Goal: Task Accomplishment & Management: Manage account settings

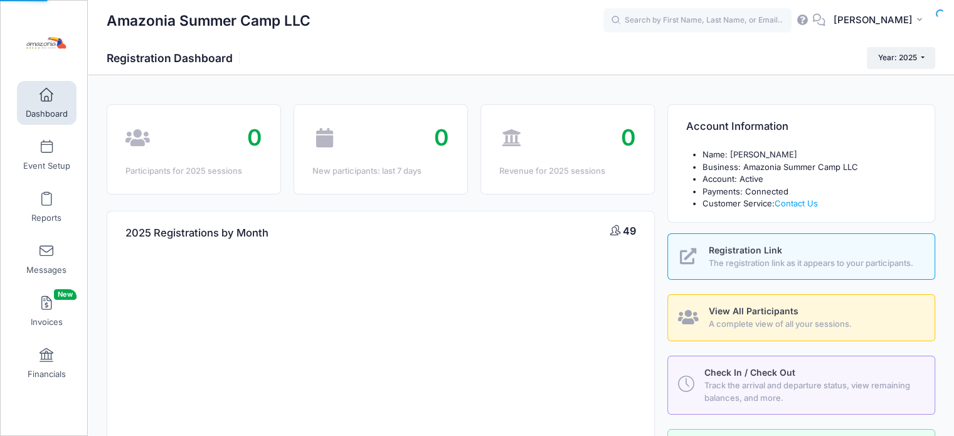
select select
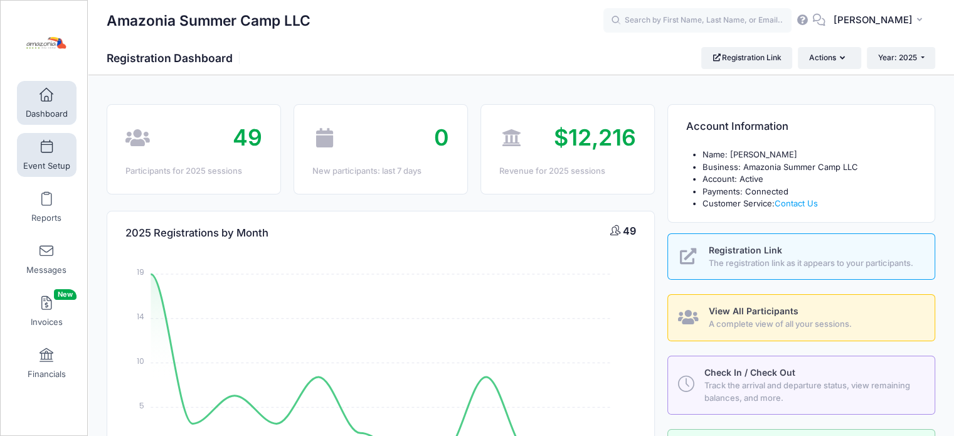
click at [35, 158] on link "Event Setup" at bounding box center [47, 155] width 60 height 44
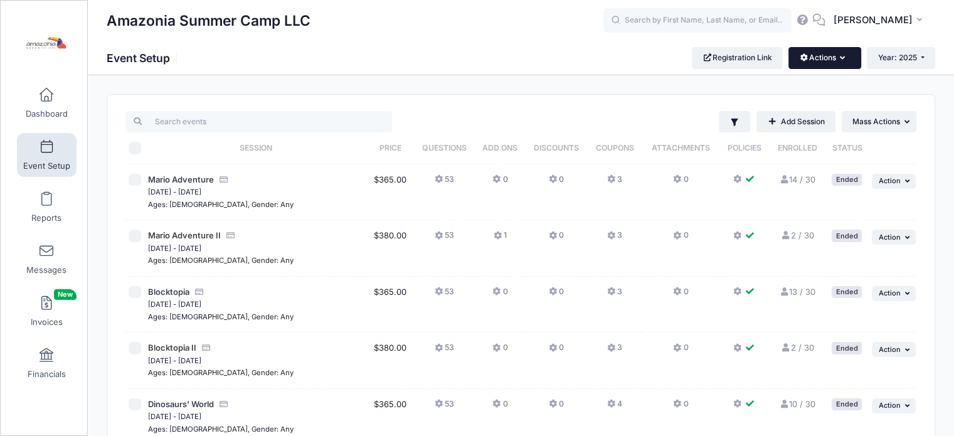
click at [847, 57] on button "Actions" at bounding box center [825, 57] width 72 height 21
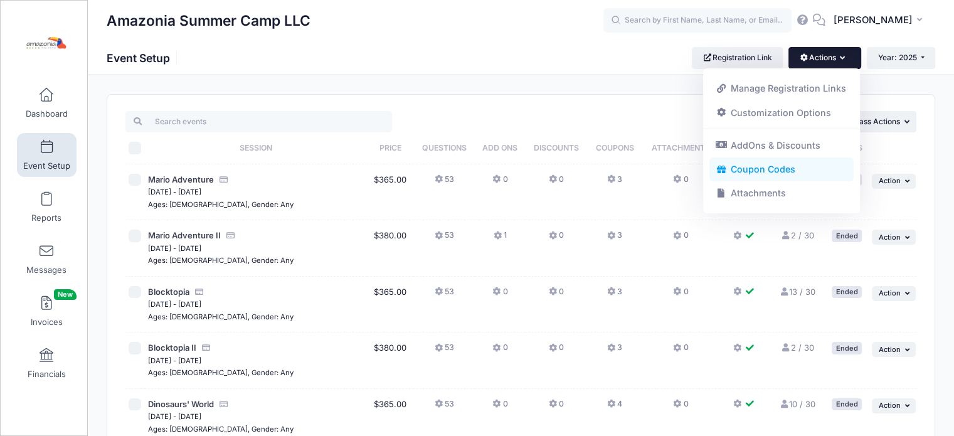
click at [756, 168] on link "Coupon Codes" at bounding box center [782, 170] width 145 height 24
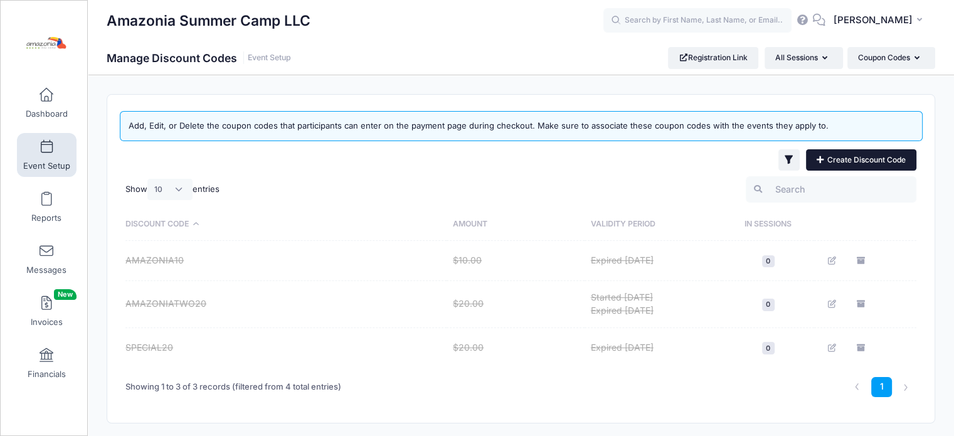
click at [873, 155] on link "Create Discount Code" at bounding box center [861, 159] width 110 height 21
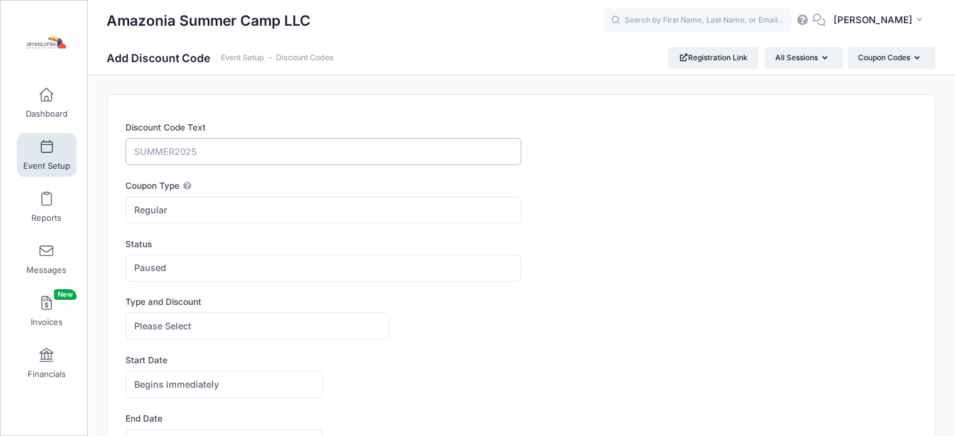
click at [222, 150] on input "Discount Code Text" at bounding box center [323, 151] width 395 height 27
type input "Fam"
drag, startPoint x: 197, startPoint y: 154, endPoint x: 112, endPoint y: 166, distance: 86.2
click at [112, 166] on div "Discount Code Text Fam Coupon Type Regular Conditional Regular These coupons wi…" at bounding box center [521, 369] width 828 height 549
click at [112, 166] on div "Discount Code Text Coupon Type Regular Conditional Regular These coupons will a…" at bounding box center [521, 369] width 828 height 549
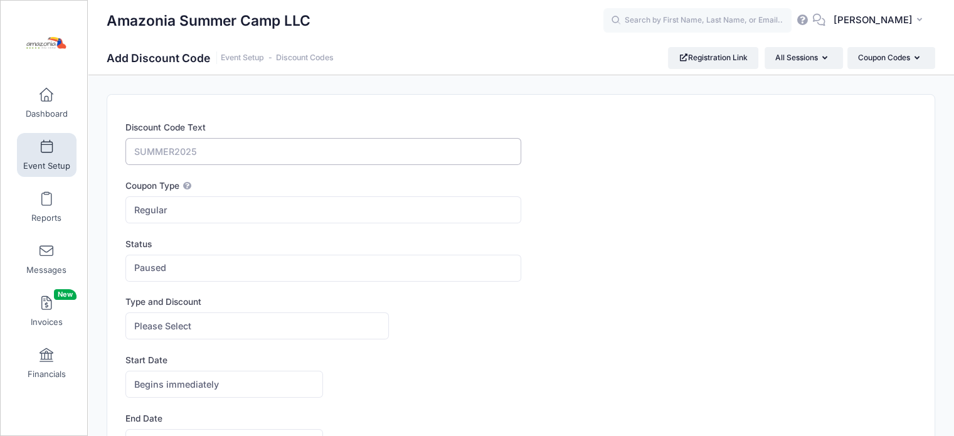
click at [169, 144] on input "Discount Code Text" at bounding box center [323, 151] width 395 height 27
paste input "MAGICFRIENDS"
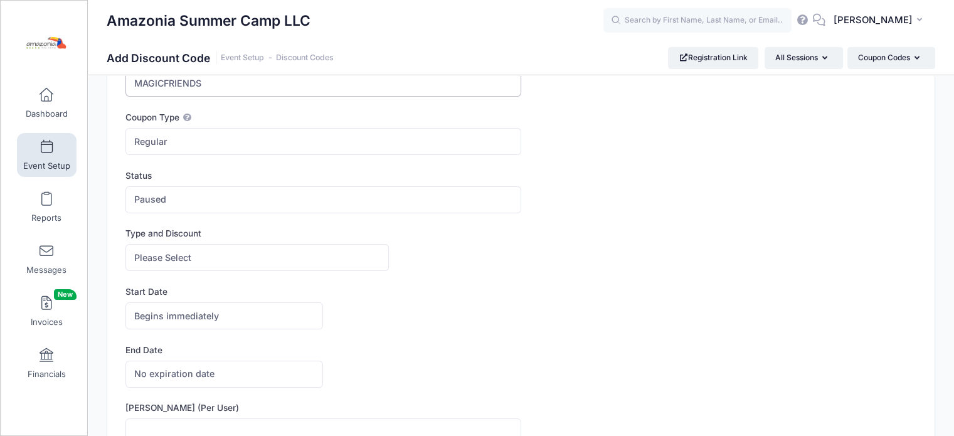
scroll to position [78, 0]
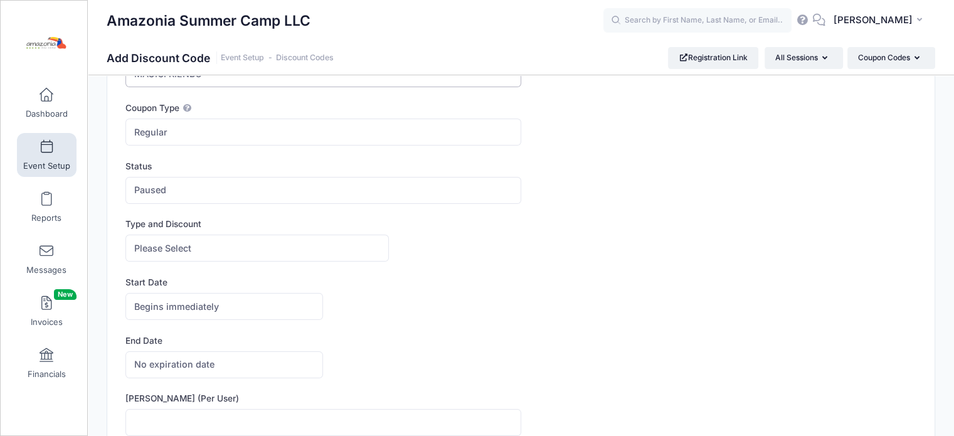
type input "MAGICFRIENDS"
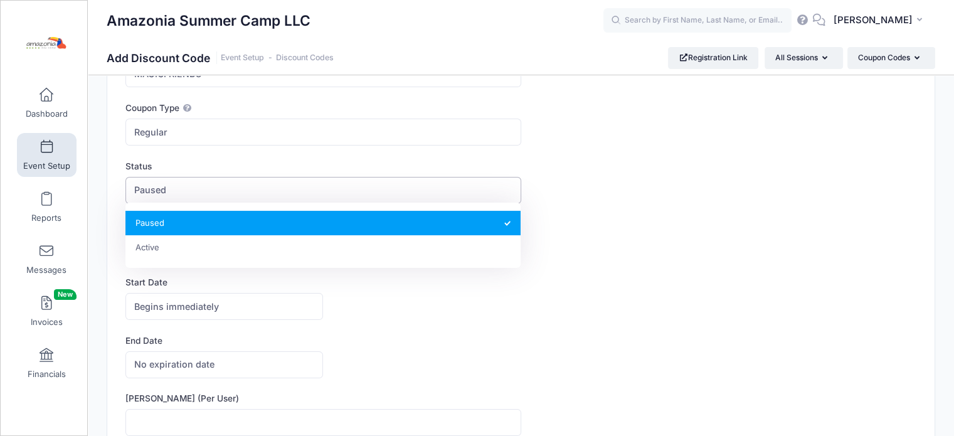
click at [181, 200] on span "Paused" at bounding box center [323, 190] width 395 height 27
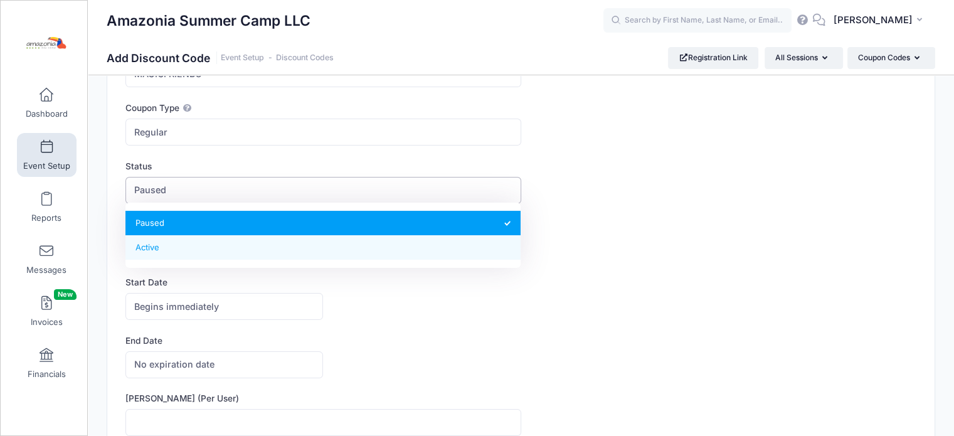
select select "1"
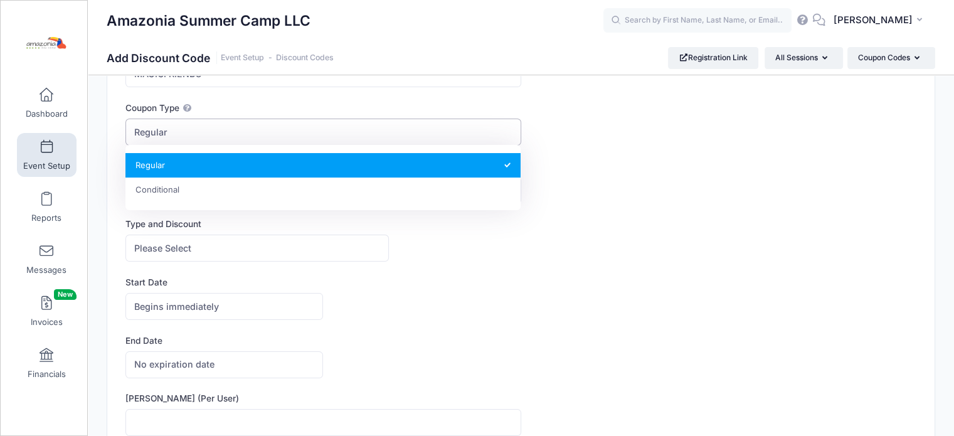
click at [196, 132] on span "Regular" at bounding box center [323, 132] width 395 height 27
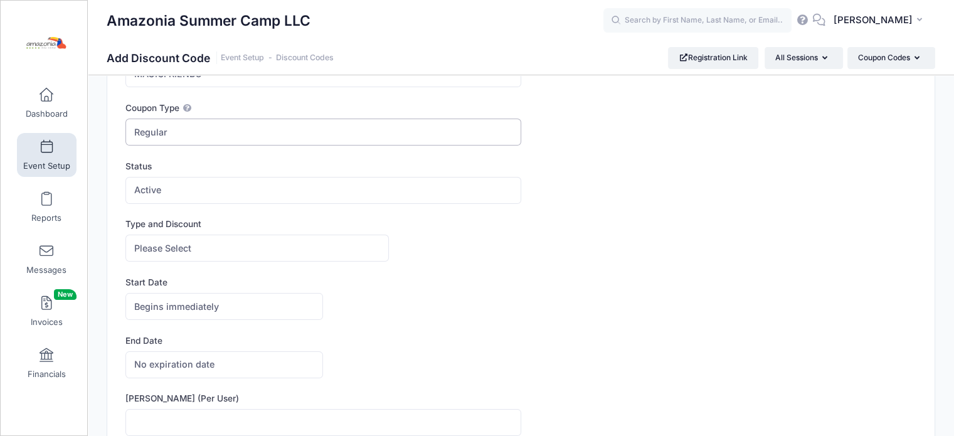
click at [196, 132] on span "Regular" at bounding box center [323, 132] width 395 height 27
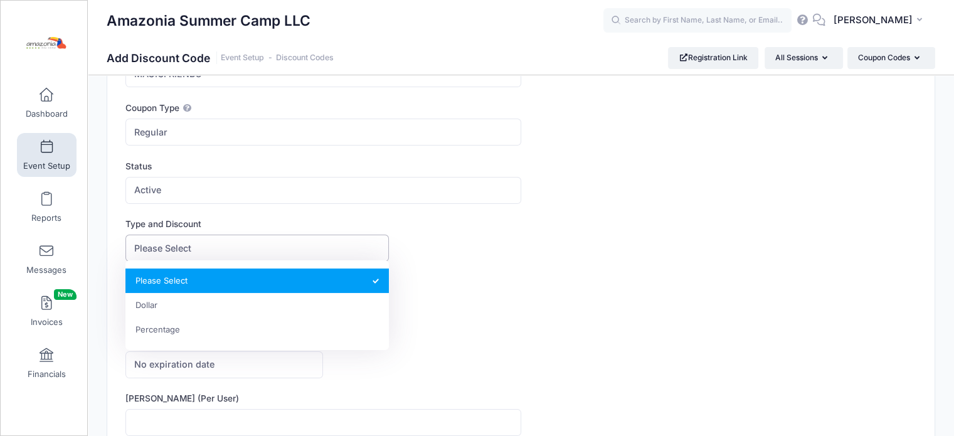
click at [202, 250] on span "Please Select" at bounding box center [258, 248] width 264 height 27
select select "1"
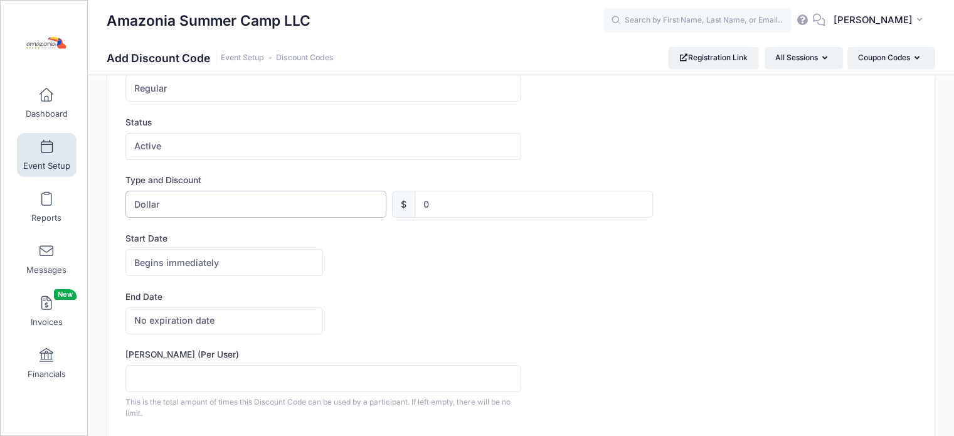
scroll to position [188, 0]
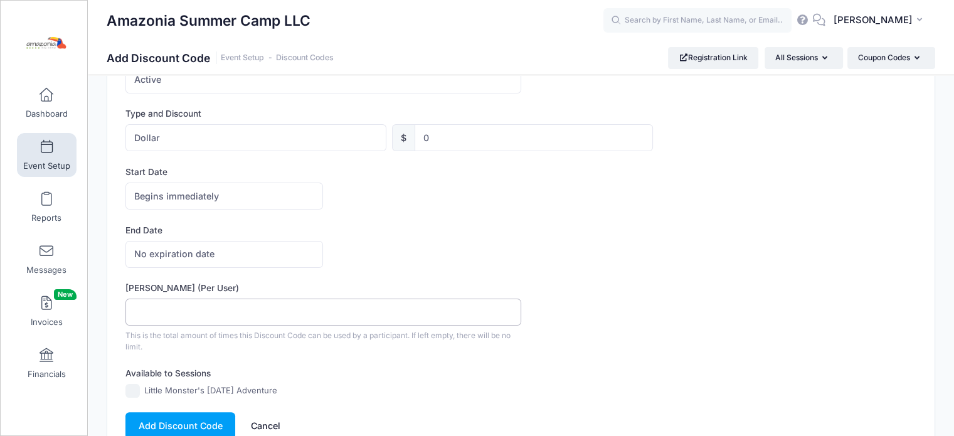
click at [176, 300] on input "Max Usage (Per User)" at bounding box center [323, 312] width 395 height 27
type input "1"
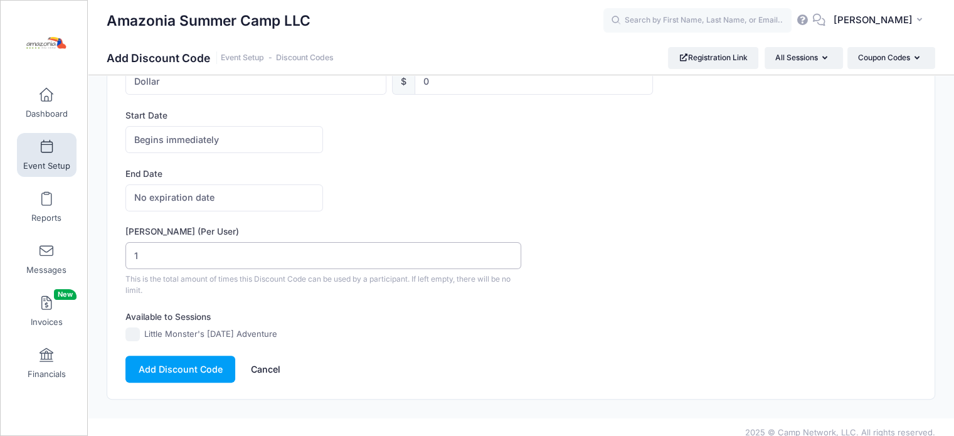
scroll to position [254, 0]
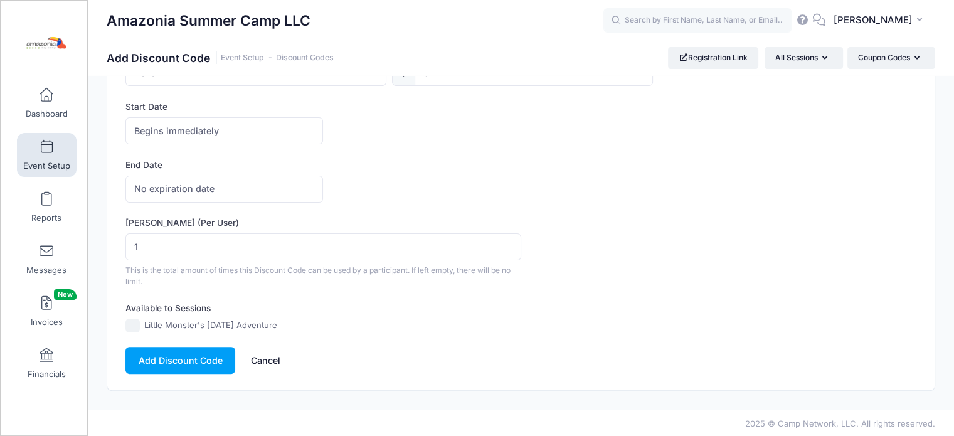
click at [135, 323] on input "Little Monster's [DATE] Adventure" at bounding box center [133, 326] width 14 height 14
checkbox input "true"
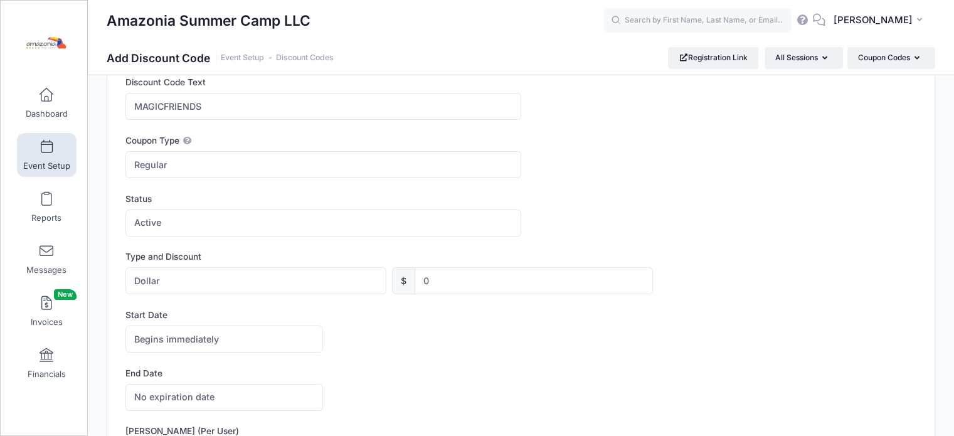
scroll to position [0, 0]
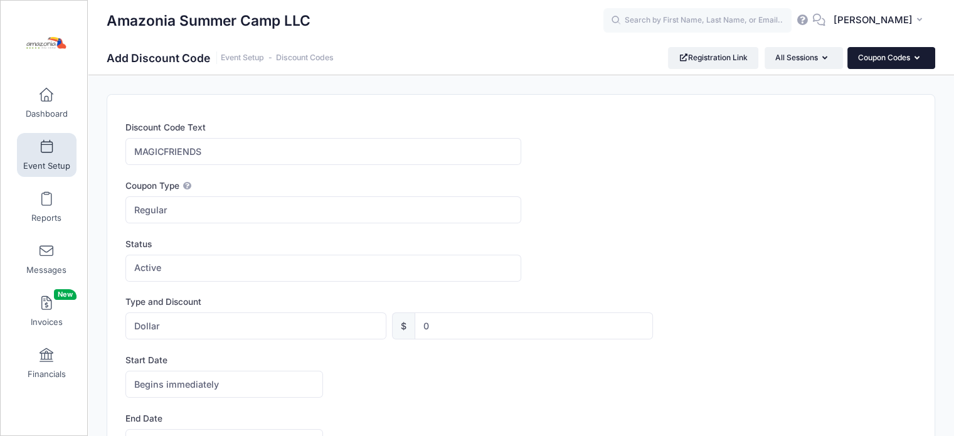
click at [914, 56] on button "Coupon Codes" at bounding box center [892, 57] width 88 height 21
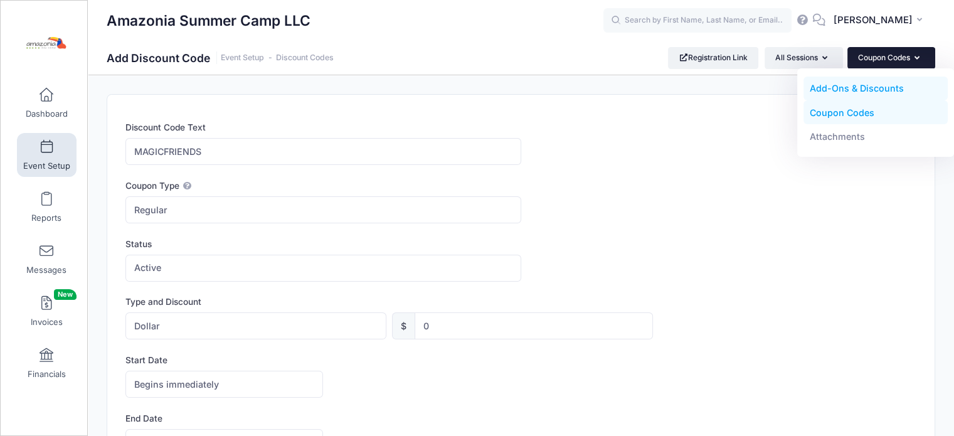
click at [885, 85] on link "Add-Ons & Discounts" at bounding box center [876, 89] width 145 height 24
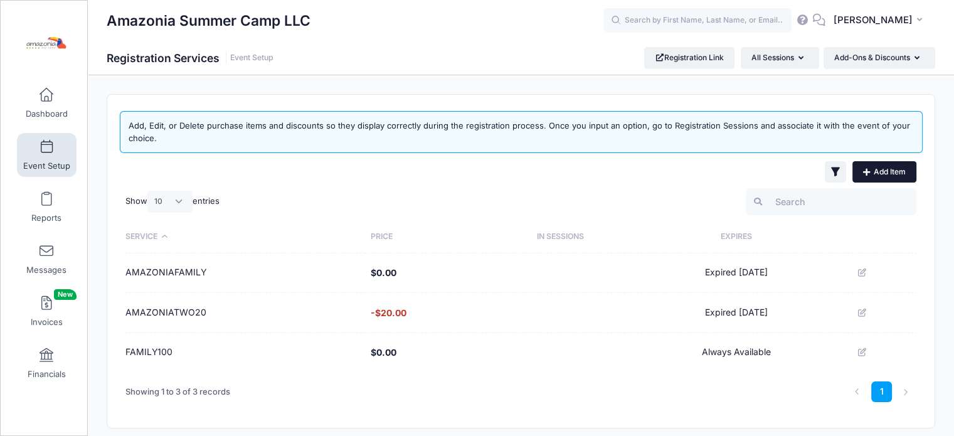
click at [894, 165] on link "Add Item" at bounding box center [885, 171] width 64 height 21
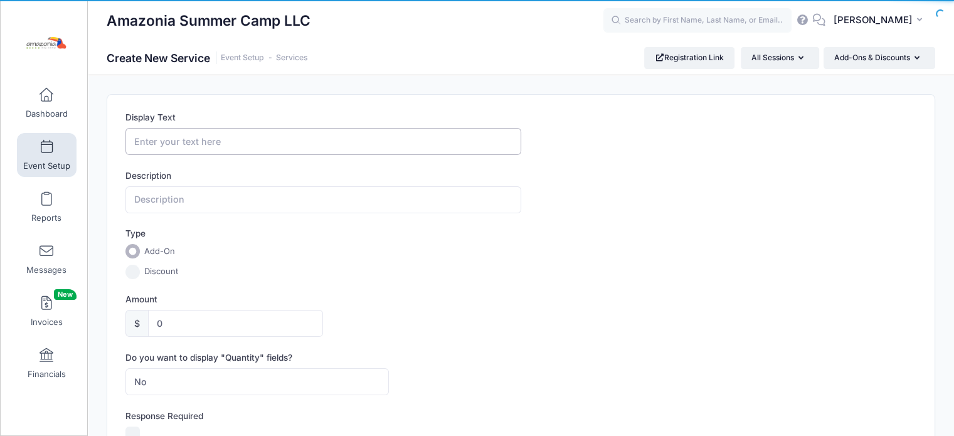
click at [248, 140] on input "Display Text" at bounding box center [323, 141] width 395 height 27
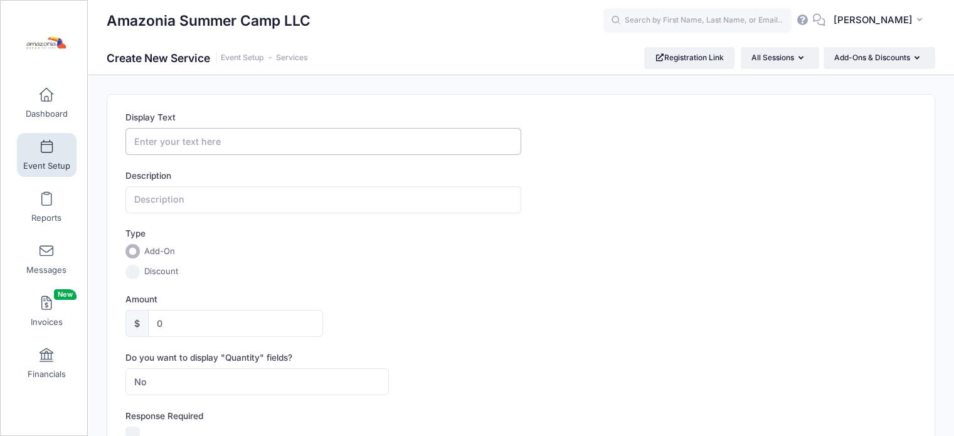
paste input "MAGICFRIENDS"
type input "MAGICFRIENDS"
click at [198, 195] on input "text" at bounding box center [323, 199] width 395 height 27
paste input "MAGICFRIENDS"
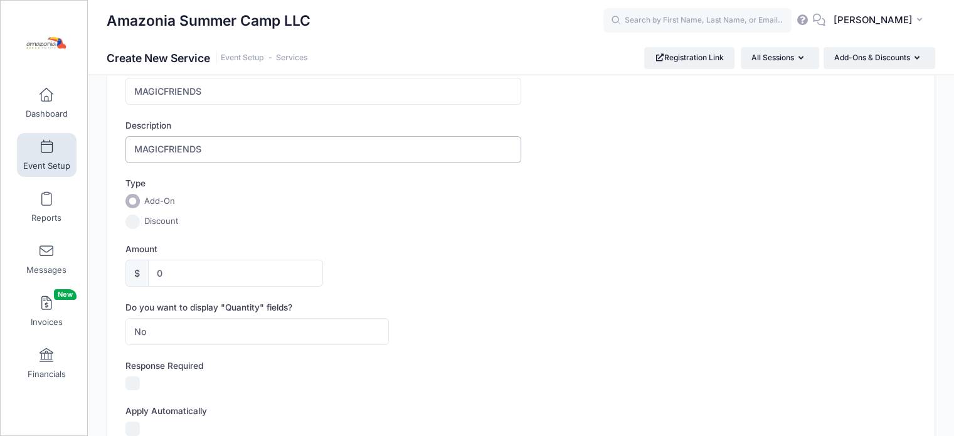
scroll to position [53, 0]
type input "MAGICFRIENDS"
click at [175, 270] on input "0" at bounding box center [235, 270] width 175 height 27
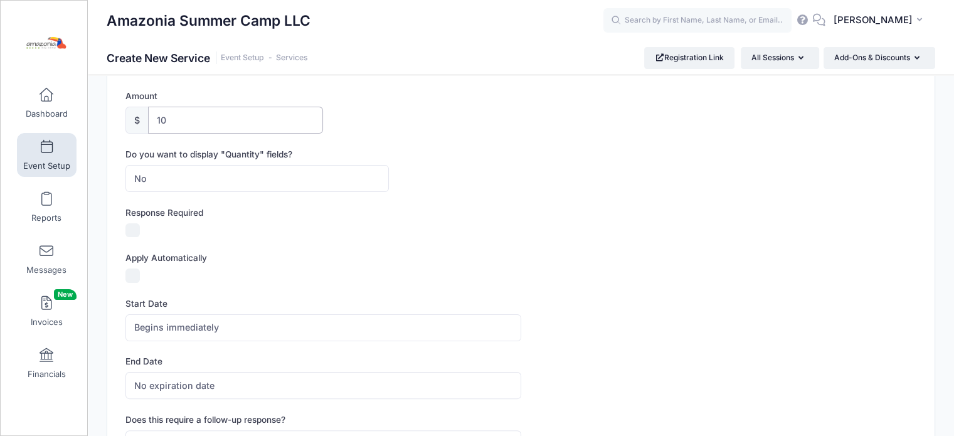
scroll to position [203, 0]
type input "10"
click at [136, 270] on input "Apply Automatically" at bounding box center [133, 276] width 14 height 14
checkbox input "true"
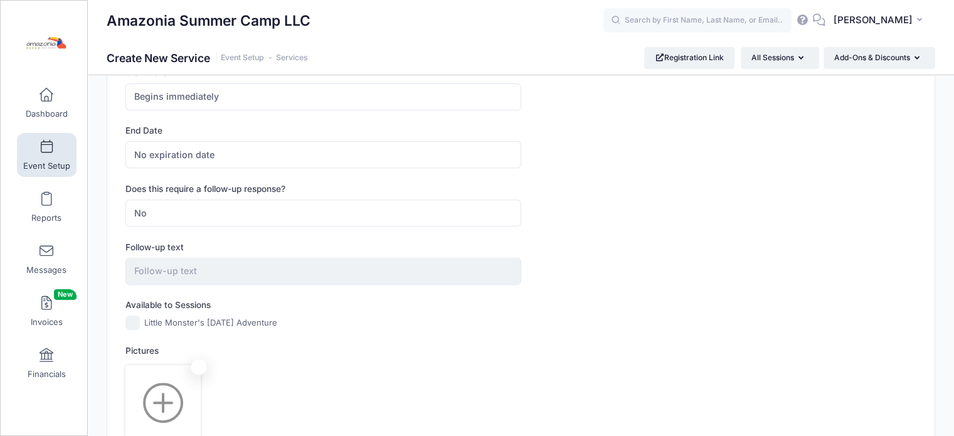
scroll to position [439, 0]
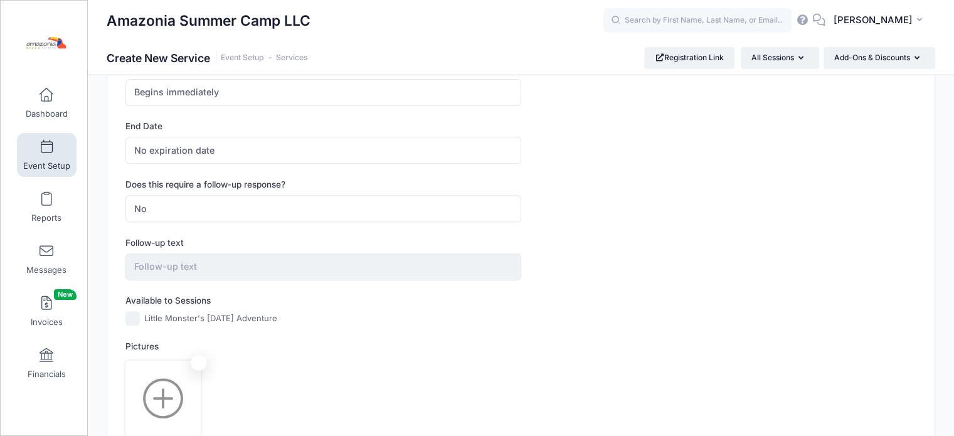
click at [136, 318] on input "Little Monster's [DATE] Adventure" at bounding box center [133, 318] width 14 height 14
checkbox input "true"
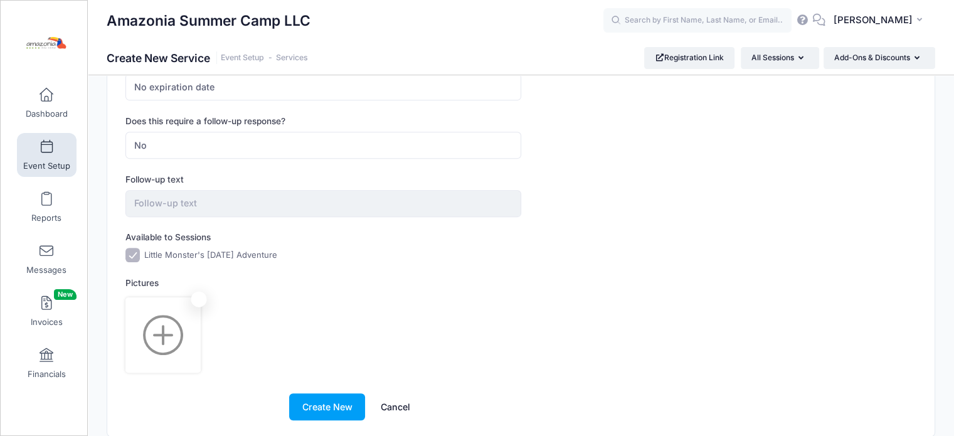
scroll to position [547, 0]
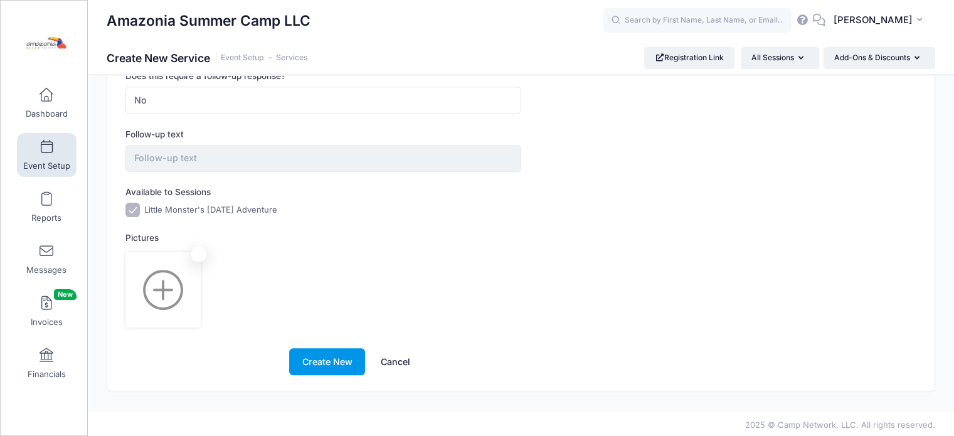
click at [315, 351] on button "Create New" at bounding box center [327, 361] width 76 height 27
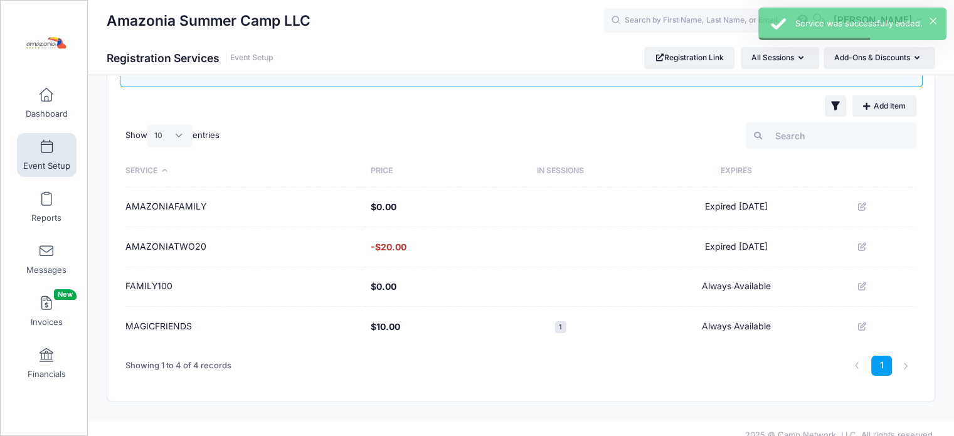
scroll to position [78, 0]
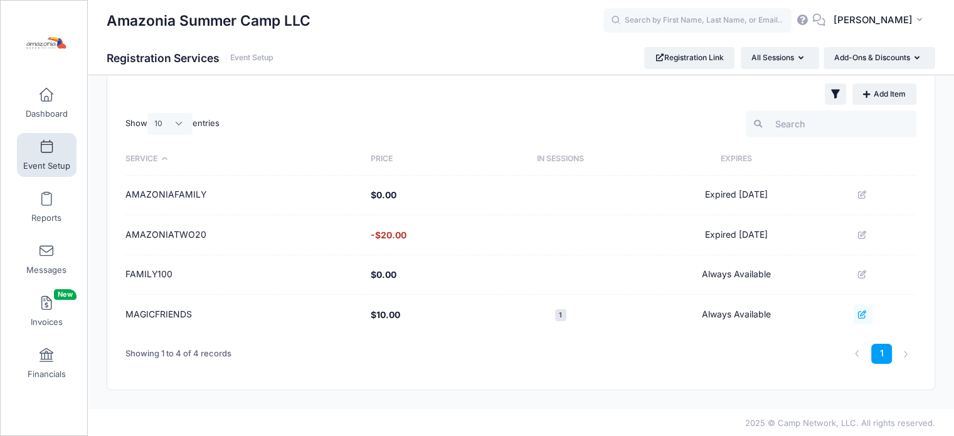
click at [858, 315] on button at bounding box center [863, 314] width 19 height 19
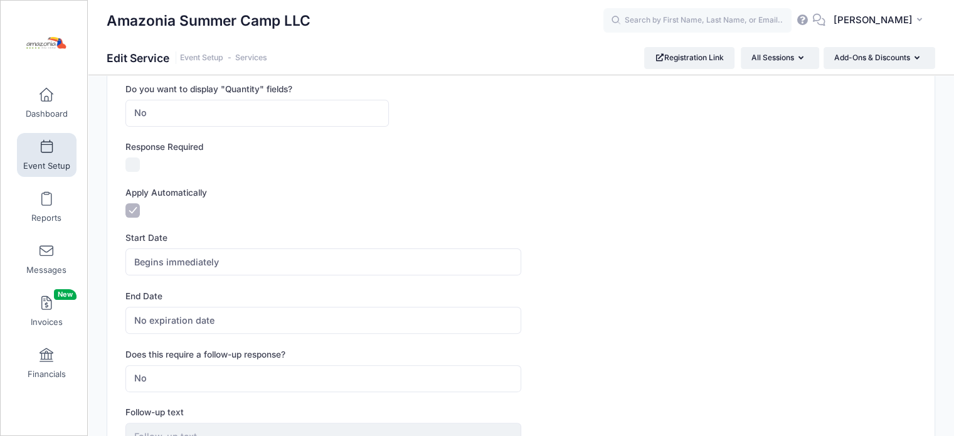
scroll to position [301, 0]
click at [316, 315] on span "No expiration date" at bounding box center [323, 320] width 395 height 27
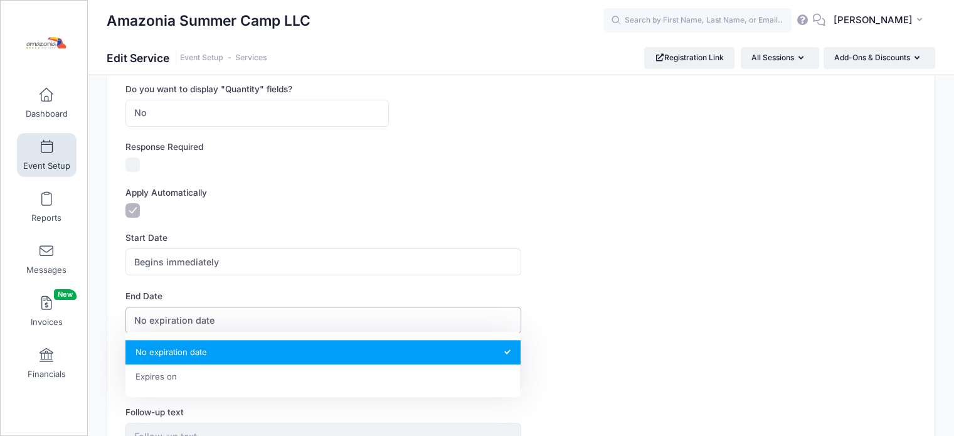
select select "1"
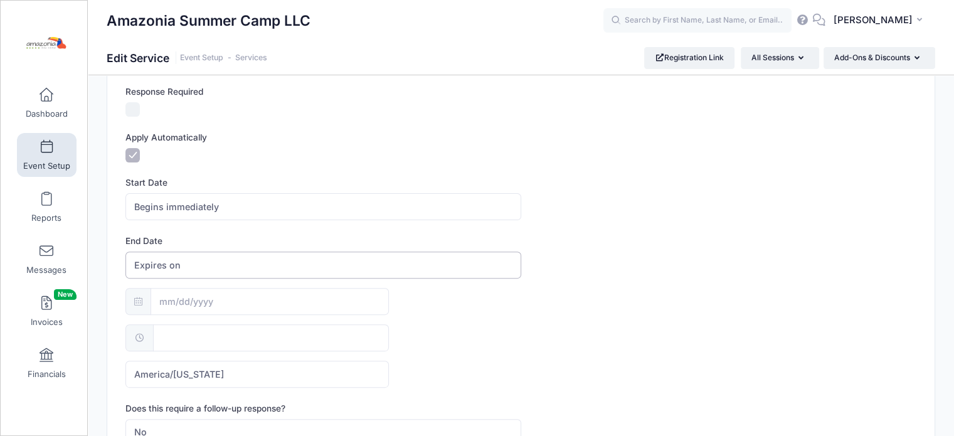
scroll to position [356, 0]
click at [249, 305] on input "text" at bounding box center [270, 301] width 238 height 27
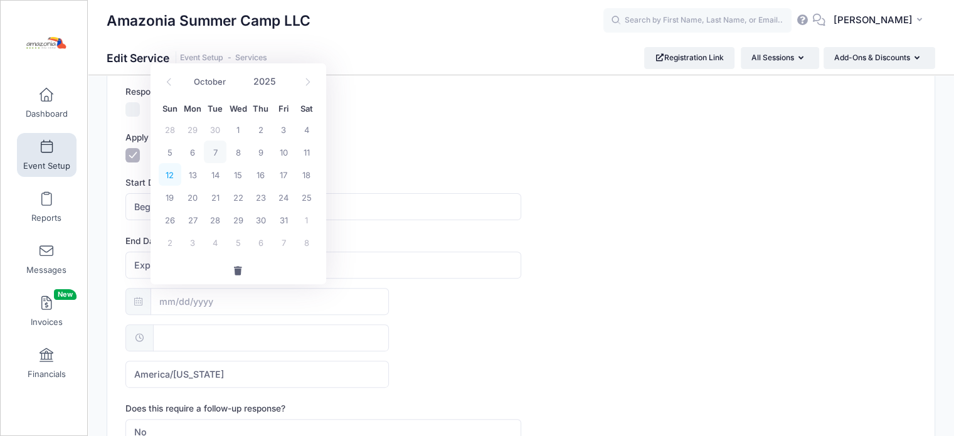
click at [166, 174] on span "12" at bounding box center [170, 174] width 23 height 23
type input "10/12/2025"
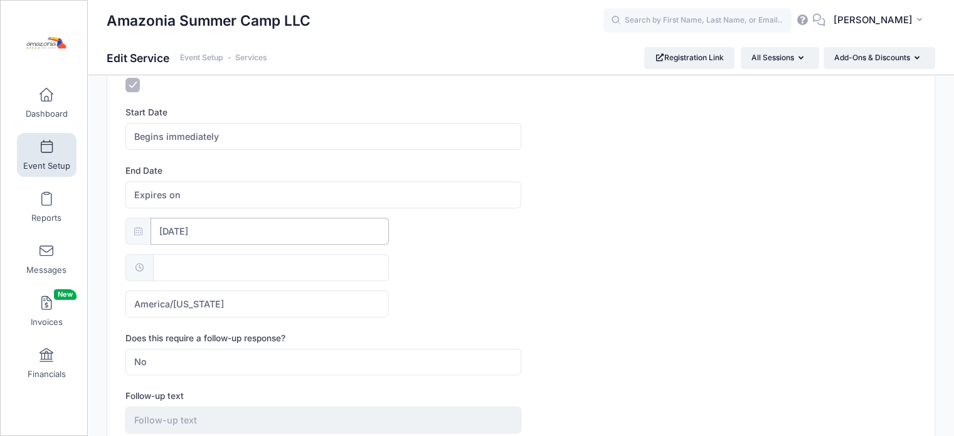
scroll to position [432, 0]
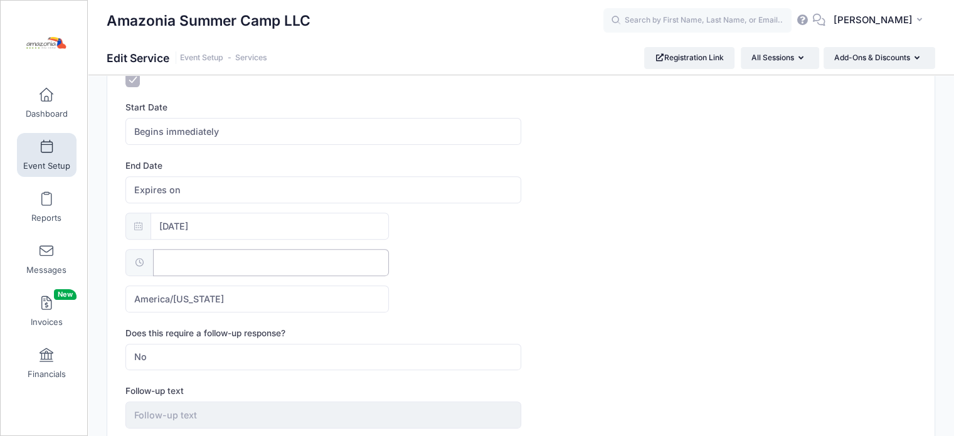
click at [238, 260] on input "text" at bounding box center [271, 262] width 237 height 27
type input "12:00"
click at [502, 292] on div "10/12/2025 12:00 America/New York America/Los Angeles America/Chicago America/D…" at bounding box center [521, 263] width 791 height 100
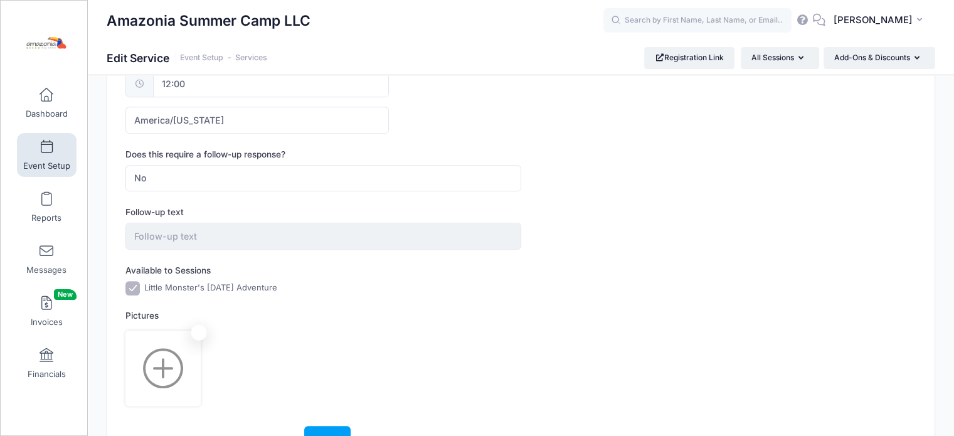
scroll to position [613, 0]
click at [331, 424] on button "Save" at bounding box center [327, 437] width 46 height 27
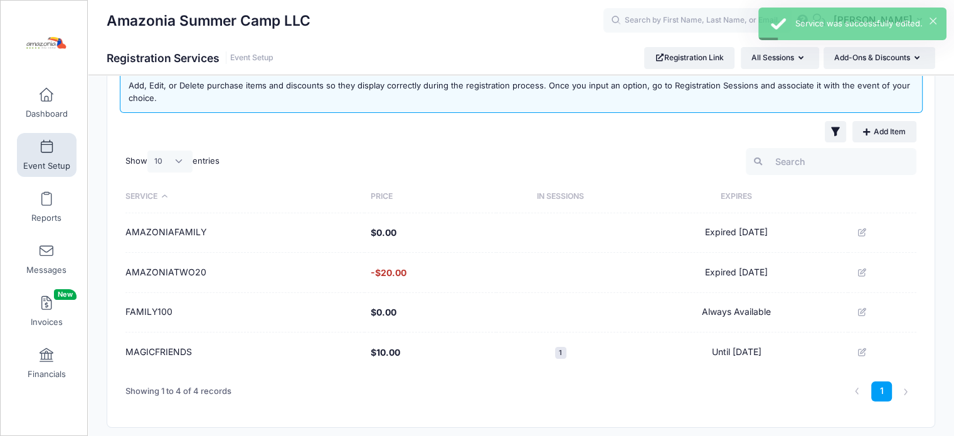
scroll to position [78, 0]
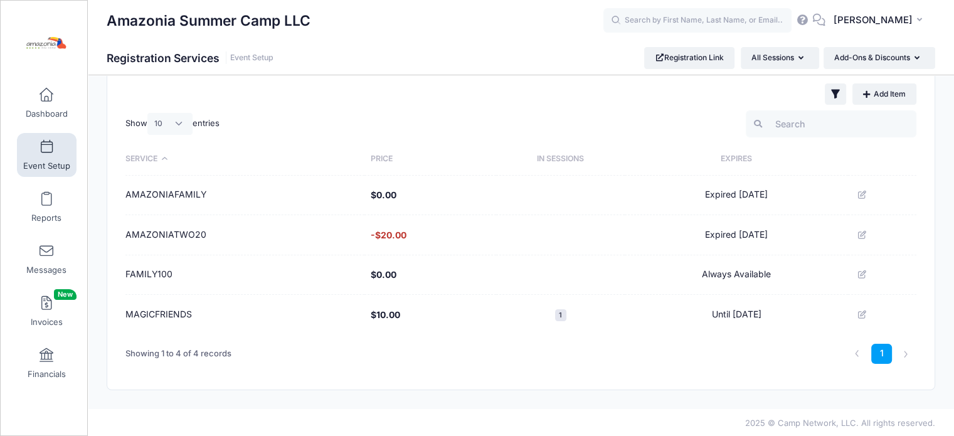
drag, startPoint x: 196, startPoint y: 314, endPoint x: 124, endPoint y: 311, distance: 72.2
click at [124, 311] on div "Show 10 25 50 100 entries Service Price In Sessions Expires AMAZONIAFAMILY $0.0…" at bounding box center [521, 239] width 803 height 269
click at [329, 334] on div "Showing 1 to 4 of 4 records" at bounding box center [287, 354] width 334 height 40
drag, startPoint x: 199, startPoint y: 317, endPoint x: 126, endPoint y: 315, distance: 73.4
click at [126, 315] on td "MAGICFRIENDS" at bounding box center [245, 315] width 239 height 40
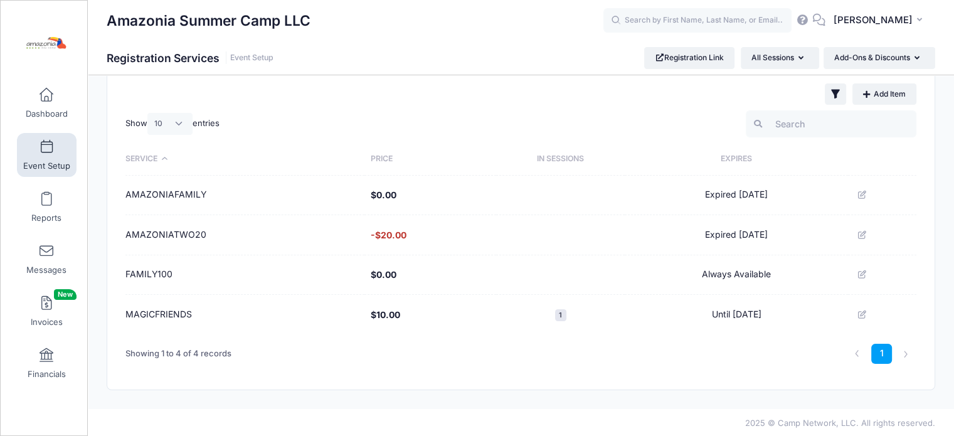
copy td "MAGICFRIENDS"
click at [865, 314] on icon at bounding box center [863, 315] width 10 height 8
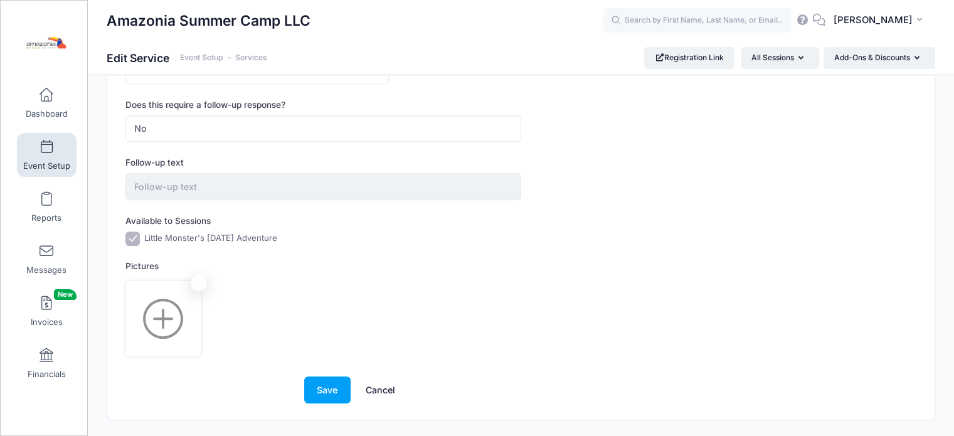
scroll to position [661, 0]
click at [314, 392] on button "Save" at bounding box center [327, 388] width 46 height 27
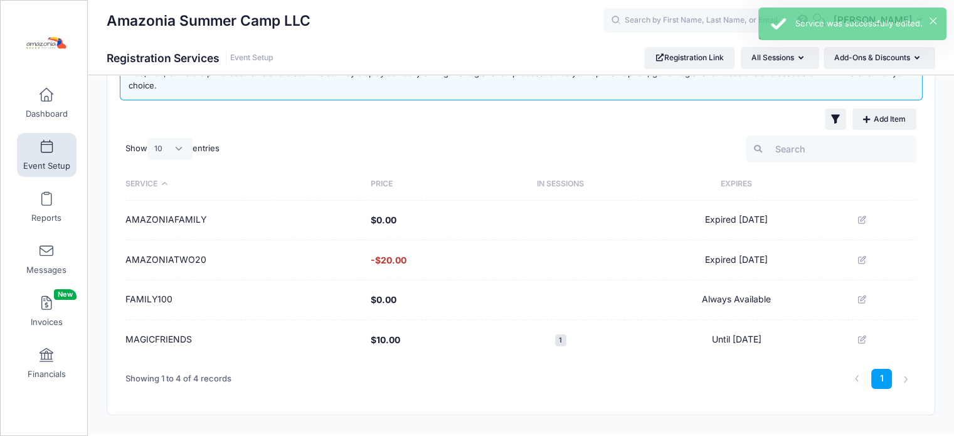
scroll to position [54, 0]
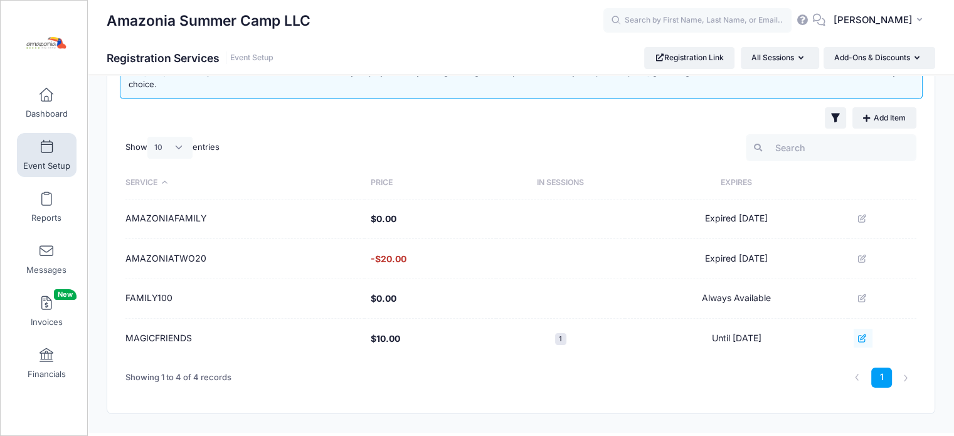
click at [866, 335] on icon at bounding box center [863, 338] width 10 height 8
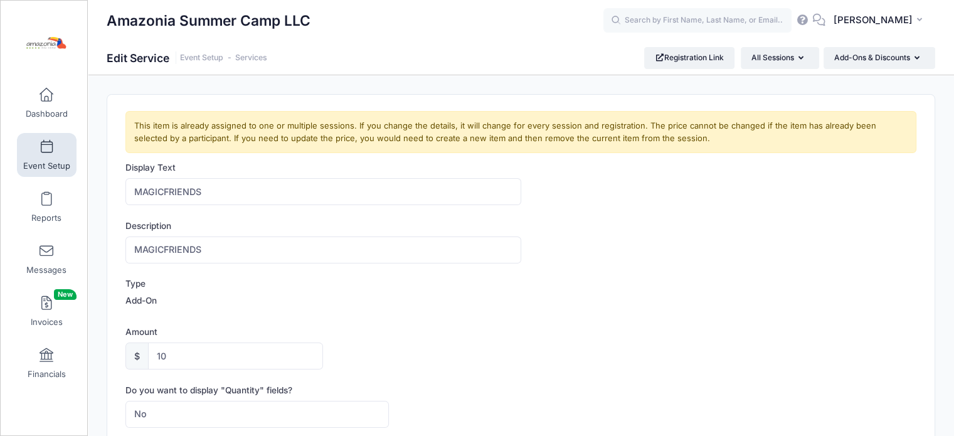
click at [859, 247] on div "Description MAGICFRIENDS" at bounding box center [521, 242] width 791 height 44
click at [695, 201] on div "Display Text MAGICFRIENDS" at bounding box center [521, 183] width 791 height 44
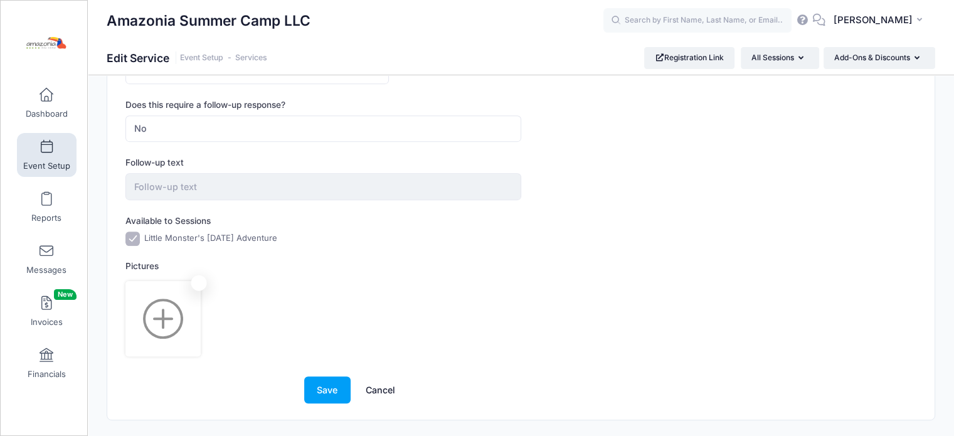
scroll to position [670, 0]
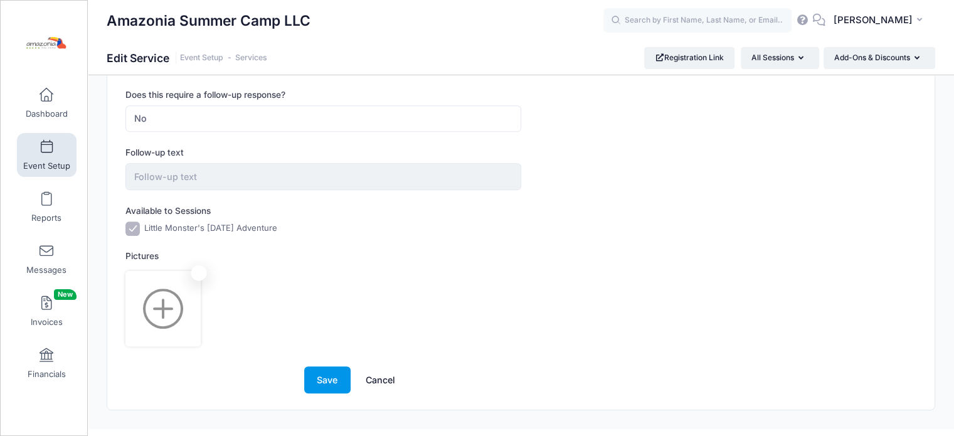
click at [319, 371] on button "Save" at bounding box center [327, 379] width 46 height 27
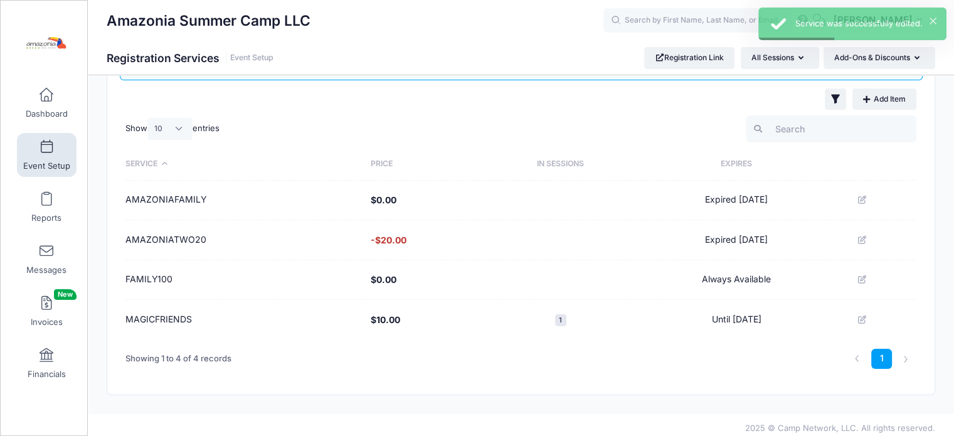
scroll to position [78, 0]
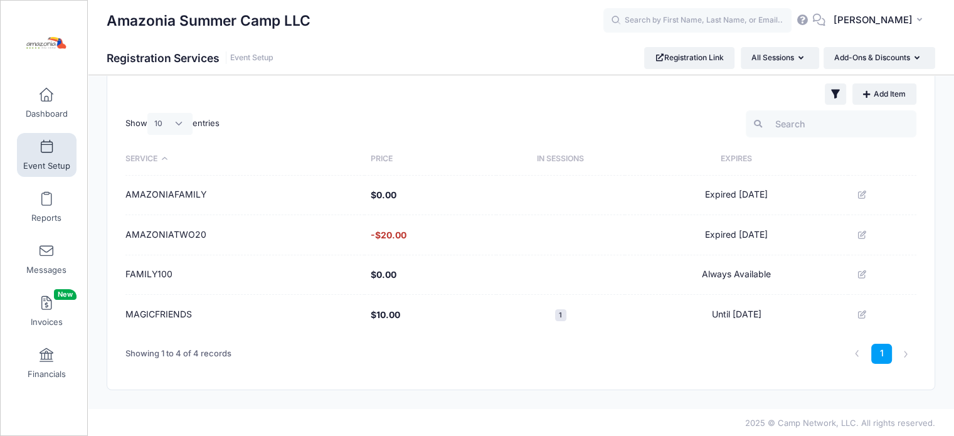
drag, startPoint x: 194, startPoint y: 313, endPoint x: 128, endPoint y: 310, distance: 66.0
click at [128, 310] on td "MAGICFRIENDS" at bounding box center [245, 315] width 239 height 40
copy td "MAGICFRIENDS"
click at [865, 307] on button at bounding box center [863, 314] width 19 height 19
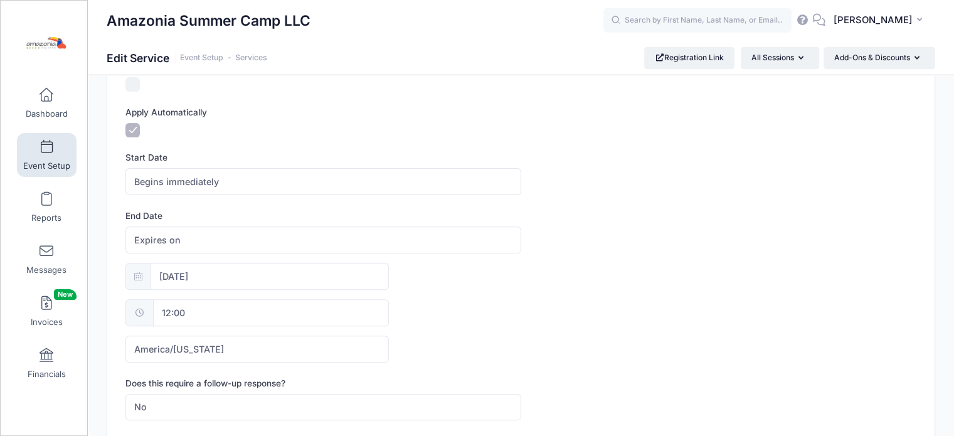
scroll to position [382, 0]
click at [247, 184] on span "Begins immediately" at bounding box center [323, 181] width 395 height 27
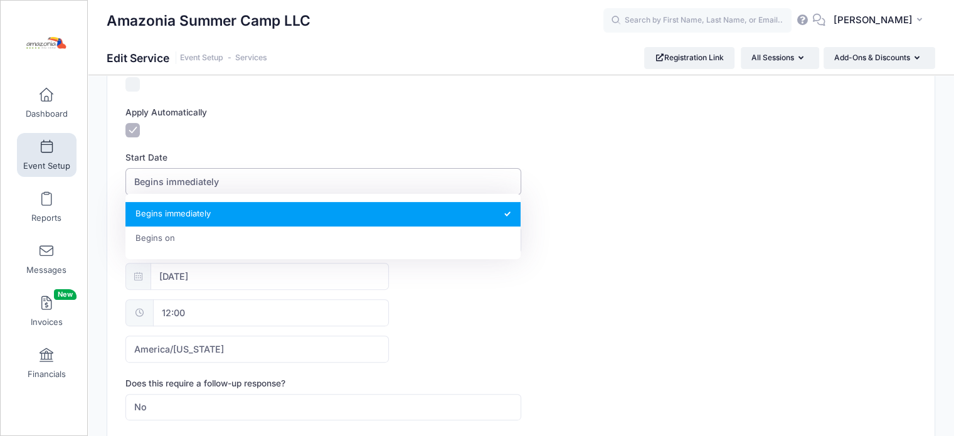
select select "1"
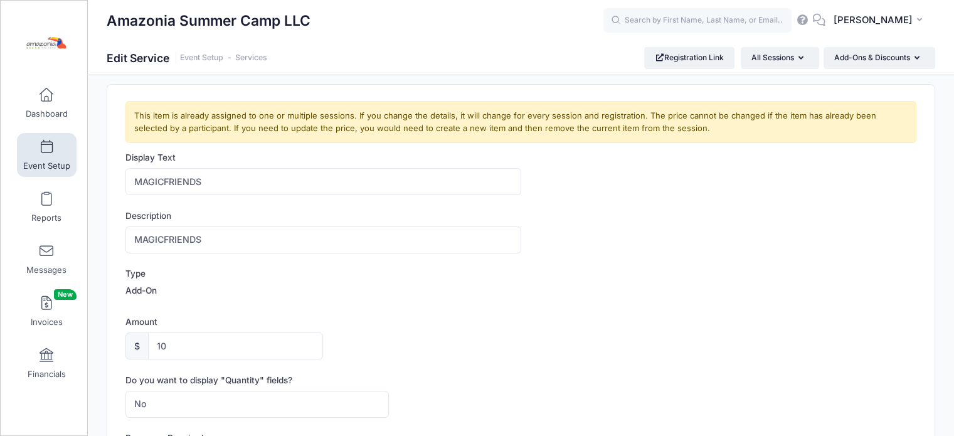
scroll to position [0, 0]
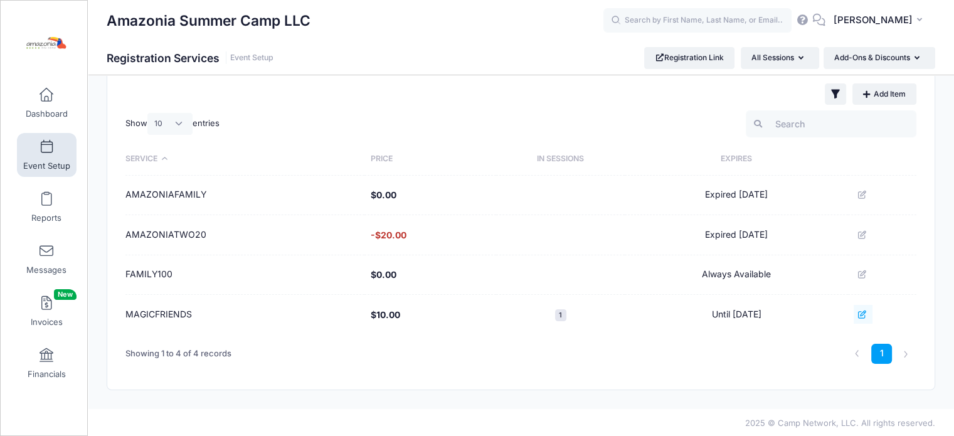
click at [867, 311] on icon at bounding box center [863, 315] width 10 height 8
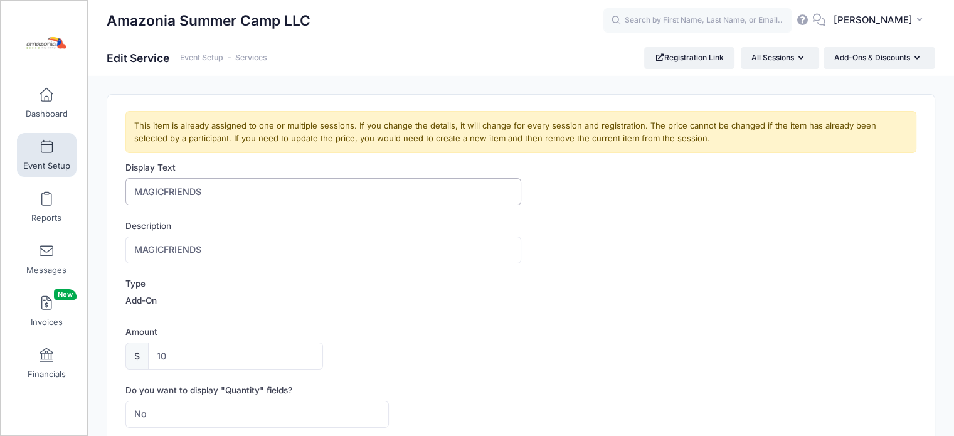
drag, startPoint x: 226, startPoint y: 190, endPoint x: 103, endPoint y: 214, distance: 125.4
drag, startPoint x: 217, startPoint y: 252, endPoint x: 108, endPoint y: 249, distance: 109.2
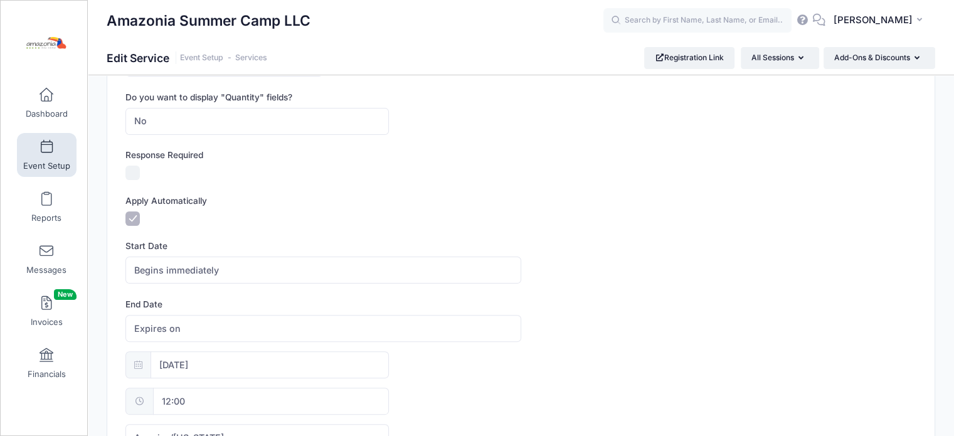
scroll to position [312, 0]
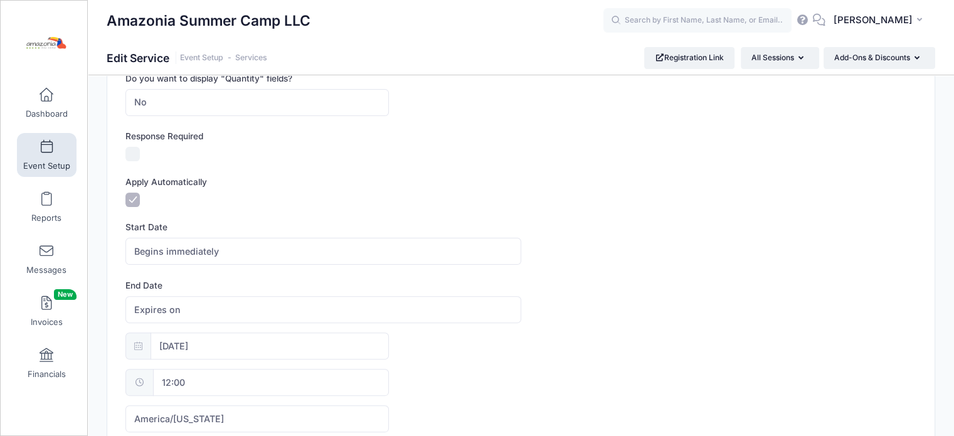
click at [120, 194] on div "This item is already assigned to one or multiple sessions. If you change the de…" at bounding box center [521, 275] width 803 height 953
click at [136, 196] on input "Apply Automatically" at bounding box center [133, 200] width 14 height 14
checkbox input "false"
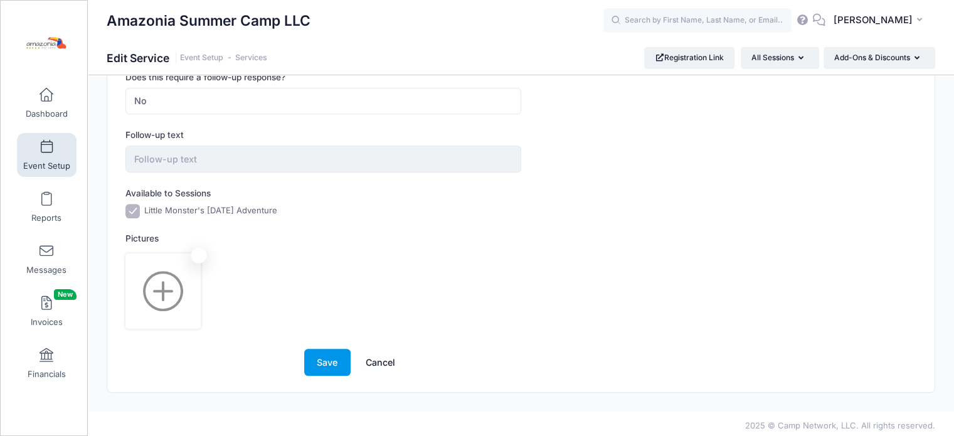
click at [319, 350] on button "Save" at bounding box center [327, 362] width 46 height 27
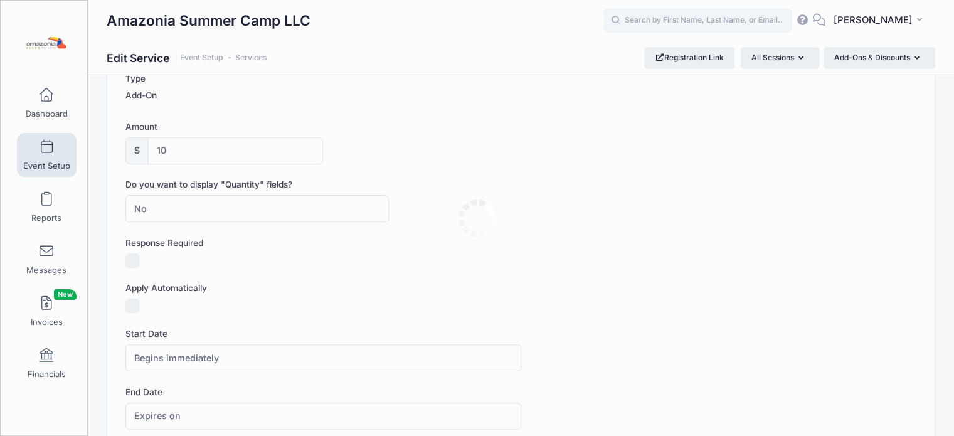
scroll to position [96, 0]
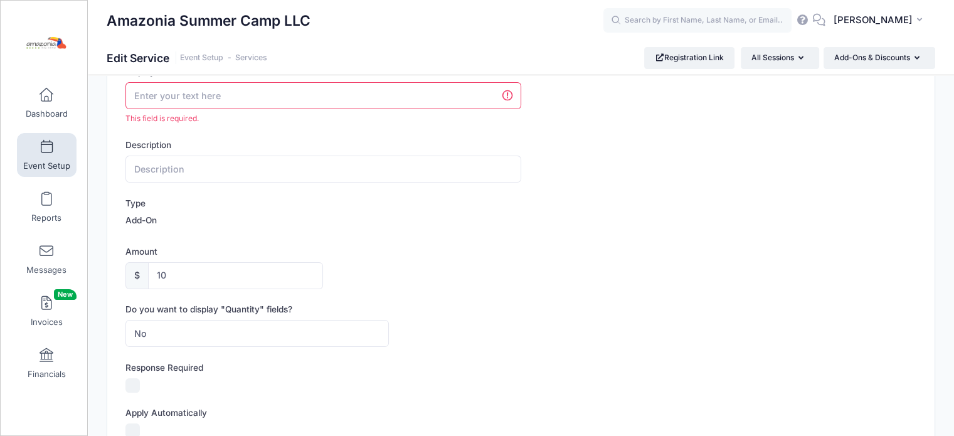
click at [361, 98] on input "Display Text" at bounding box center [323, 95] width 395 height 27
type input "MAGICFRIENDS"
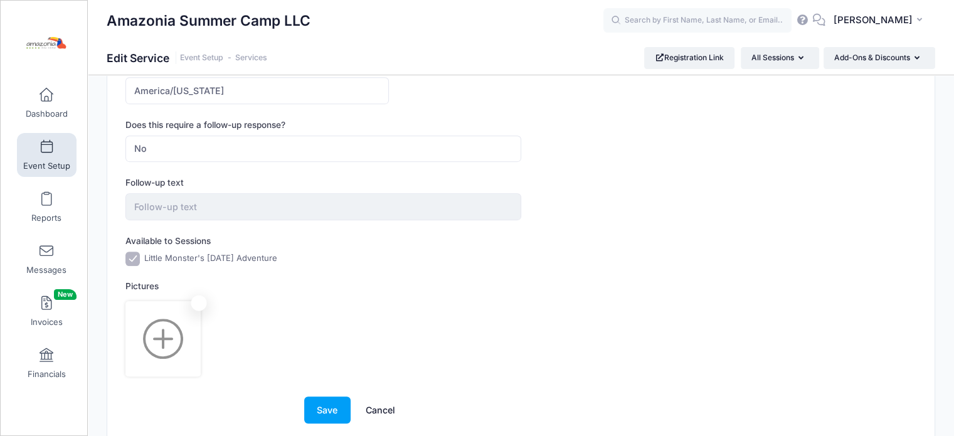
scroll to position [688, 0]
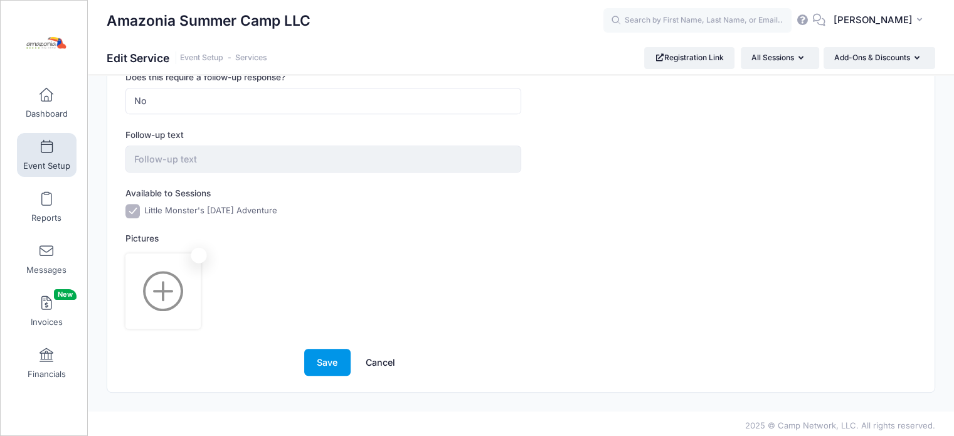
click at [320, 349] on button "Save" at bounding box center [327, 362] width 46 height 27
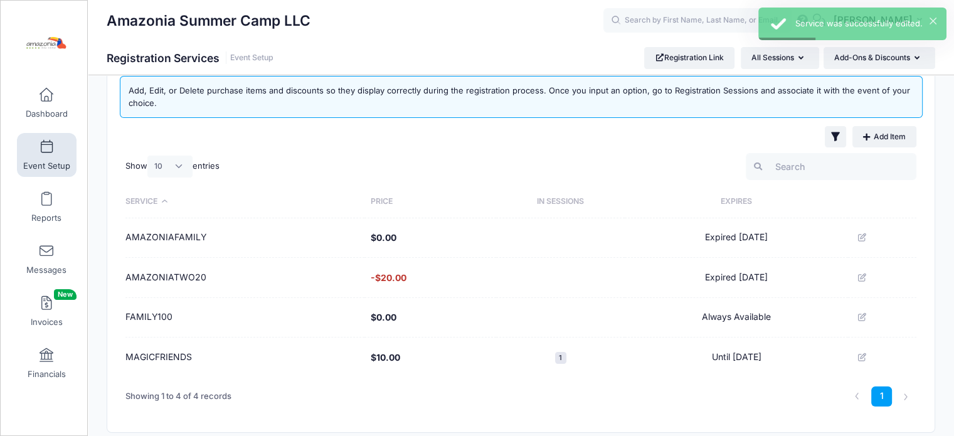
scroll to position [59, 0]
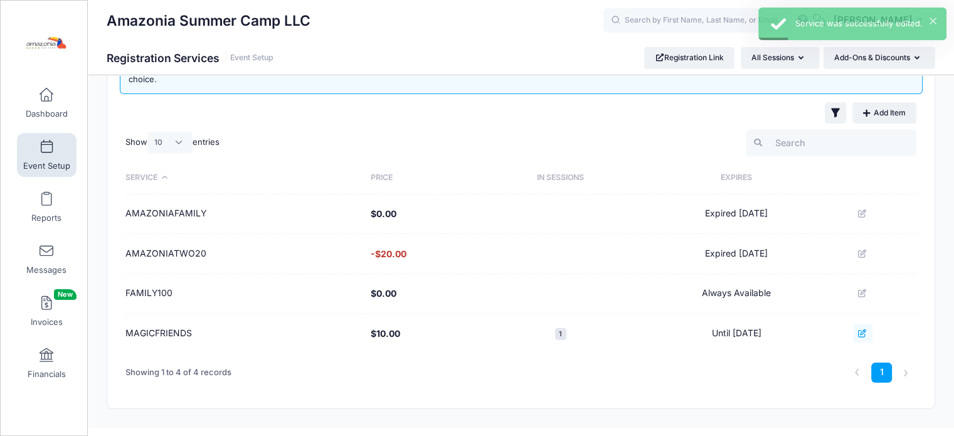
click at [858, 331] on button at bounding box center [863, 333] width 19 height 19
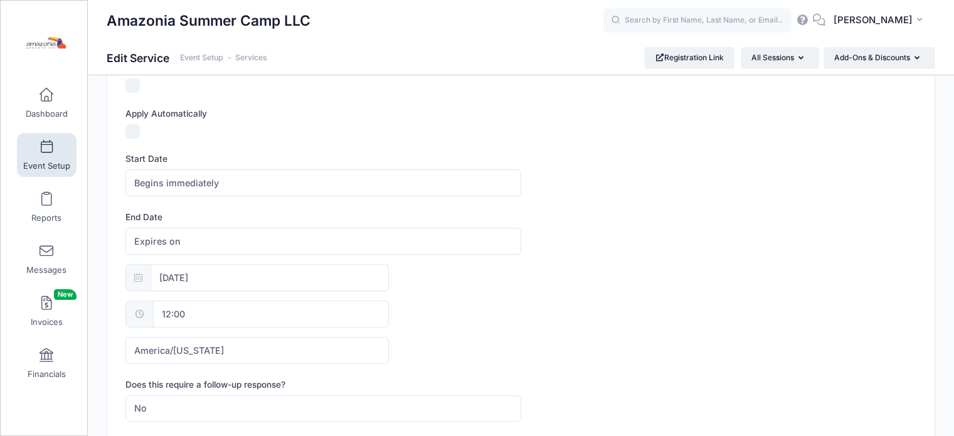
scroll to position [378, 0]
click at [286, 178] on span "Begins immediately" at bounding box center [323, 185] width 395 height 27
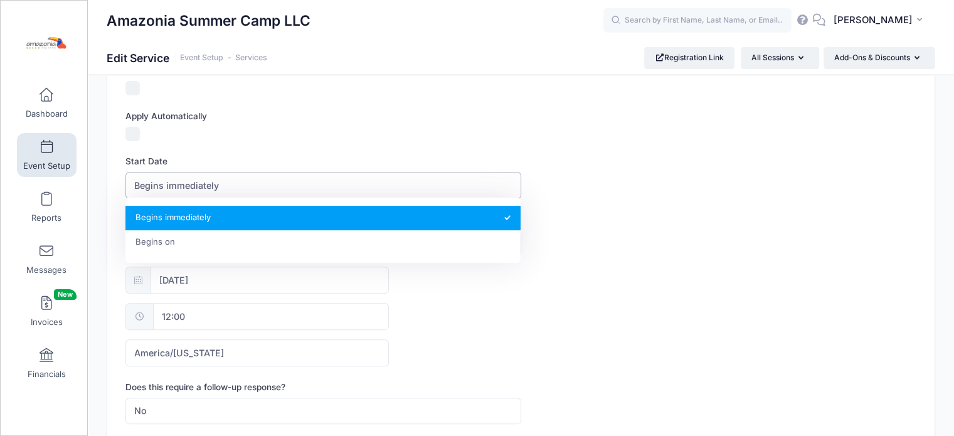
select select "1"
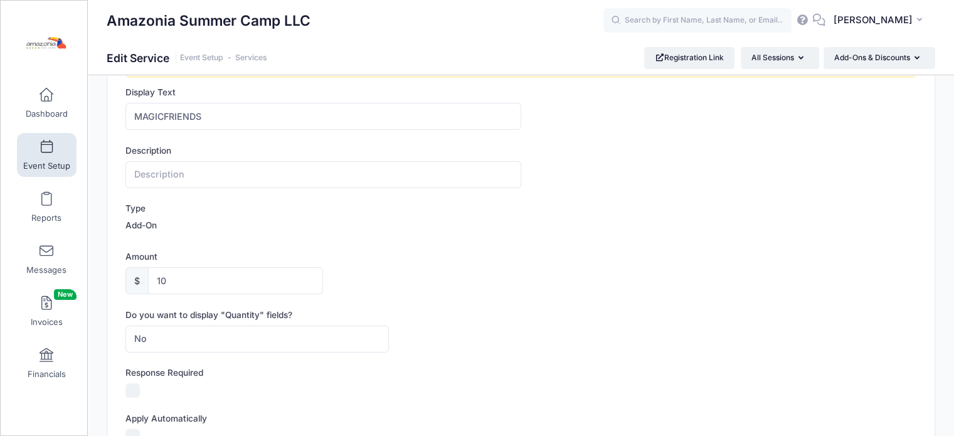
scroll to position [0, 0]
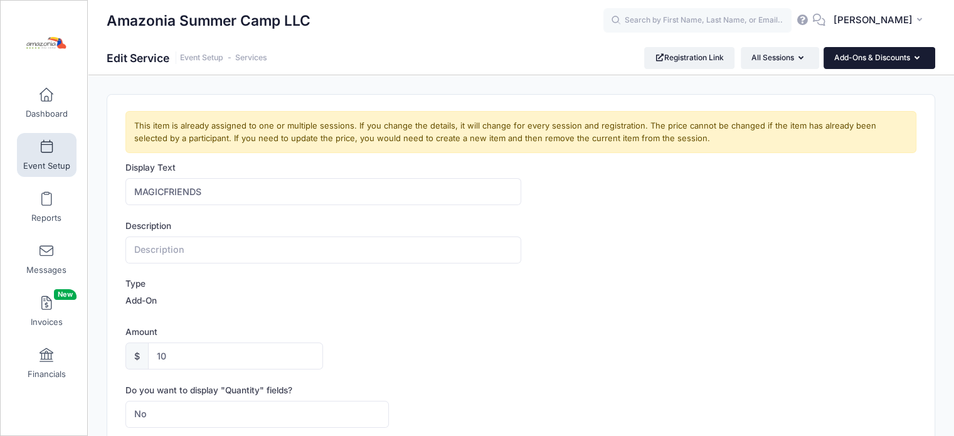
click at [921, 61] on button "Add-Ons & Discounts" at bounding box center [880, 57] width 112 height 21
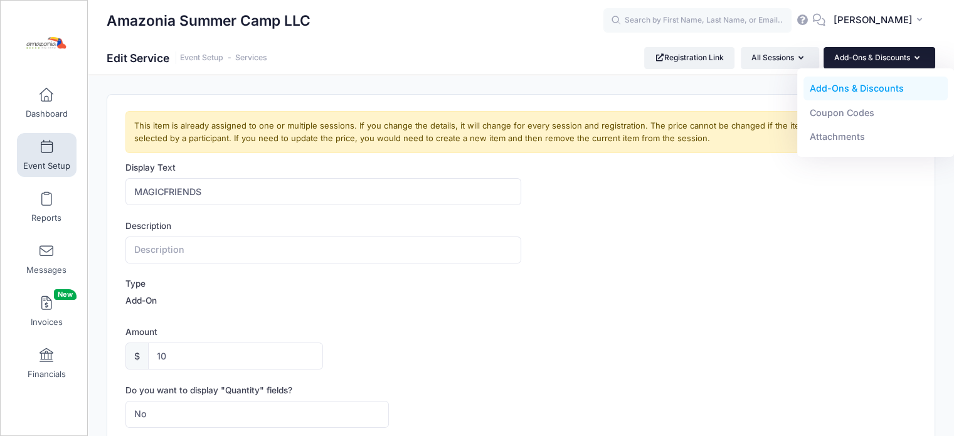
click at [855, 89] on link "Add-Ons & Discounts" at bounding box center [876, 89] width 145 height 24
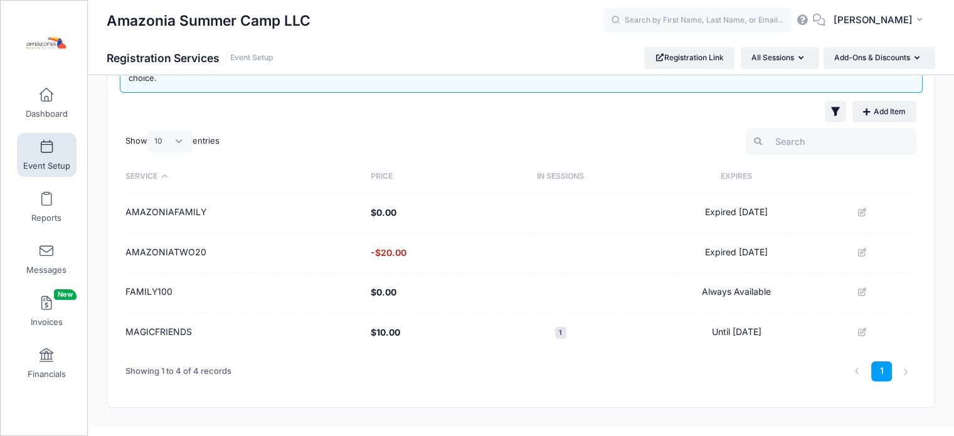
scroll to position [78, 0]
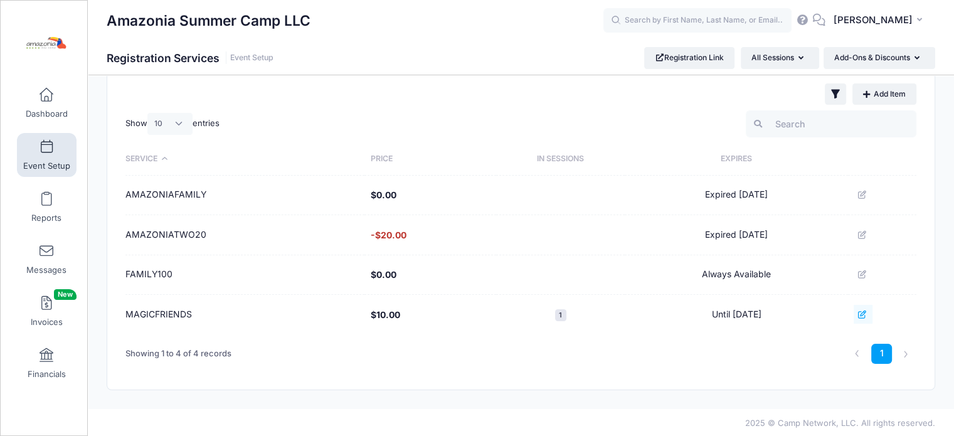
click at [862, 311] on icon at bounding box center [863, 315] width 10 height 8
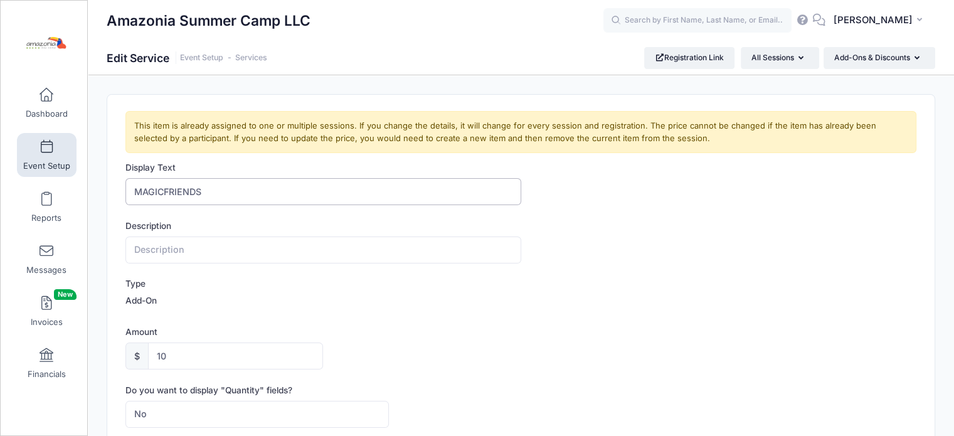
drag, startPoint x: 226, startPoint y: 190, endPoint x: 117, endPoint y: 195, distance: 108.6
paste input "MAGICFRIENDS"
type input "MAGICFRIENDS"
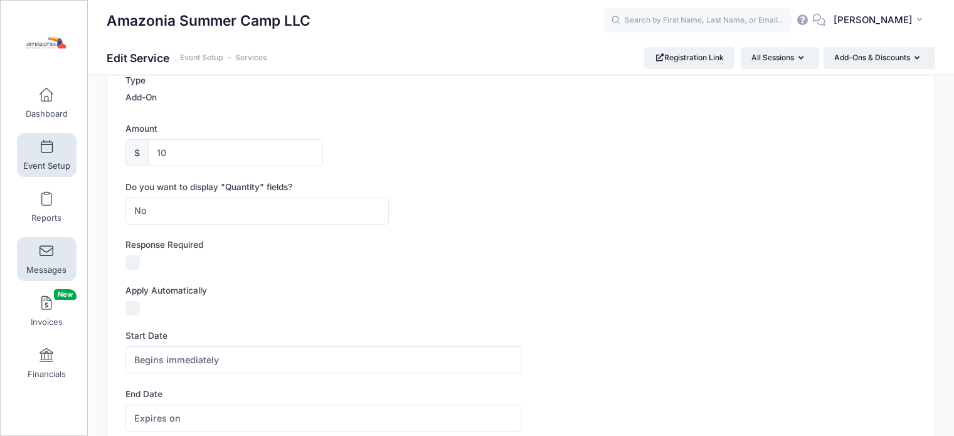
scroll to position [206, 0]
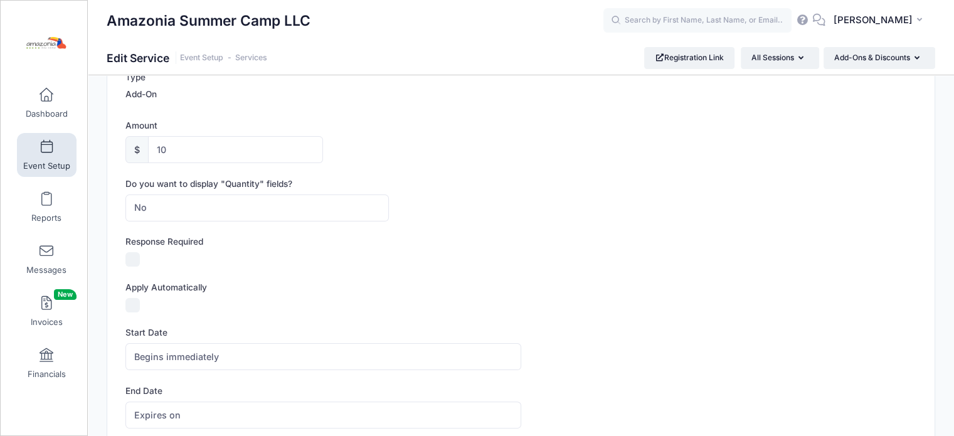
click at [263, 130] on label "Amount" at bounding box center [323, 125] width 395 height 13
click at [263, 136] on input "10" at bounding box center [235, 149] width 175 height 27
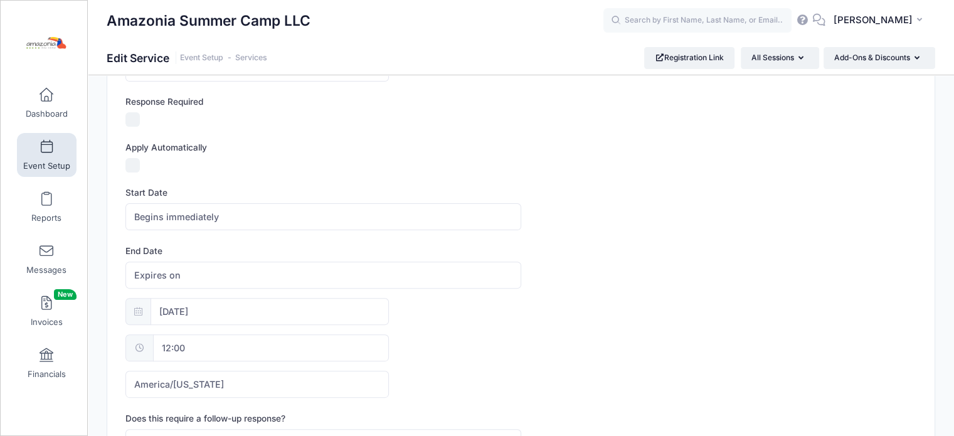
scroll to position [348, 0]
type input "0"
click at [245, 306] on input "10/12/2025" at bounding box center [270, 310] width 238 height 27
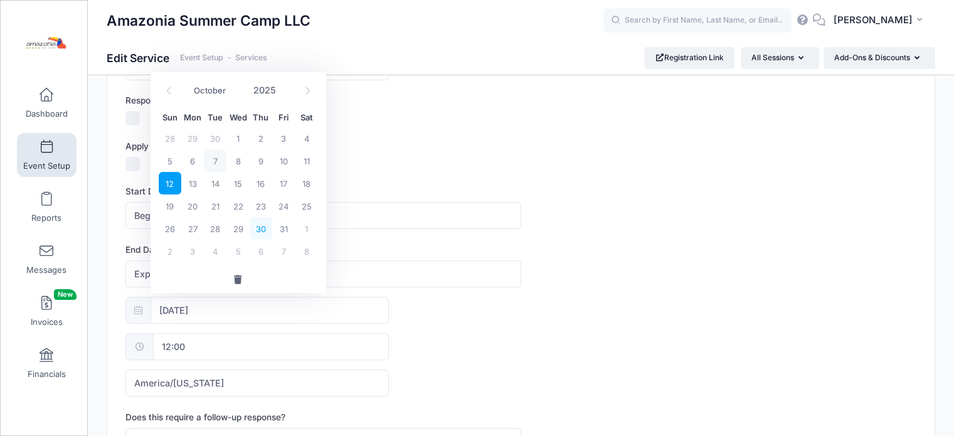
click at [263, 230] on span "30" at bounding box center [261, 228] width 23 height 23
type input "10/30/2025"
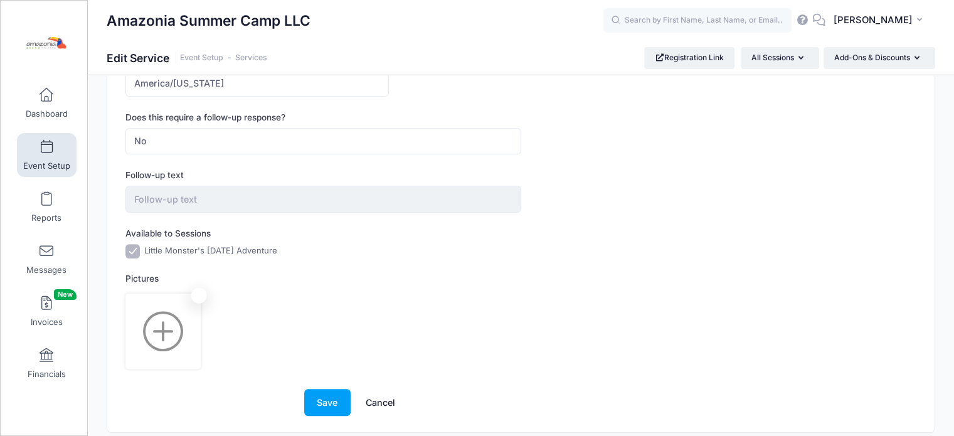
scroll to position [688, 0]
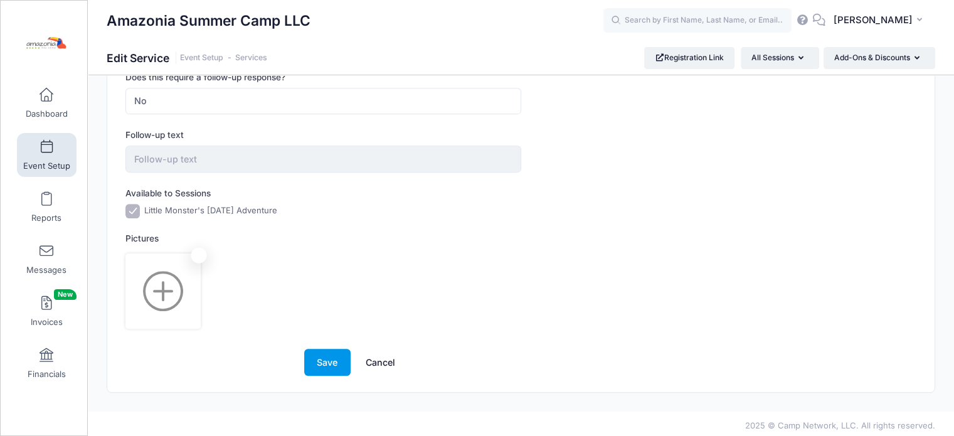
click at [319, 358] on button "Save" at bounding box center [327, 362] width 46 height 27
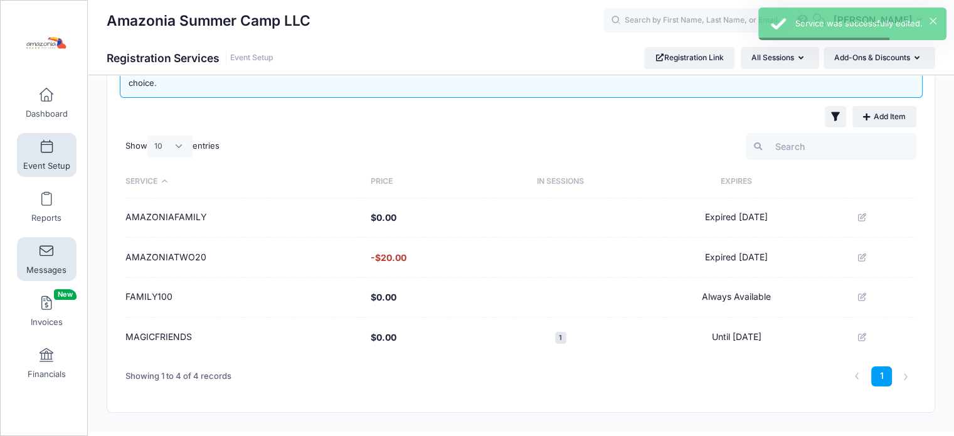
scroll to position [56, 0]
click at [868, 336] on icon at bounding box center [863, 337] width 10 height 8
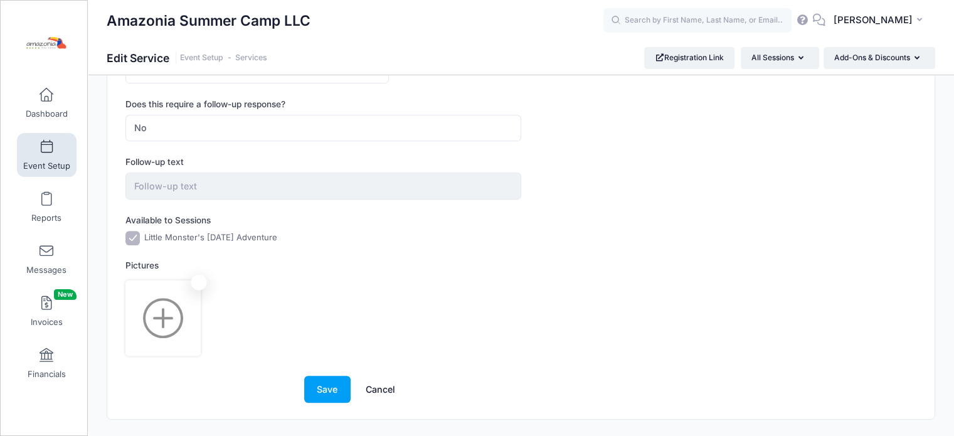
scroll to position [688, 0]
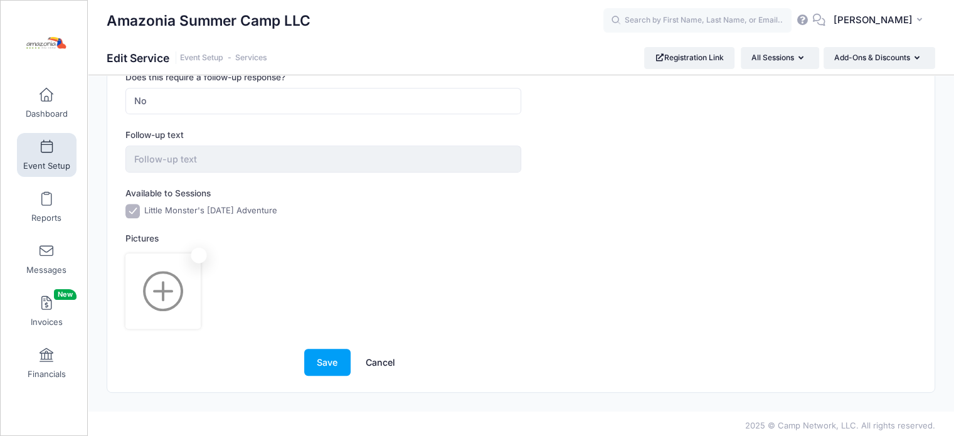
click at [395, 358] on link "Cancel" at bounding box center [380, 362] width 55 height 27
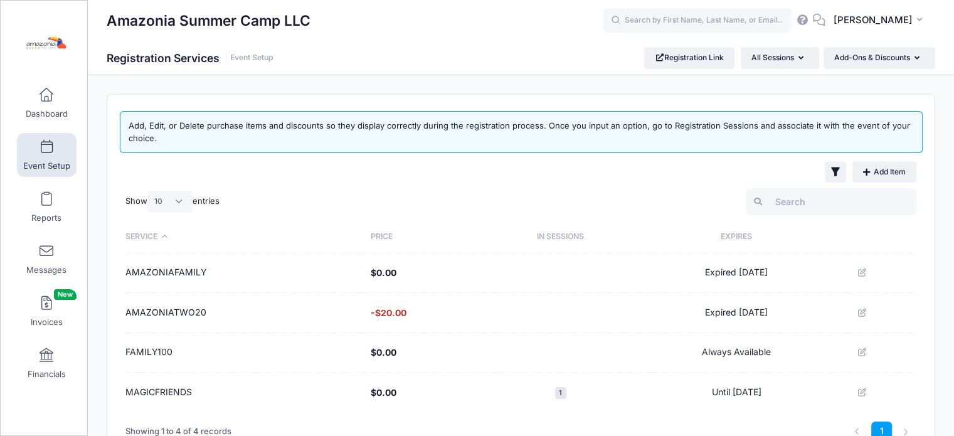
drag, startPoint x: 171, startPoint y: 391, endPoint x: 381, endPoint y: 393, distance: 210.2
click at [381, 393] on td "$0.00" at bounding box center [431, 393] width 132 height 40
click at [46, 145] on span at bounding box center [46, 148] width 0 height 14
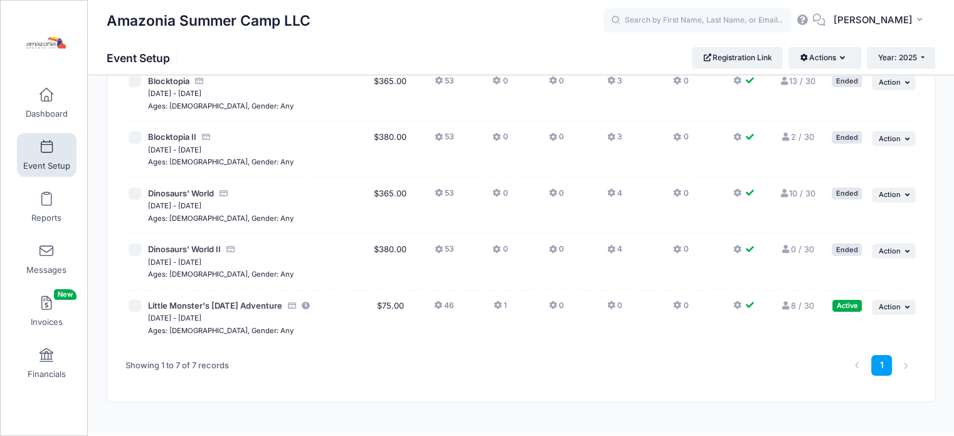
scroll to position [235, 0]
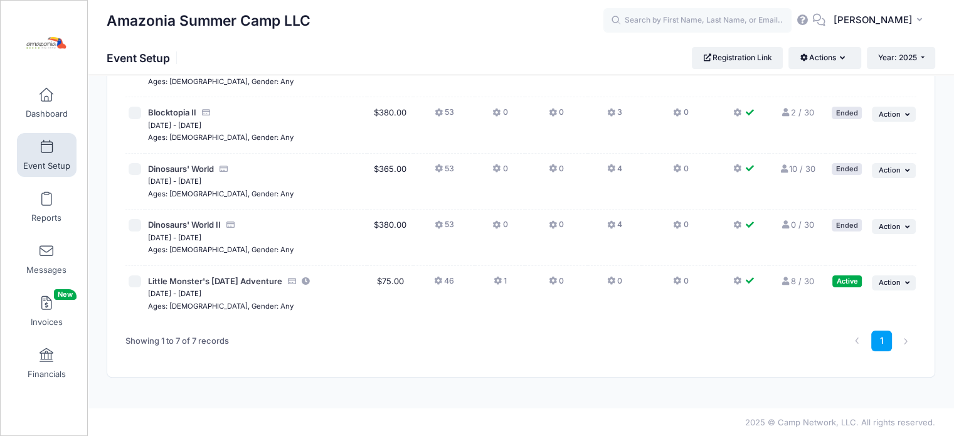
click at [615, 279] on button "0" at bounding box center [614, 284] width 15 height 18
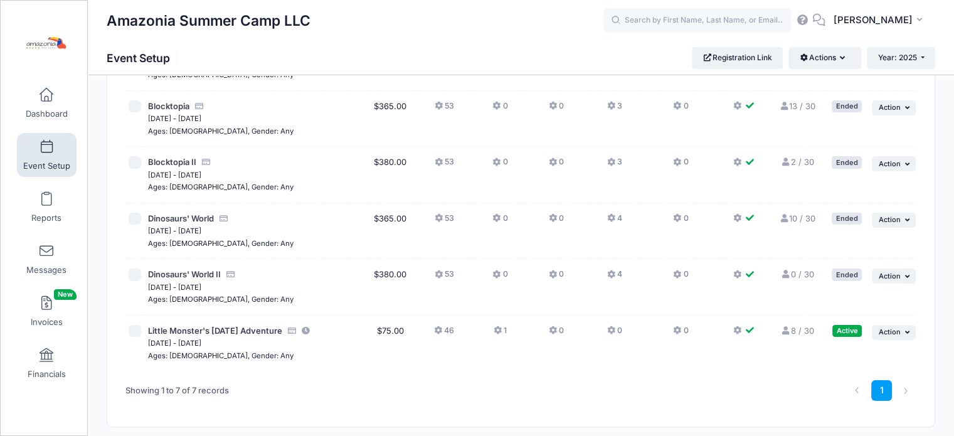
scroll to position [235, 0]
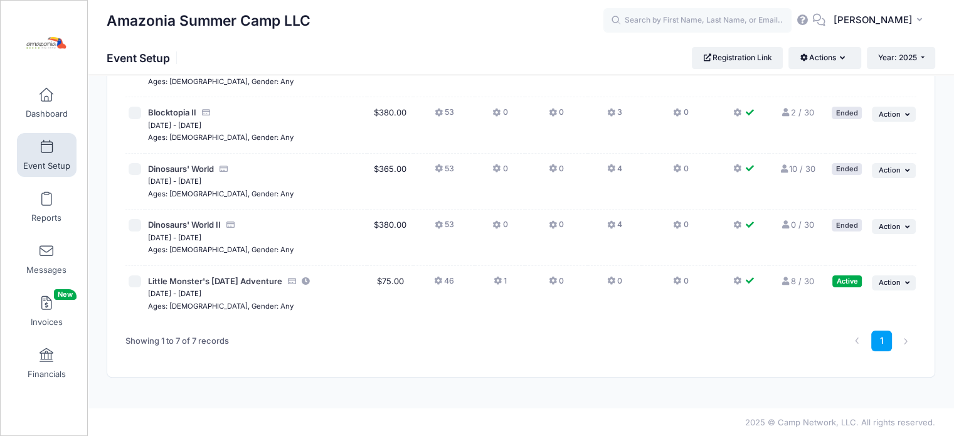
click at [494, 281] on icon at bounding box center [499, 281] width 10 height 0
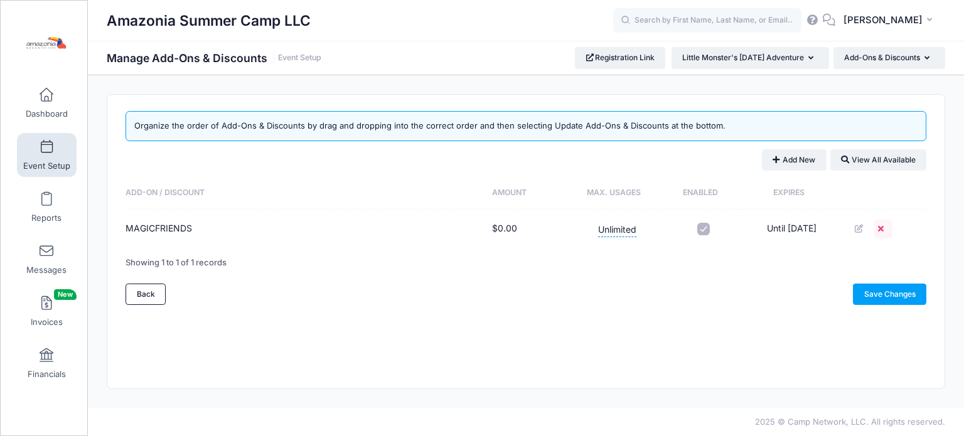
click at [888, 228] on icon at bounding box center [883, 229] width 10 height 8
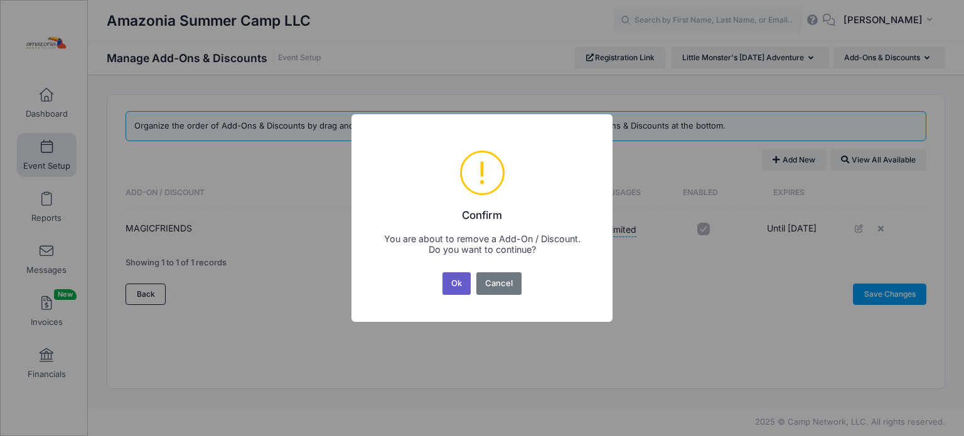
click at [452, 278] on button "Ok" at bounding box center [456, 283] width 29 height 23
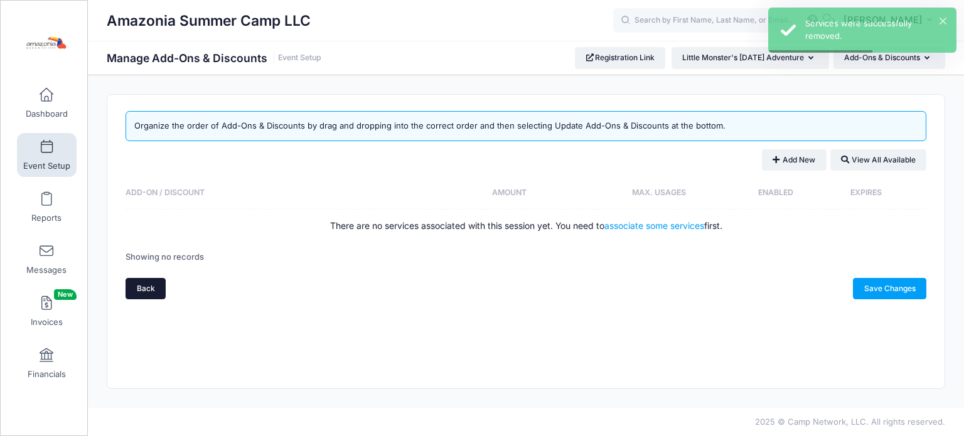
click at [158, 287] on link "Back" at bounding box center [146, 288] width 40 height 21
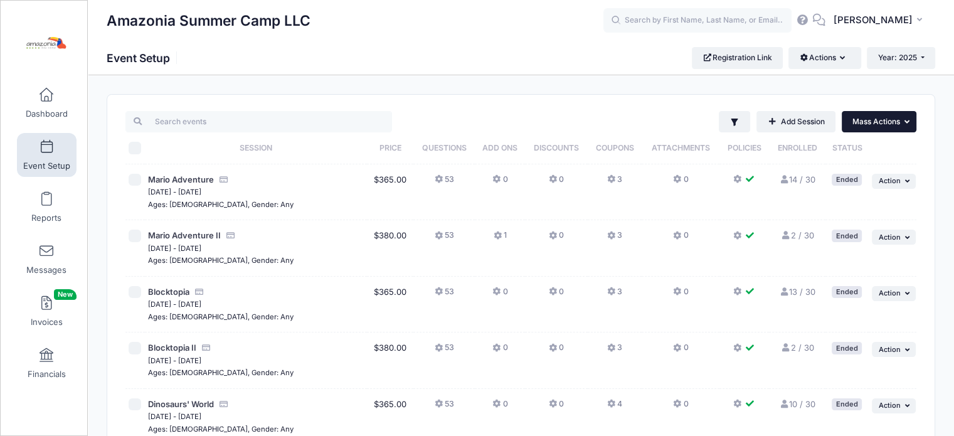
click at [911, 116] on button "... Mass Actions" at bounding box center [879, 121] width 75 height 21
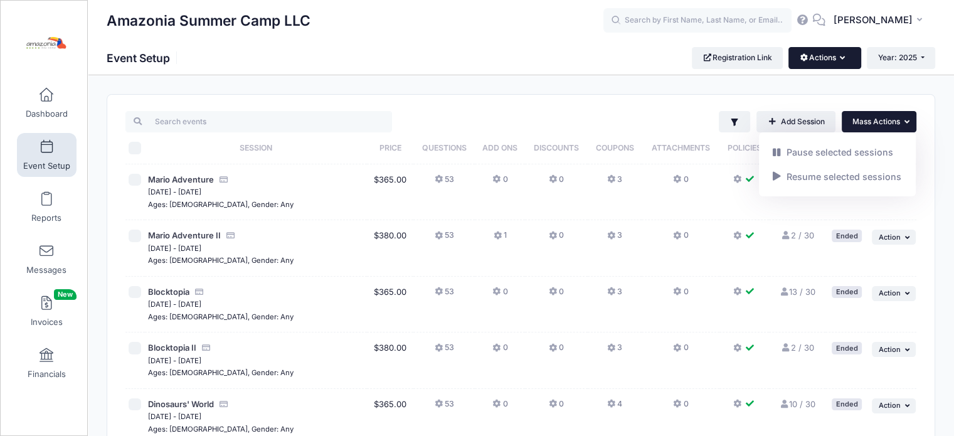
click at [847, 63] on button "Actions" at bounding box center [825, 57] width 72 height 21
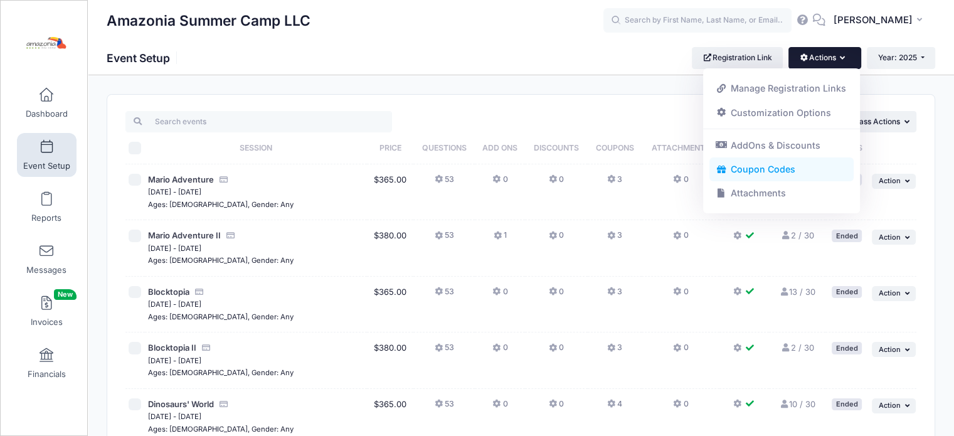
click at [744, 174] on link "Coupon Codes" at bounding box center [782, 170] width 145 height 24
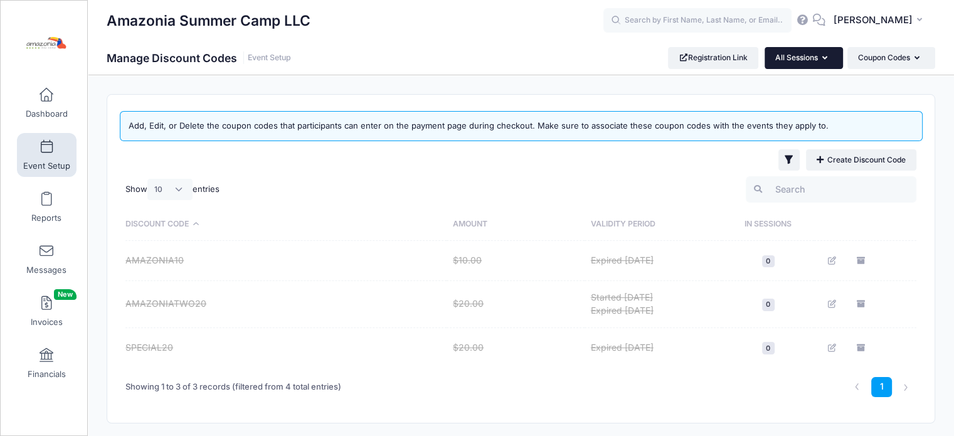
click at [830, 64] on button "All Sessions" at bounding box center [804, 57] width 78 height 21
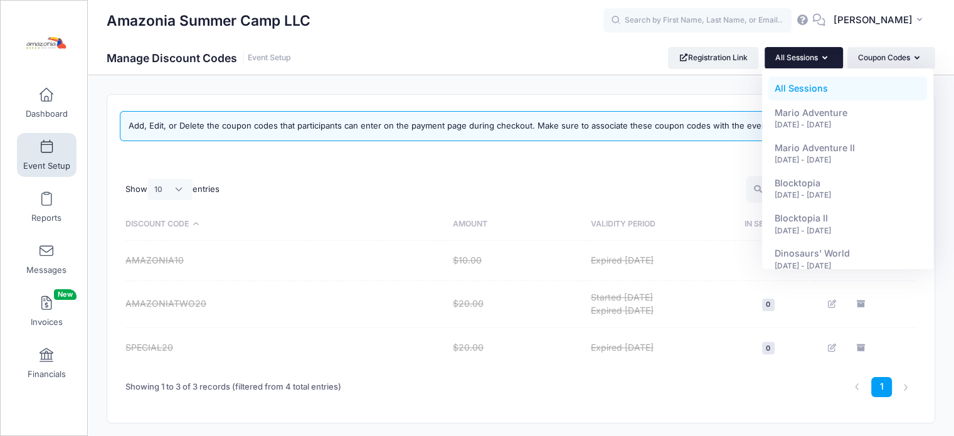
click at [46, 149] on span at bounding box center [46, 148] width 0 height 14
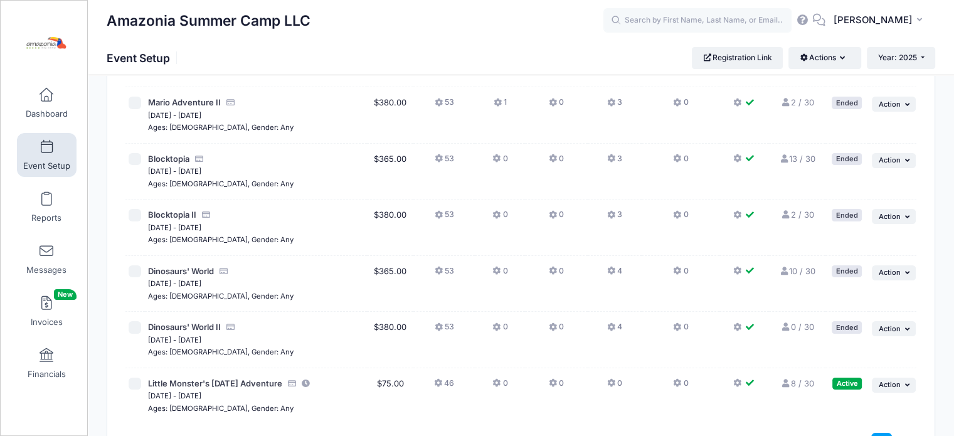
scroll to position [235, 0]
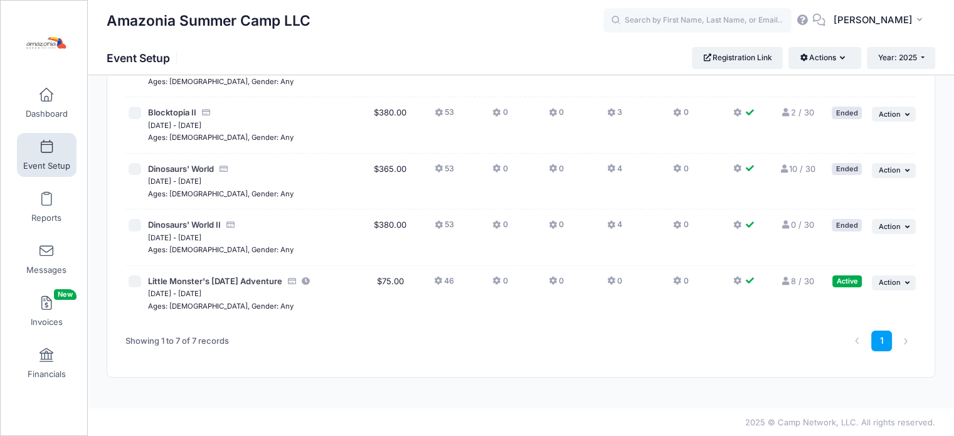
click at [612, 281] on icon at bounding box center [612, 281] width 10 height 0
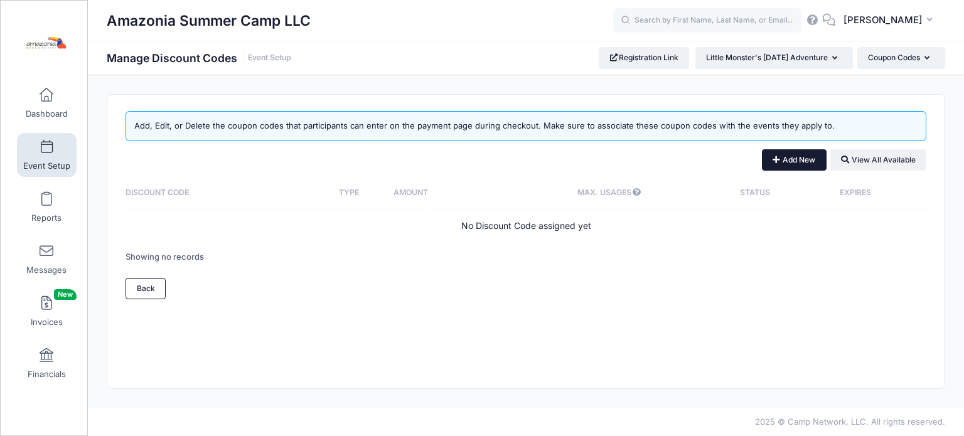
click at [803, 161] on button "Add New" at bounding box center [794, 159] width 65 height 21
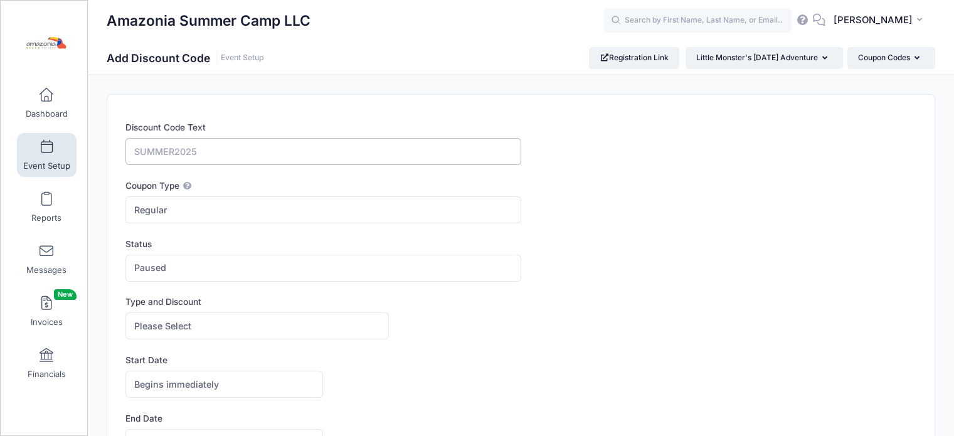
click at [232, 158] on input "Discount Code Text" at bounding box center [323, 151] width 395 height 27
paste input "MAGICFRIENDS"
type input "MAGICFRIENDS"
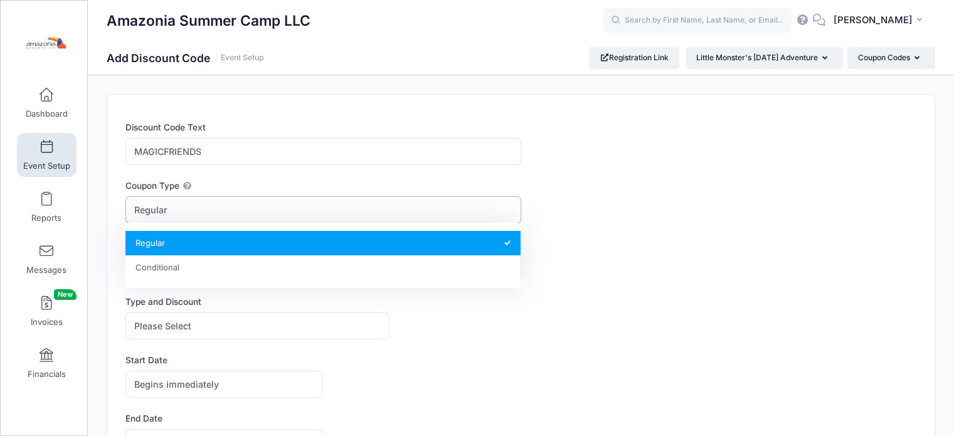
click at [169, 210] on span "Regular" at bounding box center [323, 209] width 395 height 27
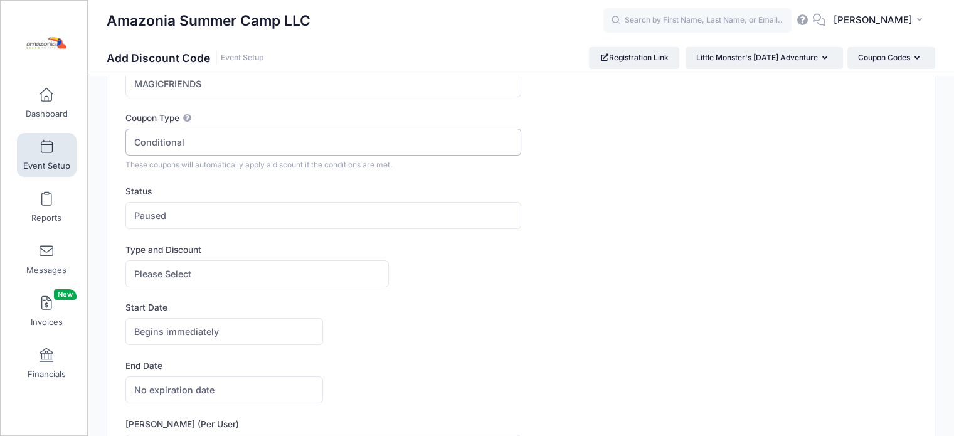
scroll to position [66, 0]
click at [243, 146] on span "Conditional" at bounding box center [323, 144] width 395 height 27
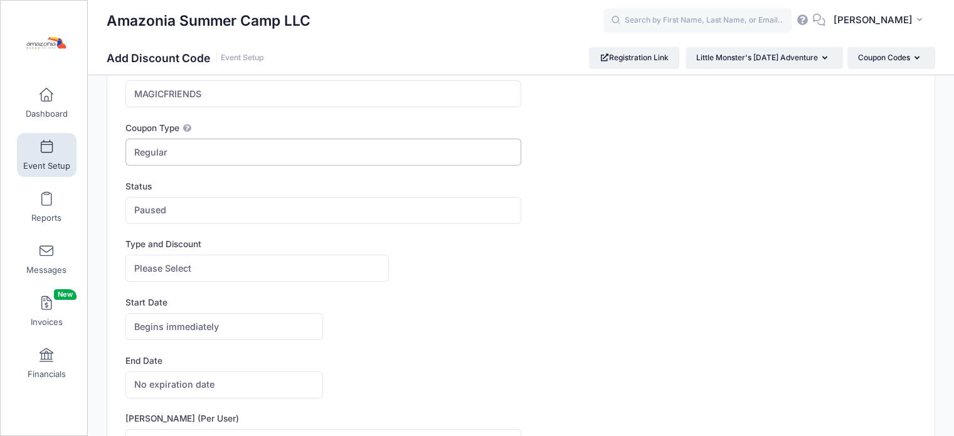
scroll to position [52, 0]
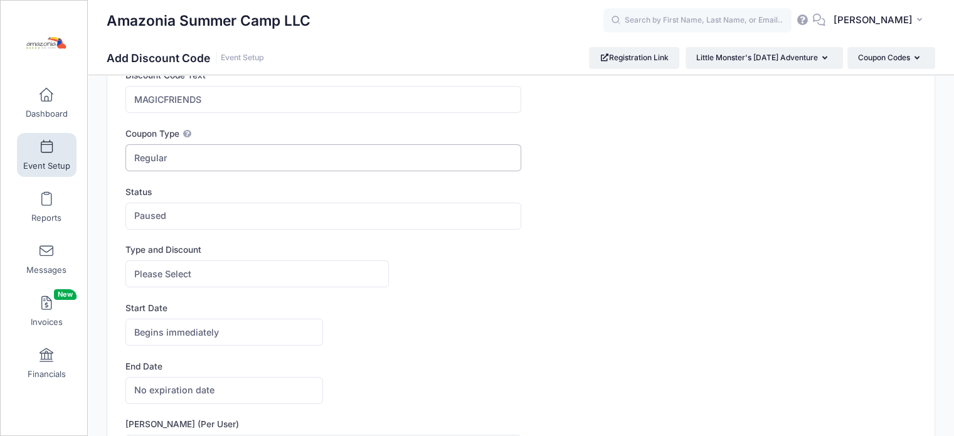
click at [213, 161] on span "Regular" at bounding box center [323, 157] width 395 height 27
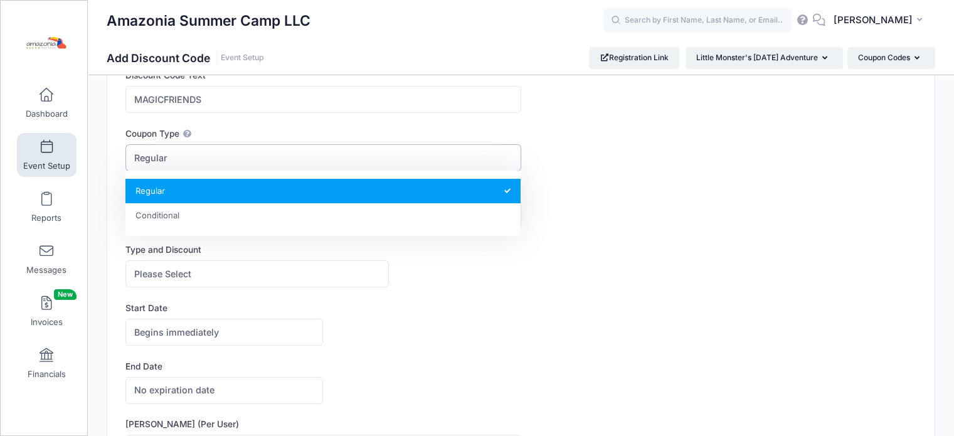
select select "1"
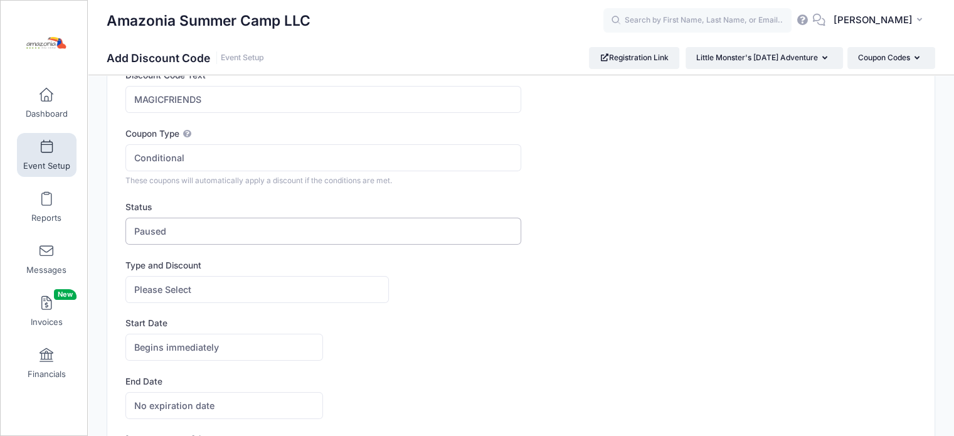
click at [236, 226] on span "Paused" at bounding box center [323, 231] width 395 height 27
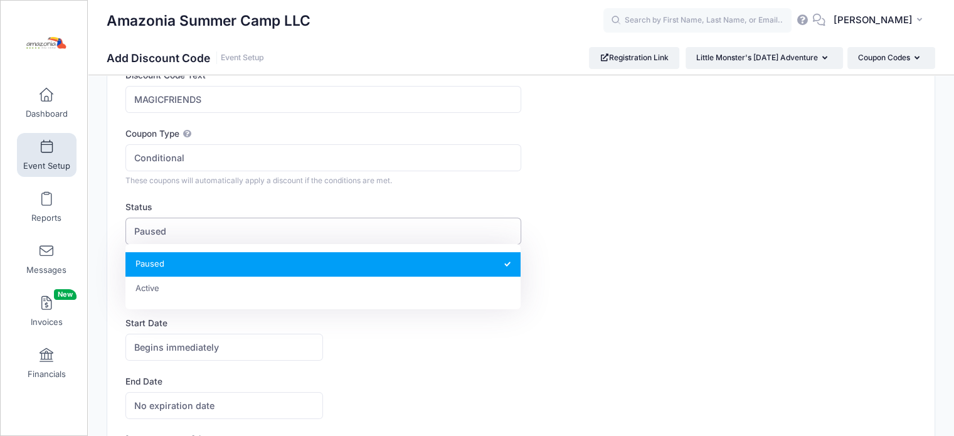
select select "1"
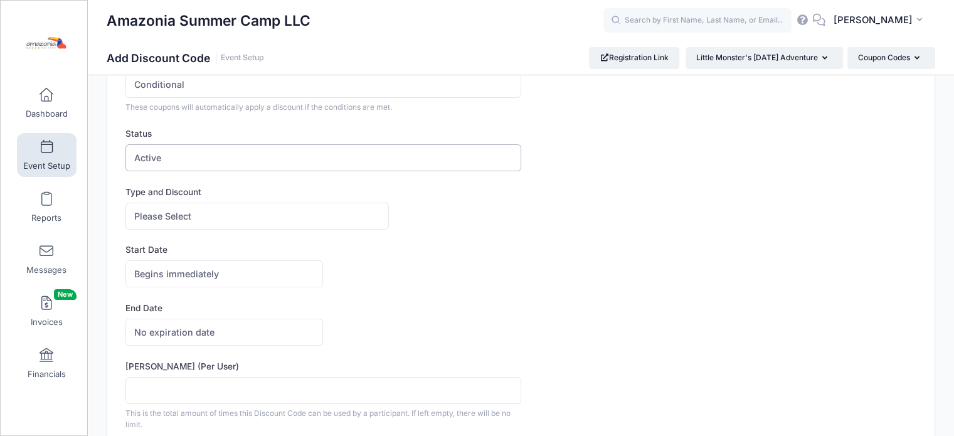
scroll to position [134, 0]
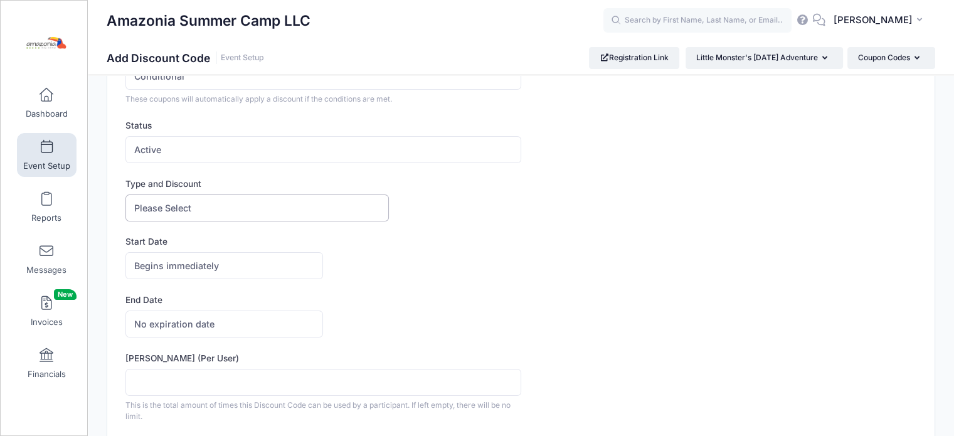
click at [228, 216] on span "Please Select" at bounding box center [258, 208] width 264 height 27
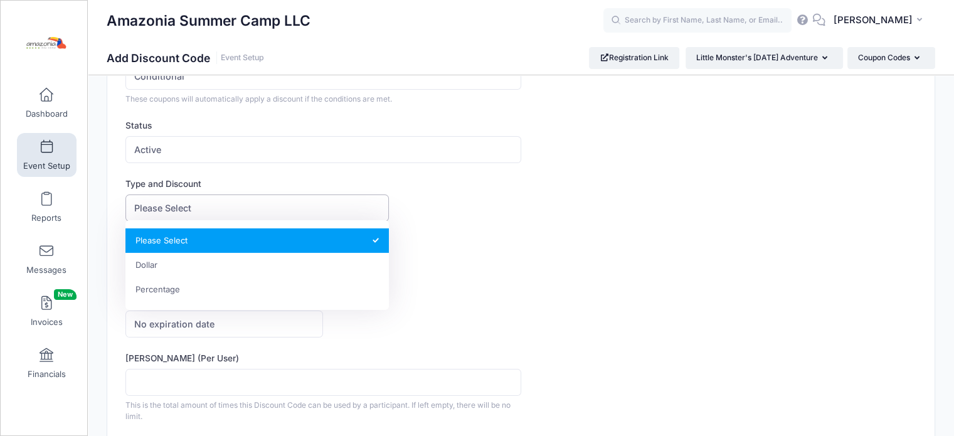
select select "1"
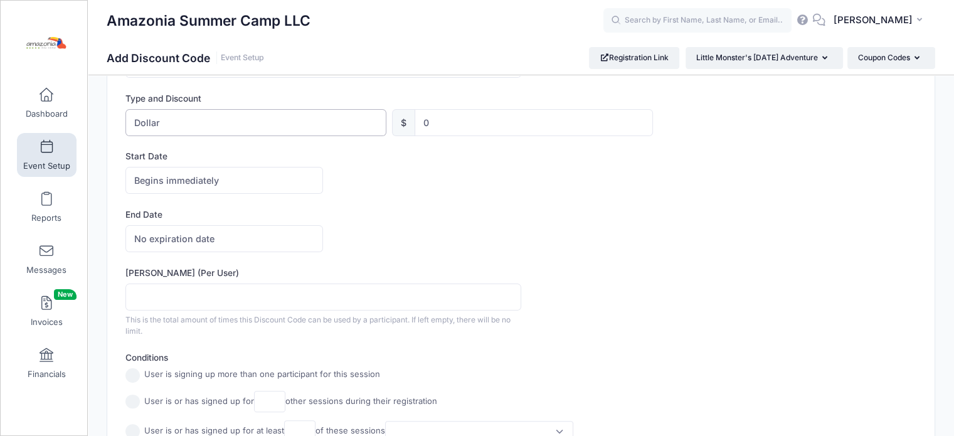
scroll to position [253, 0]
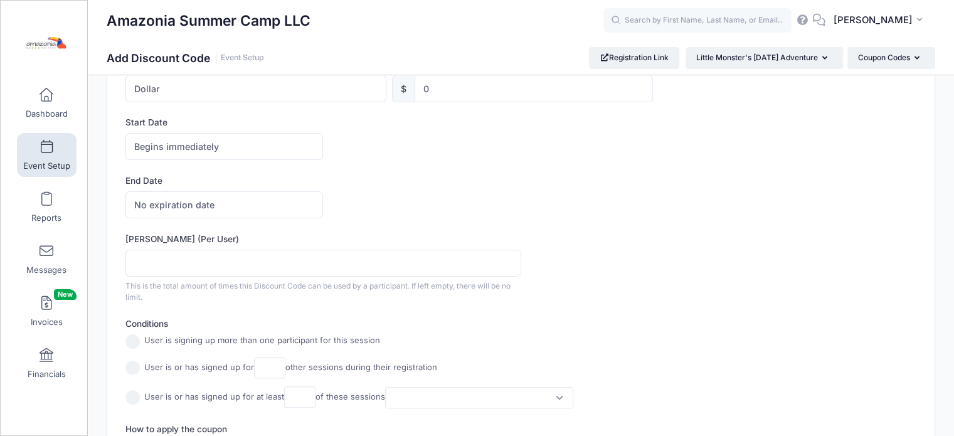
click at [238, 209] on span "No expiration date" at bounding box center [225, 204] width 198 height 27
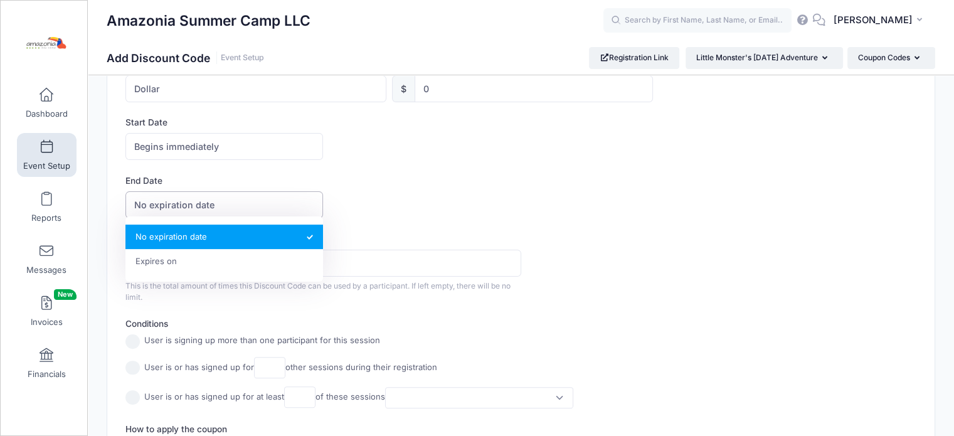
select select "1"
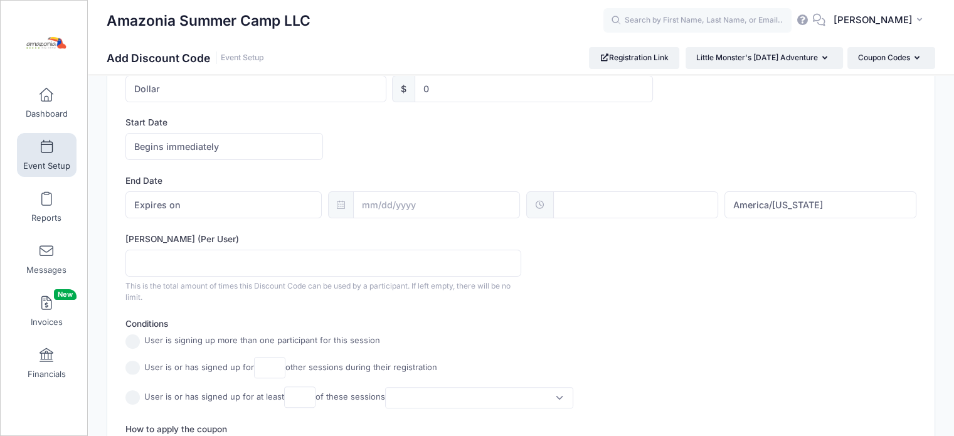
click at [335, 202] on div at bounding box center [341, 204] width 26 height 27
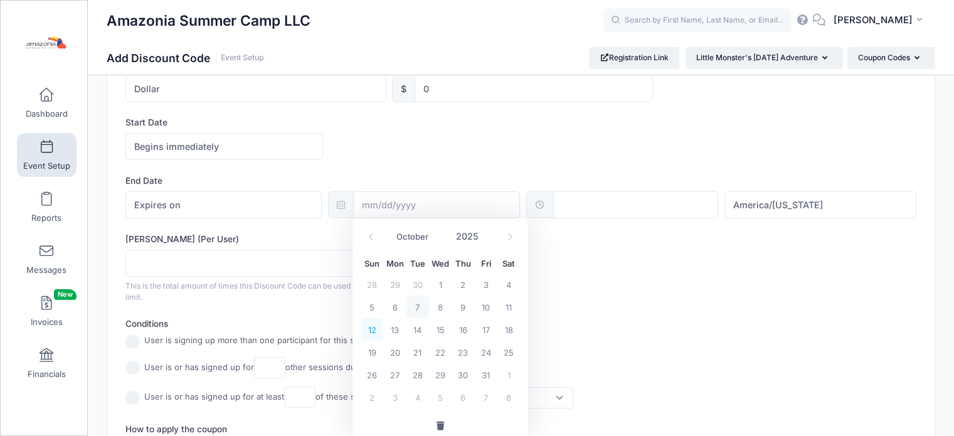
click at [373, 330] on span "12" at bounding box center [372, 329] width 23 height 23
type input "10/12/2025"
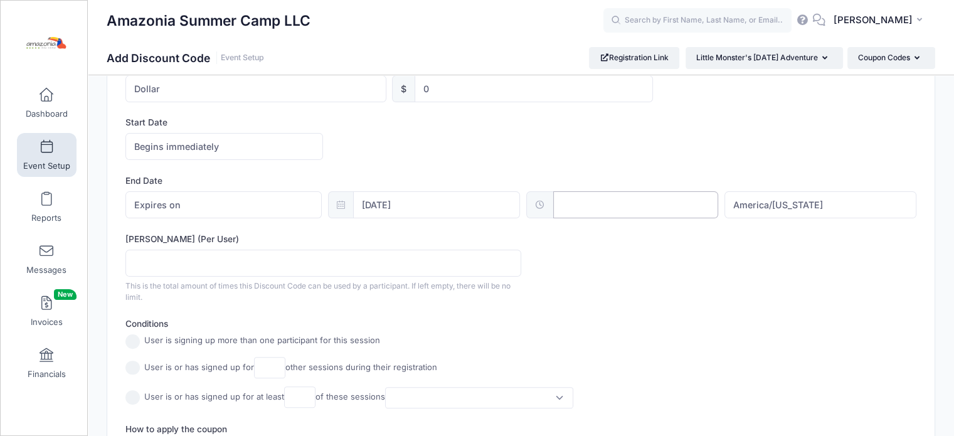
click at [747, 323] on div "Conditions User is signing up more than one participant for this session User i…" at bounding box center [521, 363] width 791 height 91
type input "12:00"
click at [211, 261] on input "Max Usage (Per User)" at bounding box center [323, 263] width 395 height 27
type input "1"
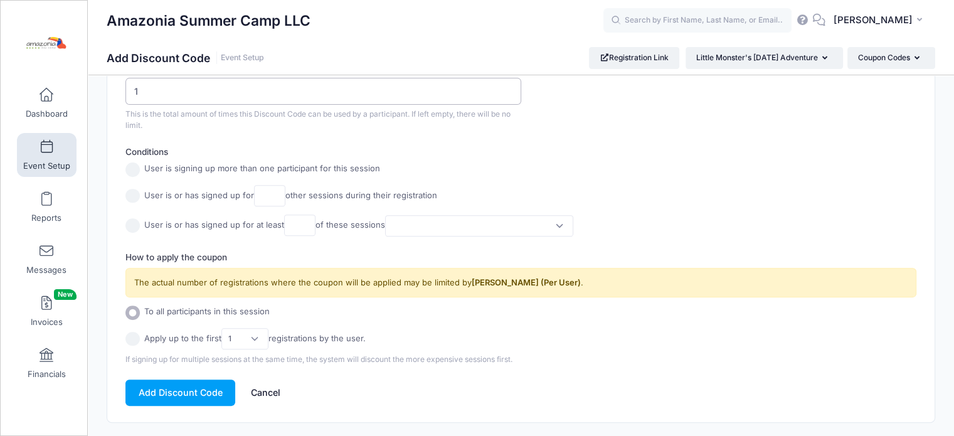
scroll to position [428, 0]
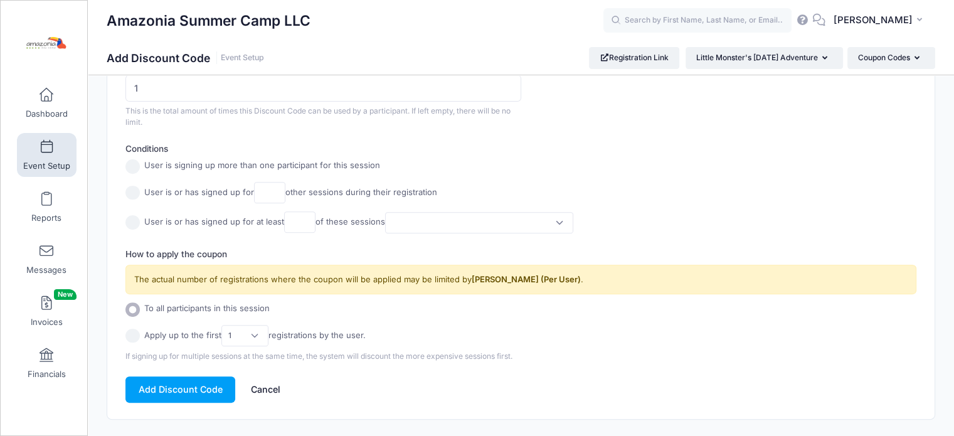
click at [133, 332] on input "radio" at bounding box center [133, 336] width 14 height 14
radio input "true"
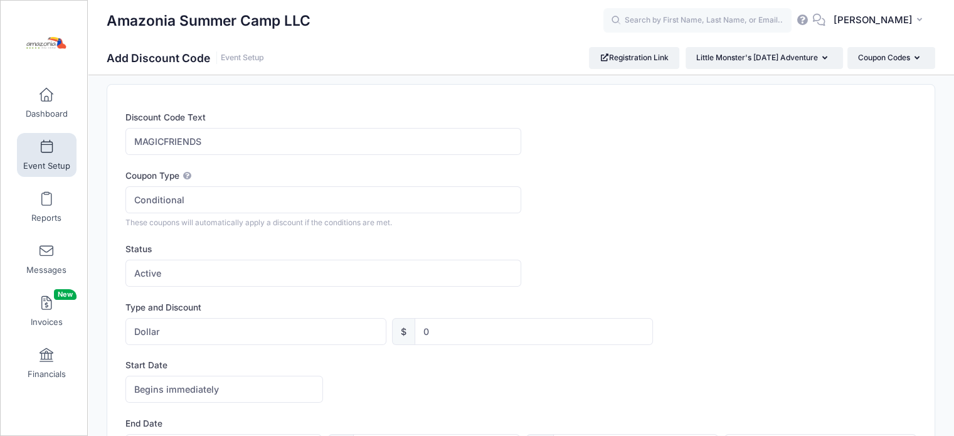
scroll to position [0, 0]
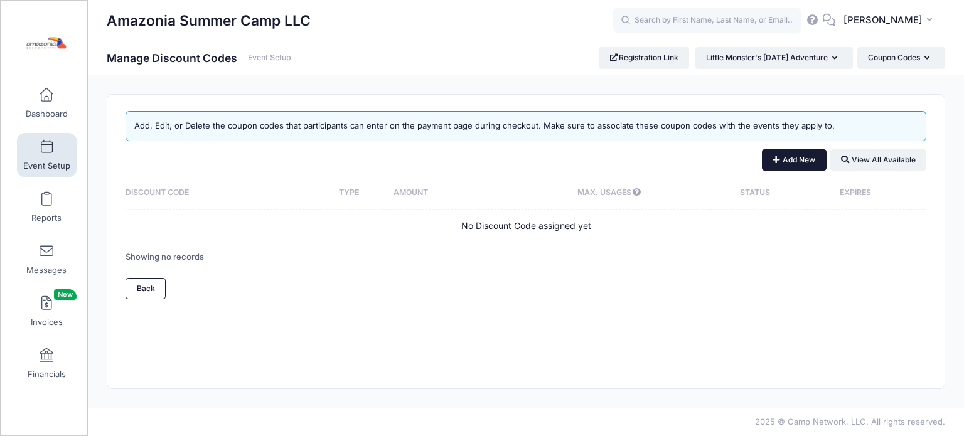
click at [794, 163] on button "Add New" at bounding box center [794, 159] width 65 height 21
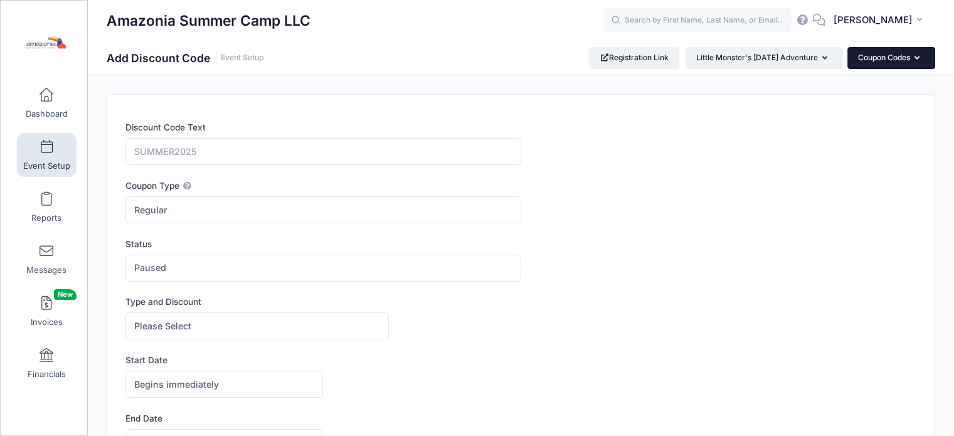
click at [911, 60] on button "Coupon Codes" at bounding box center [892, 57] width 88 height 21
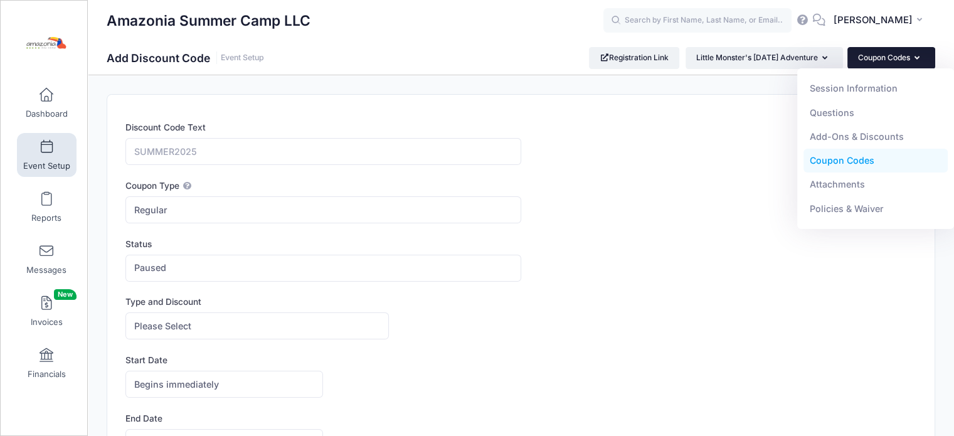
click at [865, 163] on link "Coupon Codes" at bounding box center [876, 161] width 145 height 24
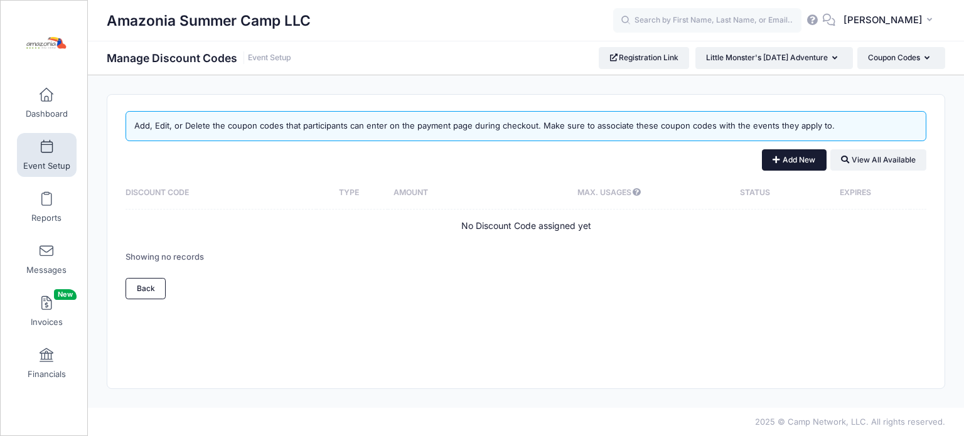
click at [793, 160] on button "Add New" at bounding box center [794, 159] width 65 height 21
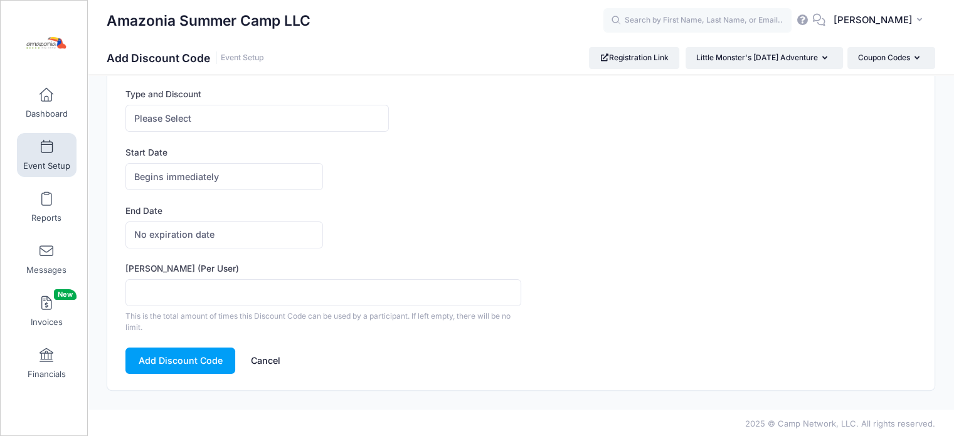
scroll to position [208, 0]
click at [913, 55] on button "Coupon Codes" at bounding box center [892, 57] width 88 height 21
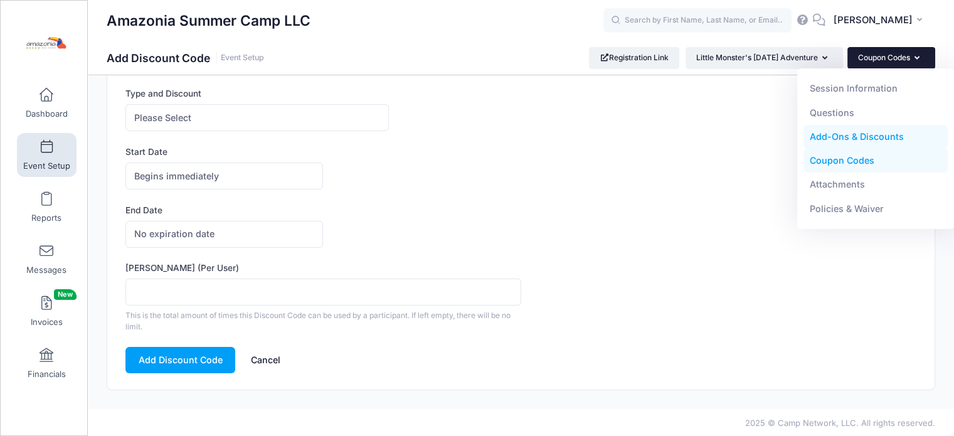
click at [879, 141] on link "Add-Ons & Discounts" at bounding box center [876, 137] width 145 height 24
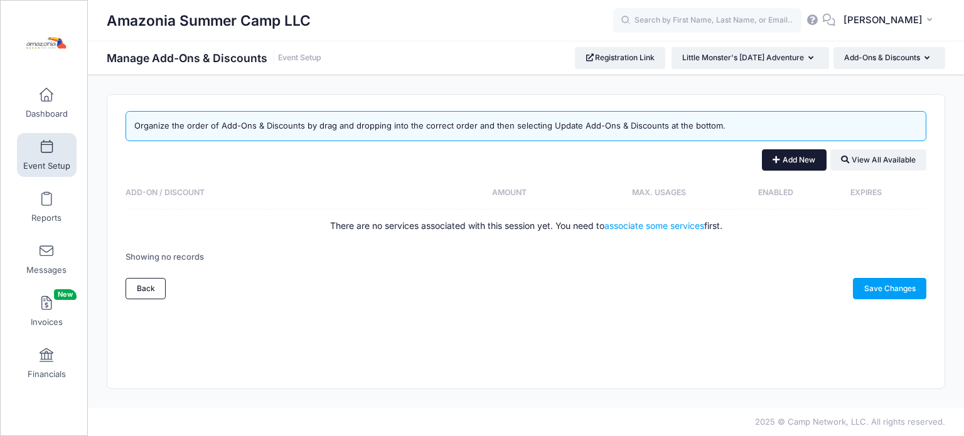
click at [794, 163] on button "Add New" at bounding box center [794, 159] width 65 height 21
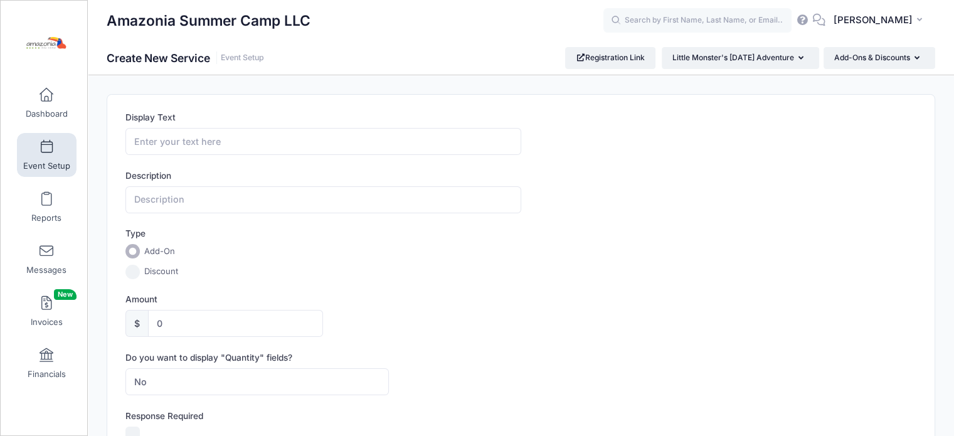
click at [46, 163] on span "Event Setup" at bounding box center [46, 166] width 47 height 11
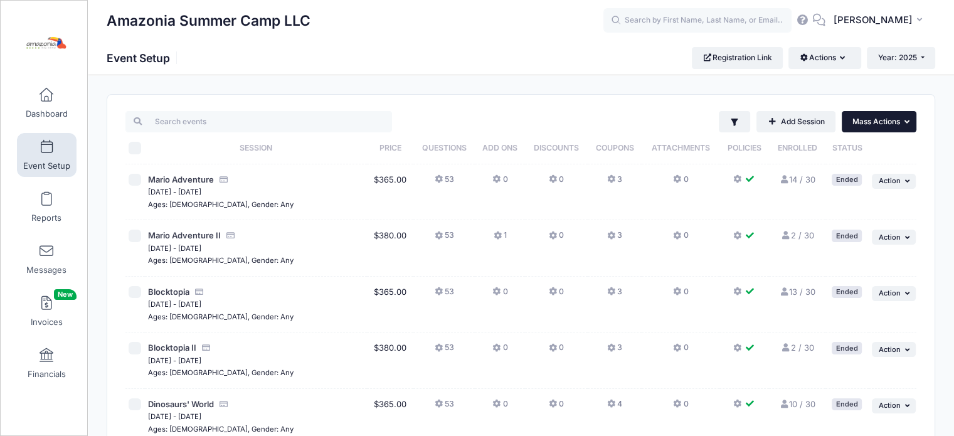
click at [909, 113] on button "... Mass Actions" at bounding box center [879, 121] width 75 height 21
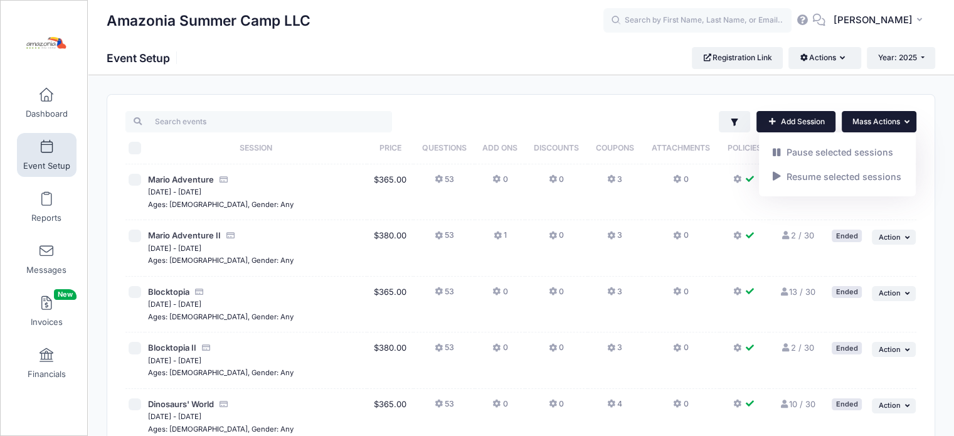
click at [805, 126] on link "Add Session" at bounding box center [796, 121] width 79 height 21
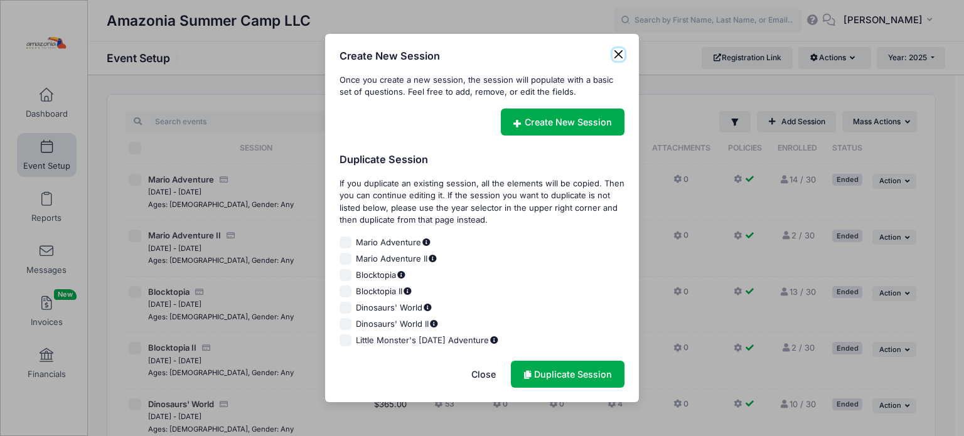
click at [617, 57] on button "Close" at bounding box center [618, 54] width 13 height 13
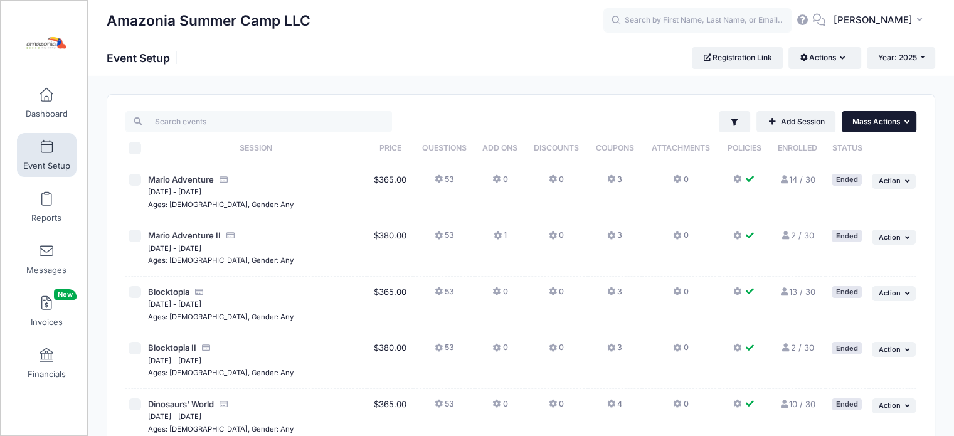
click at [899, 123] on span "Mass Actions" at bounding box center [877, 121] width 48 height 9
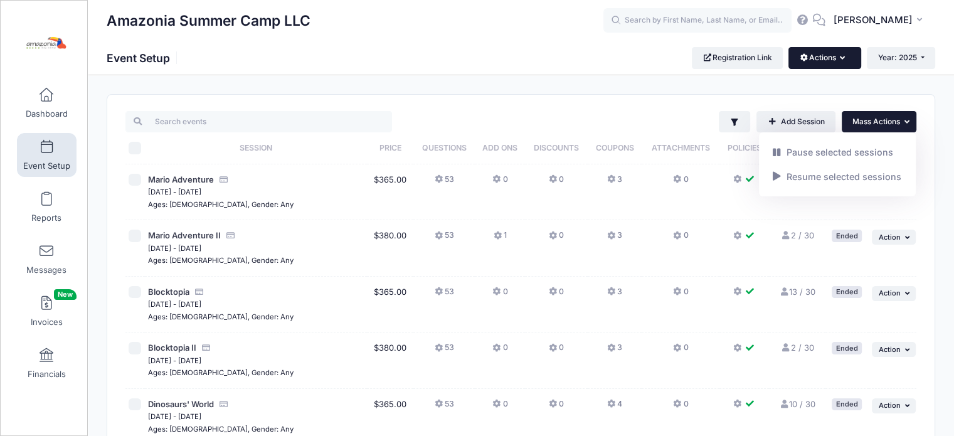
click at [834, 64] on button "Actions" at bounding box center [825, 57] width 72 height 21
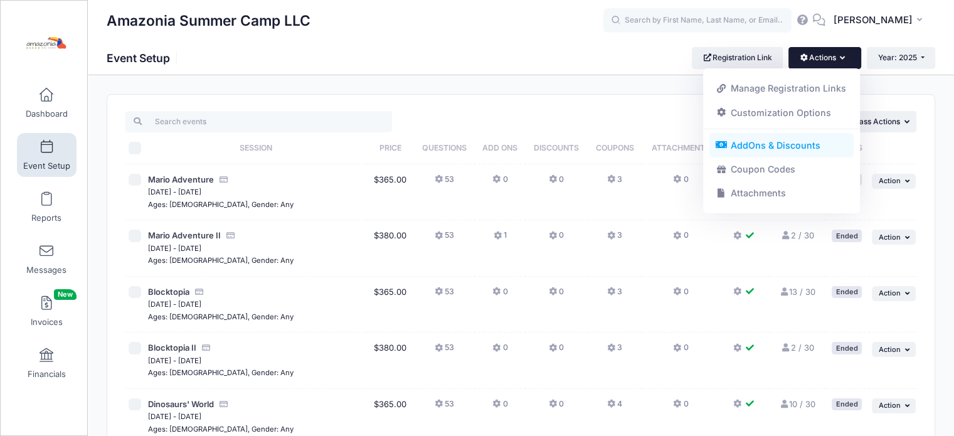
click at [805, 152] on link "AddOns & Discounts" at bounding box center [782, 146] width 145 height 24
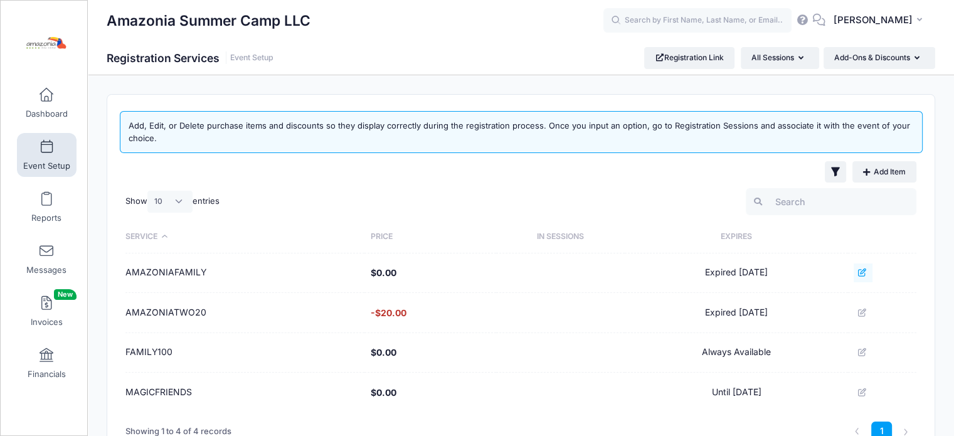
click at [866, 269] on icon at bounding box center [863, 273] width 10 height 8
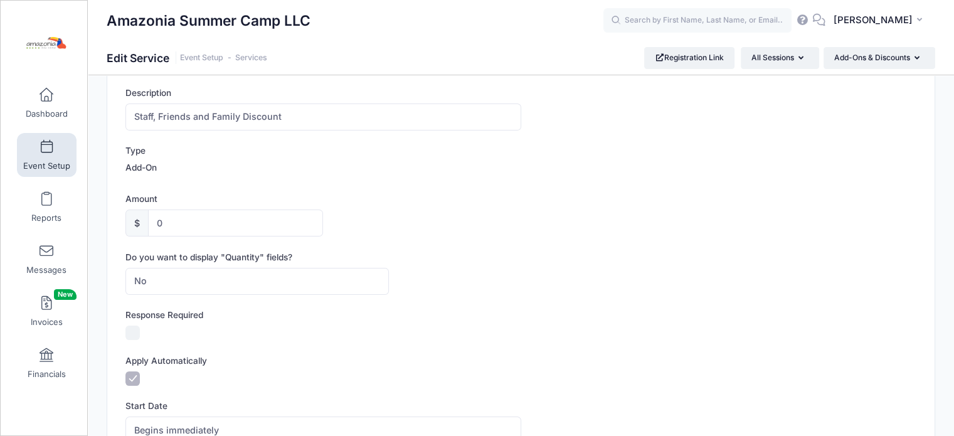
scroll to position [131, 0]
click at [46, 99] on span at bounding box center [46, 95] width 0 height 14
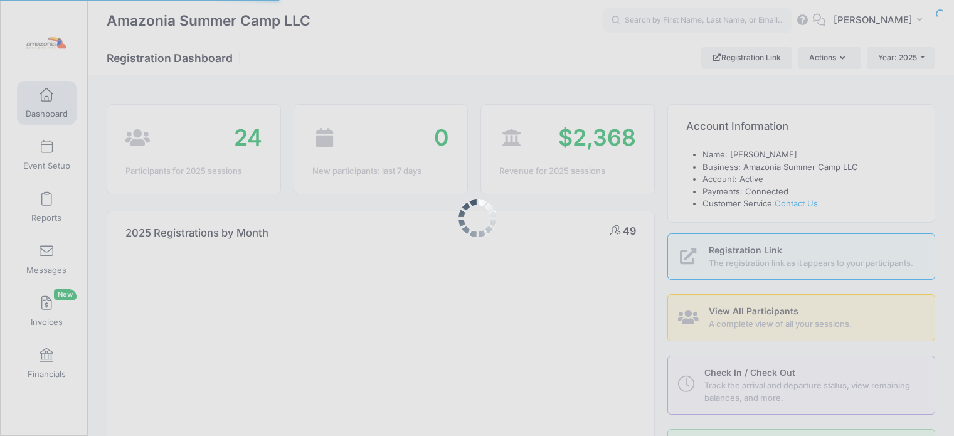
select select
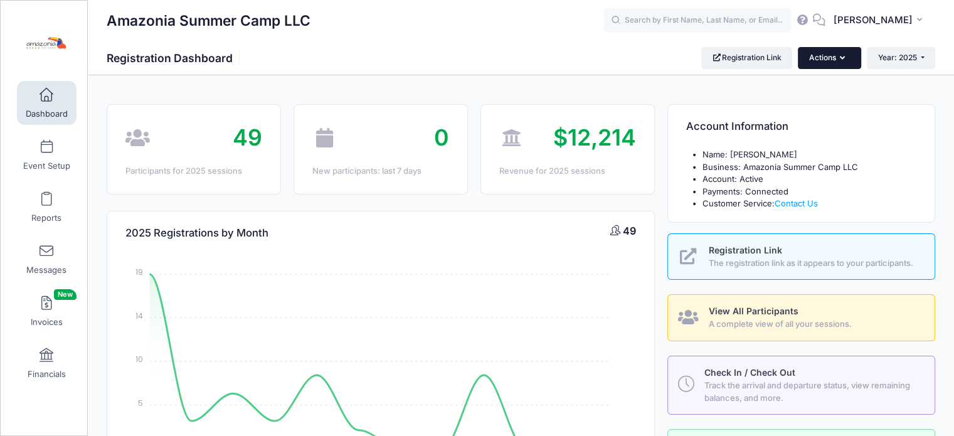
click at [835, 63] on button "Actions" at bounding box center [829, 57] width 63 height 21
click at [835, 56] on button "Actions" at bounding box center [829, 57] width 63 height 21
click at [842, 65] on button "Actions" at bounding box center [829, 57] width 63 height 21
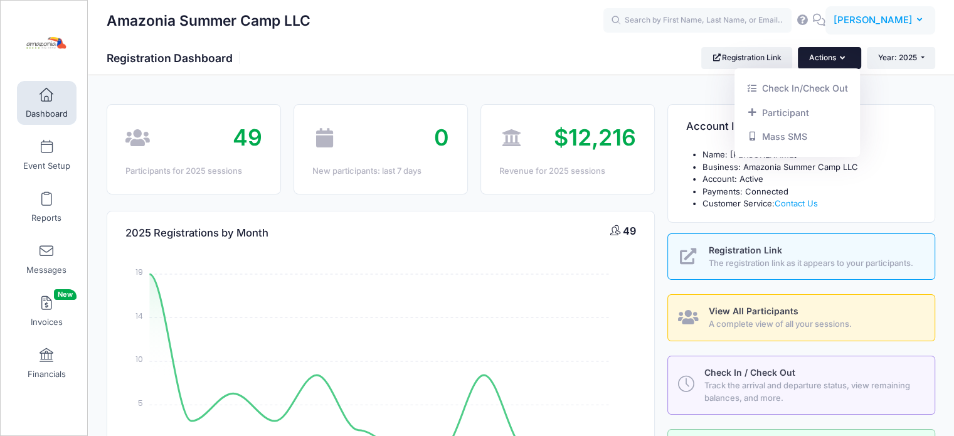
click at [908, 24] on span "[PERSON_NAME]" at bounding box center [873, 20] width 79 height 14
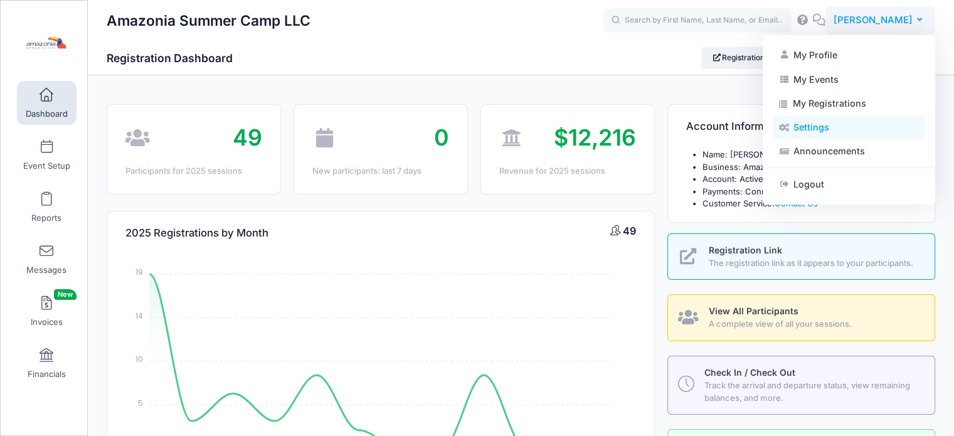
click at [811, 132] on link "Settings" at bounding box center [849, 127] width 152 height 24
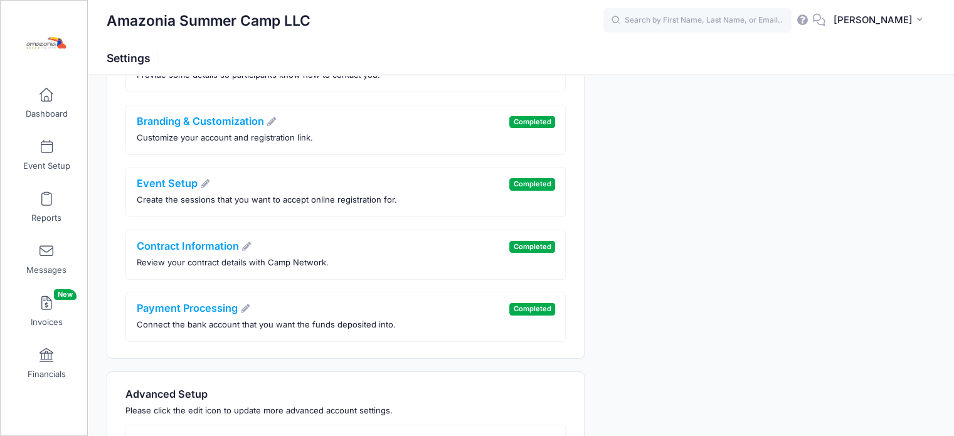
scroll to position [90, 0]
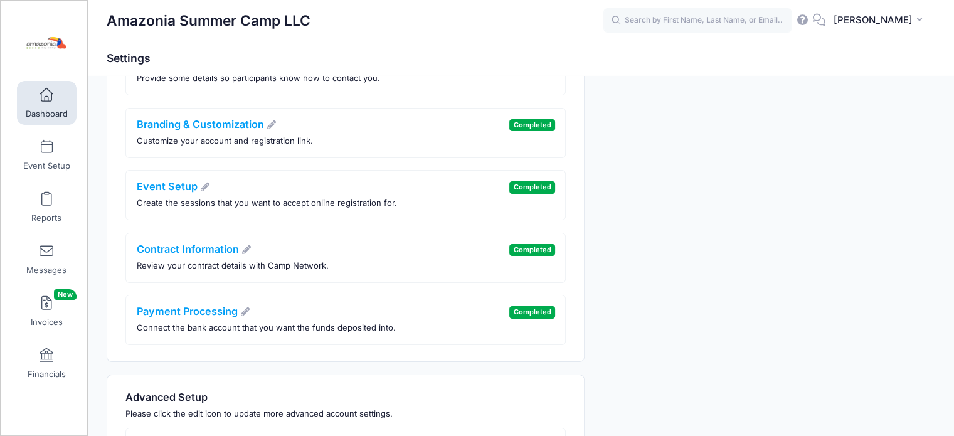
click at [46, 95] on span at bounding box center [46, 95] width 0 height 14
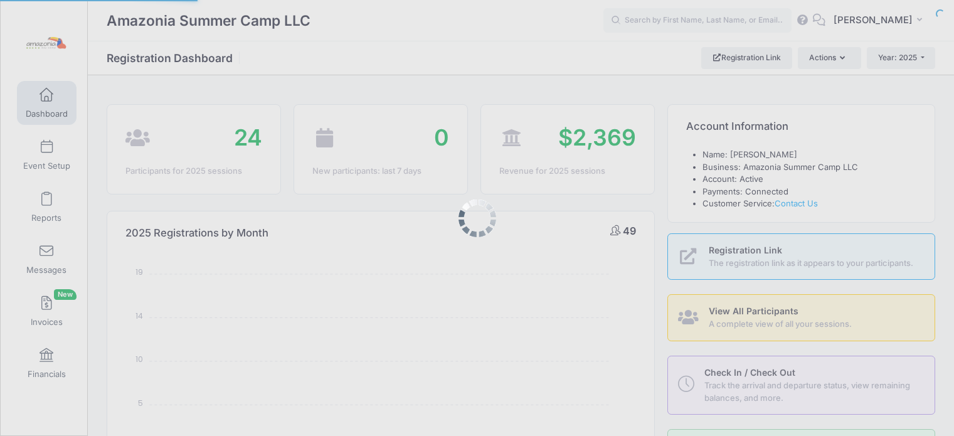
select select
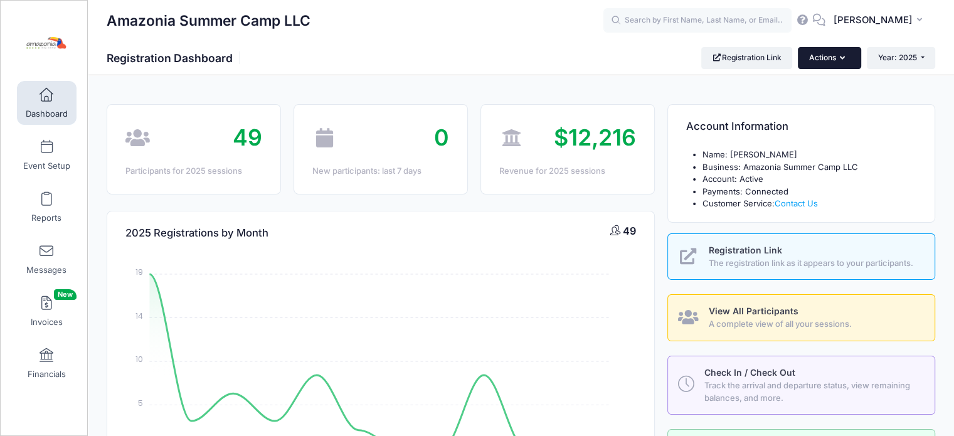
click at [843, 58] on icon "button" at bounding box center [845, 58] width 10 height 0
click at [678, 65] on div "Amazonia Summer Camp LLC Registration Dashboard Registration Link Actions Year:…" at bounding box center [521, 57] width 867 height 21
click at [926, 23] on button "MD Monica Daniel Gil" at bounding box center [881, 20] width 110 height 29
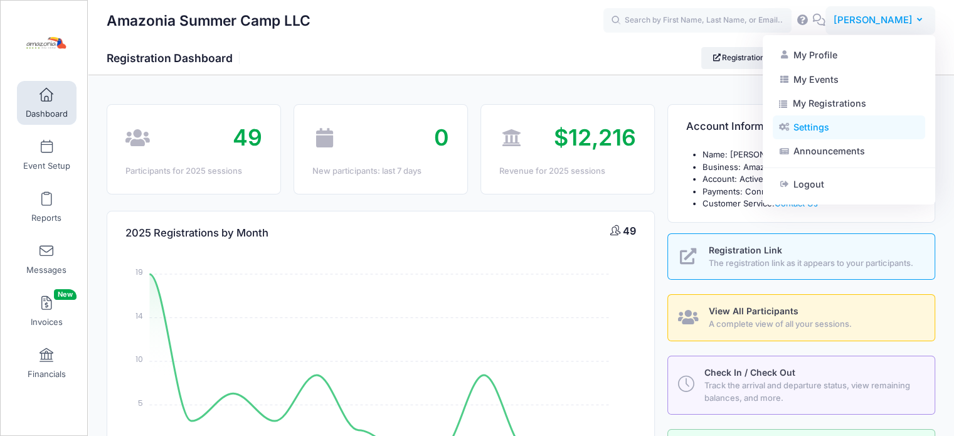
click at [803, 123] on link "Settings" at bounding box center [849, 127] width 152 height 24
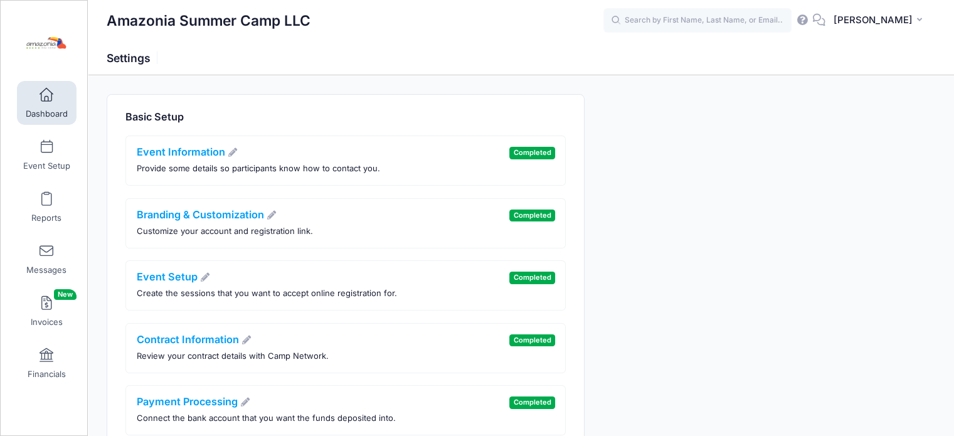
click at [46, 92] on span at bounding box center [46, 95] width 0 height 14
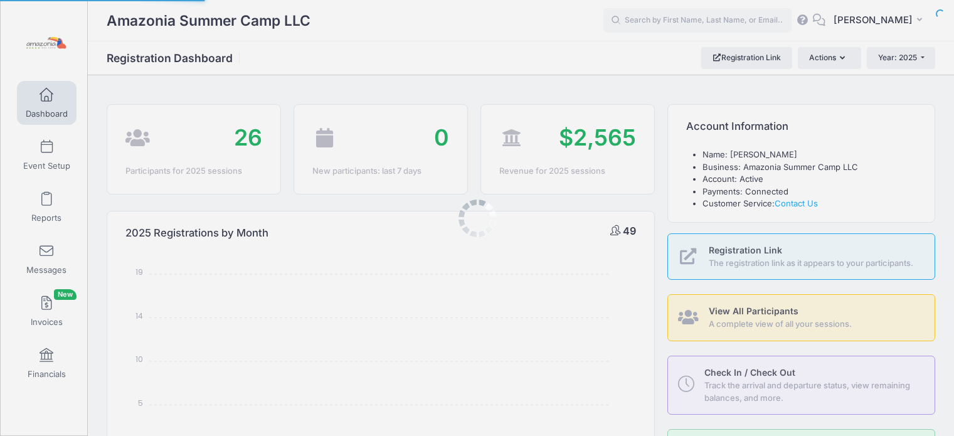
select select
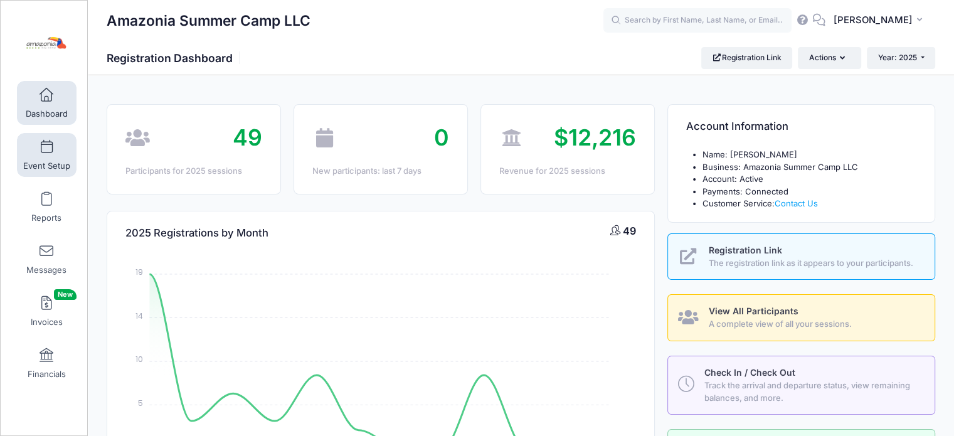
click at [37, 156] on link "Event Setup" at bounding box center [47, 155] width 60 height 44
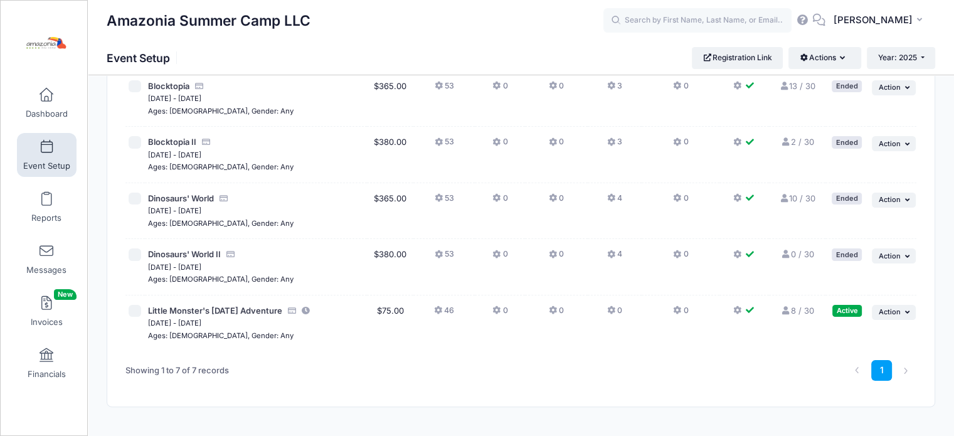
scroll to position [205, 0]
click at [899, 315] on span "Action" at bounding box center [890, 312] width 22 height 9
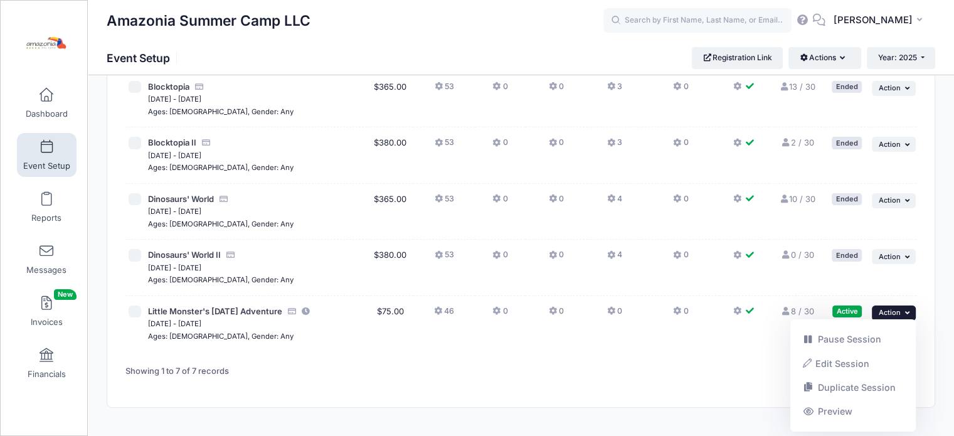
click at [753, 353] on div "1" at bounding box center [688, 371] width 469 height 40
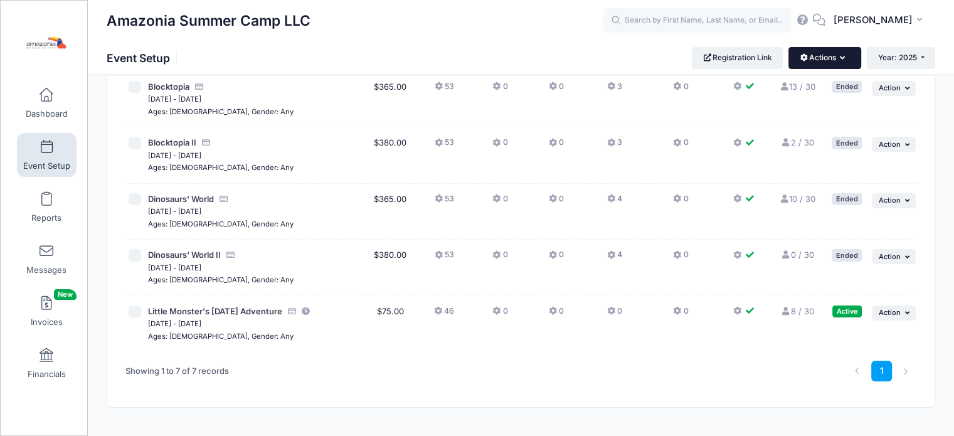
click at [844, 60] on button "Actions" at bounding box center [825, 57] width 72 height 21
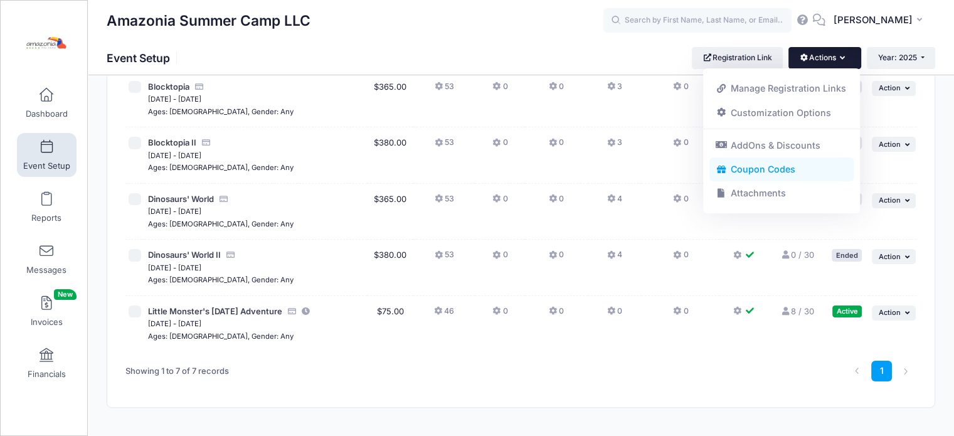
click at [748, 166] on link "Coupon Codes" at bounding box center [782, 170] width 145 height 24
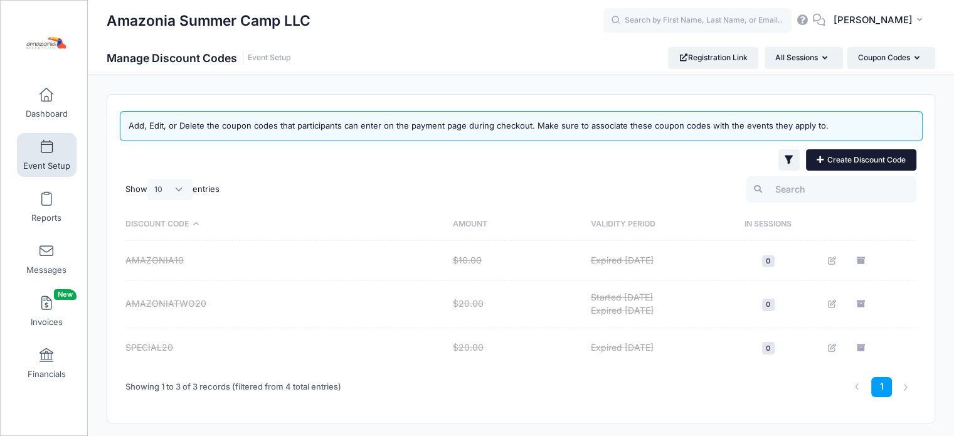
click at [842, 162] on link "Create Discount Code" at bounding box center [861, 159] width 110 height 21
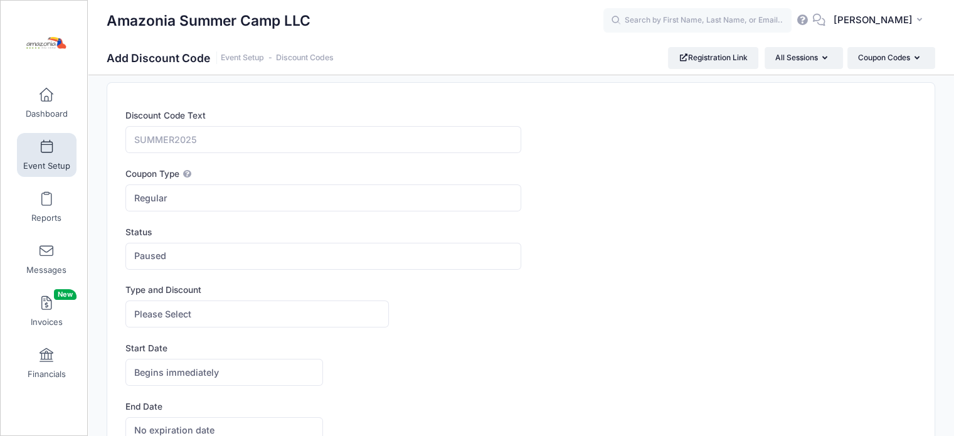
scroll to position [10, 0]
click at [166, 142] on input "Discount Code Text" at bounding box center [323, 141] width 395 height 27
paste input "MAGICFRIENDS"
type input "MAGICFRIENDS"
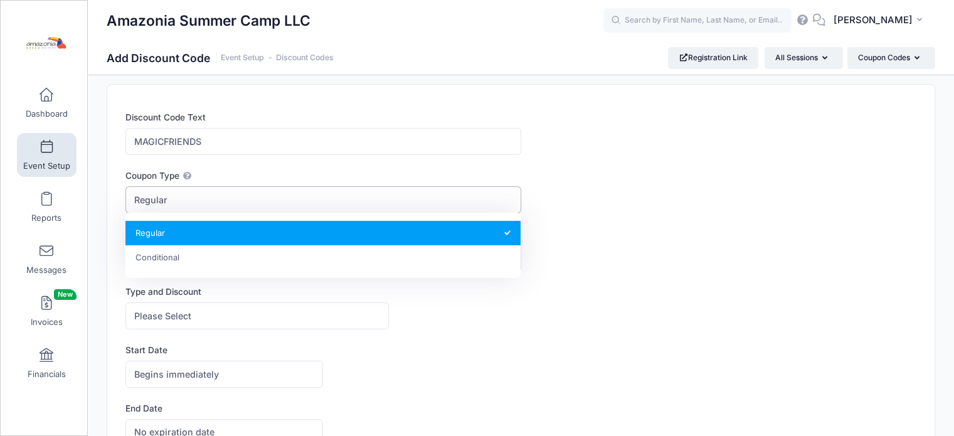
click at [177, 196] on span "Regular" at bounding box center [323, 199] width 395 height 27
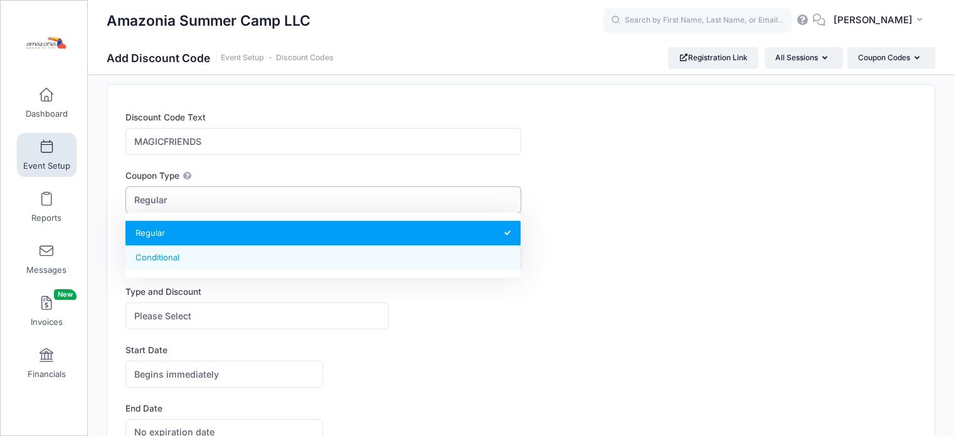
select select "1"
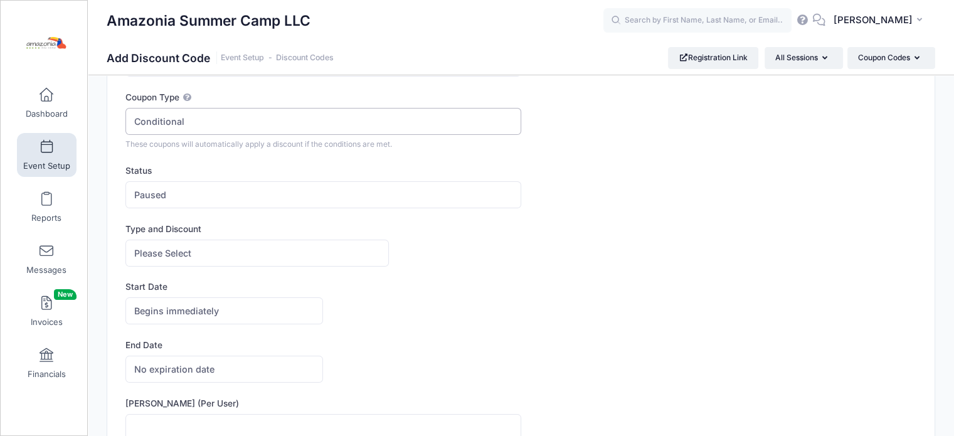
scroll to position [90, 0]
click at [284, 243] on span "Please Select" at bounding box center [258, 251] width 264 height 27
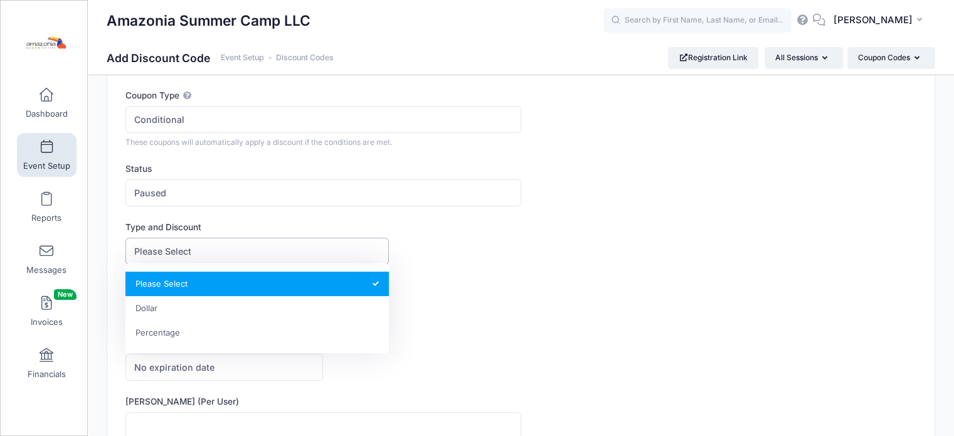
select select "1"
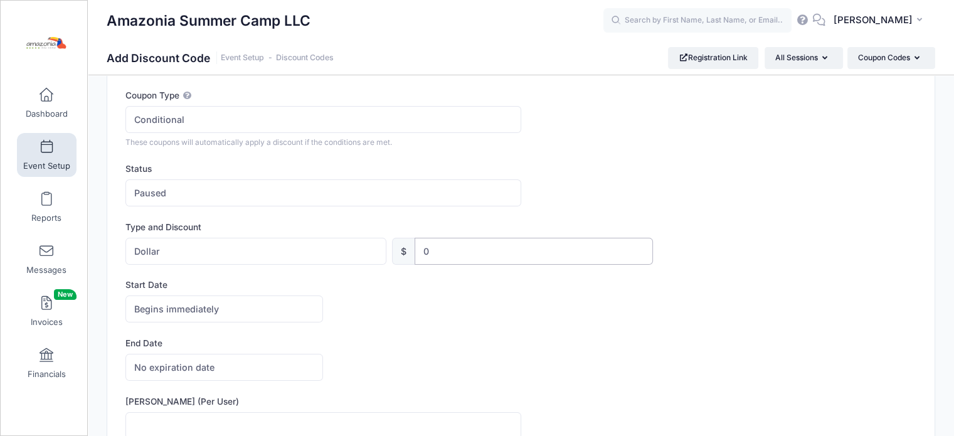
click at [449, 254] on input "0" at bounding box center [534, 251] width 238 height 27
type input "0"
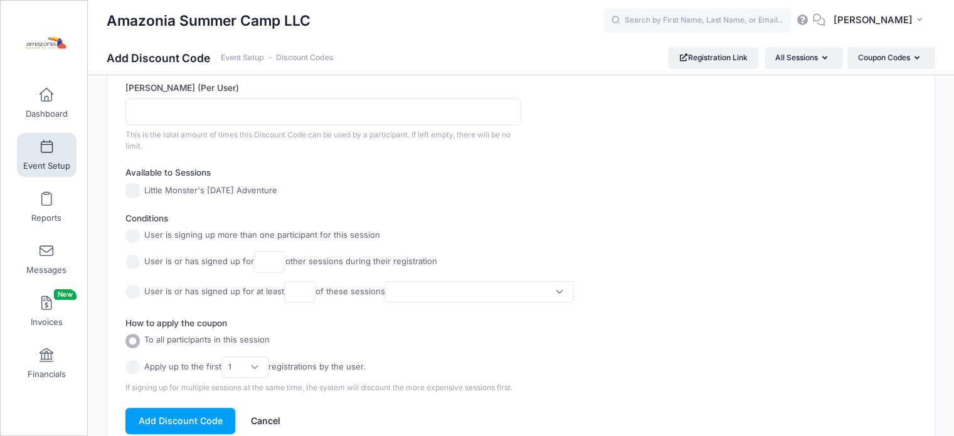
scroll to position [406, 0]
type input "10"
click at [132, 361] on input "radio" at bounding box center [133, 365] width 14 height 14
radio input "true"
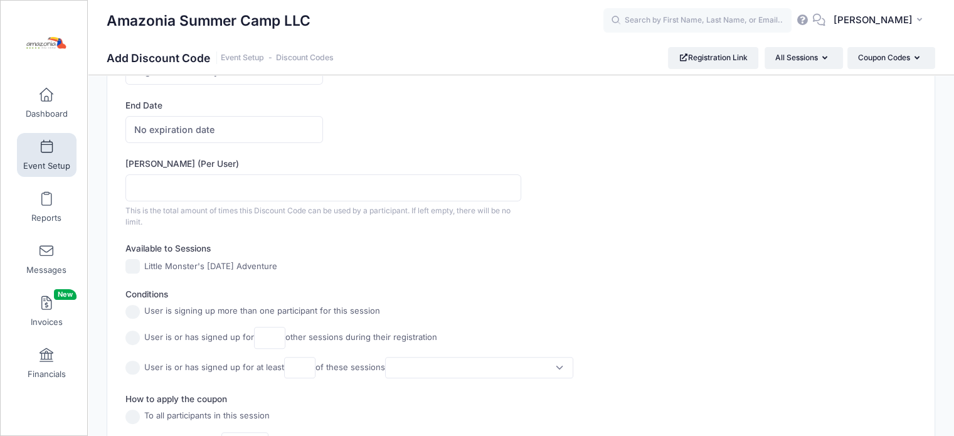
scroll to position [0, 0]
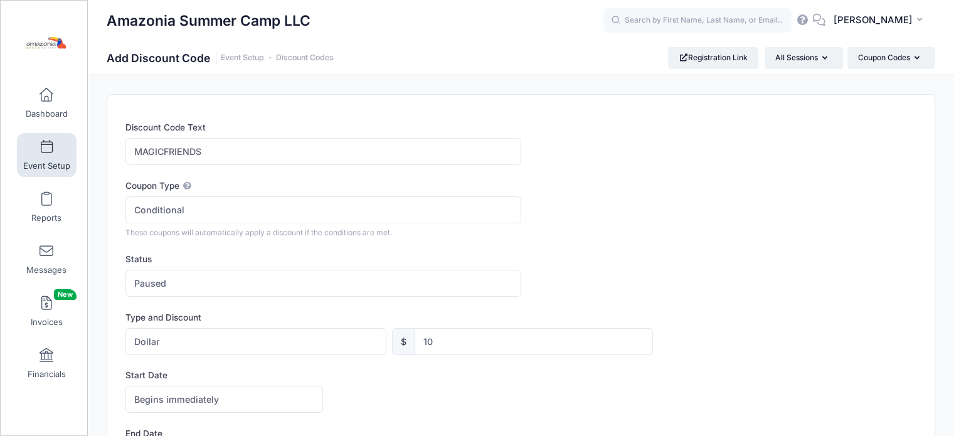
click at [821, 23] on icon at bounding box center [820, 20] width 14 height 8
click at [820, 19] on icon at bounding box center [820, 20] width 14 height 8
click at [819, 21] on icon at bounding box center [820, 20] width 14 height 8
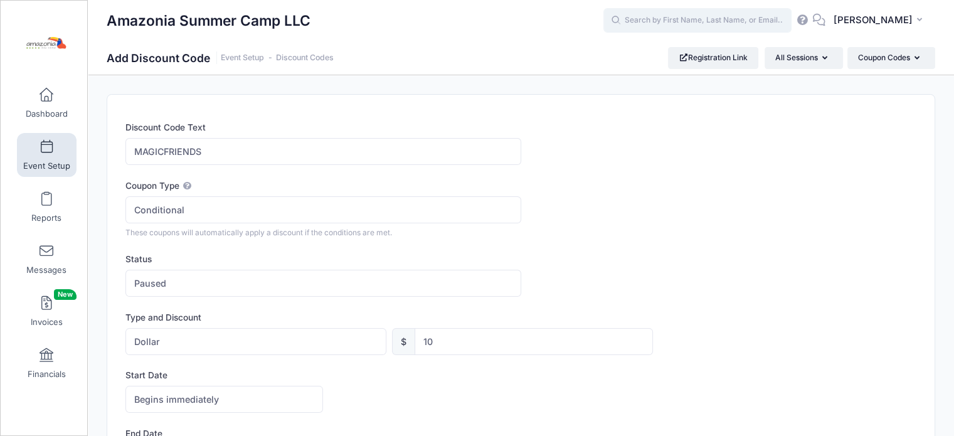
click at [773, 24] on input "text" at bounding box center [698, 20] width 188 height 25
click at [301, 56] on link "Discount Codes" at bounding box center [305, 57] width 58 height 9
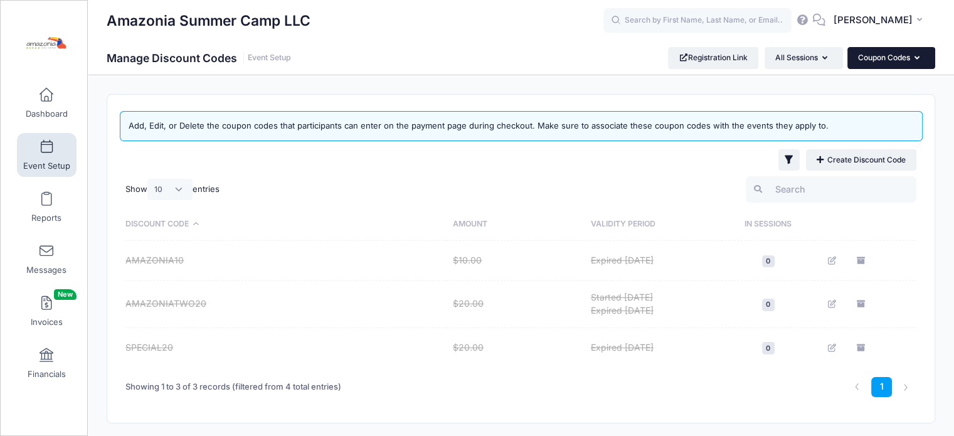
click at [920, 58] on button "Coupon Codes" at bounding box center [892, 57] width 88 height 21
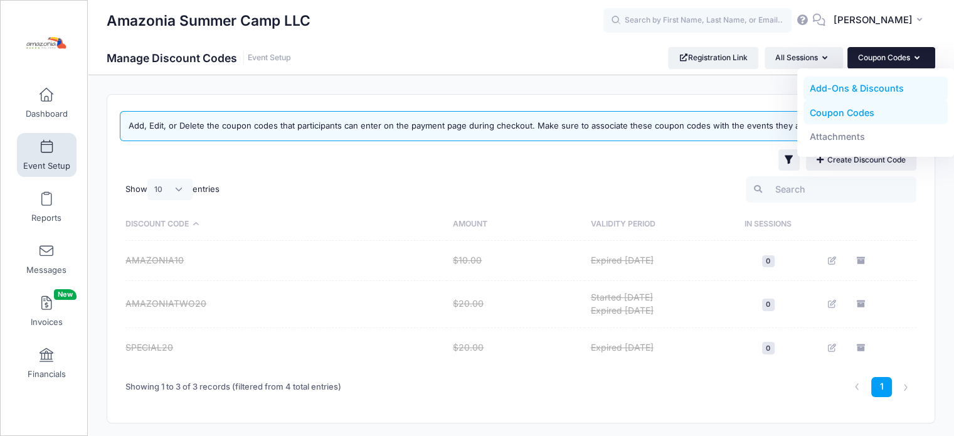
click at [853, 90] on link "Add-Ons & Discounts" at bounding box center [876, 89] width 145 height 24
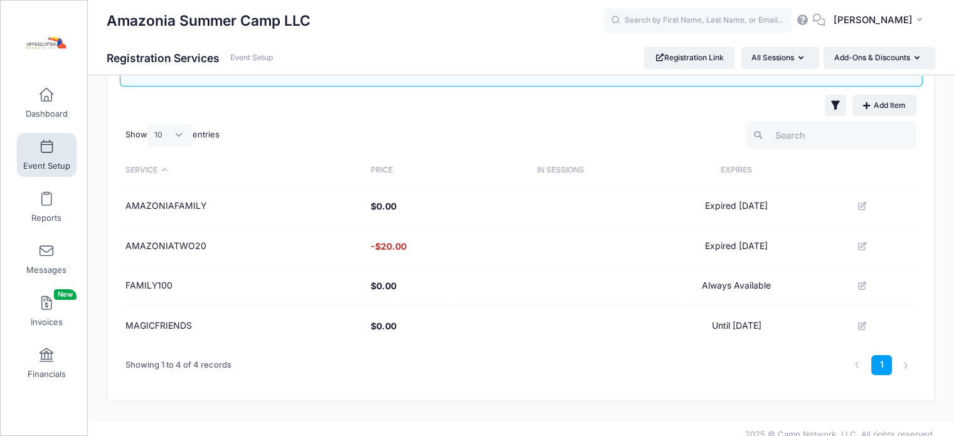
scroll to position [78, 0]
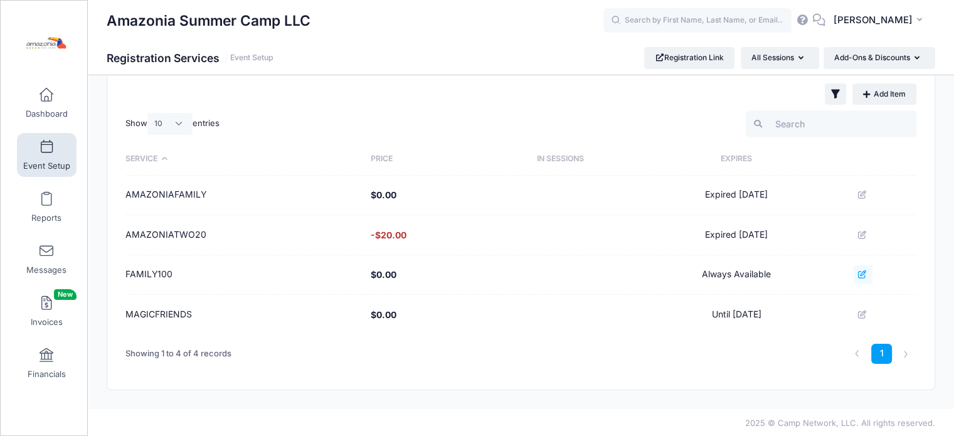
click at [866, 273] on icon at bounding box center [863, 274] width 10 height 8
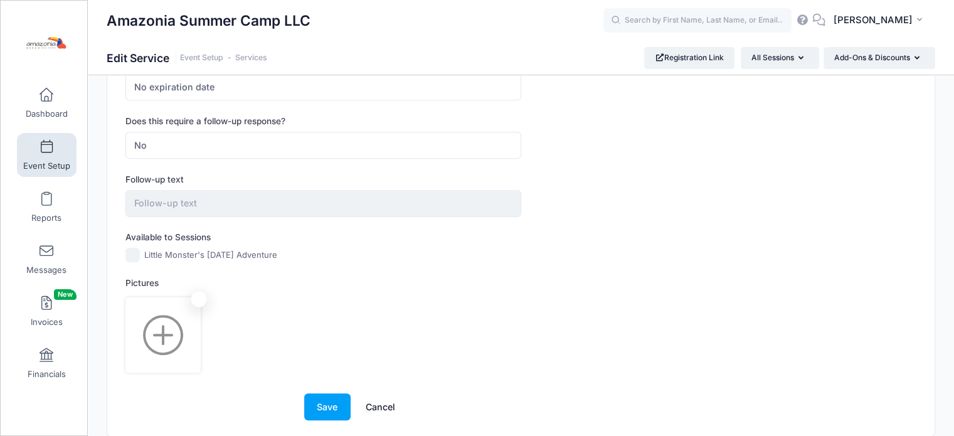
scroll to position [503, 0]
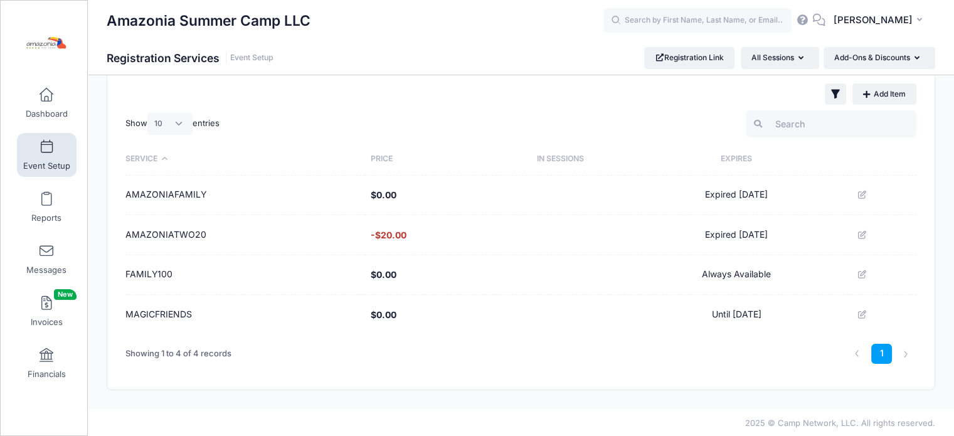
click at [938, 151] on div "Add, Edit, or Delete purchase items and discounts so they display correctly dur…" at bounding box center [520, 203] width 841 height 374
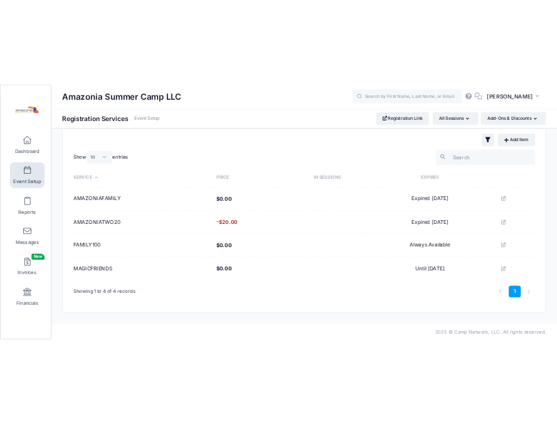
scroll to position [60, 0]
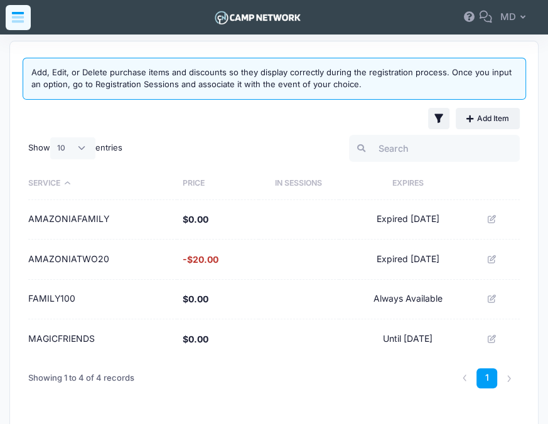
click at [16, 16] on icon at bounding box center [18, 19] width 12 height 6
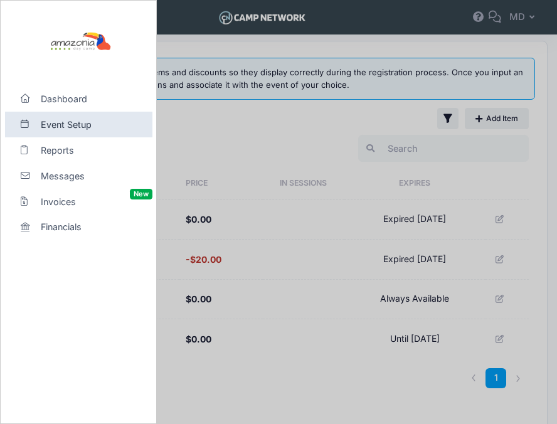
click at [73, 122] on span "Event Setup" at bounding box center [84, 124] width 87 height 13
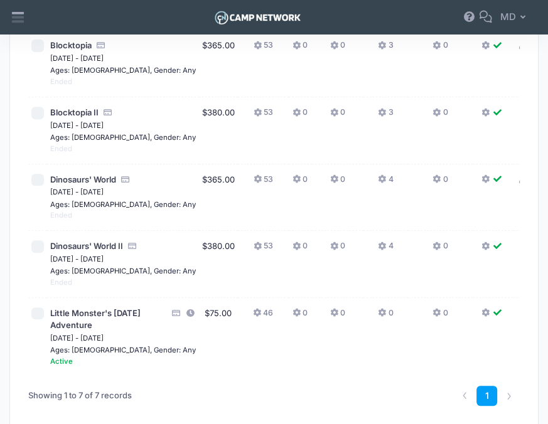
scroll to position [331, 0]
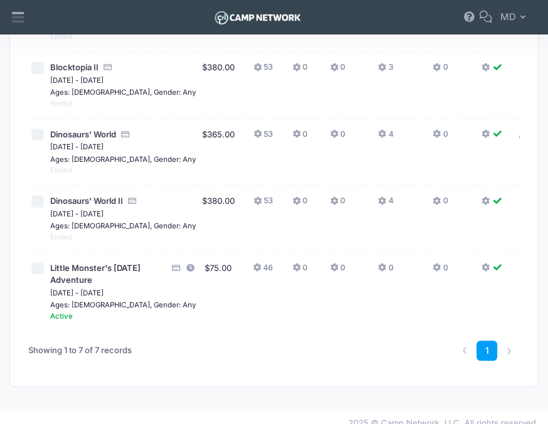
click at [363, 288] on td "0" at bounding box center [385, 292] width 45 height 78
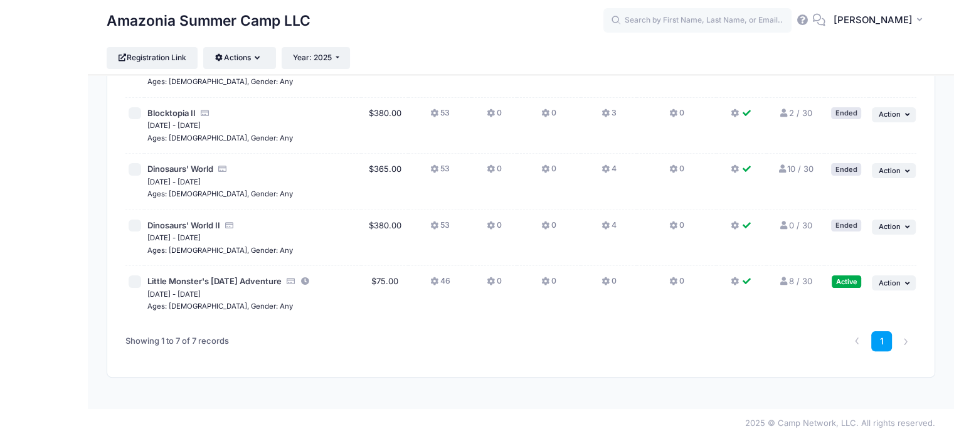
scroll to position [235, 0]
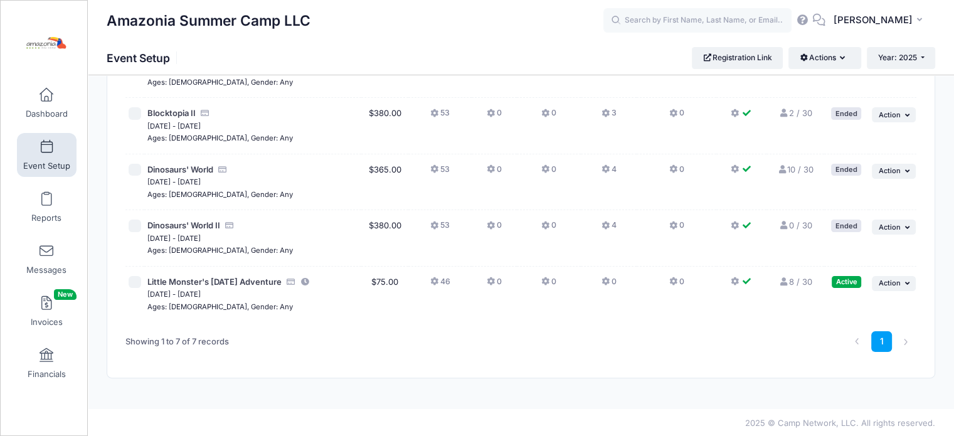
click at [430, 282] on icon at bounding box center [435, 282] width 10 height 0
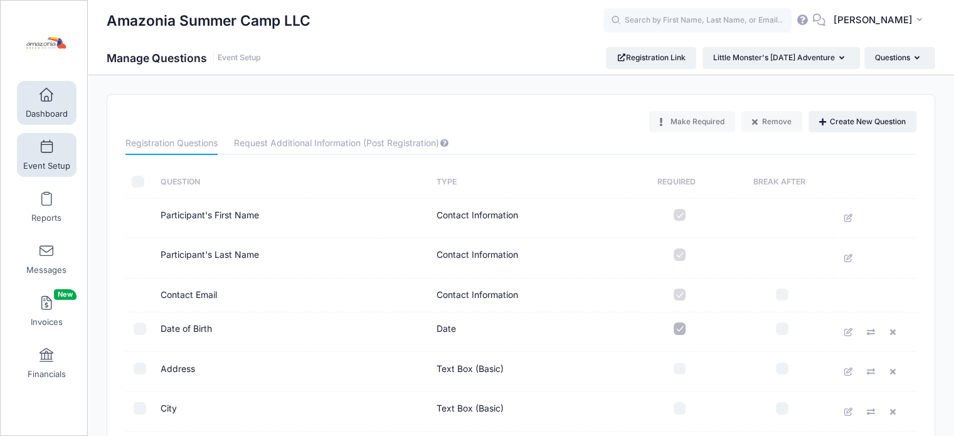
click at [48, 117] on span "Dashboard" at bounding box center [47, 114] width 42 height 11
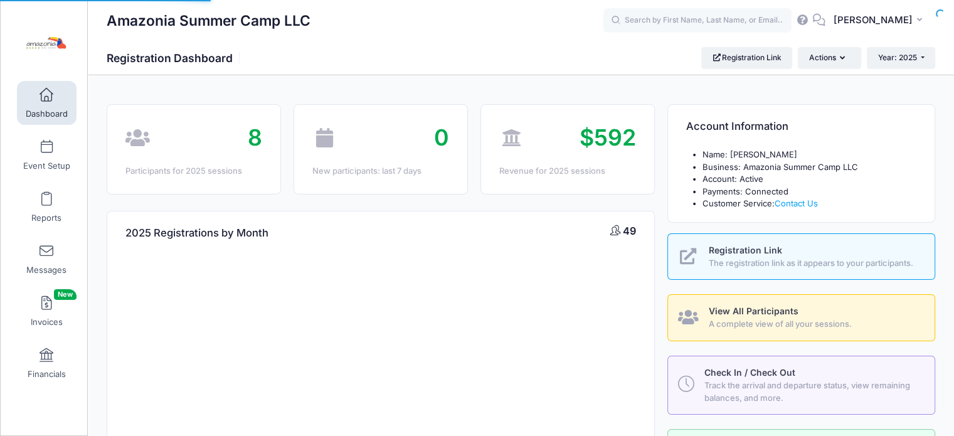
select select
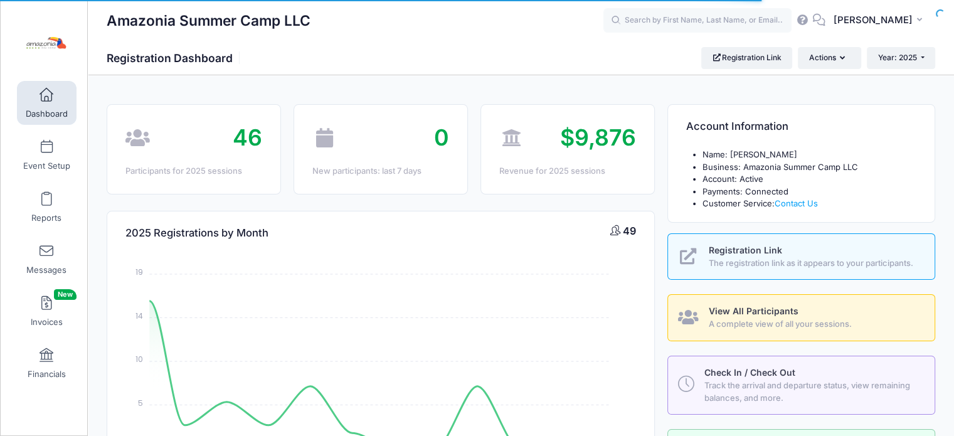
click at [38, 156] on link "Event Setup" at bounding box center [47, 155] width 60 height 44
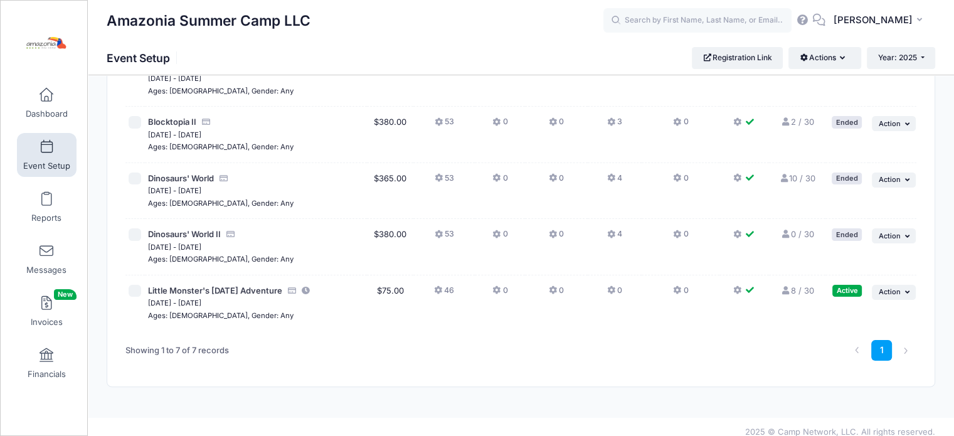
scroll to position [235, 0]
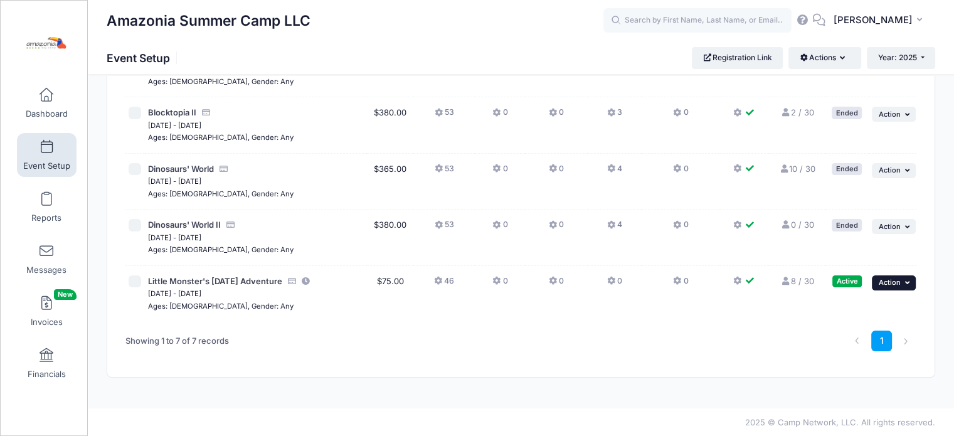
click at [908, 284] on icon "button" at bounding box center [909, 282] width 8 height 7
click at [700, 350] on div "1" at bounding box center [688, 341] width 469 height 40
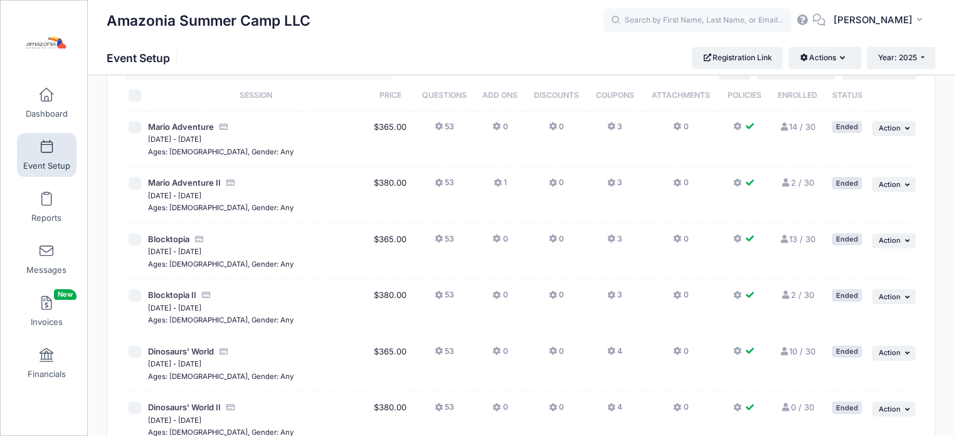
scroll to position [0, 0]
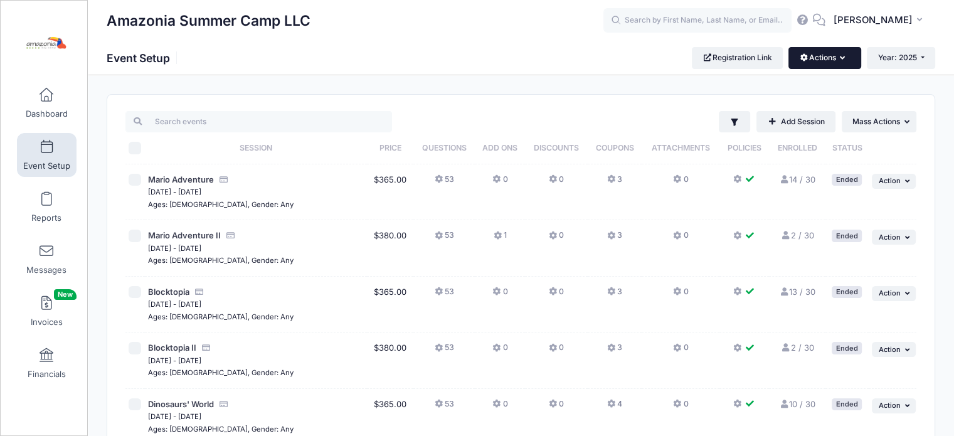
click at [840, 58] on icon "button" at bounding box center [845, 58] width 10 height 0
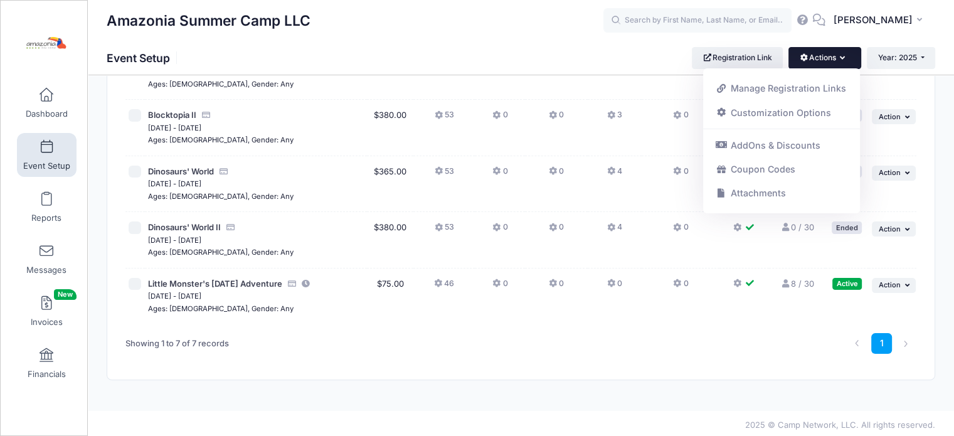
scroll to position [235, 0]
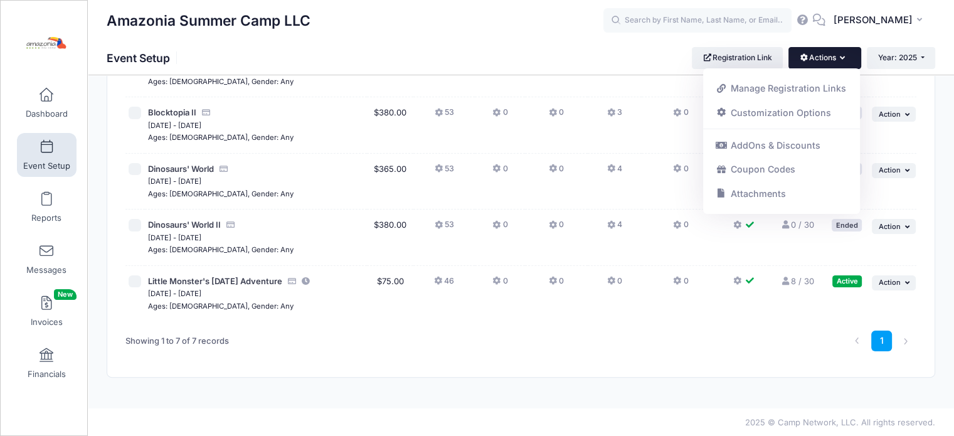
click at [795, 284] on link "8 / 30 Full" at bounding box center [797, 281] width 33 height 10
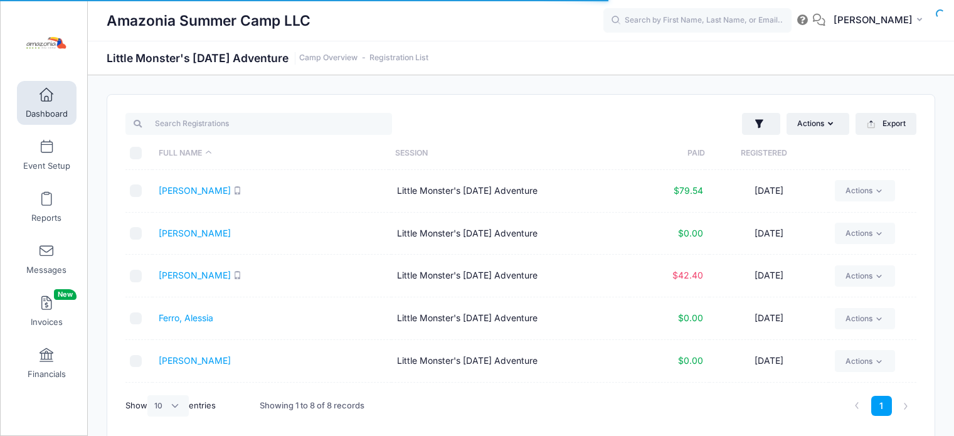
select select "10"
click at [47, 107] on link "Dashboard" at bounding box center [47, 103] width 60 height 44
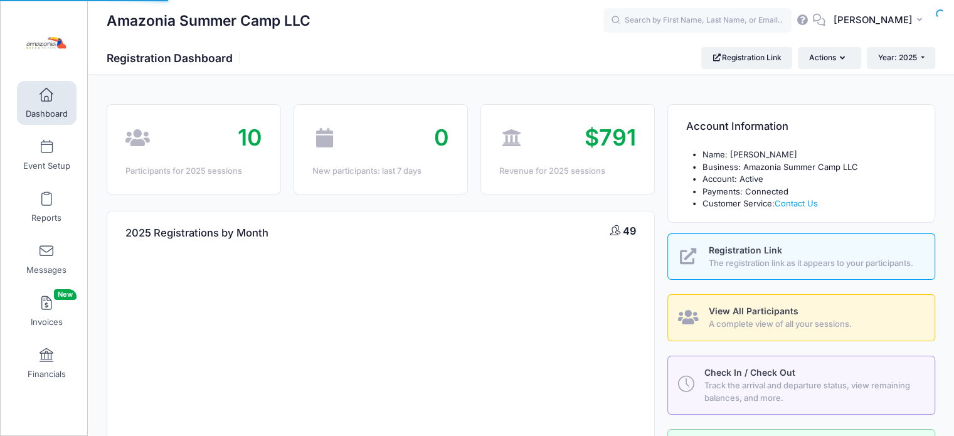
select select
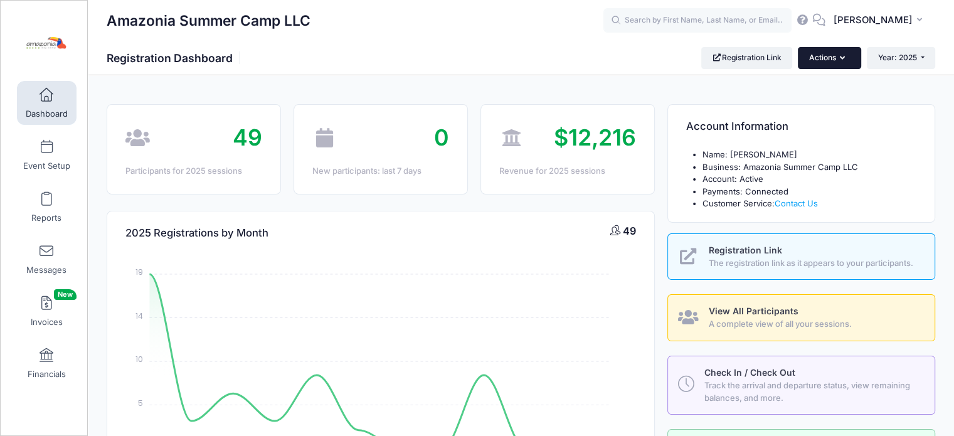
click at [845, 58] on button "Actions" at bounding box center [829, 57] width 63 height 21
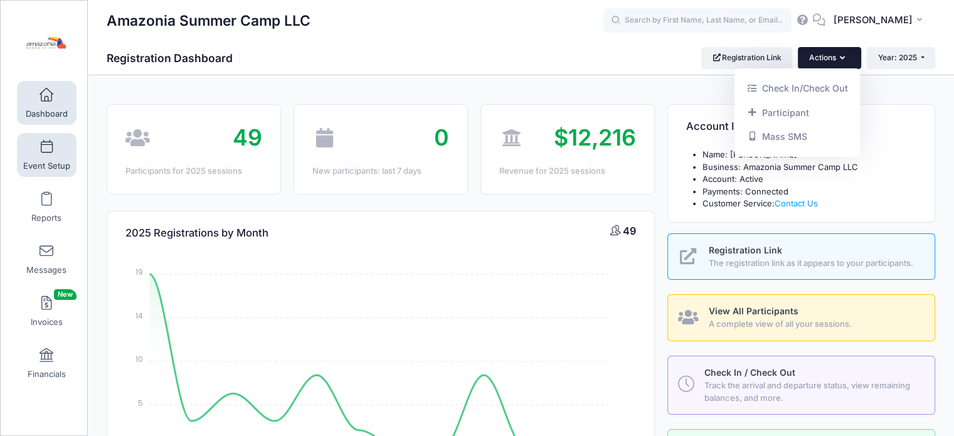
click at [51, 150] on link "Event Setup" at bounding box center [47, 155] width 60 height 44
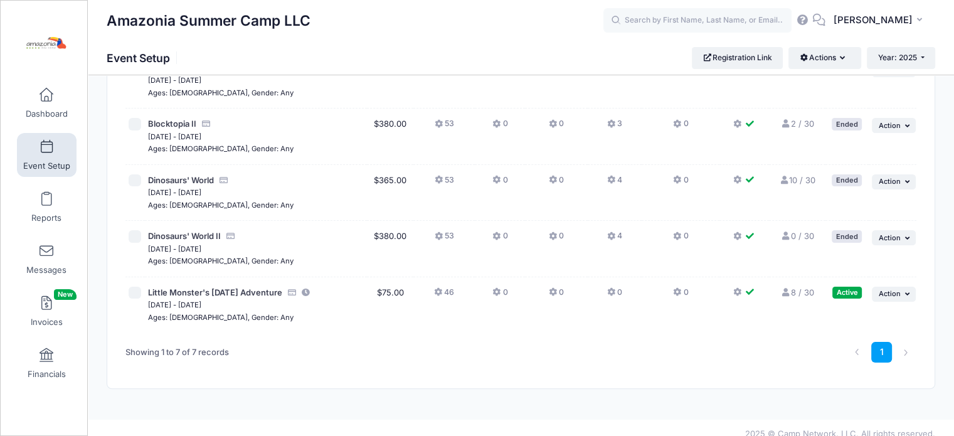
scroll to position [235, 0]
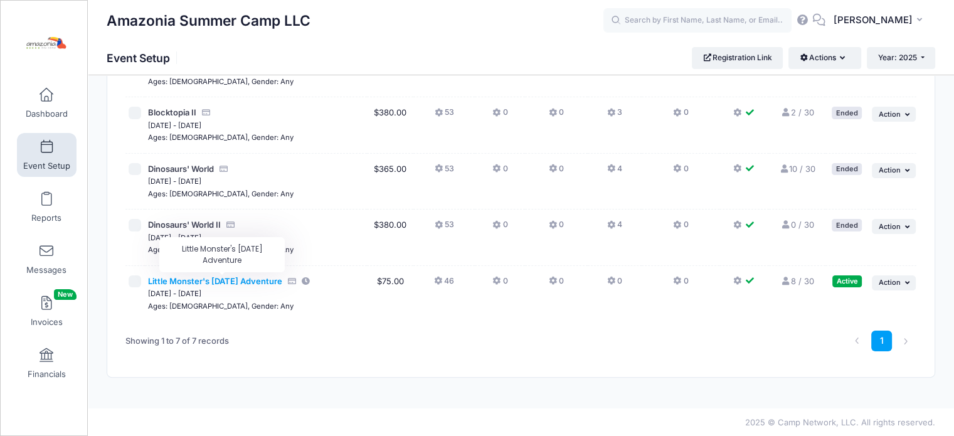
click at [271, 283] on span "Little Monster's [DATE] Adventure" at bounding box center [215, 281] width 134 height 10
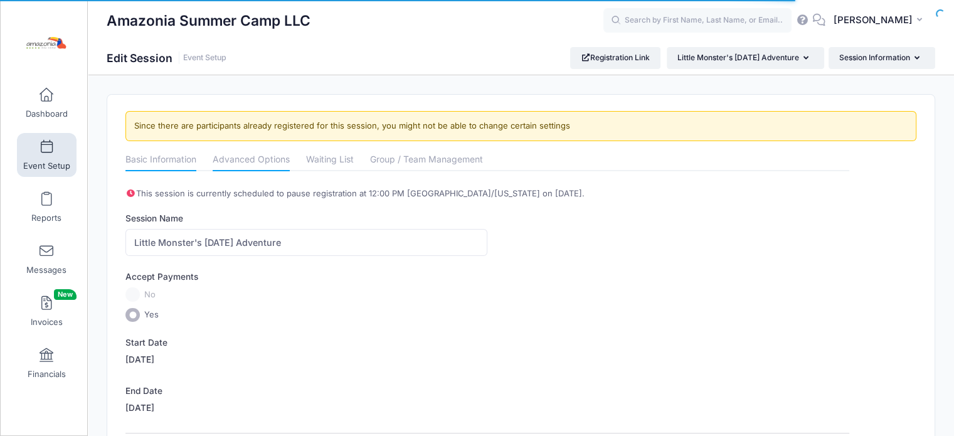
click at [257, 159] on link "Advanced Options" at bounding box center [251, 160] width 77 height 23
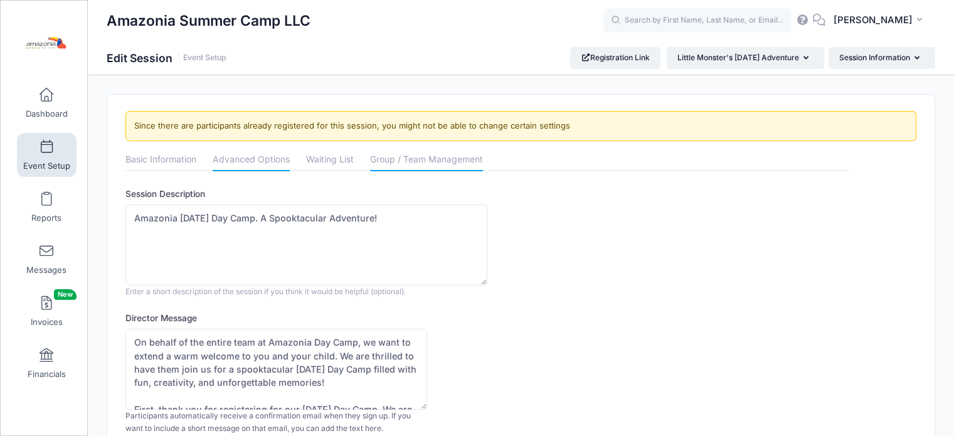
click at [467, 164] on link "Group / Team Management" at bounding box center [426, 160] width 113 height 23
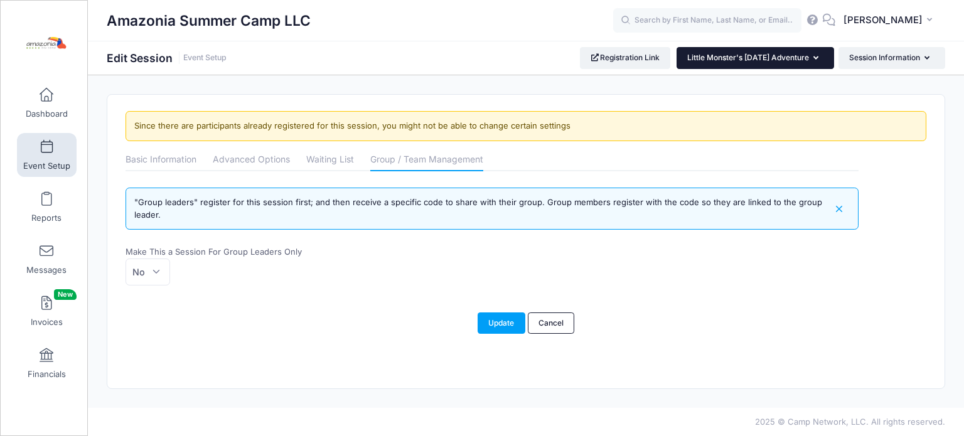
click at [820, 59] on button "Little Monster's [DATE] Adventure" at bounding box center [755, 57] width 158 height 21
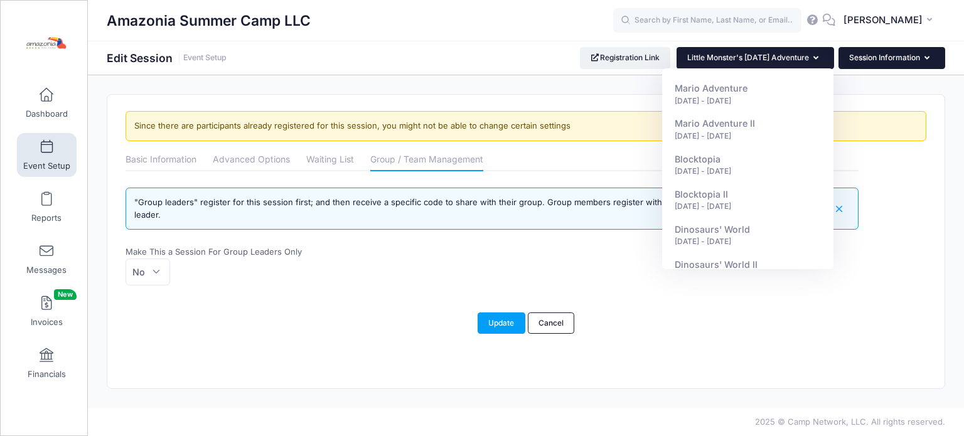
click at [931, 60] on button "Session Information" at bounding box center [891, 57] width 107 height 21
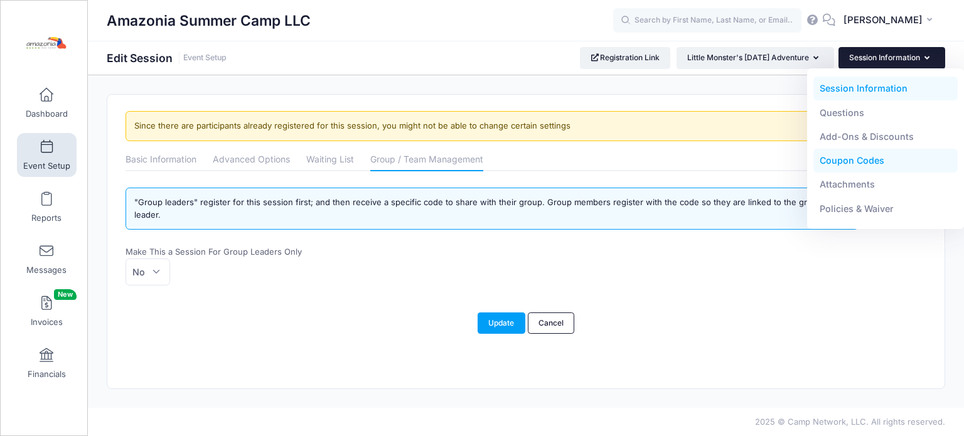
click at [862, 162] on link "Coupon Codes" at bounding box center [885, 161] width 145 height 24
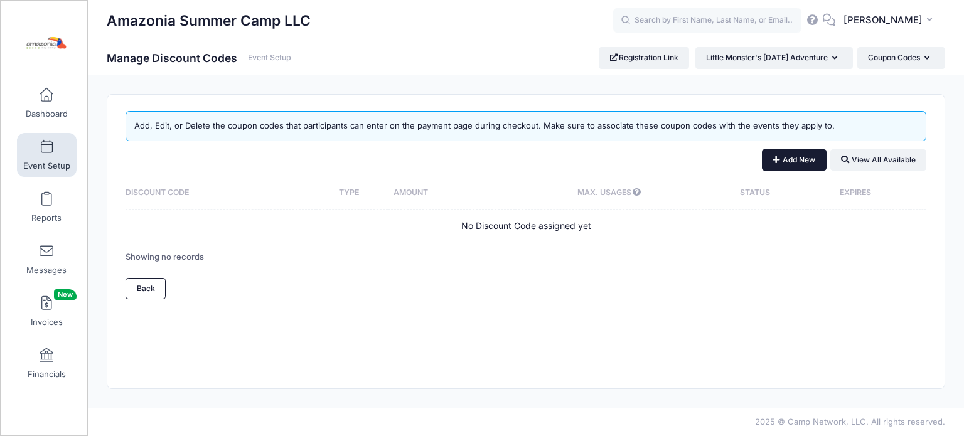
click at [788, 158] on button "Add New" at bounding box center [794, 159] width 65 height 21
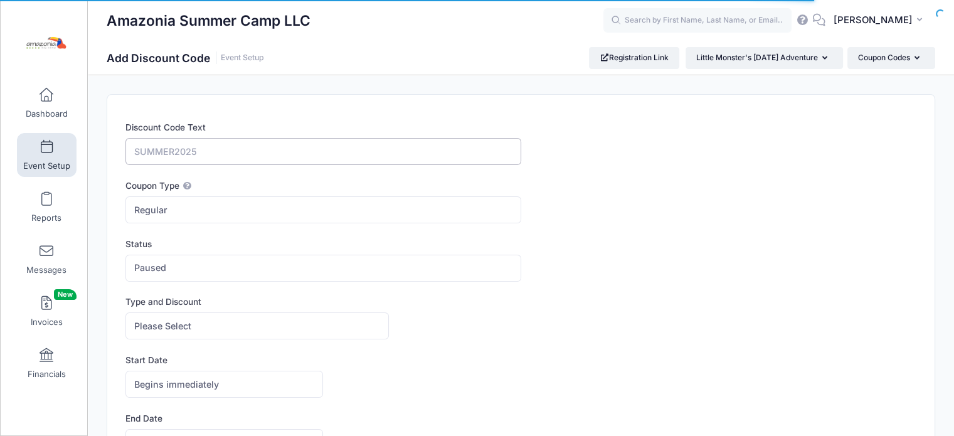
click at [286, 153] on input "Discount Code Text" at bounding box center [323, 151] width 395 height 27
paste input "MAGICFRIENDS"
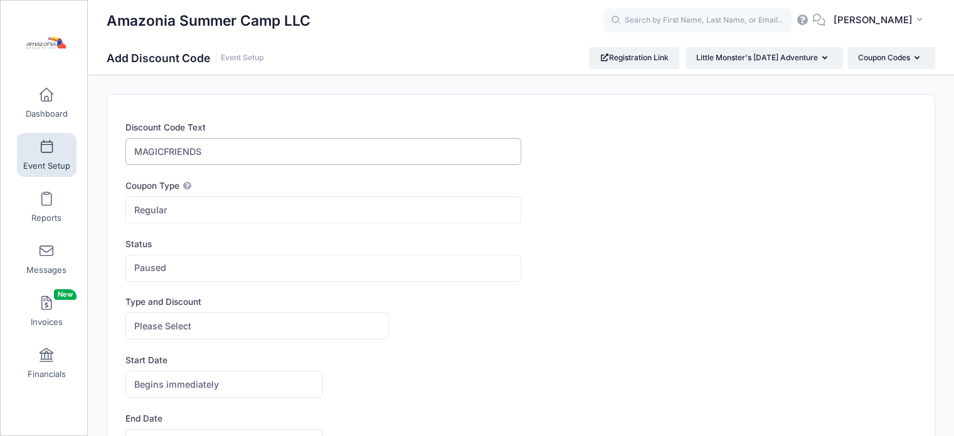
type input "MAGICFRIENDS"
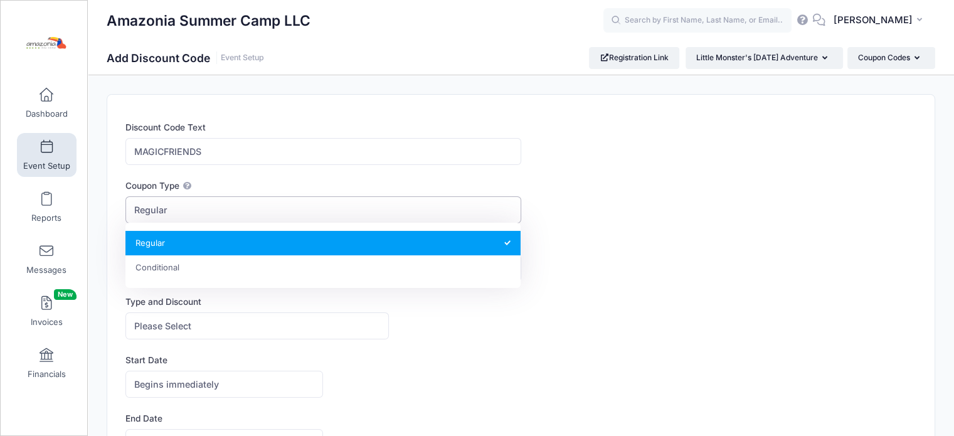
click at [227, 208] on span "Regular" at bounding box center [323, 209] width 395 height 27
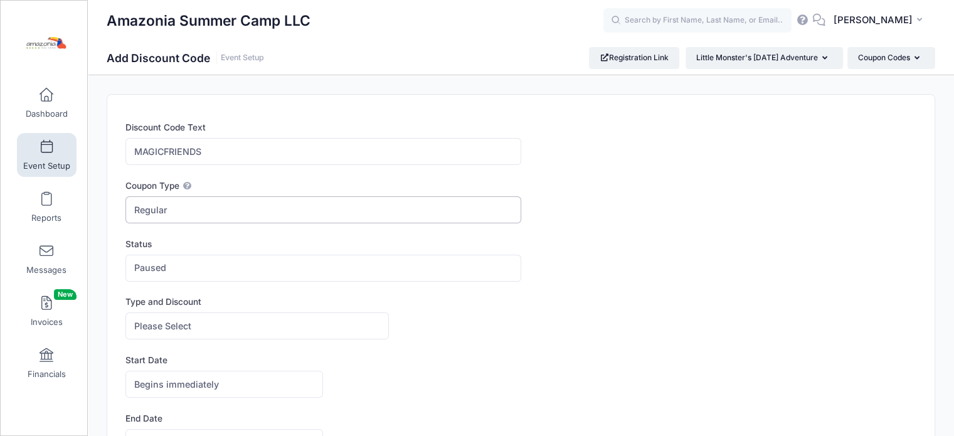
click at [227, 208] on span "Regular" at bounding box center [323, 209] width 395 height 27
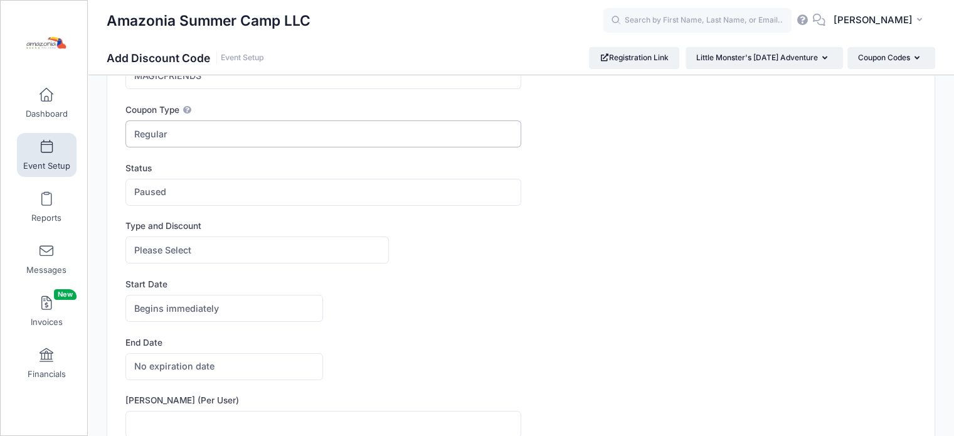
scroll to position [79, 0]
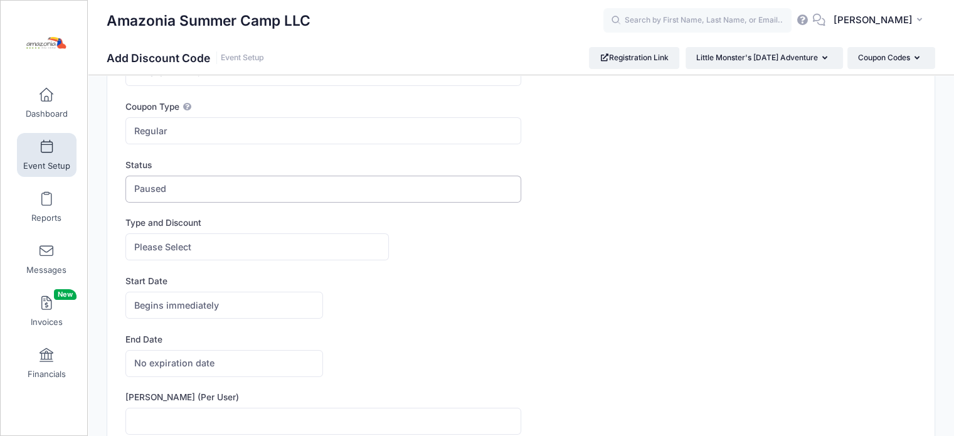
click at [378, 191] on span "Paused" at bounding box center [323, 189] width 395 height 27
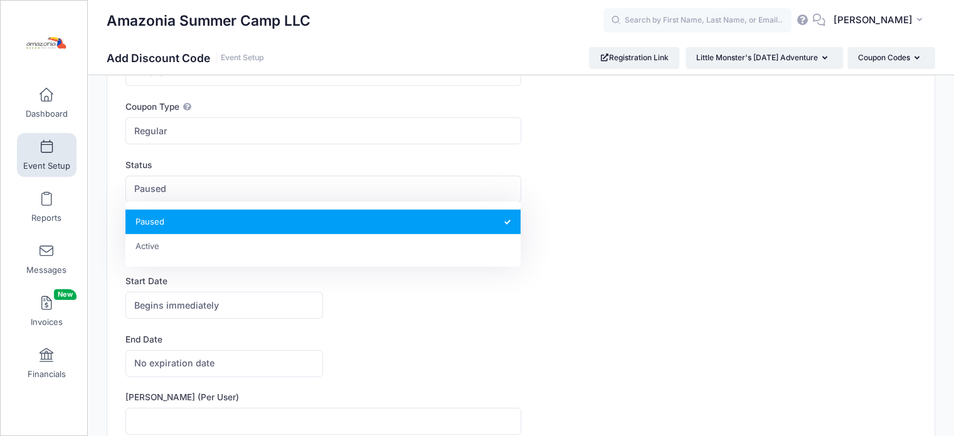
click at [427, 334] on label "End Date" at bounding box center [323, 339] width 395 height 13
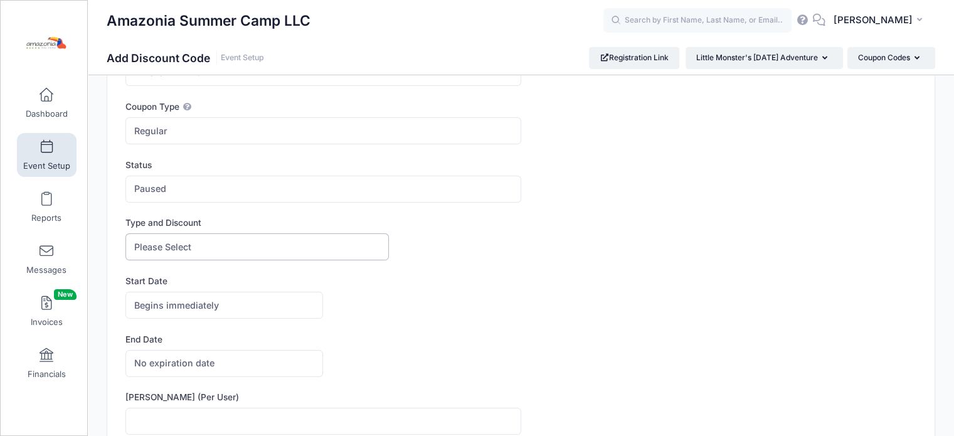
click at [352, 254] on span "Please Select" at bounding box center [258, 246] width 264 height 27
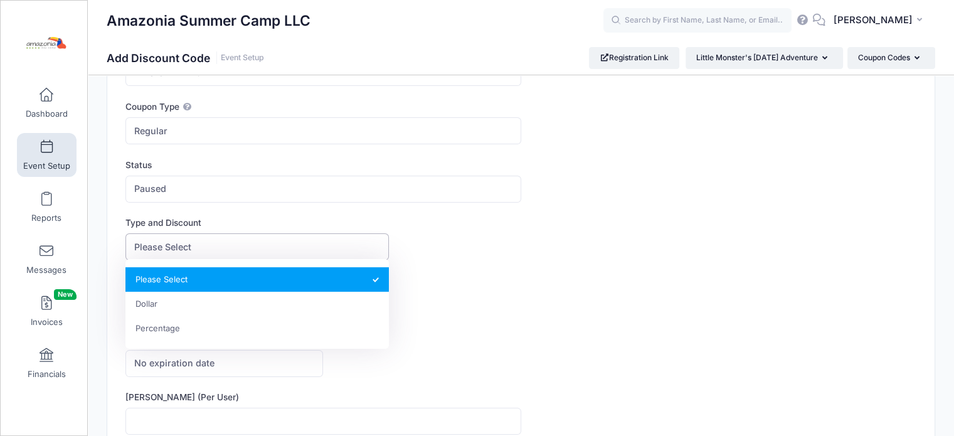
select select "1"
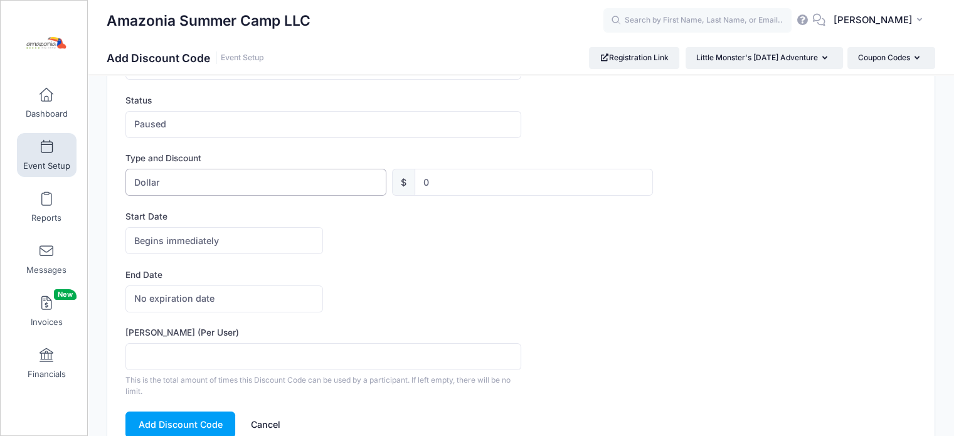
scroll to position [147, 0]
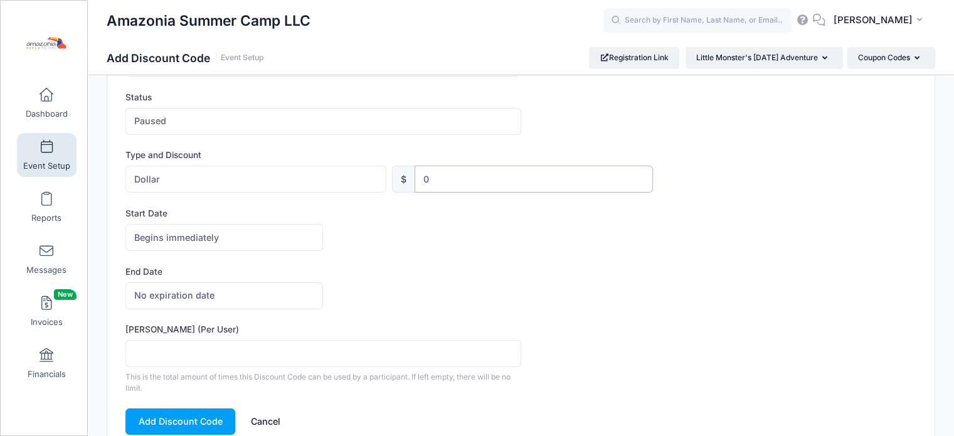
click at [459, 181] on input "0" at bounding box center [534, 179] width 238 height 27
type input "10"
click at [251, 233] on span "Begins immediately" at bounding box center [225, 237] width 198 height 27
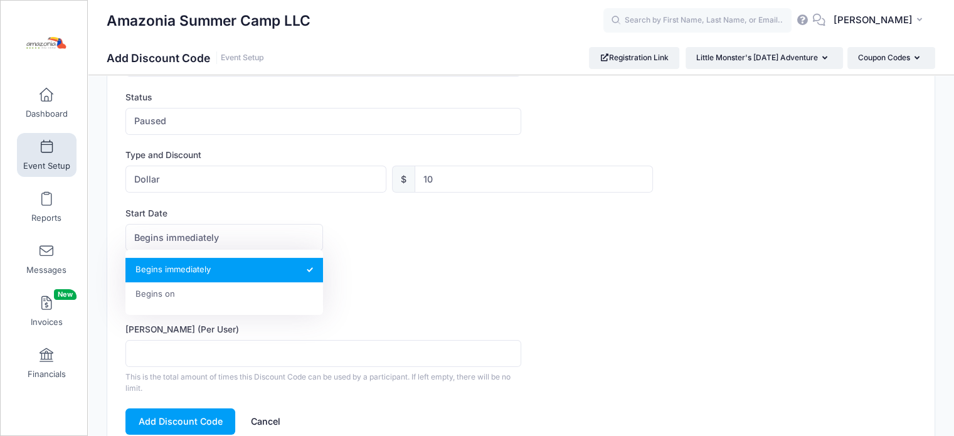
click at [452, 282] on div "No expiration date Expires on No expiration date America/New York America/Los A…" at bounding box center [521, 295] width 791 height 27
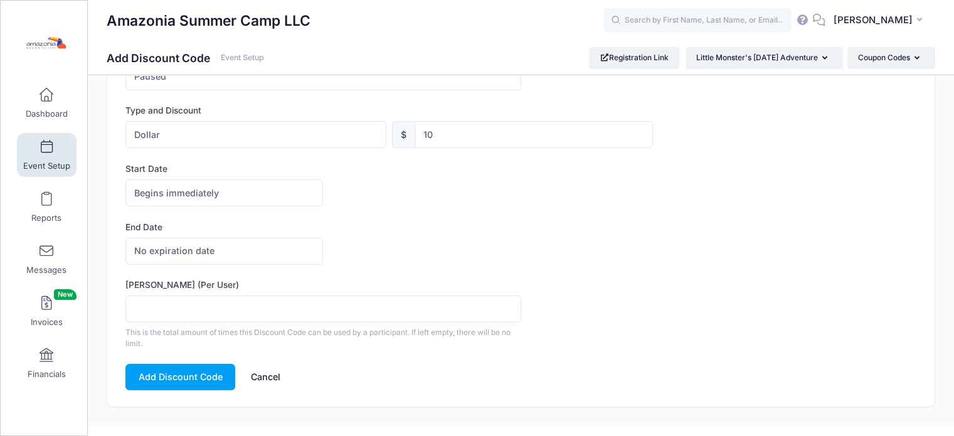
scroll to position [196, 0]
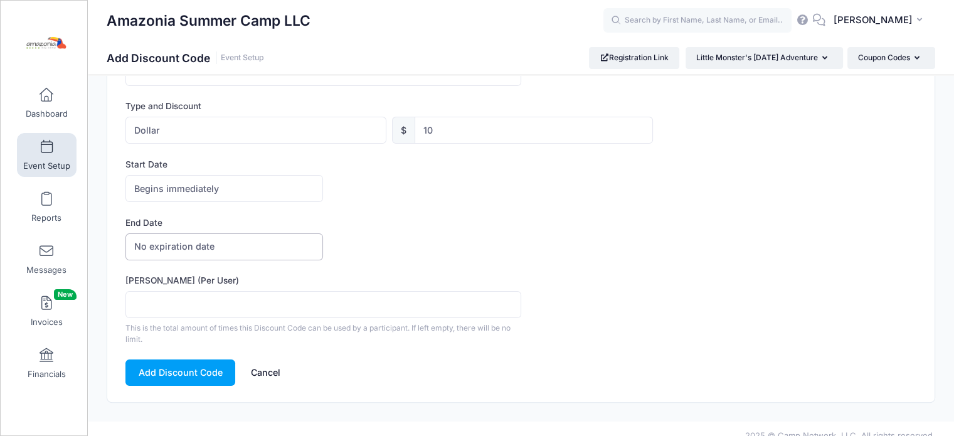
click at [301, 240] on span "No expiration date" at bounding box center [225, 246] width 198 height 27
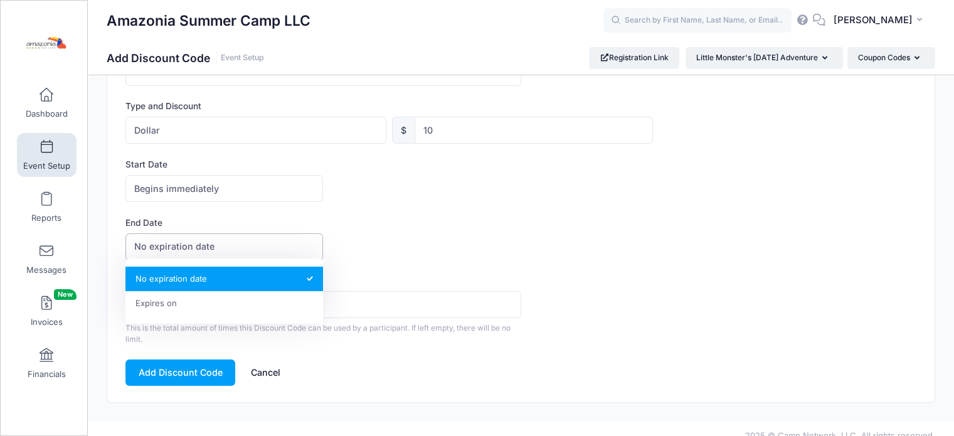
select select "1"
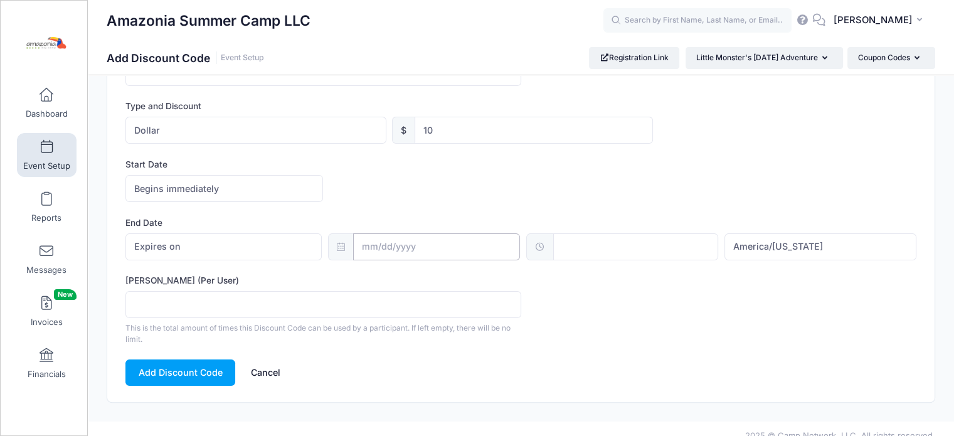
click at [464, 257] on input "text" at bounding box center [436, 246] width 167 height 27
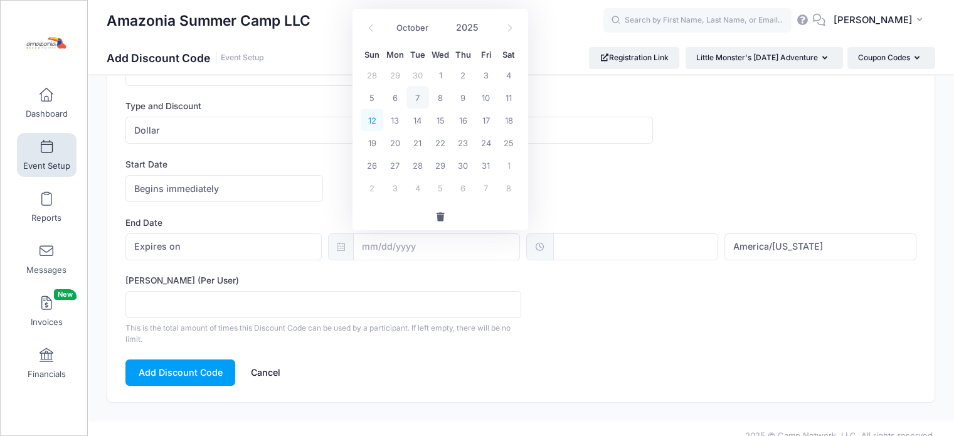
click at [374, 131] on span "12" at bounding box center [372, 120] width 23 height 23
type input "[DATE]"
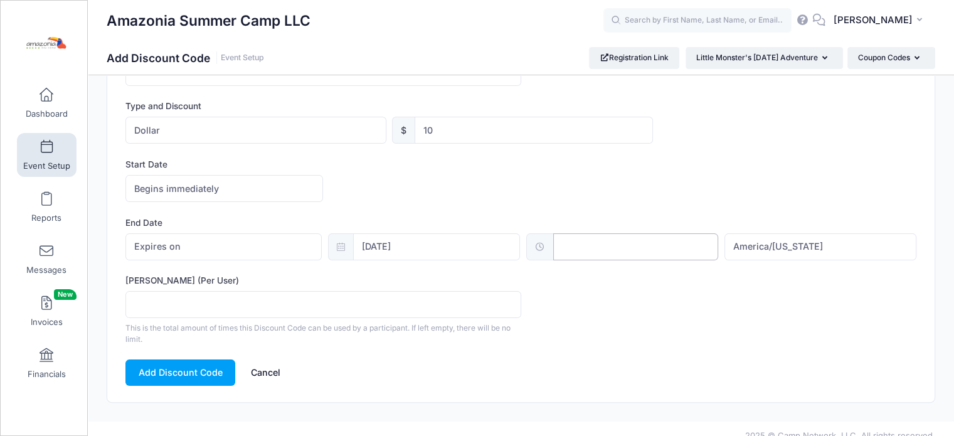
click at [655, 240] on body "Processing Request Please wait... Processing Request Please wait... Processing …" at bounding box center [477, 22] width 954 height 436
click at [692, 339] on div "Max Usage (Per User) This is the total amount of times this Discount Code can b…" at bounding box center [521, 309] width 791 height 71
type input "12:00"
click at [299, 303] on input "Max Usage (Per User)" at bounding box center [323, 304] width 395 height 27
type input "1"
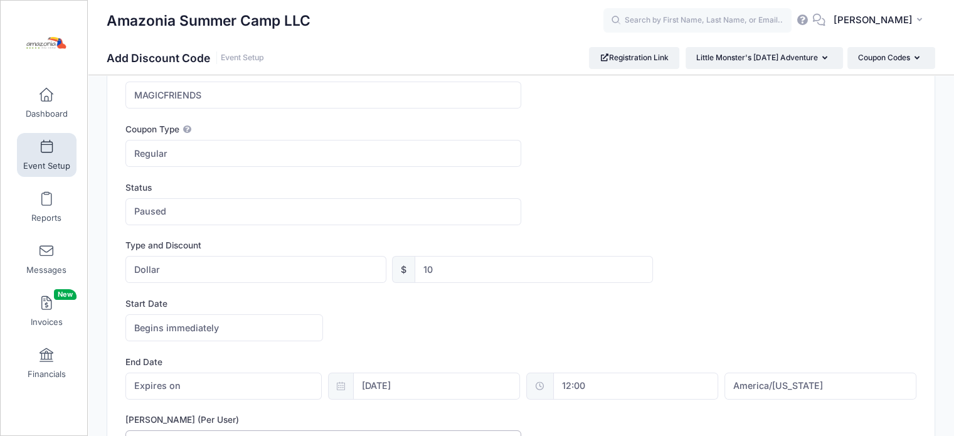
scroll to position [58, 0]
click at [261, 208] on span "Paused" at bounding box center [323, 210] width 395 height 27
click at [281, 208] on span "Active" at bounding box center [323, 210] width 395 height 27
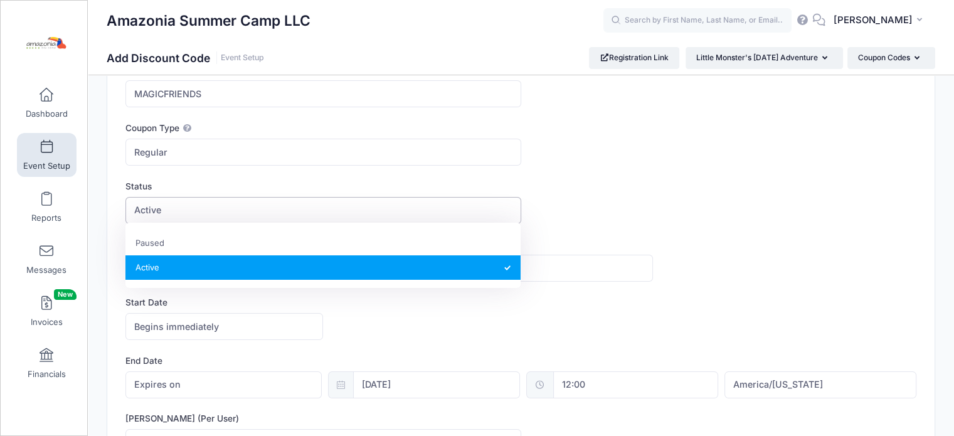
select select "0"
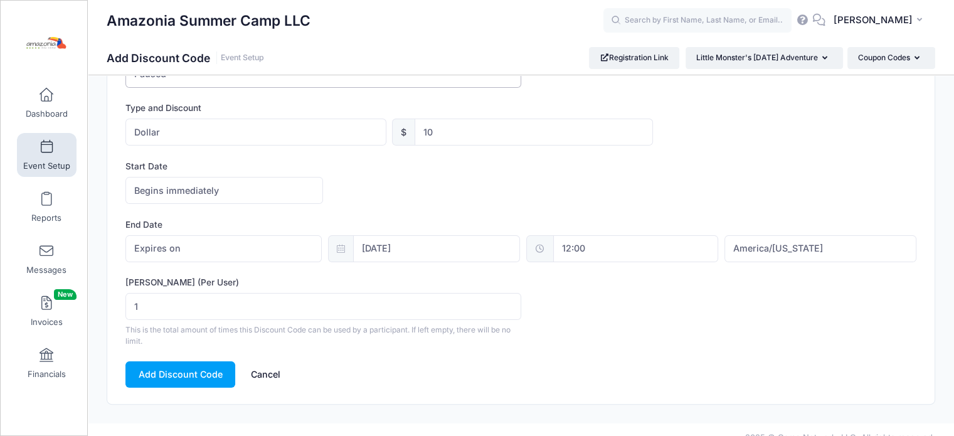
scroll to position [195, 0]
click at [173, 361] on button "Add Discount Code" at bounding box center [181, 374] width 110 height 27
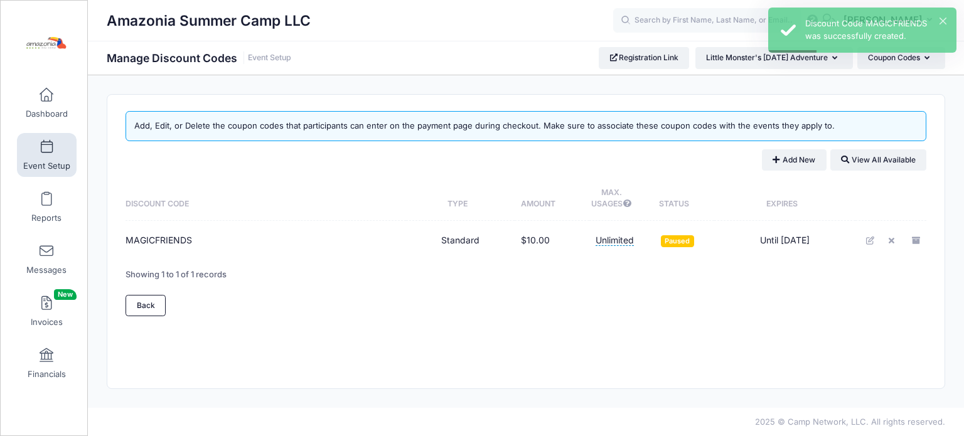
click at [610, 241] on span "Unlimited" at bounding box center [615, 240] width 38 height 11
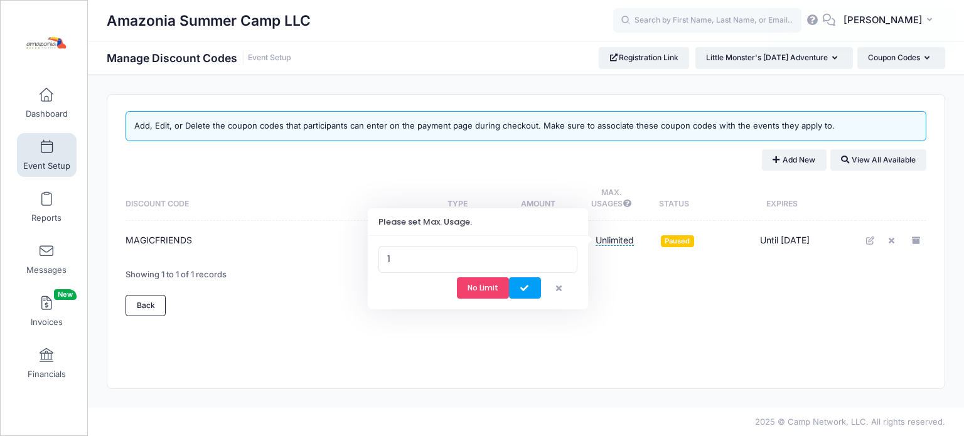
type input "1"
click at [554, 255] on input "1" at bounding box center [477, 259] width 199 height 27
click at [524, 289] on icon "submit" at bounding box center [525, 289] width 10 height 0
click at [868, 234] on link at bounding box center [871, 240] width 19 height 19
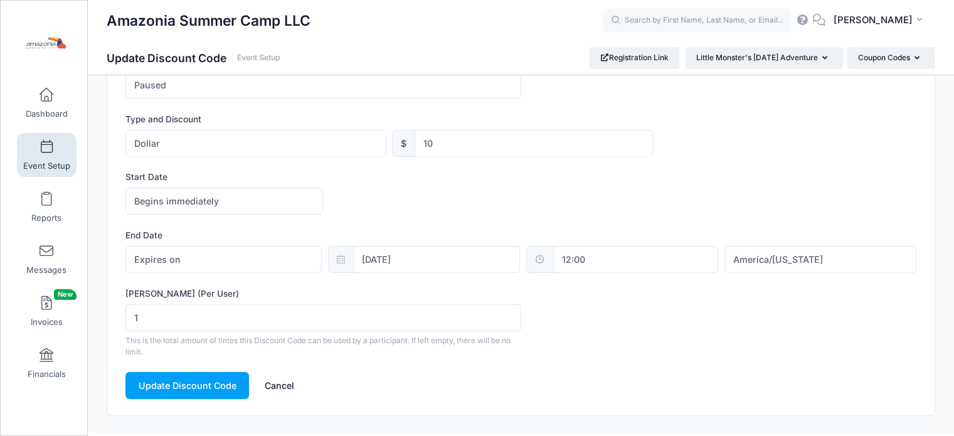
scroll to position [223, 0]
click at [178, 382] on button "Update Discount Code" at bounding box center [188, 383] width 124 height 27
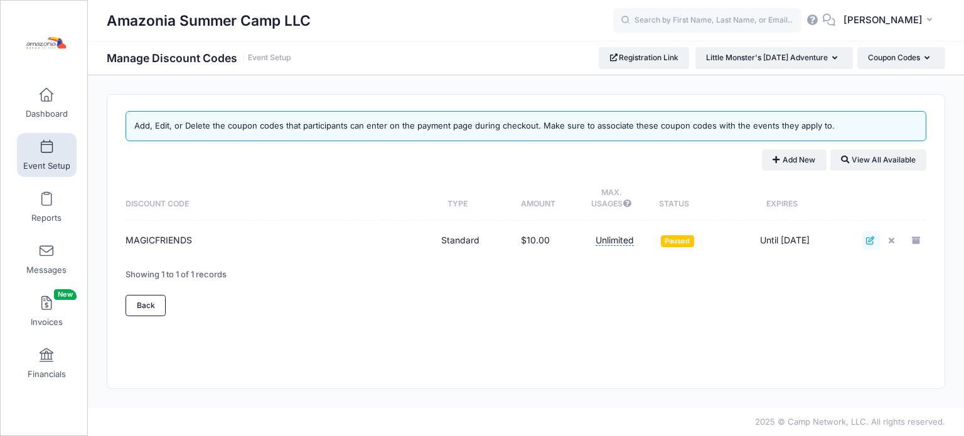
click at [863, 244] on link at bounding box center [871, 240] width 19 height 19
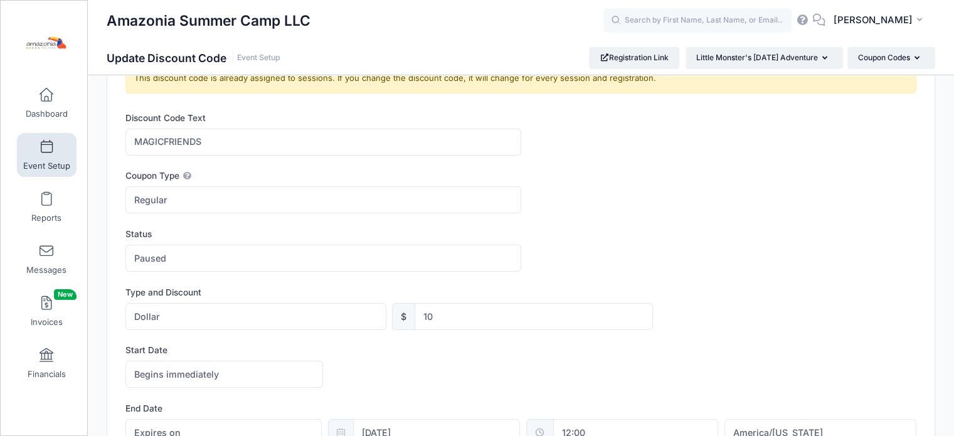
scroll to position [70, 0]
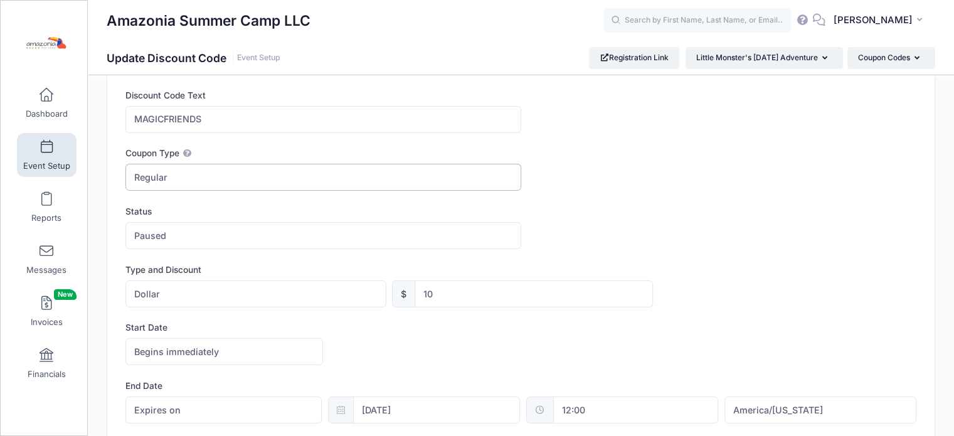
click at [388, 179] on span "Regular" at bounding box center [323, 177] width 395 height 27
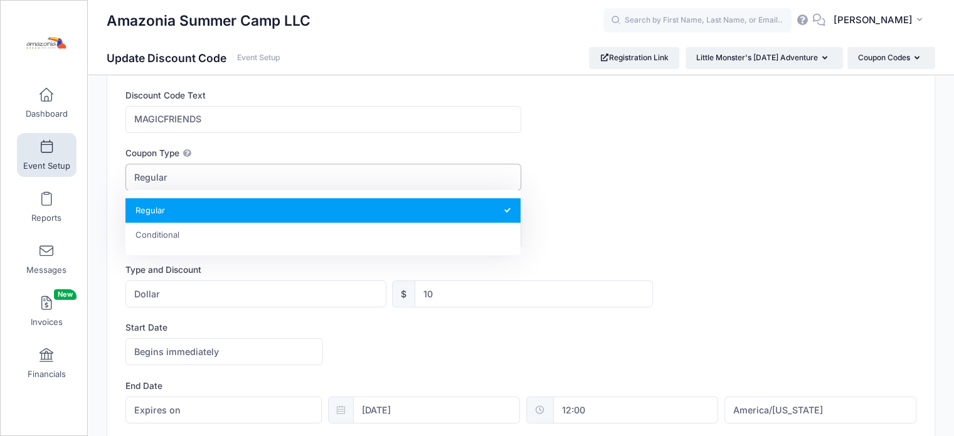
select select "1"
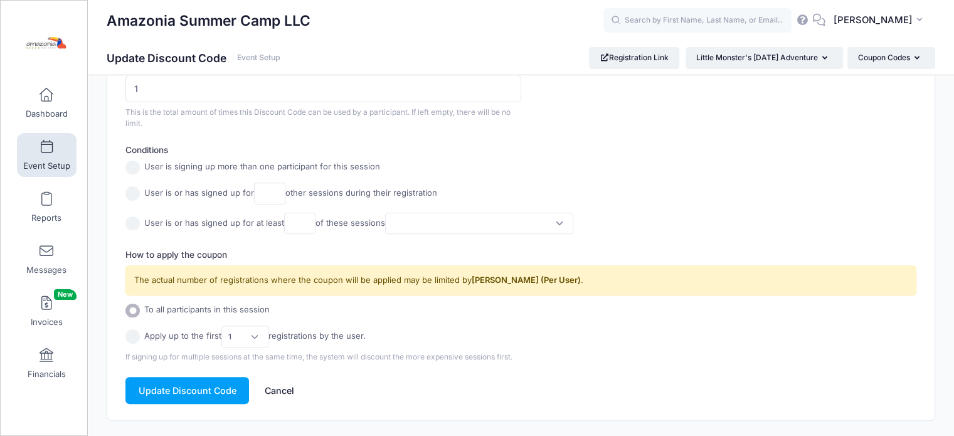
scroll to position [469, 0]
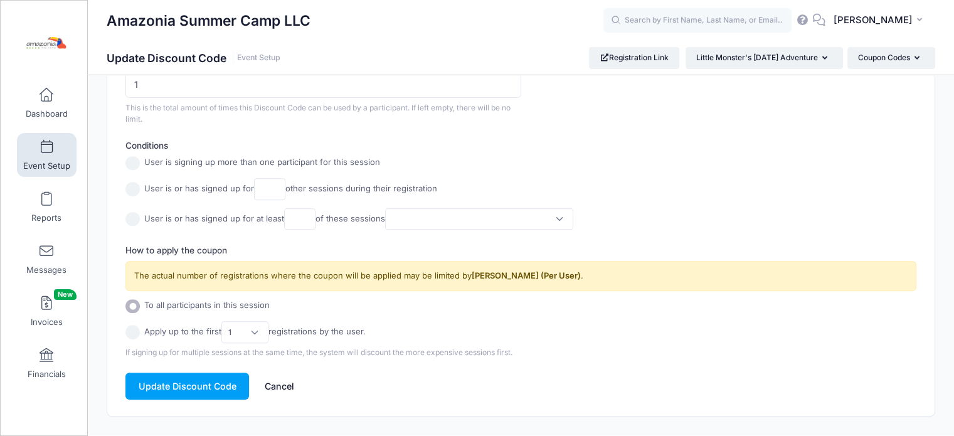
click at [133, 331] on input "radio" at bounding box center [133, 332] width 14 height 14
radio input "true"
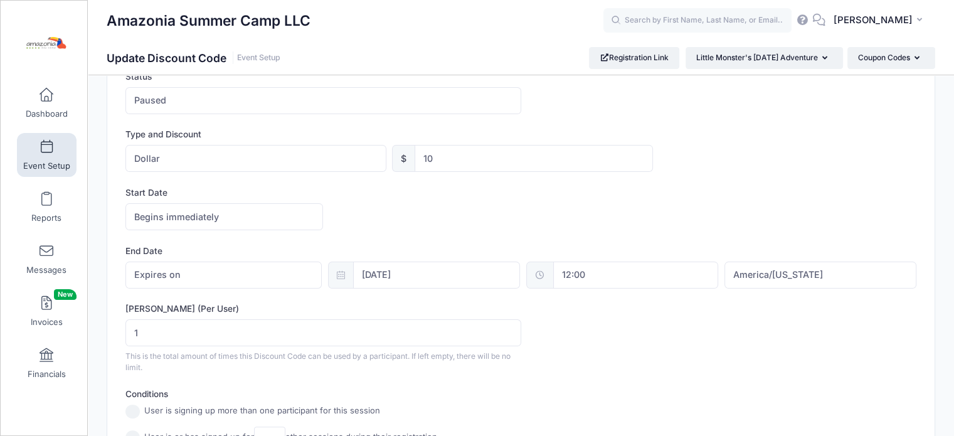
scroll to position [216, 0]
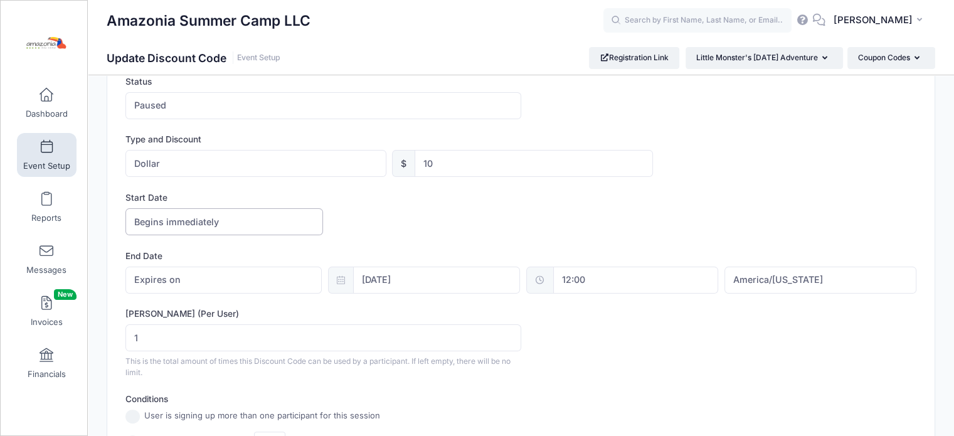
click at [291, 218] on span "Begins immediately" at bounding box center [225, 221] width 198 height 27
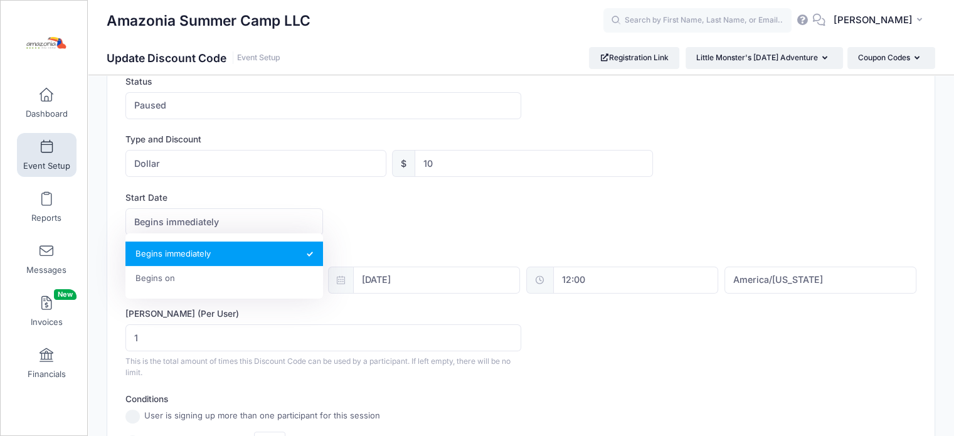
click at [382, 220] on div "Begins immediately Begins on Begins immediately America/New York America/Los An…" at bounding box center [521, 221] width 791 height 27
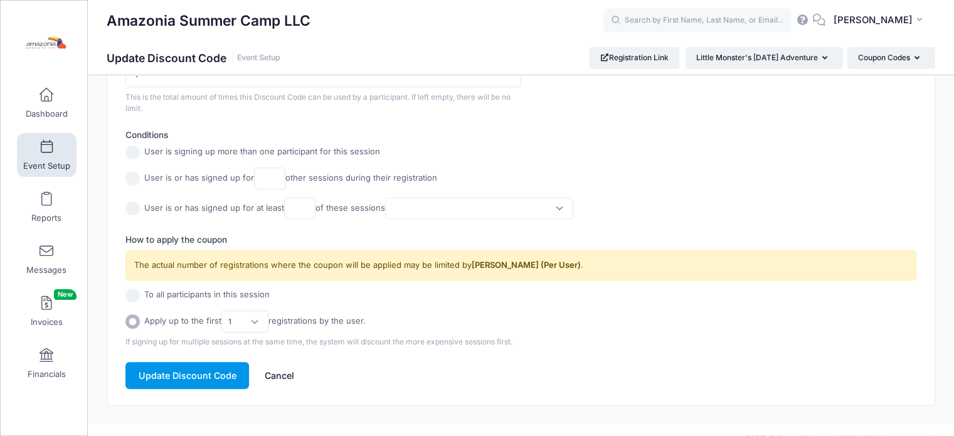
click at [188, 366] on button "Update Discount Code" at bounding box center [188, 375] width 124 height 27
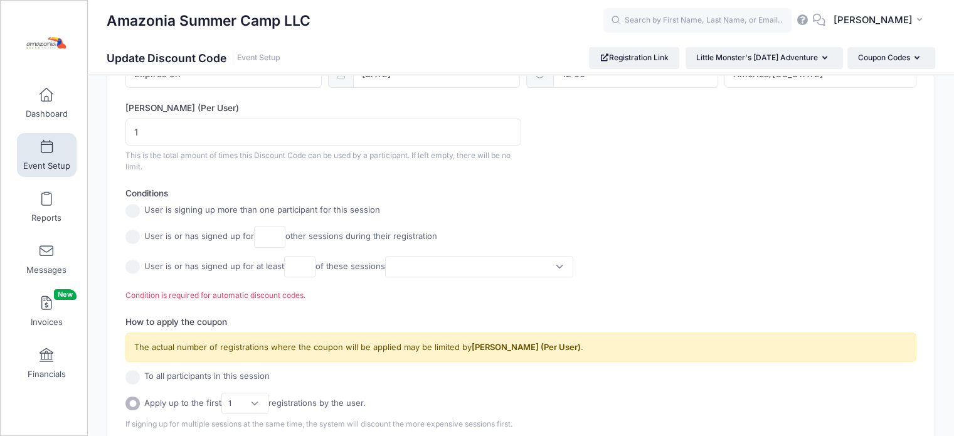
scroll to position [421, 0]
click at [136, 268] on input "radio" at bounding box center [133, 267] width 14 height 14
radio input "true"
click at [556, 266] on span at bounding box center [479, 267] width 188 height 21
select select "4d9cfe9d1707cacd"
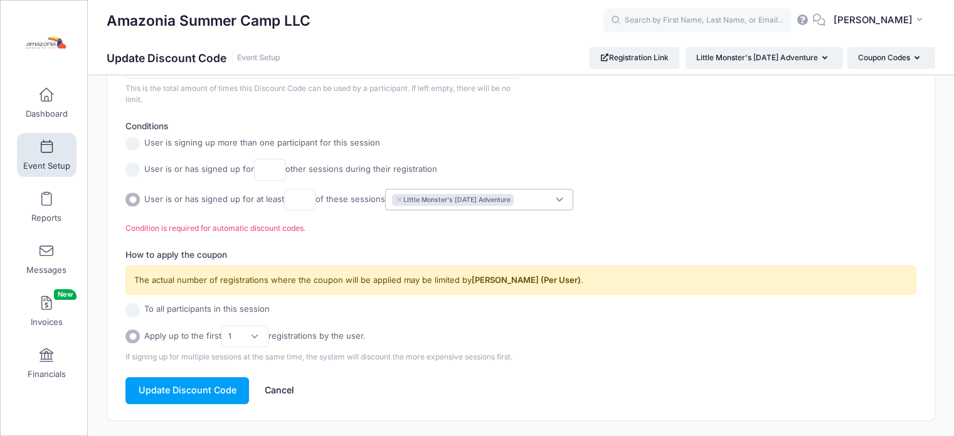
scroll to position [517, 0]
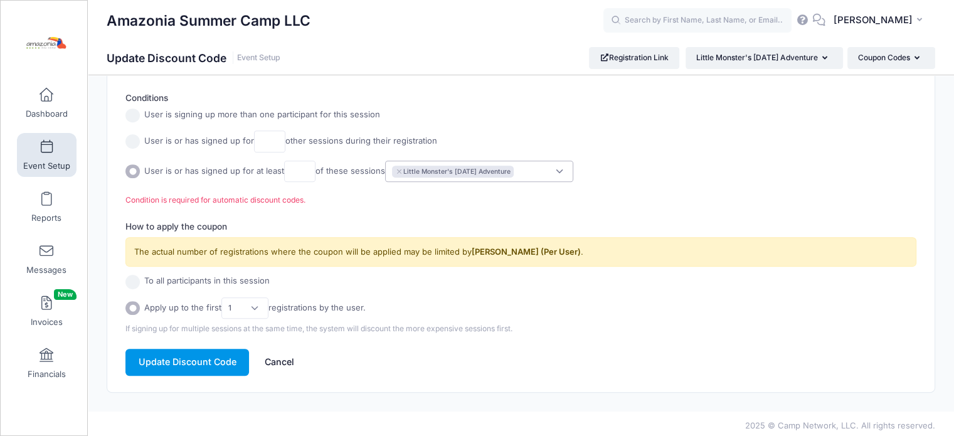
click at [188, 358] on button "Update Discount Code" at bounding box center [188, 362] width 124 height 27
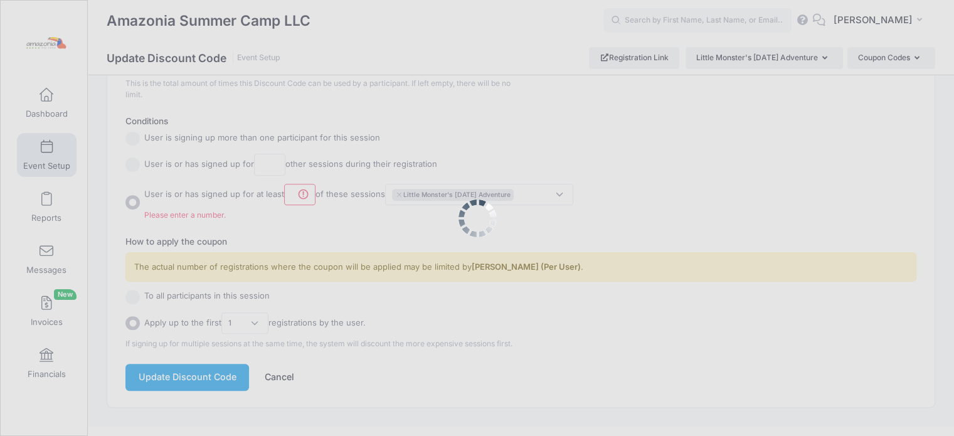
scroll to position [510, 0]
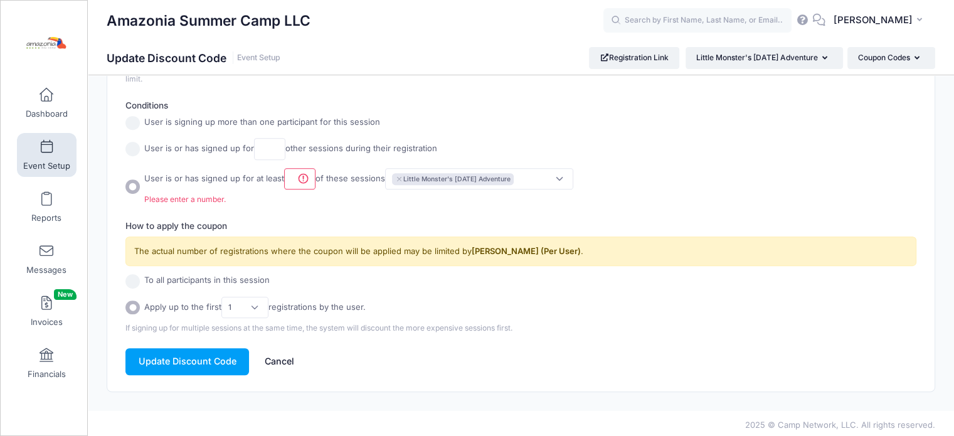
click at [309, 186] on input "number" at bounding box center [299, 178] width 31 height 21
type input "1"
click at [299, 174] on input "1" at bounding box center [299, 178] width 31 height 21
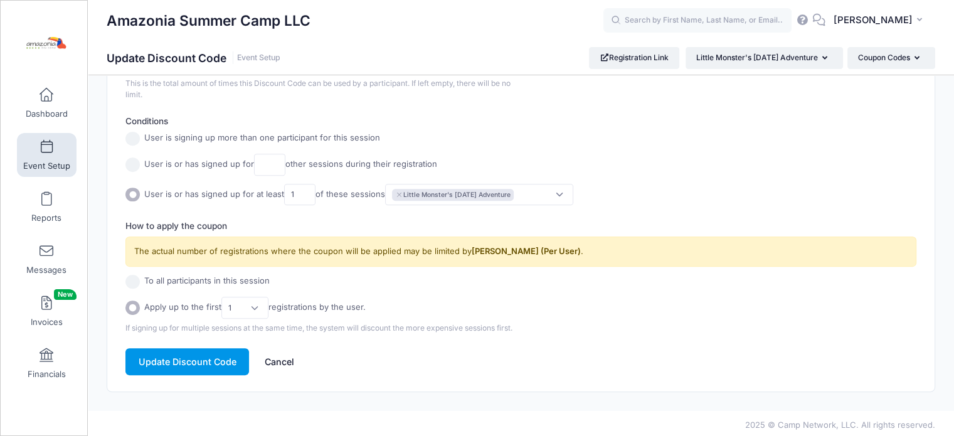
click at [195, 370] on button "Update Discount Code" at bounding box center [188, 361] width 124 height 27
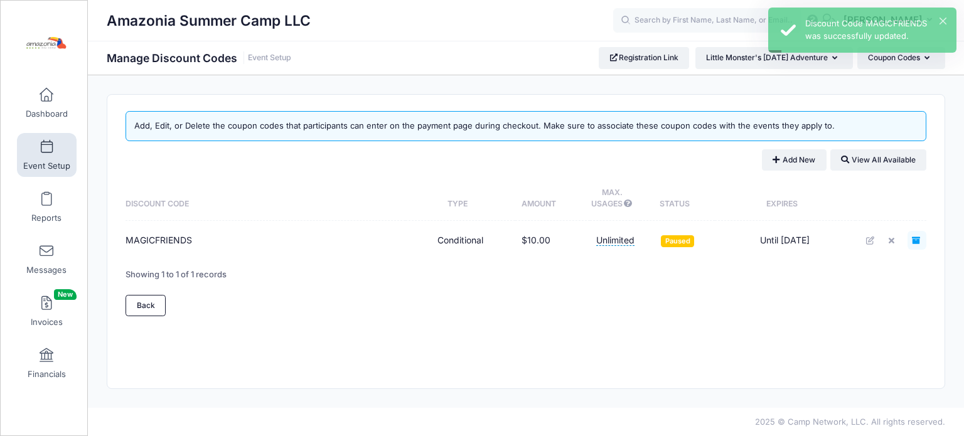
click at [914, 243] on icon "Archive" at bounding box center [917, 241] width 10 height 8
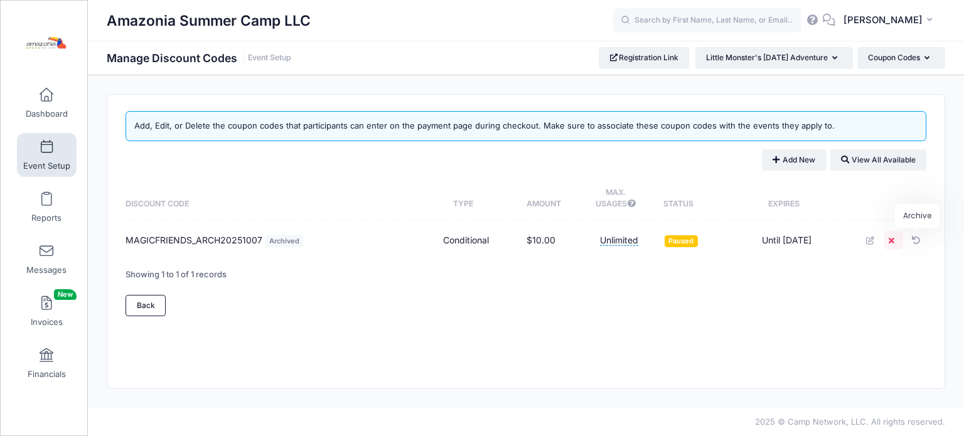
click at [891, 243] on icon at bounding box center [894, 241] width 10 height 8
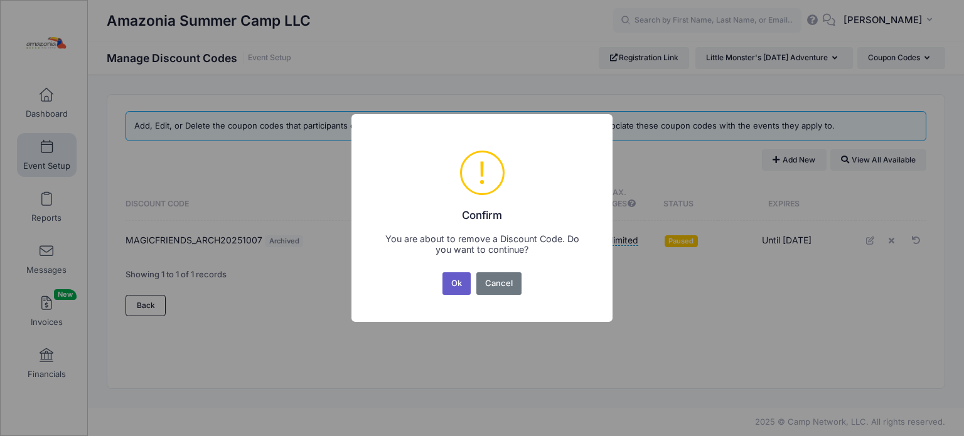
click at [467, 276] on button "Ok" at bounding box center [456, 283] width 29 height 23
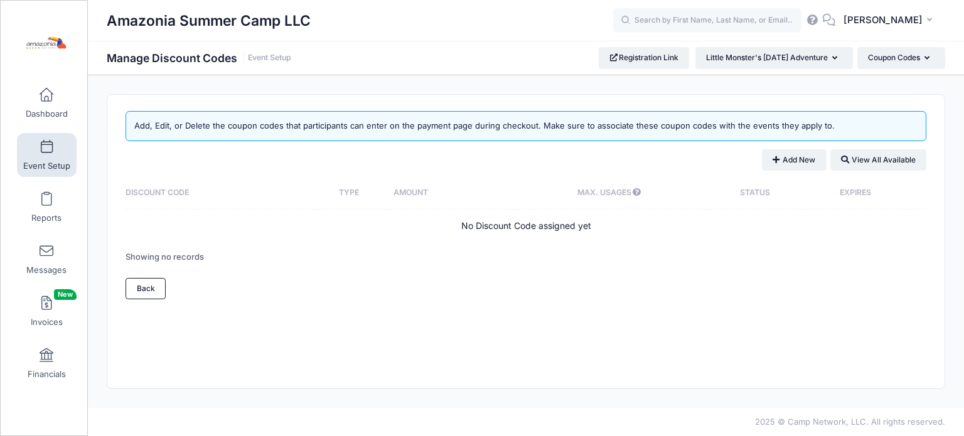
click at [833, 17] on icon at bounding box center [829, 20] width 14 height 8
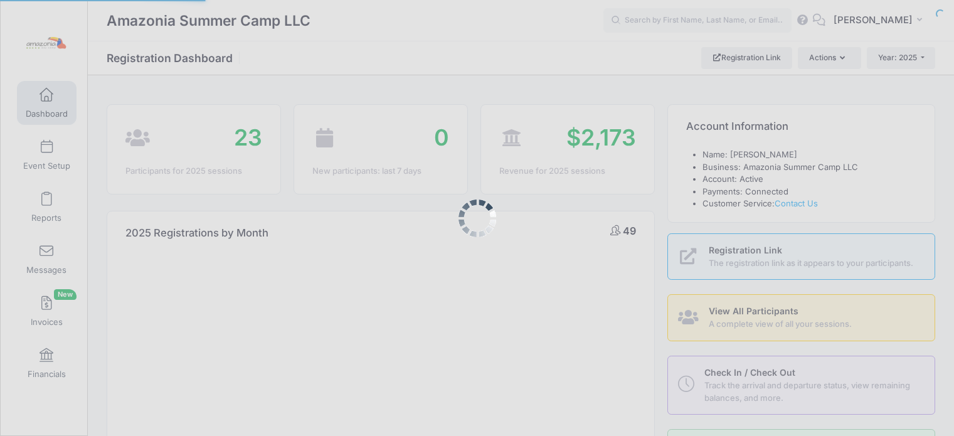
select select
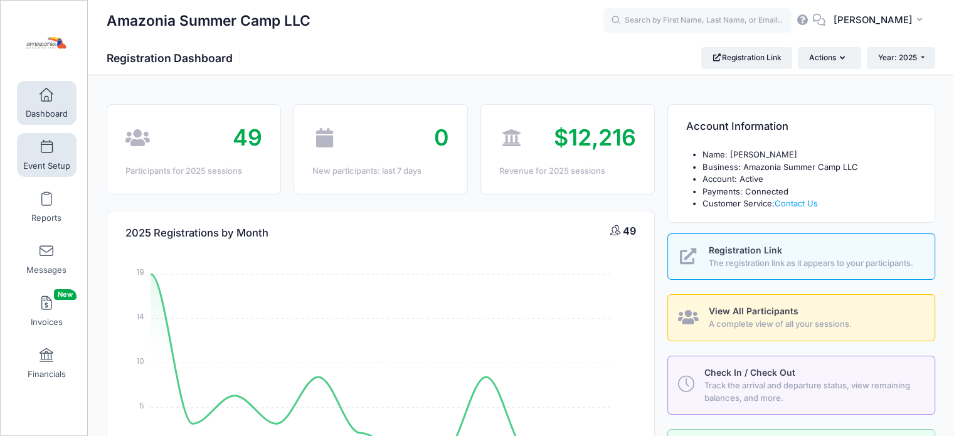
click at [38, 161] on span "Event Setup" at bounding box center [46, 166] width 47 height 11
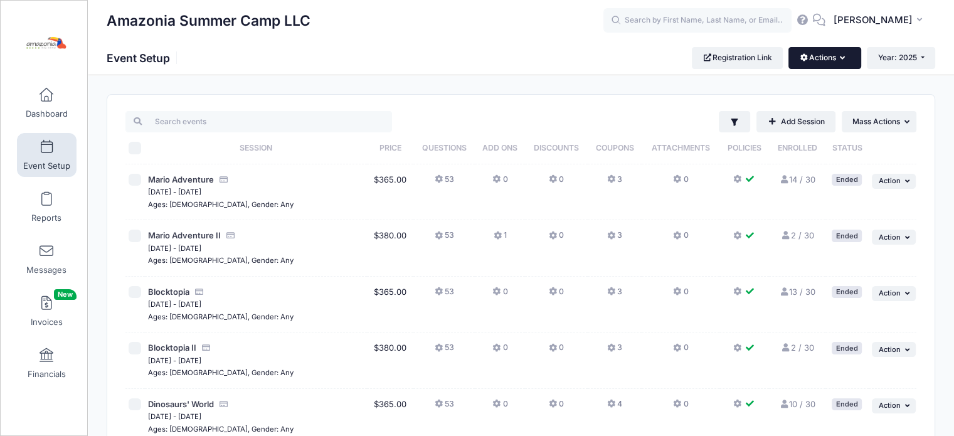
click at [843, 58] on icon "button" at bounding box center [845, 58] width 10 height 0
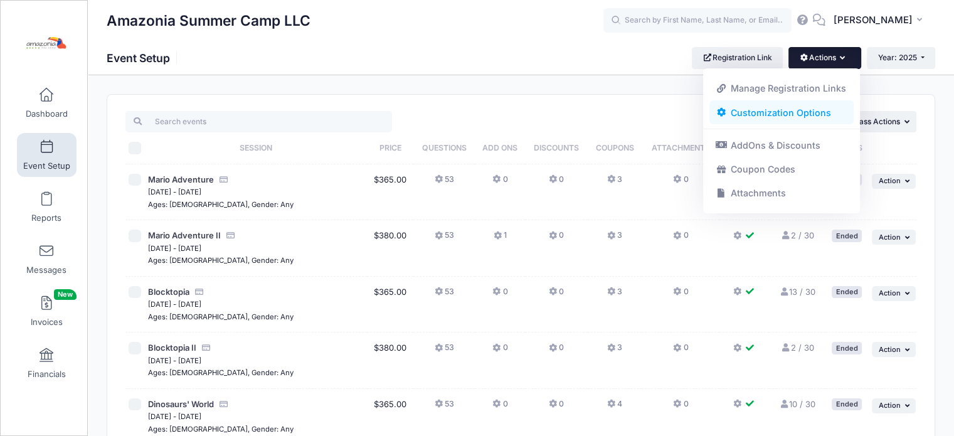
click at [791, 115] on link "Customization Options" at bounding box center [782, 112] width 145 height 24
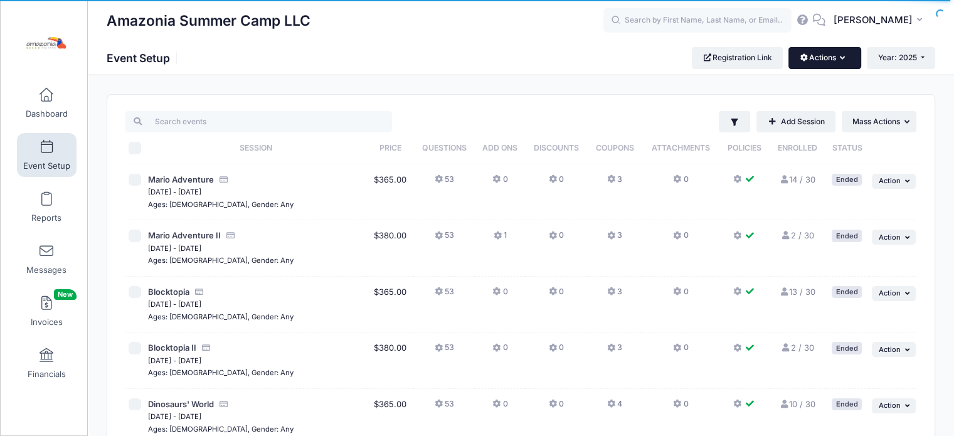
click at [843, 58] on icon "button" at bounding box center [845, 58] width 10 height 0
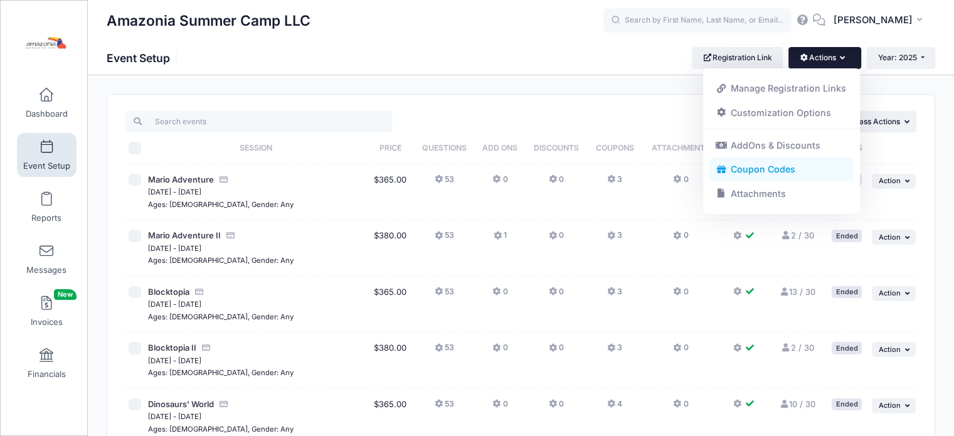
click at [758, 171] on link "Coupon Codes" at bounding box center [782, 170] width 145 height 24
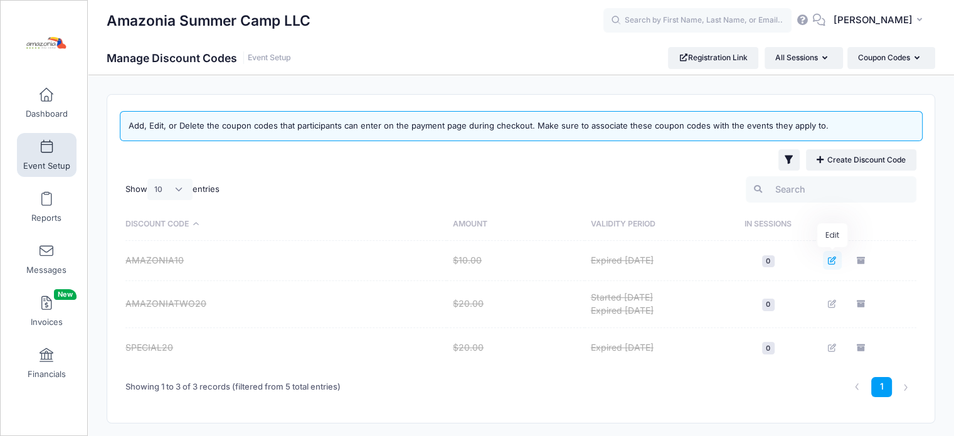
click at [831, 262] on icon "Edit" at bounding box center [833, 261] width 10 height 8
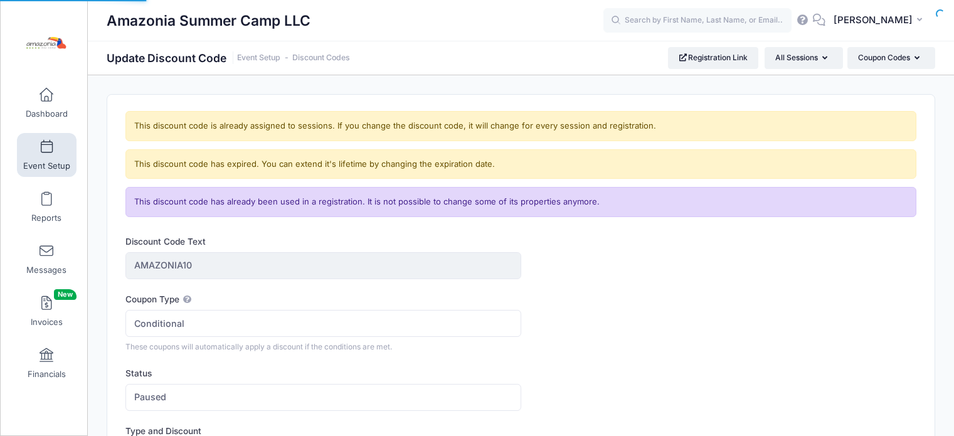
select select
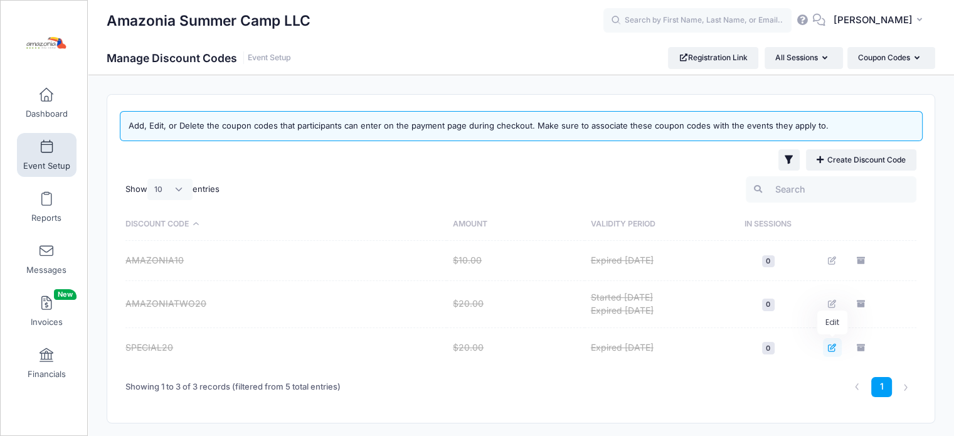
click at [831, 347] on icon "Edit" at bounding box center [833, 348] width 10 height 8
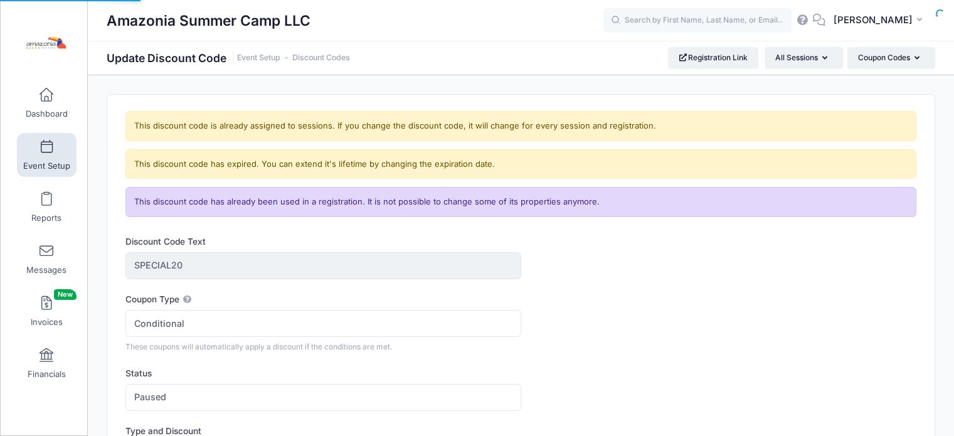
select select
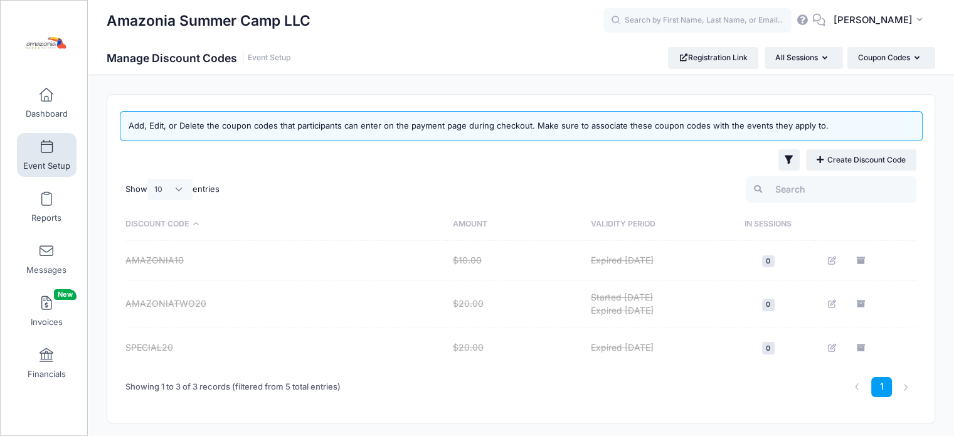
click at [73, 162] on link "Event Setup" at bounding box center [47, 155] width 60 height 44
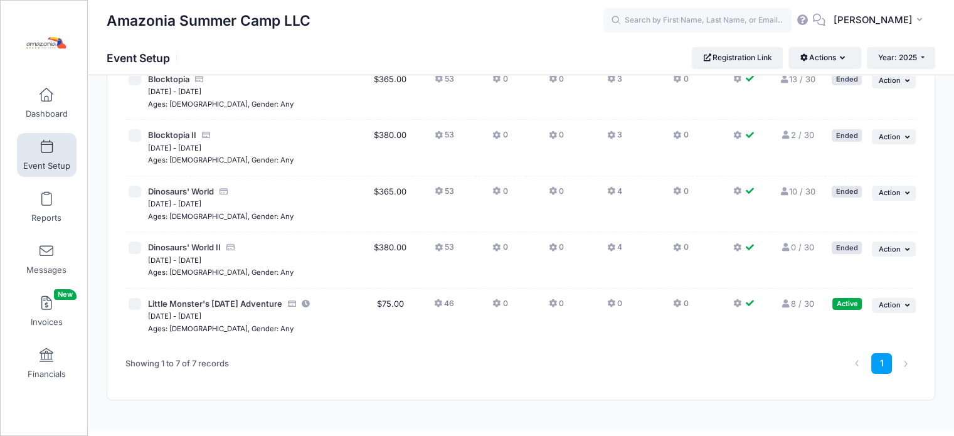
scroll to position [214, 0]
click at [236, 304] on span "Little Monster's [DATE] Adventure" at bounding box center [215, 302] width 134 height 10
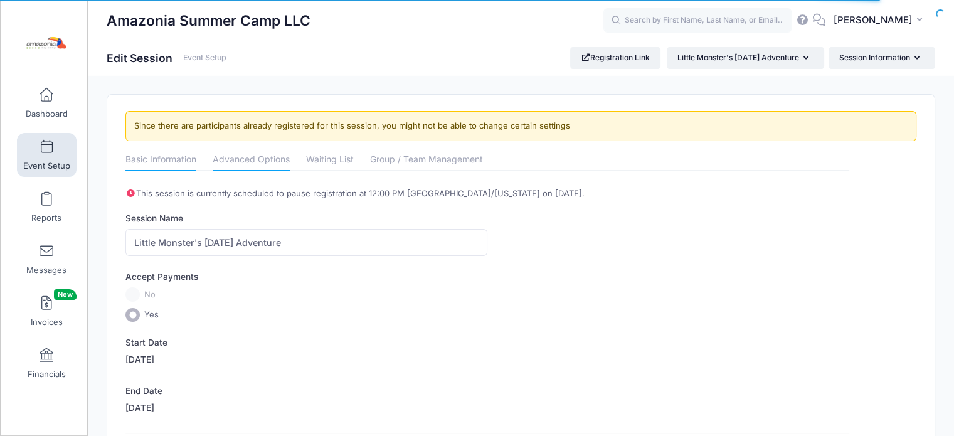
click at [272, 152] on link "Advanced Options" at bounding box center [251, 160] width 77 height 23
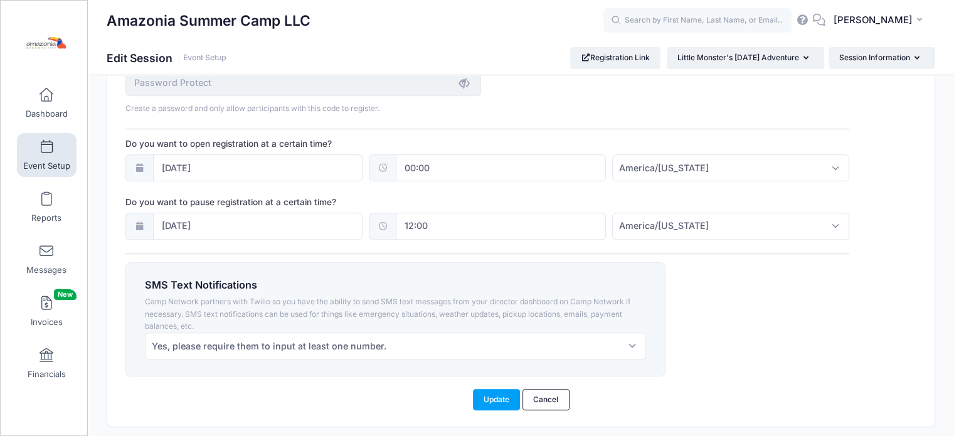
scroll to position [964, 0]
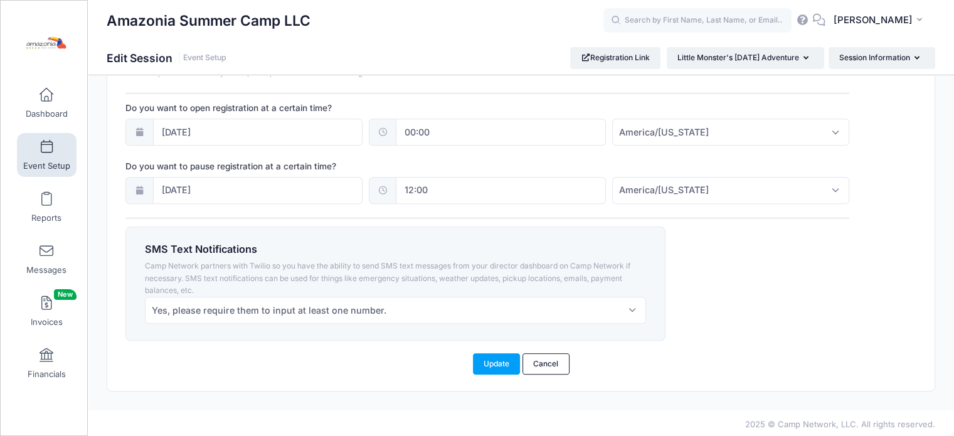
click at [49, 163] on span "Event Setup" at bounding box center [46, 166] width 47 height 11
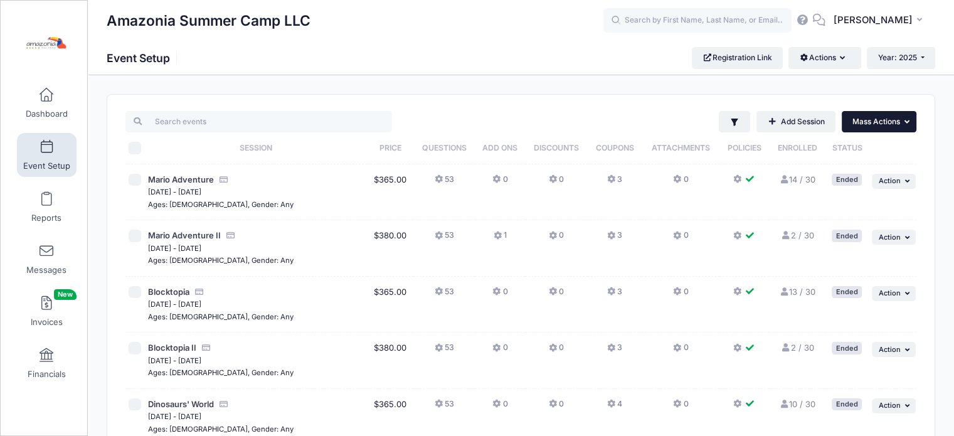
click at [907, 128] on button "... Mass Actions" at bounding box center [879, 121] width 75 height 21
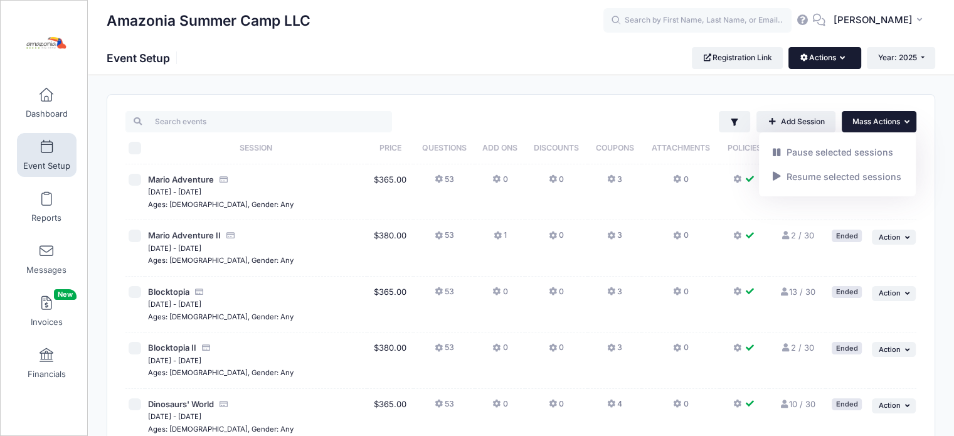
click at [841, 58] on icon "button" at bounding box center [845, 58] width 10 height 0
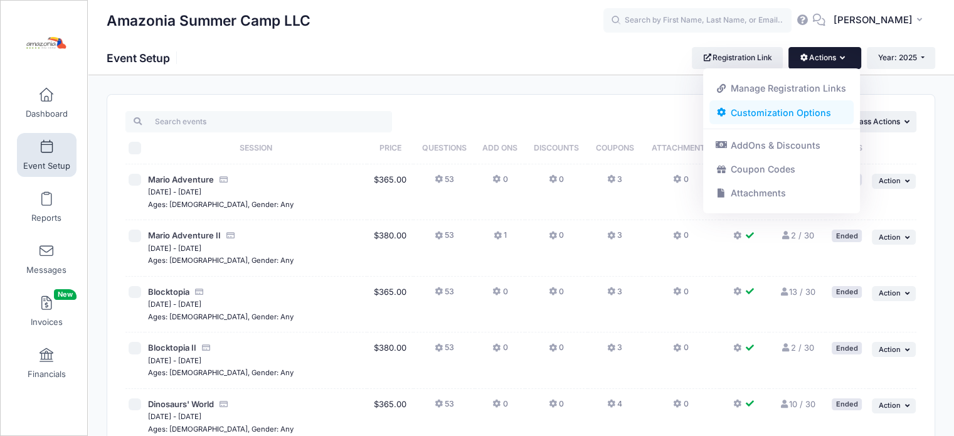
click at [788, 110] on link "Customization Options" at bounding box center [782, 112] width 145 height 24
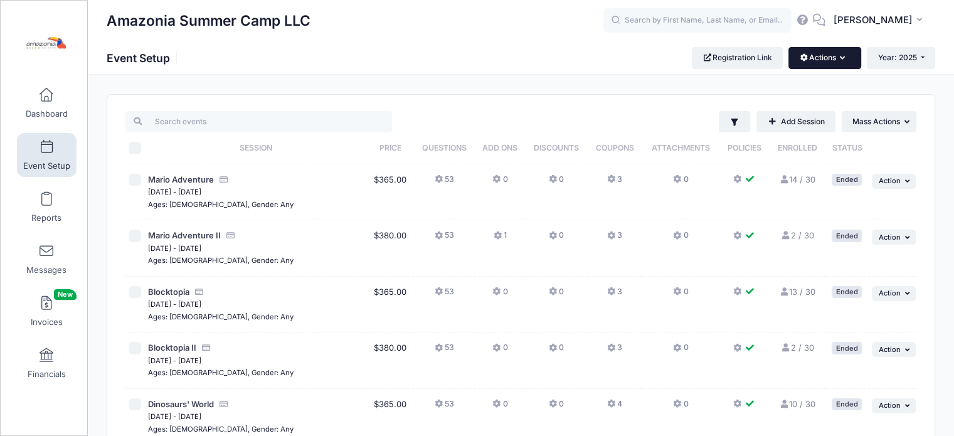
click at [843, 64] on button "Actions" at bounding box center [825, 57] width 72 height 21
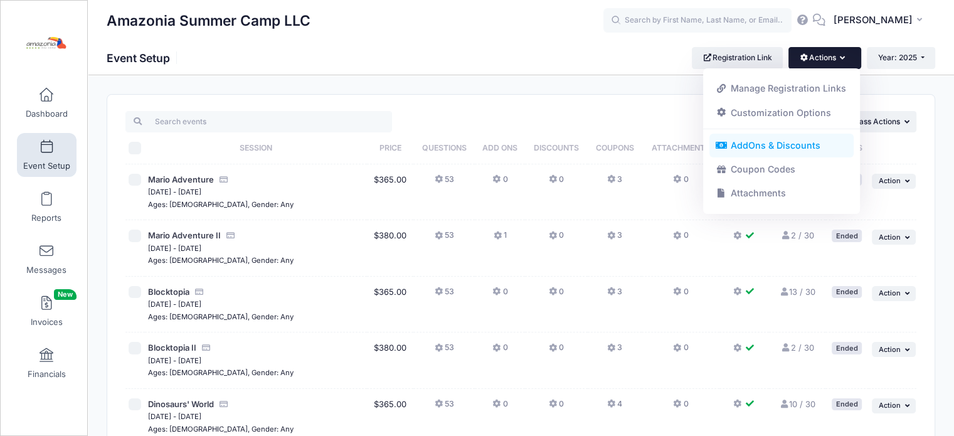
click at [797, 150] on link "AddOns & Discounts" at bounding box center [782, 146] width 145 height 24
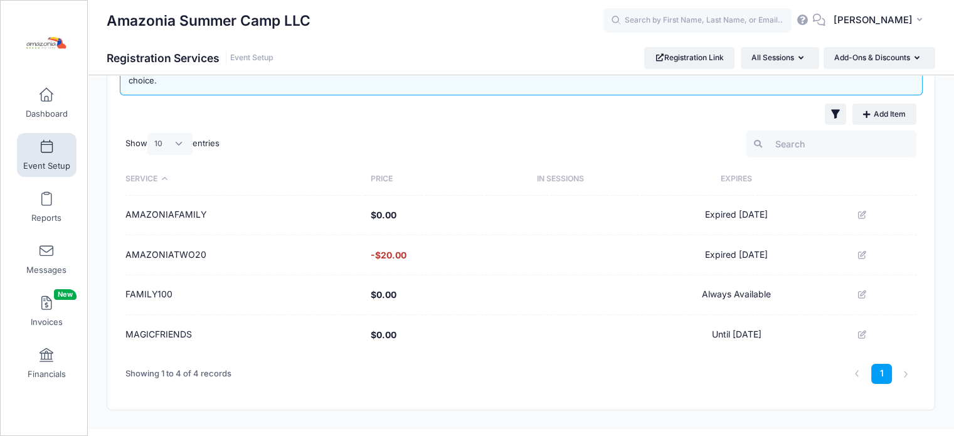
scroll to position [60, 0]
click at [871, 212] on button at bounding box center [863, 212] width 19 height 19
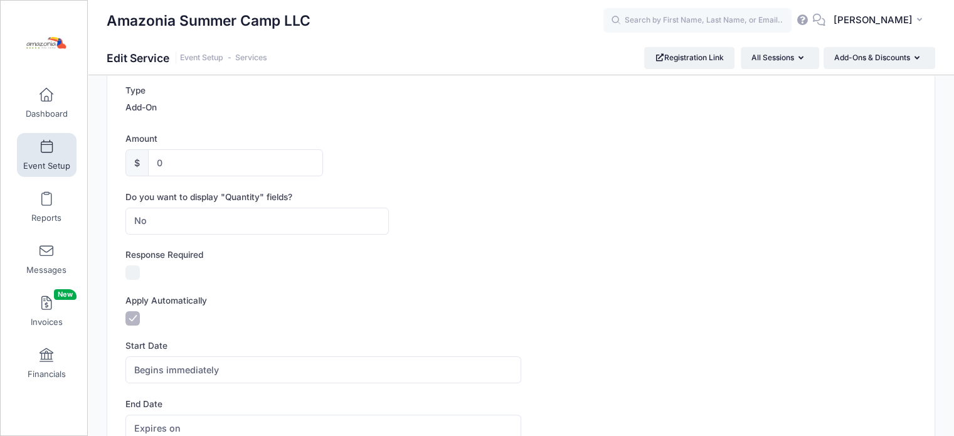
scroll to position [193, 0]
click at [127, 267] on input "Response Required" at bounding box center [133, 272] width 14 height 14
click at [137, 274] on input "Response Required" at bounding box center [133, 272] width 14 height 14
checkbox input "false"
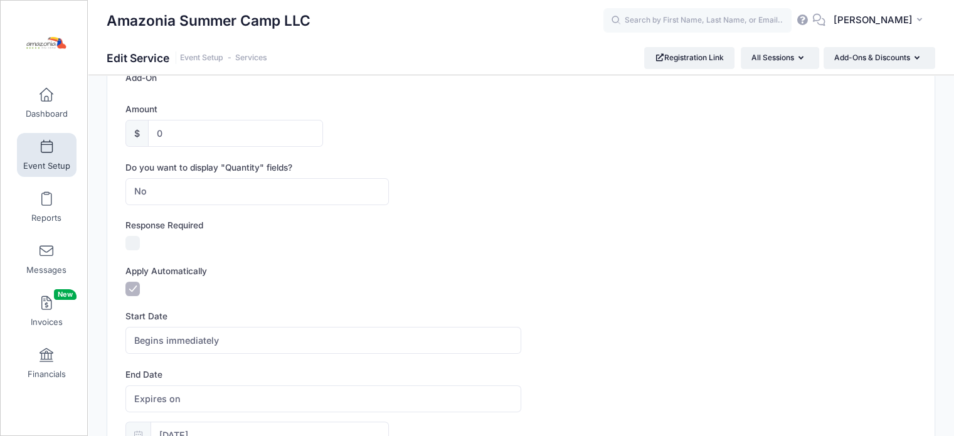
scroll to position [223, 0]
click at [129, 293] on input "Apply Automatically" at bounding box center [133, 288] width 14 height 14
checkbox input "false"
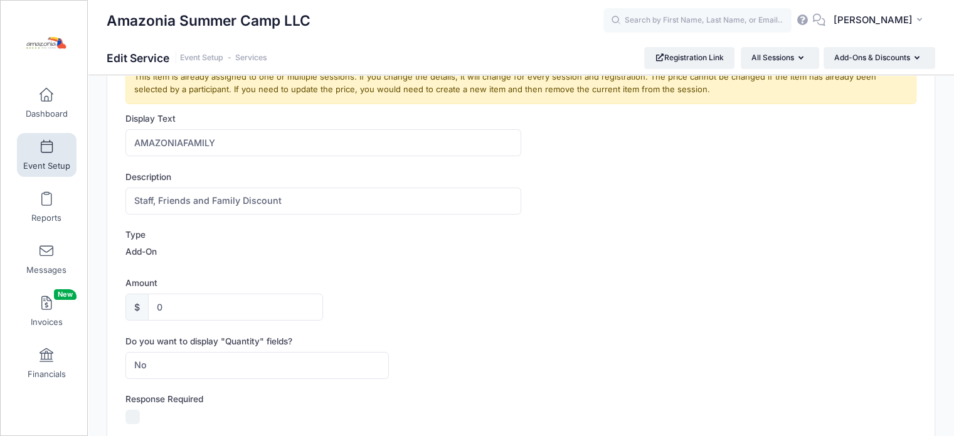
scroll to position [0, 0]
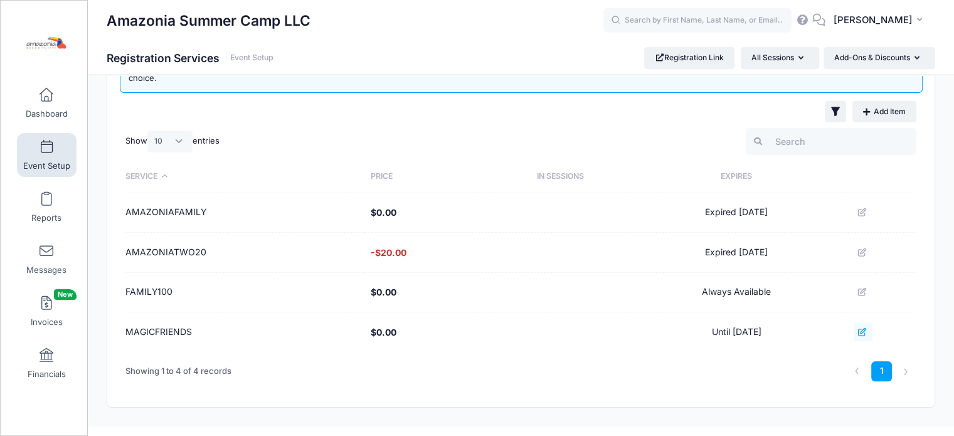
click at [863, 333] on icon at bounding box center [863, 332] width 10 height 8
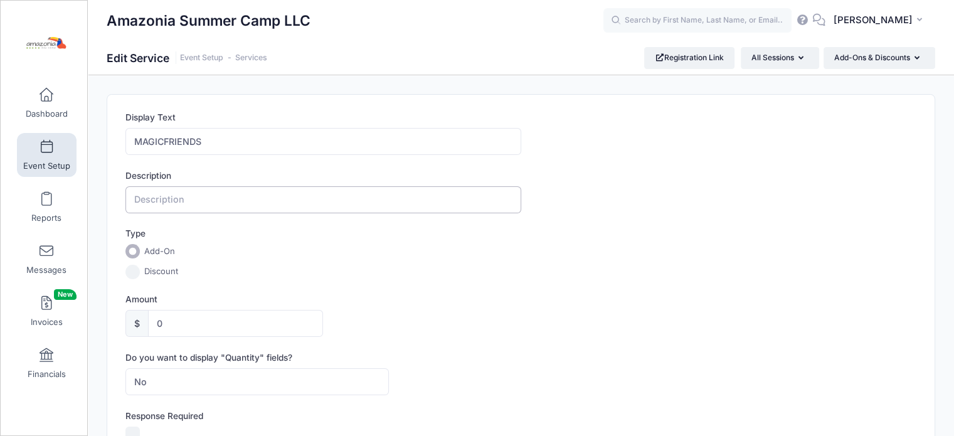
click at [223, 198] on input "text" at bounding box center [323, 199] width 395 height 27
type input "MAGICFRIENDS"
click at [131, 270] on input "Discount" at bounding box center [133, 272] width 14 height 14
radio input "true"
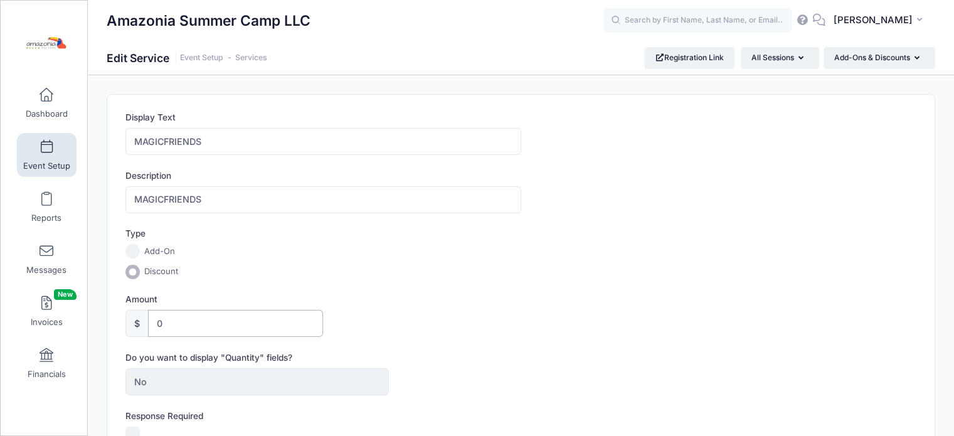
click at [171, 323] on input "0" at bounding box center [235, 323] width 175 height 27
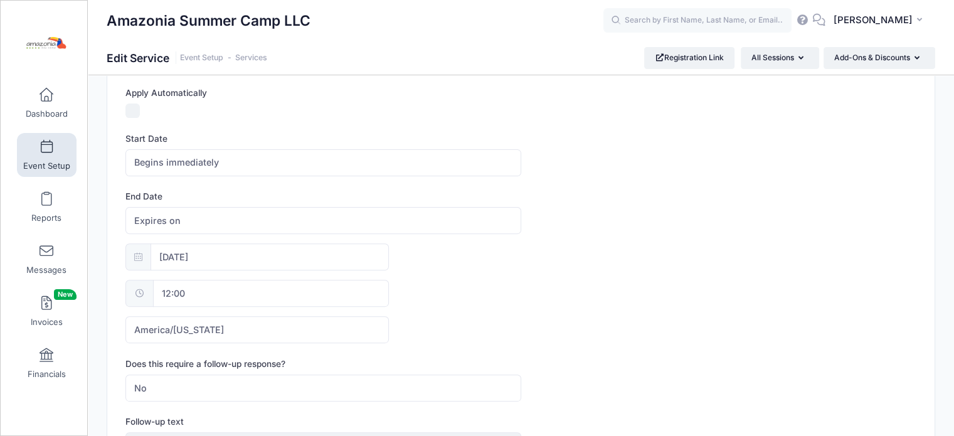
scroll to position [369, 0]
type input "10"
click at [345, 257] on input "10/30/2025" at bounding box center [270, 256] width 238 height 27
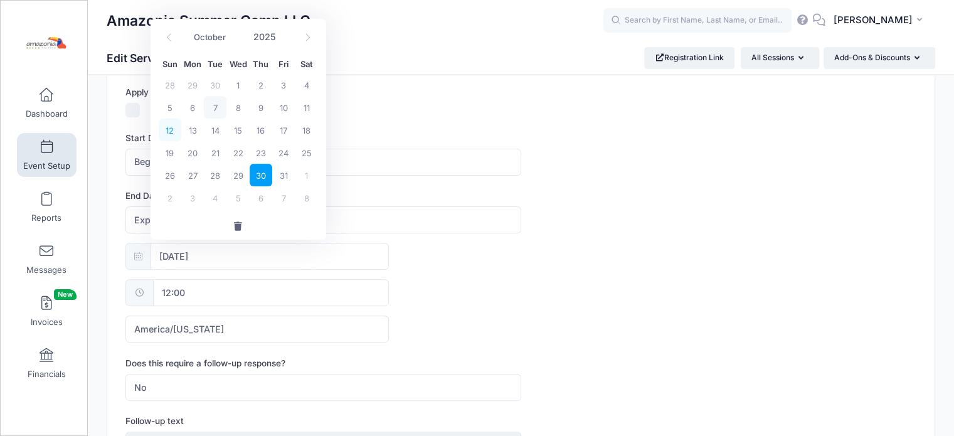
click at [176, 136] on span "12" at bounding box center [170, 130] width 23 height 23
type input "[DATE]"
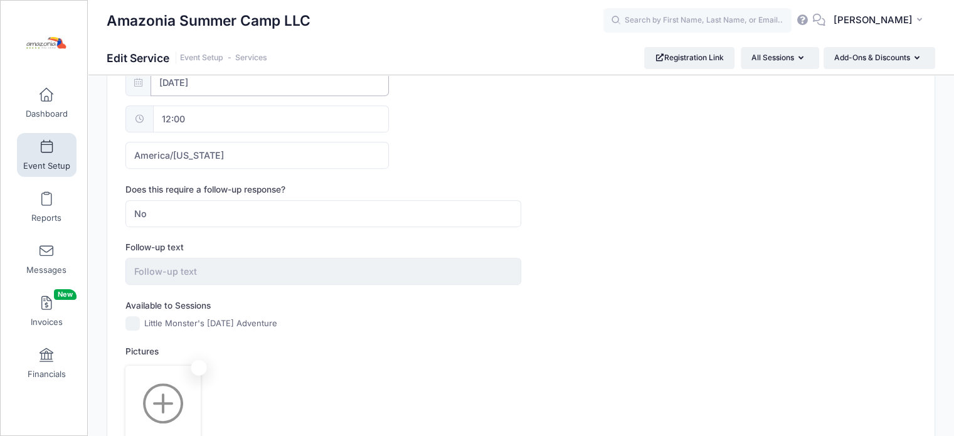
scroll to position [544, 0]
click at [135, 315] on input "Little Monster's [DATE] Adventure" at bounding box center [133, 322] width 14 height 14
click at [136, 321] on input "Little Monster's [DATE] Adventure" at bounding box center [133, 322] width 14 height 14
checkbox input "false"
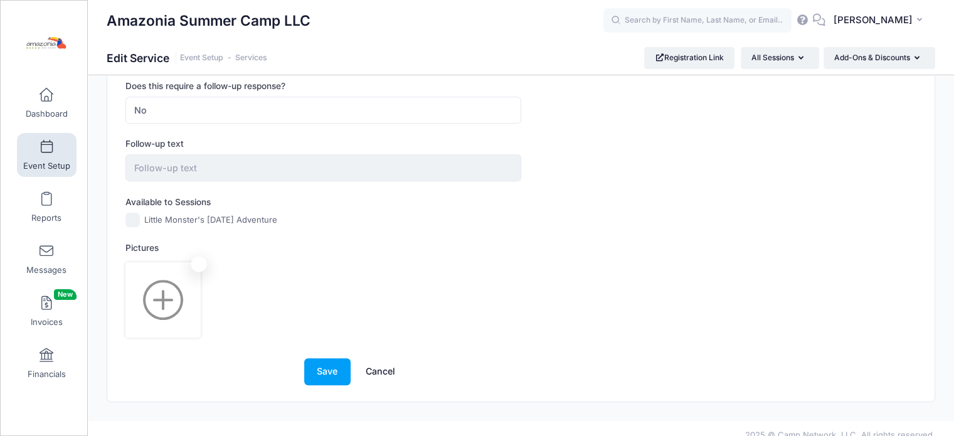
scroll to position [655, 0]
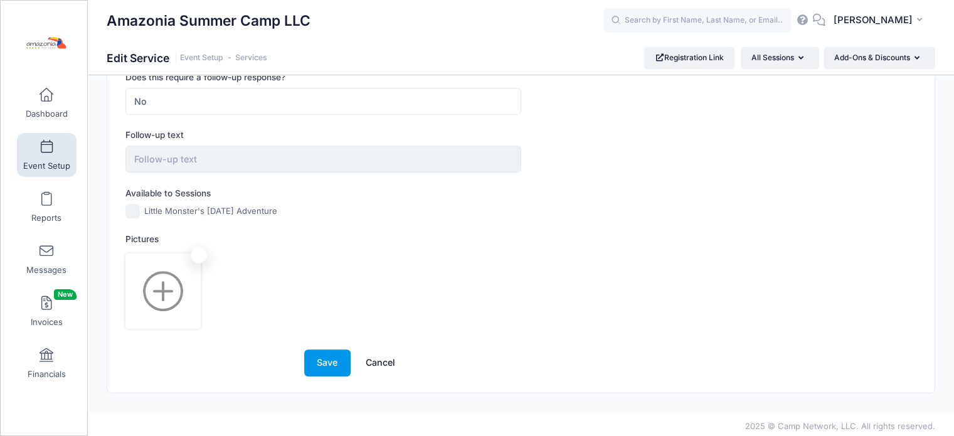
click at [322, 356] on button "Save" at bounding box center [327, 363] width 46 height 27
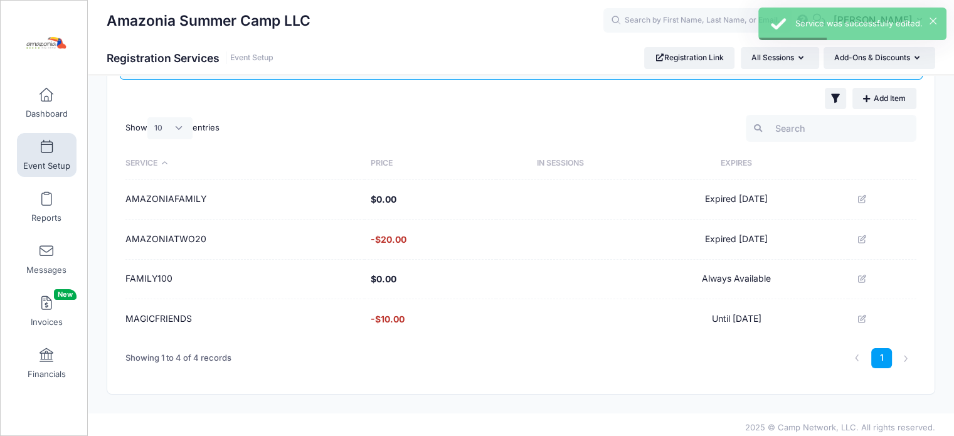
scroll to position [75, 0]
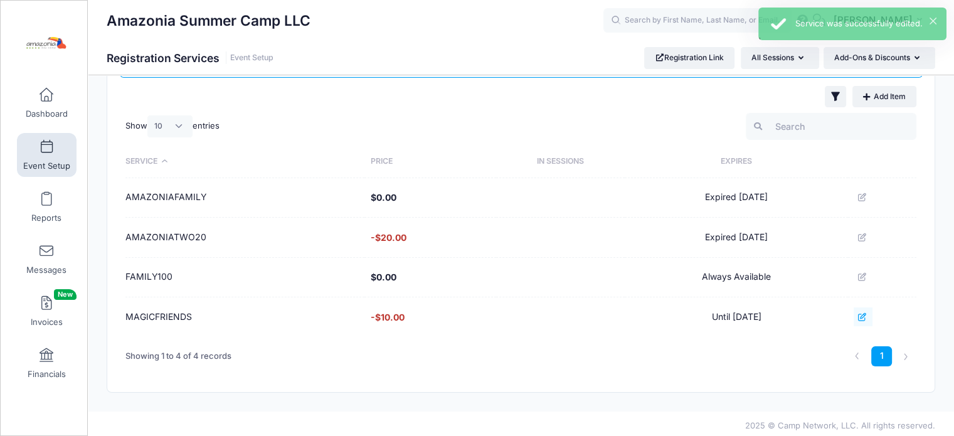
click at [862, 318] on icon at bounding box center [863, 317] width 10 height 8
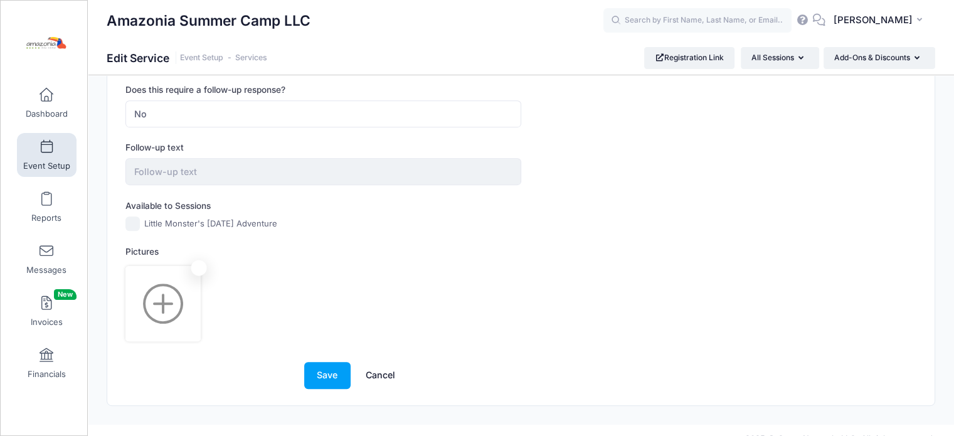
scroll to position [655, 0]
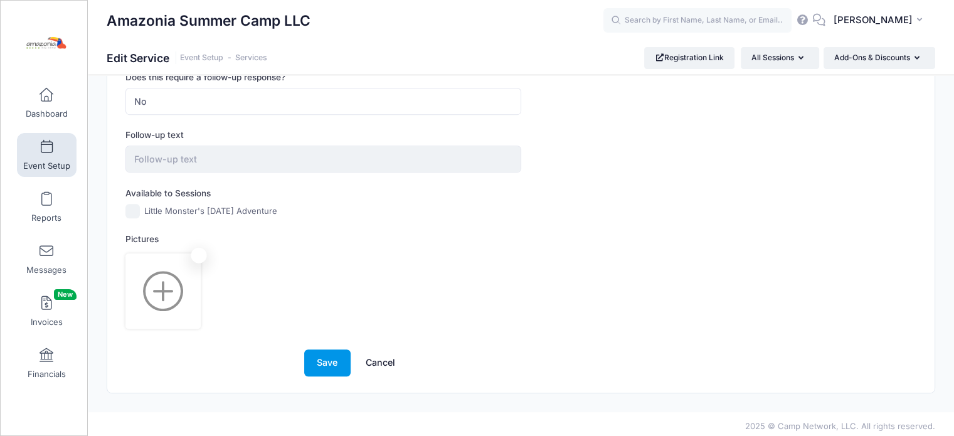
click at [319, 367] on button "Save" at bounding box center [327, 363] width 46 height 27
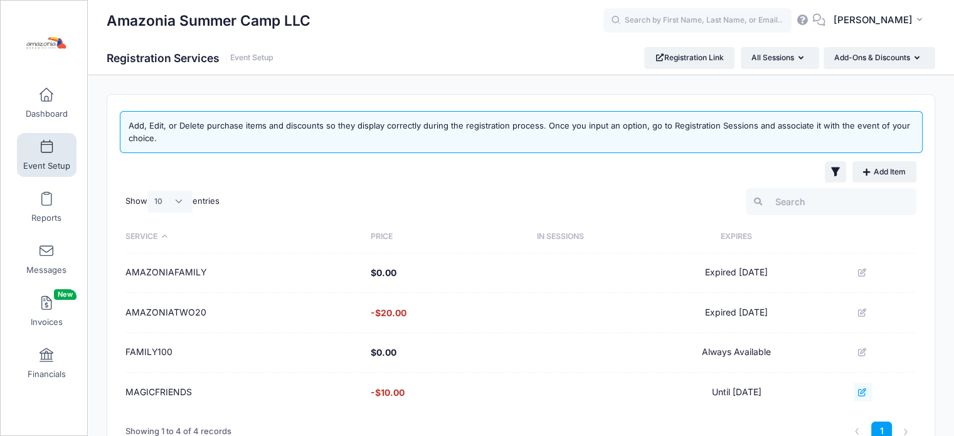
click at [861, 392] on icon at bounding box center [863, 392] width 10 height 8
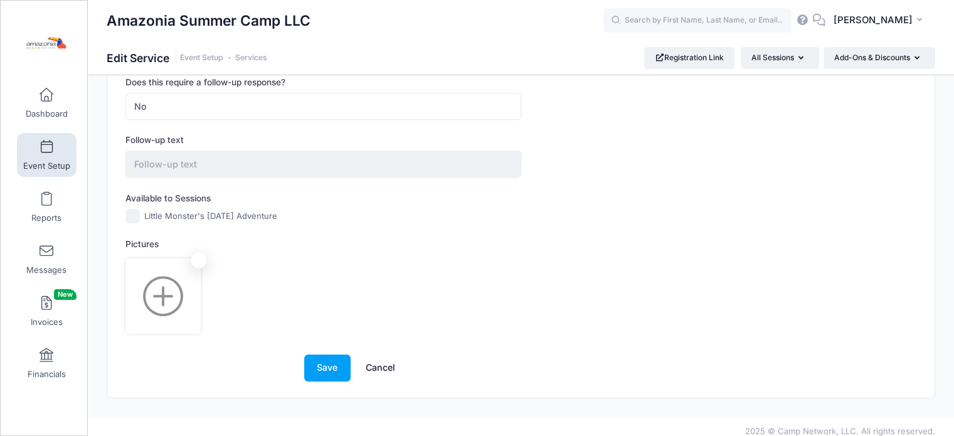
scroll to position [655, 0]
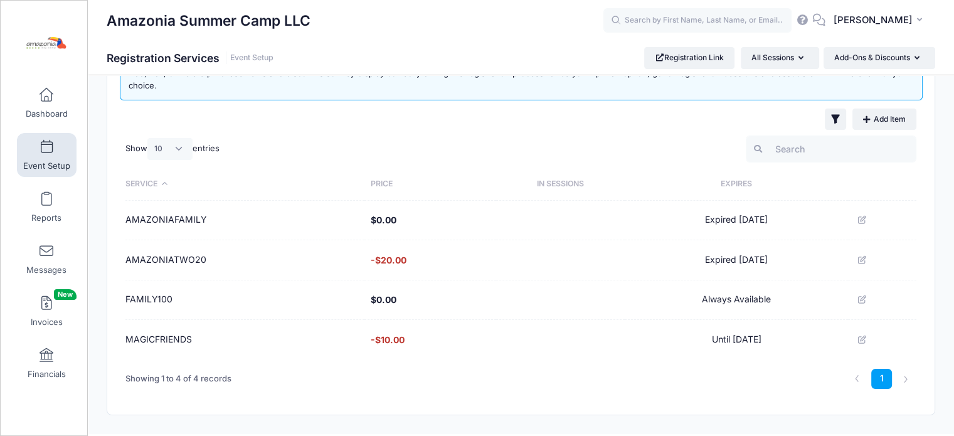
scroll to position [78, 0]
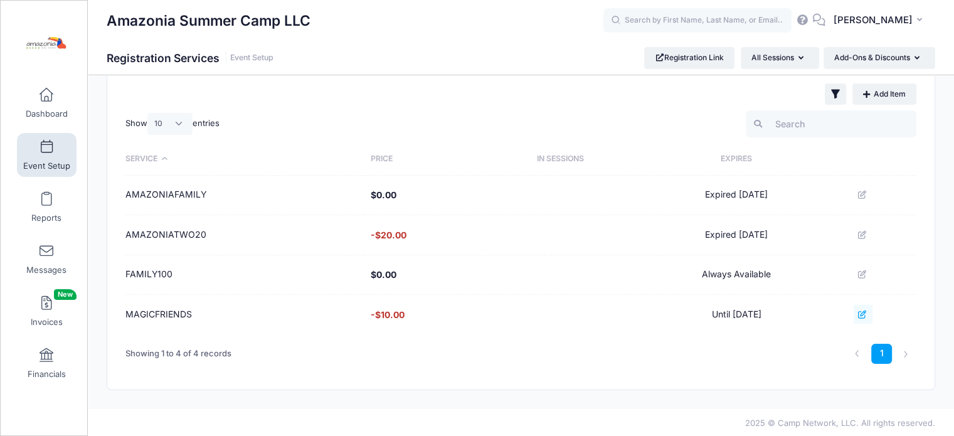
click at [863, 311] on icon at bounding box center [863, 315] width 10 height 8
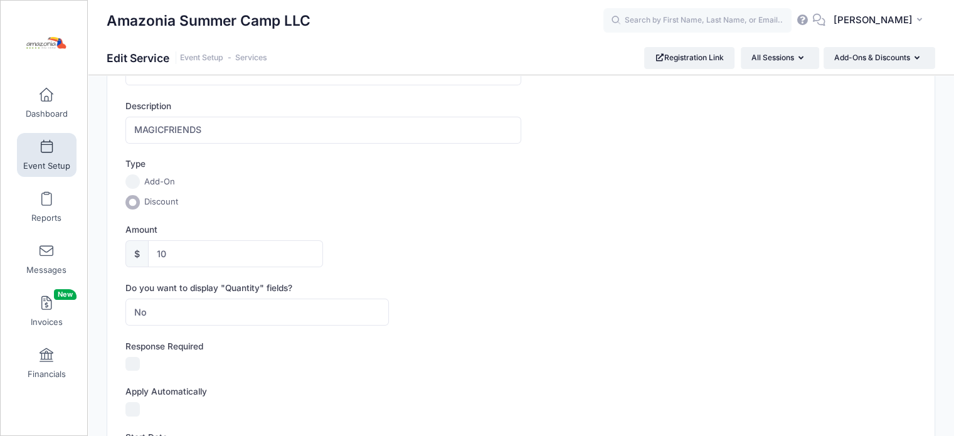
scroll to position [72, 0]
click at [227, 247] on input "10" at bounding box center [235, 251] width 175 height 27
type input "1"
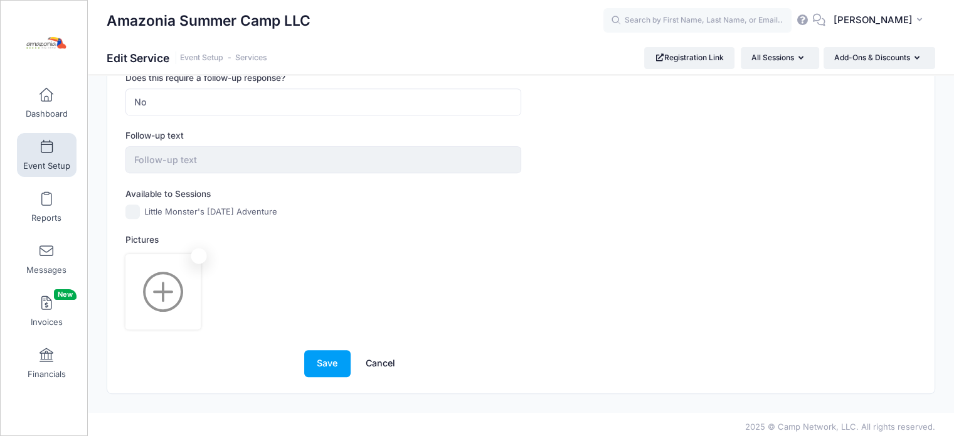
scroll to position [655, 0]
click at [319, 356] on button "Save" at bounding box center [327, 363] width 46 height 27
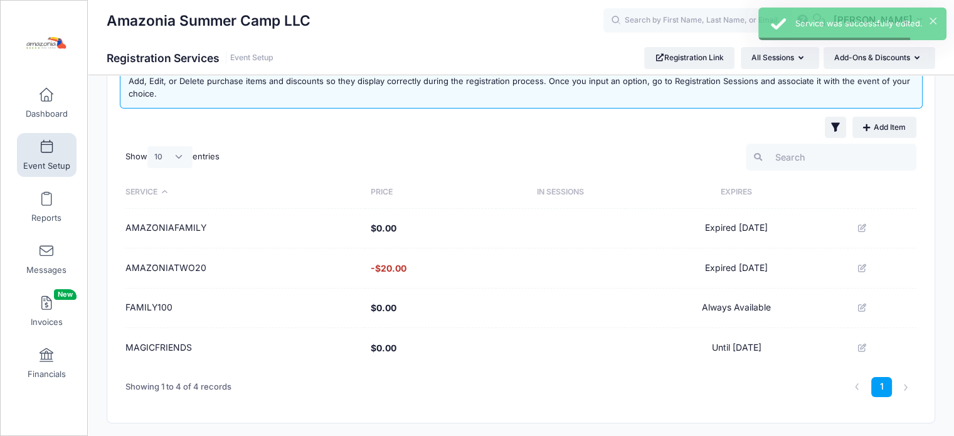
scroll to position [78, 0]
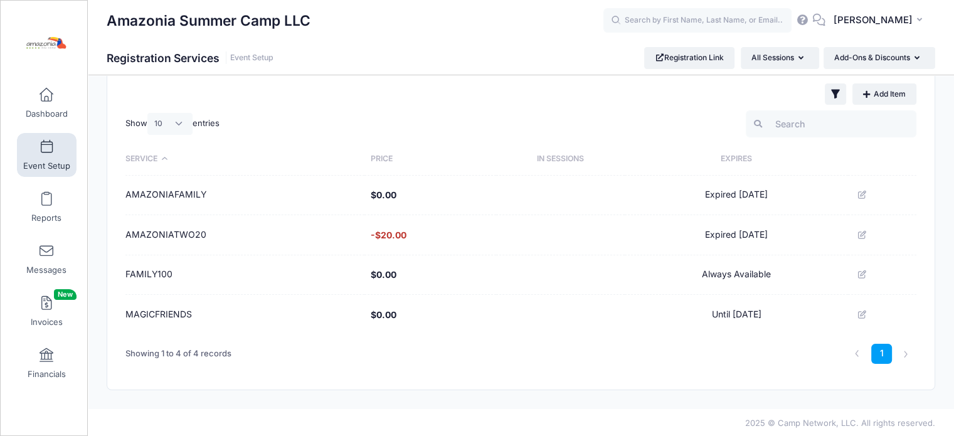
click at [49, 155] on link "Event Setup" at bounding box center [47, 155] width 60 height 44
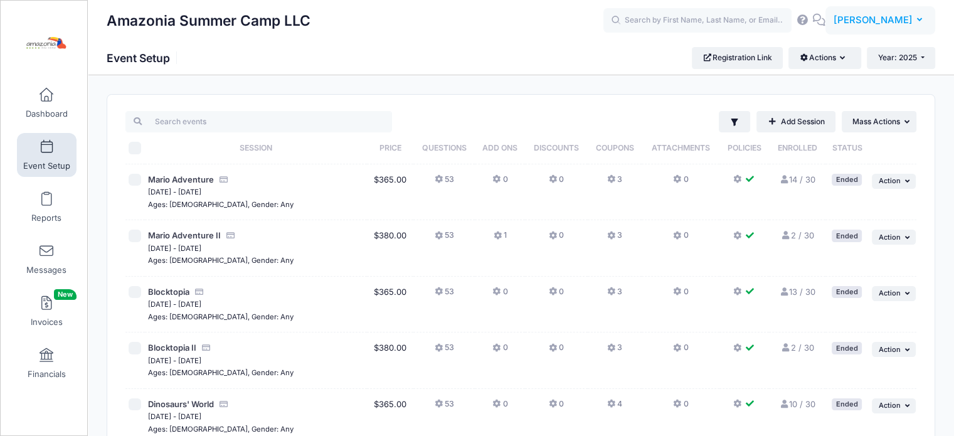
click at [924, 24] on button "MD Monica Daniel Gil" at bounding box center [881, 20] width 110 height 29
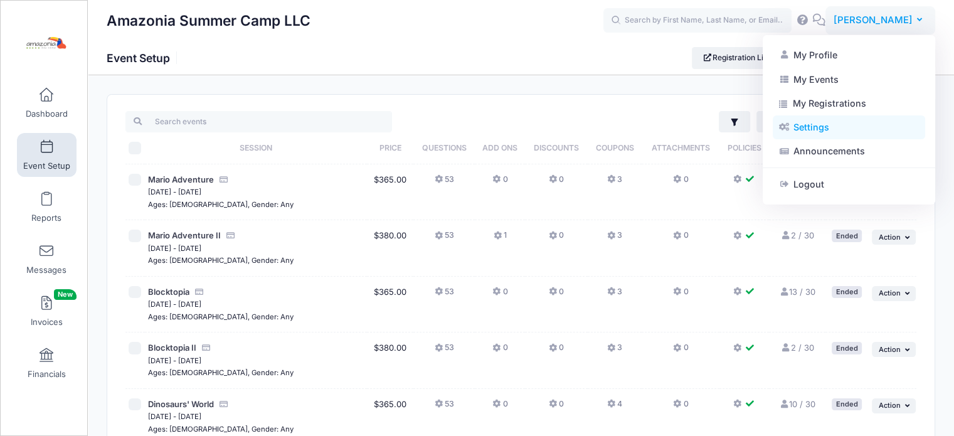
click at [804, 133] on link "Settings" at bounding box center [849, 127] width 152 height 24
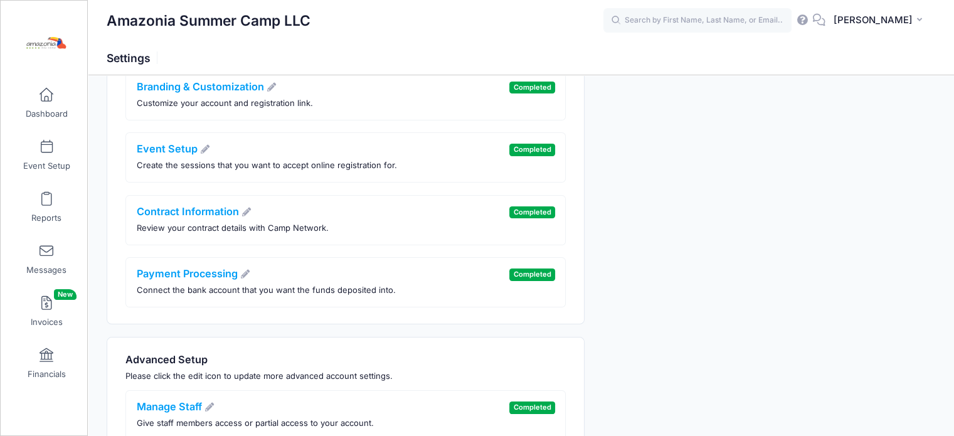
scroll to position [195, 0]
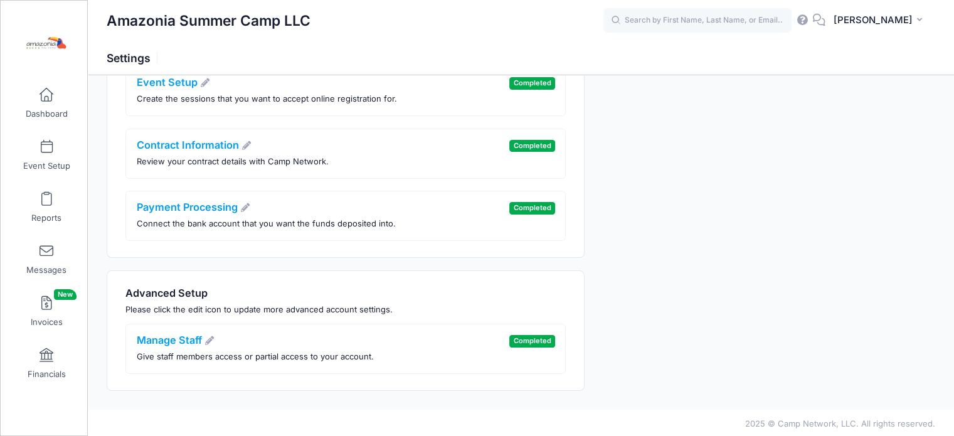
click at [232, 102] on p "Create the sessions that you want to accept online registration for." at bounding box center [267, 99] width 260 height 13
click at [205, 84] on icon at bounding box center [205, 82] width 11 height 9
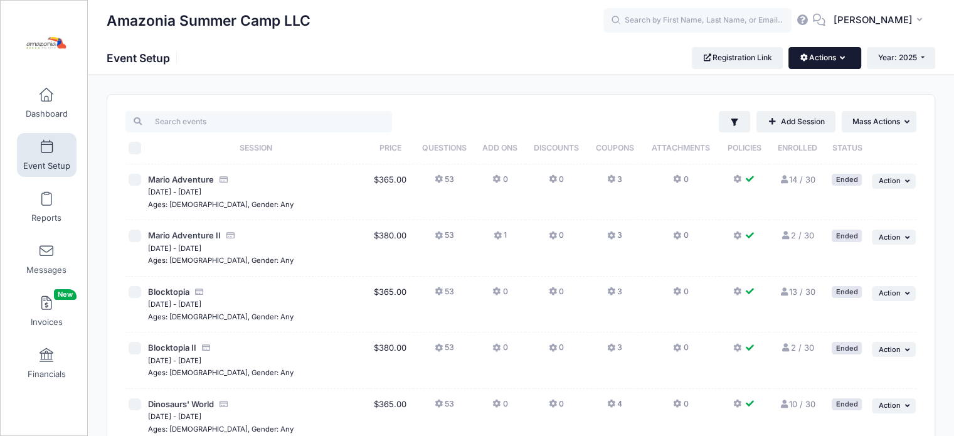
click at [841, 58] on icon "button" at bounding box center [845, 58] width 10 height 0
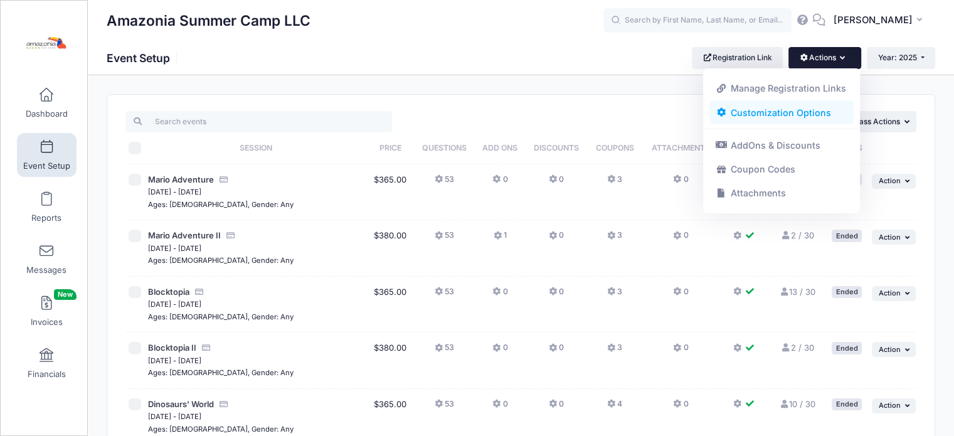
click at [815, 113] on link "Customization Options" at bounding box center [782, 112] width 145 height 24
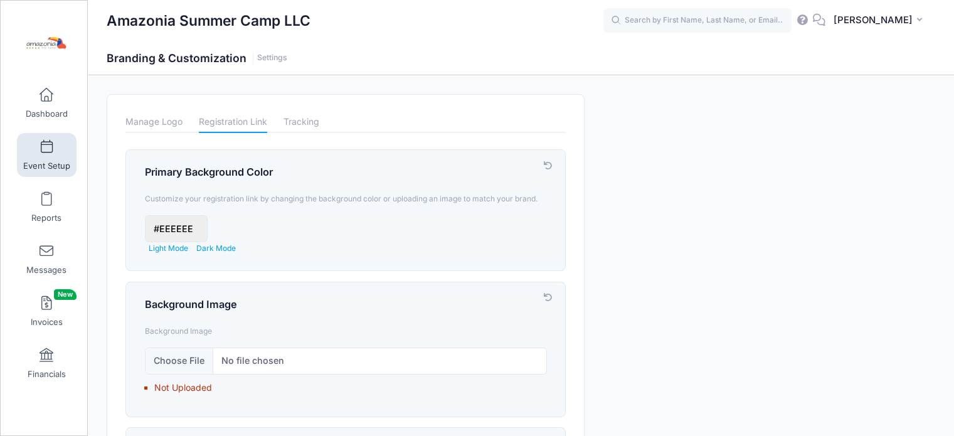
click at [45, 163] on span "Event Setup" at bounding box center [46, 166] width 47 height 11
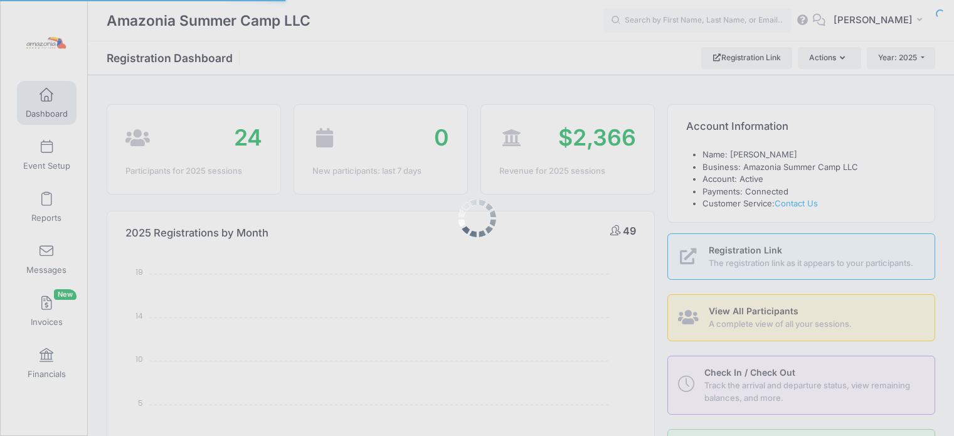
select select
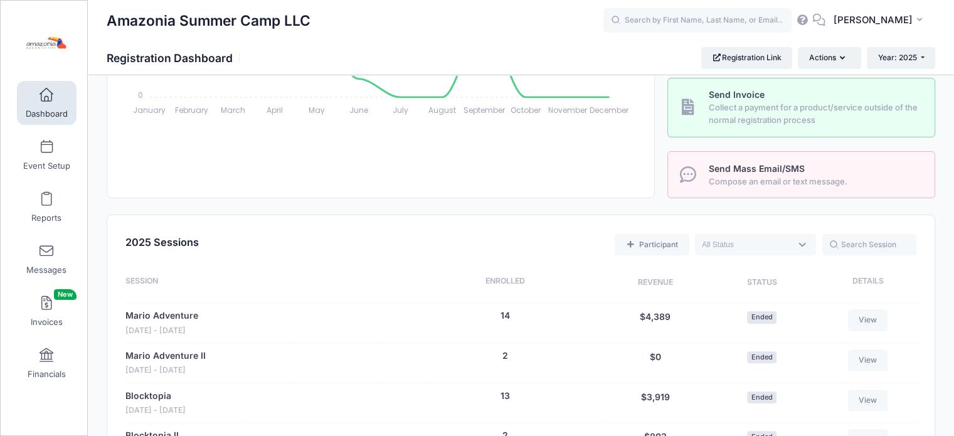
scroll to position [350, 0]
click at [46, 151] on span at bounding box center [46, 148] width 0 height 14
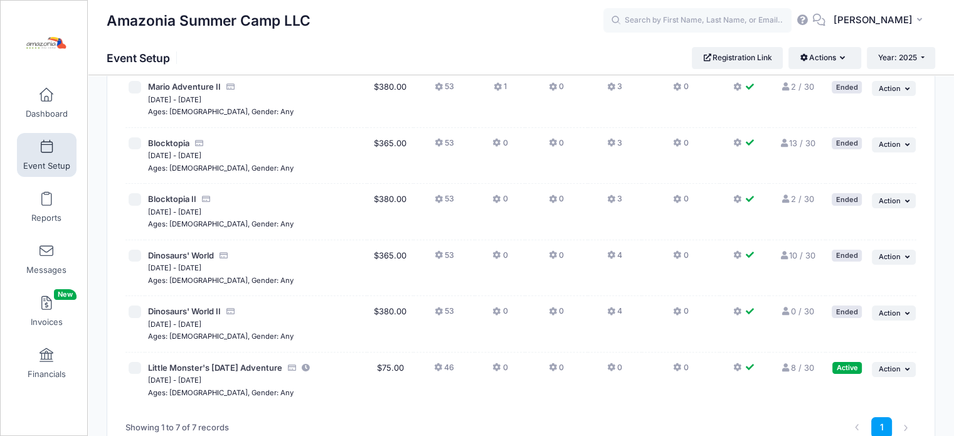
scroll to position [156, 0]
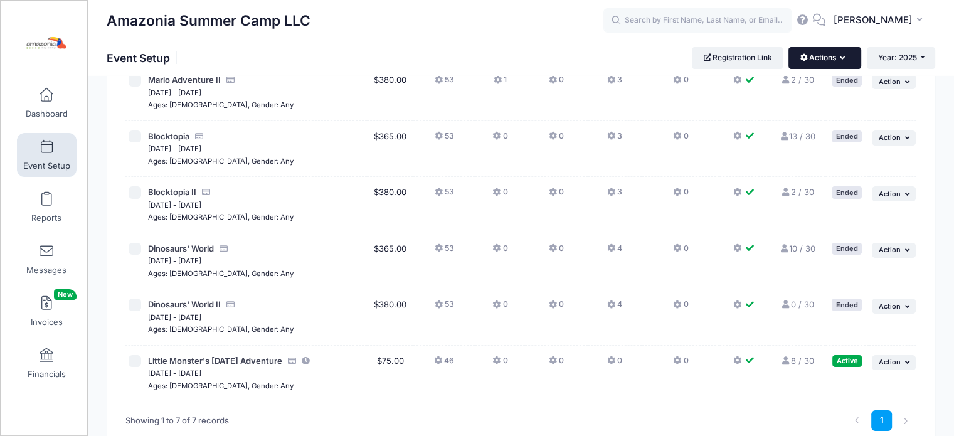
click at [846, 57] on button "Actions" at bounding box center [825, 57] width 72 height 21
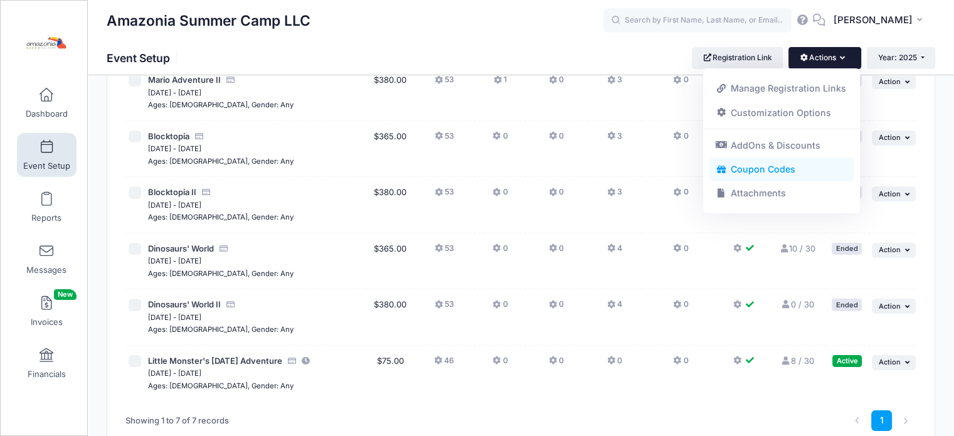
click at [788, 166] on link "Coupon Codes" at bounding box center [782, 170] width 145 height 24
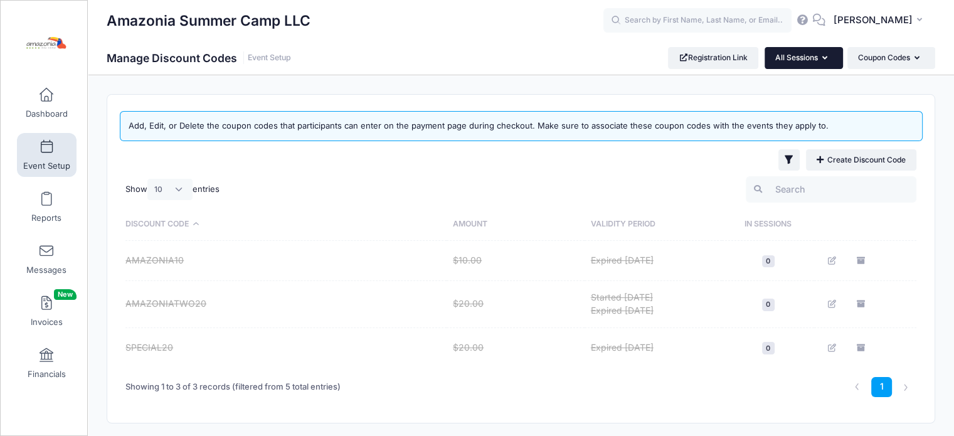
click at [828, 55] on button "All Sessions" at bounding box center [804, 57] width 78 height 21
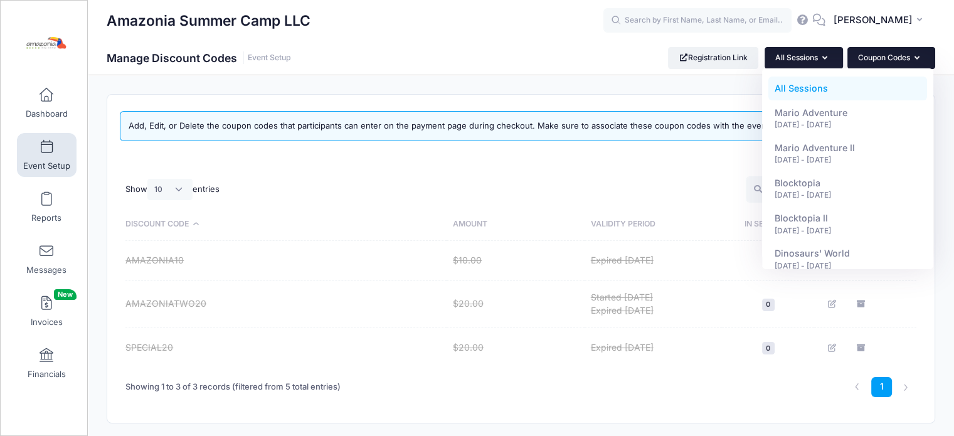
click at [916, 58] on icon "button" at bounding box center [920, 58] width 10 height 0
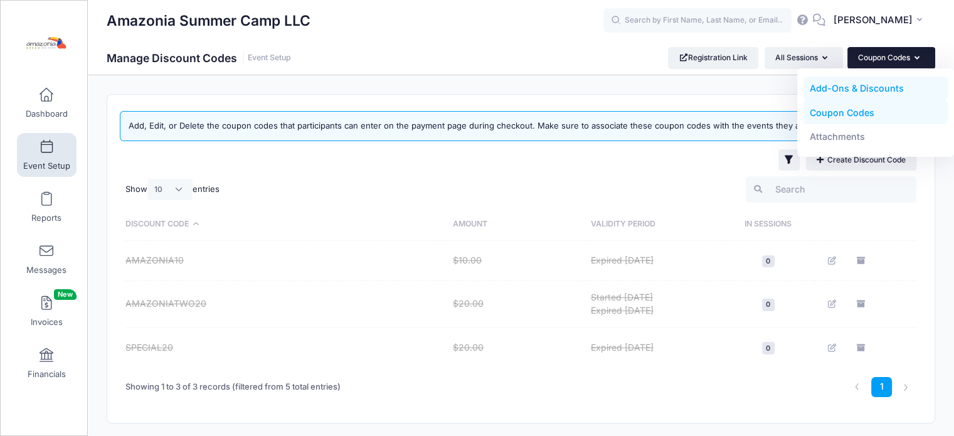
click at [870, 90] on link "Add-Ons & Discounts" at bounding box center [876, 89] width 145 height 24
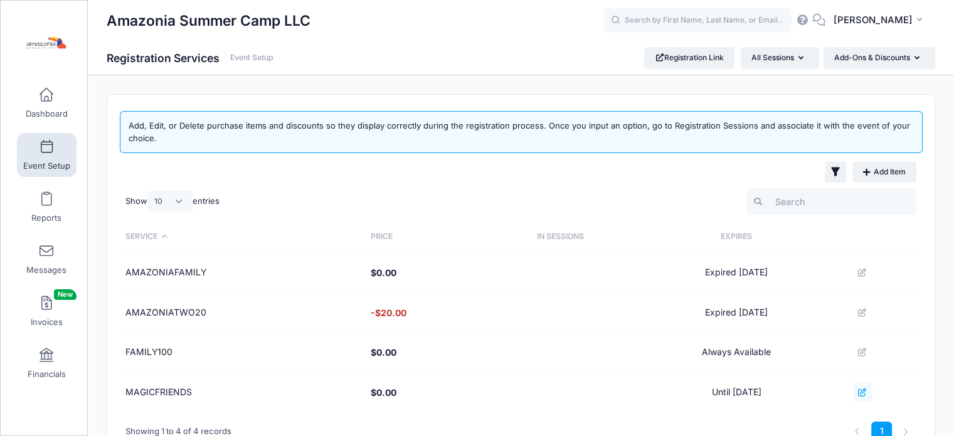
click at [860, 388] on button at bounding box center [863, 392] width 19 height 19
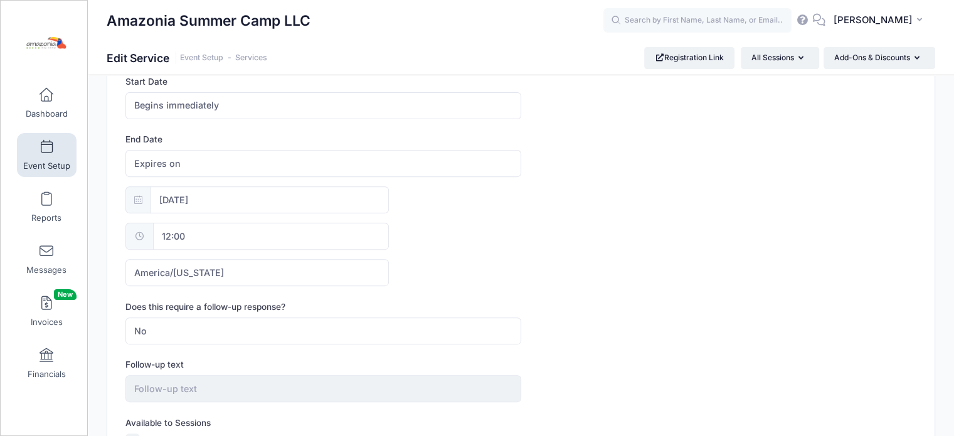
scroll to position [426, 0]
click at [778, 274] on div "10/12/2025 12:00 America/New York America/Los Angeles America/Chicago America/D…" at bounding box center [521, 236] width 791 height 100
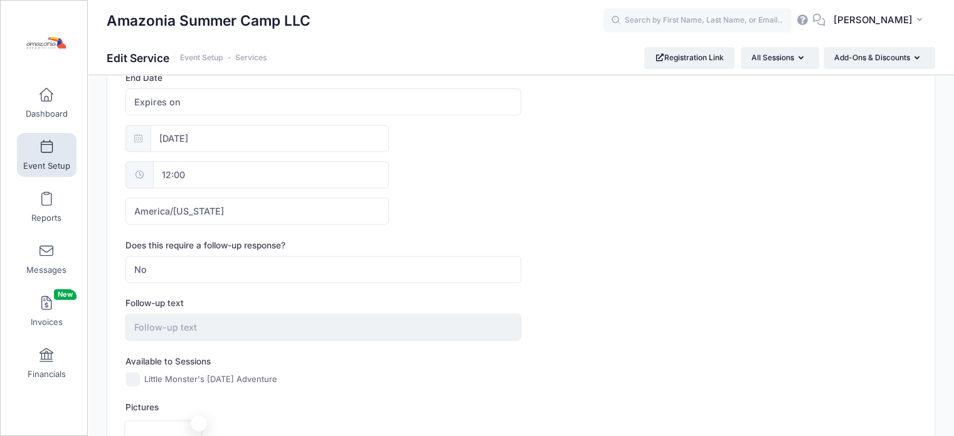
scroll to position [487, 0]
click at [364, 270] on span "No" at bounding box center [323, 269] width 395 height 27
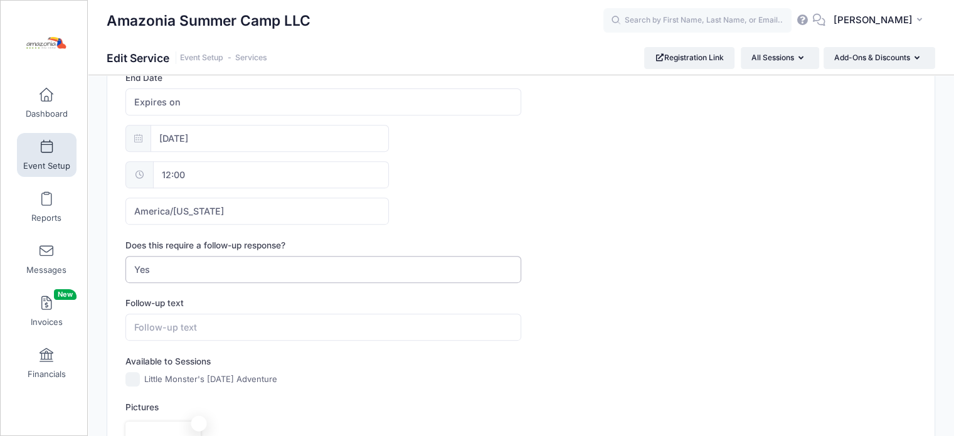
click at [410, 265] on span "Yes" at bounding box center [323, 269] width 395 height 27
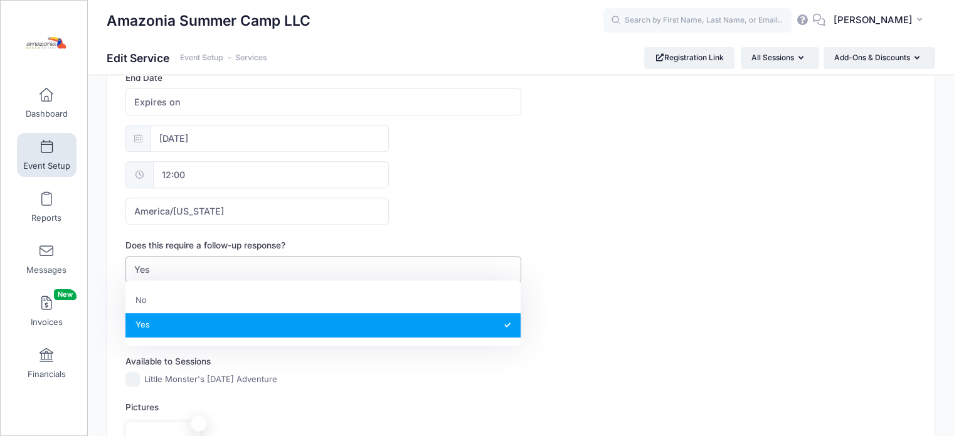
select select "1"
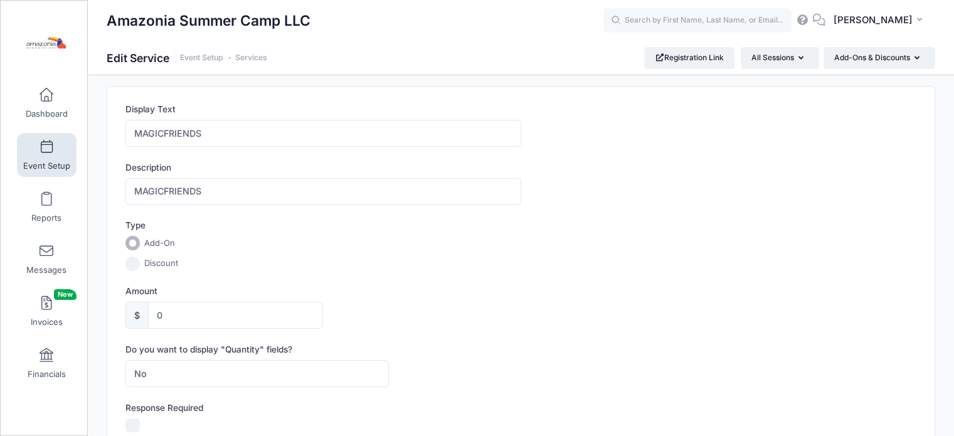
scroll to position [0, 0]
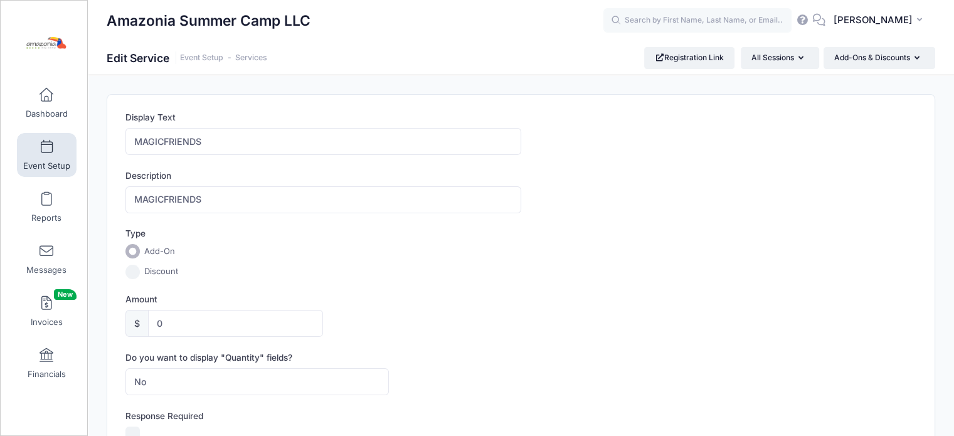
click at [29, 163] on span "Event Setup" at bounding box center [46, 166] width 47 height 11
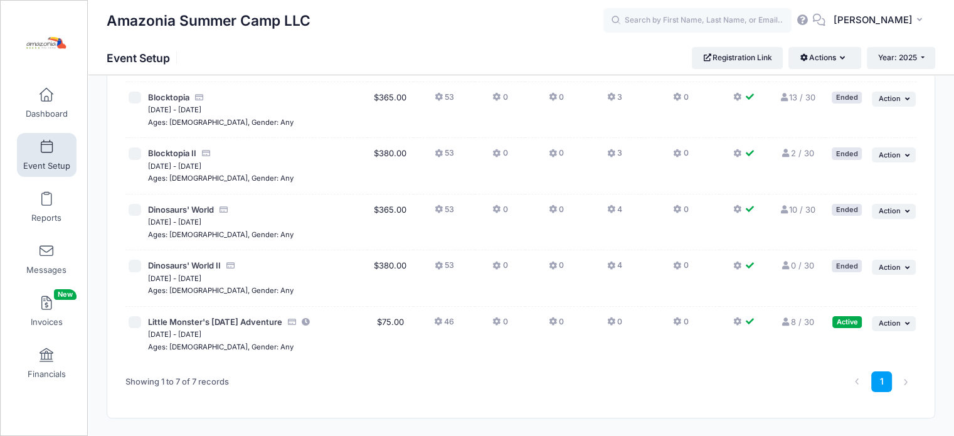
scroll to position [198, 0]
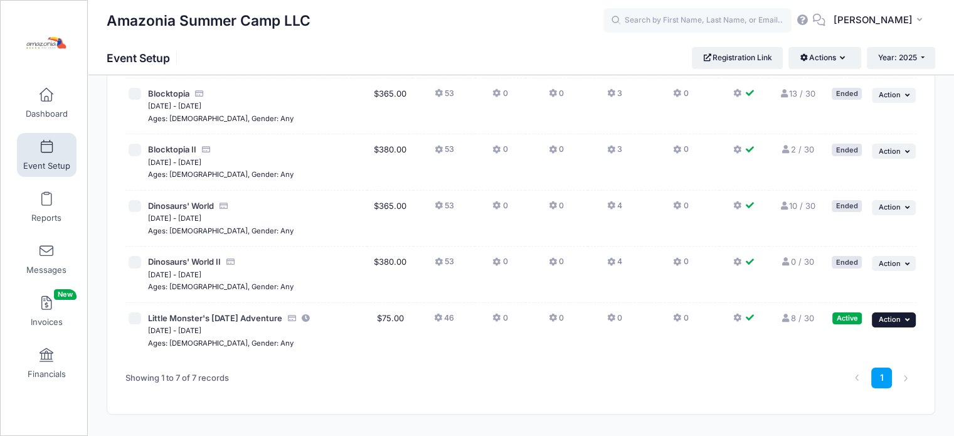
click at [905, 316] on icon "button" at bounding box center [909, 319] width 8 height 7
click at [876, 265] on link "Duplicate Session" at bounding box center [854, 266] width 114 height 24
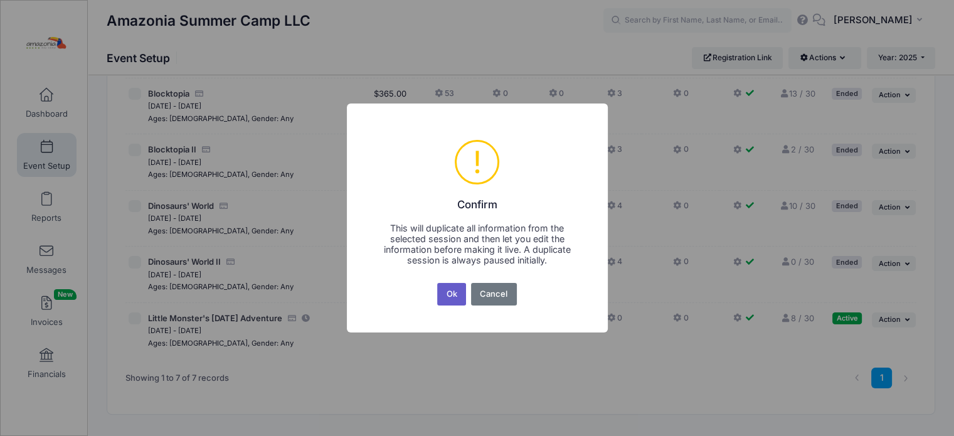
click at [452, 295] on button "Ok" at bounding box center [451, 294] width 29 height 23
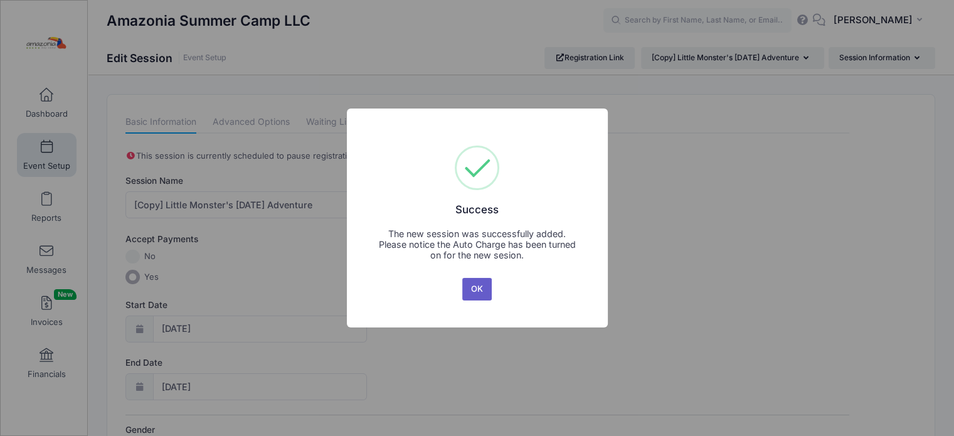
click at [479, 286] on button "OK" at bounding box center [477, 289] width 30 height 23
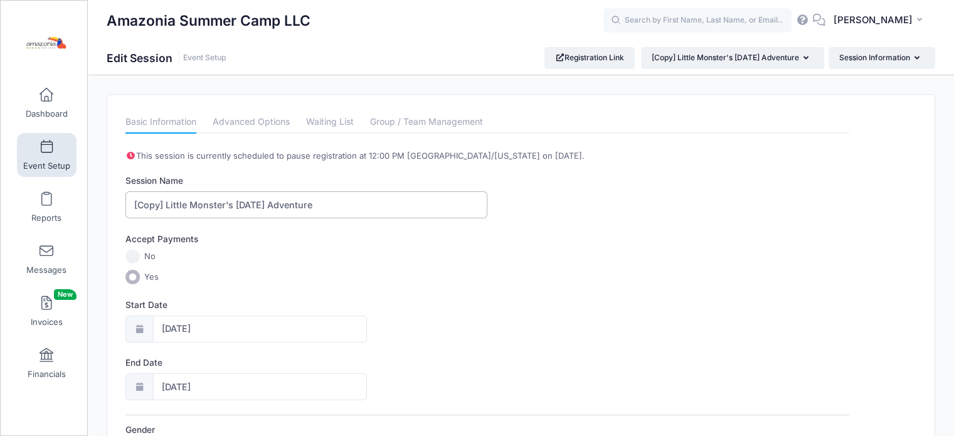
click at [164, 203] on input "[Copy] Little Monster's [DATE] Adventure" at bounding box center [307, 204] width 362 height 27
type input "Little Monster's [DATE] Adventure"
click at [918, 58] on icon "button" at bounding box center [920, 58] width 10 height 0
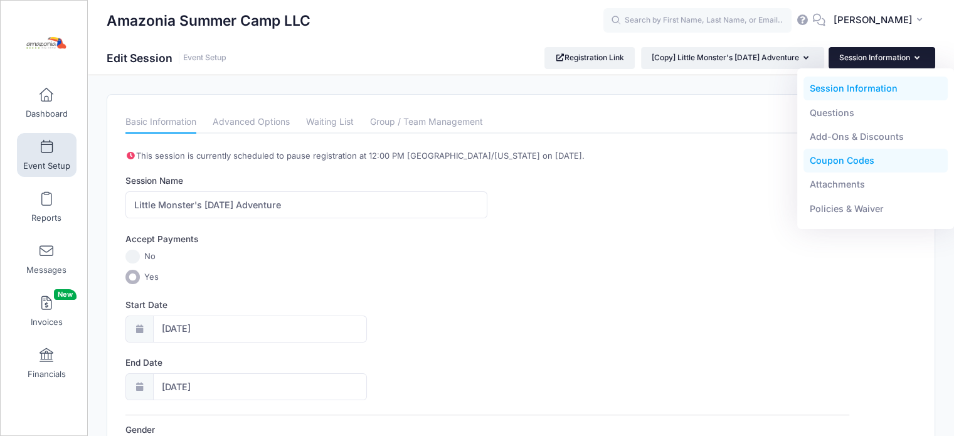
click at [842, 156] on link "Coupon Codes" at bounding box center [876, 161] width 145 height 24
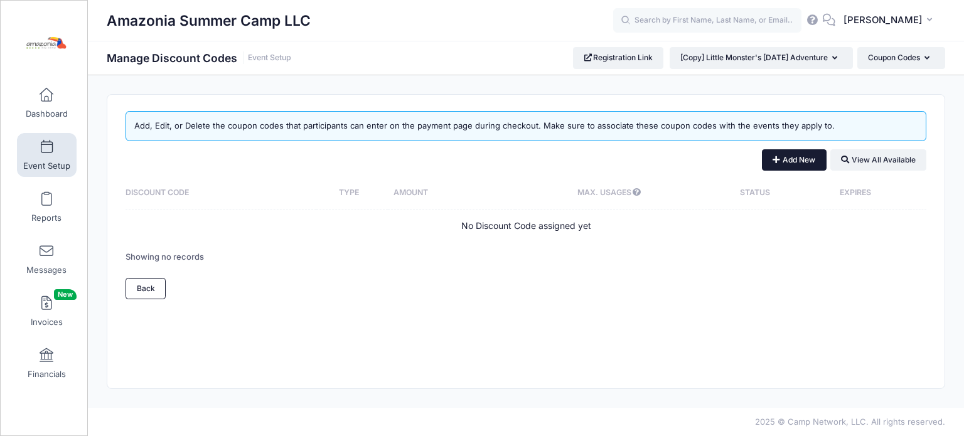
click at [806, 159] on button "Add New" at bounding box center [794, 159] width 65 height 21
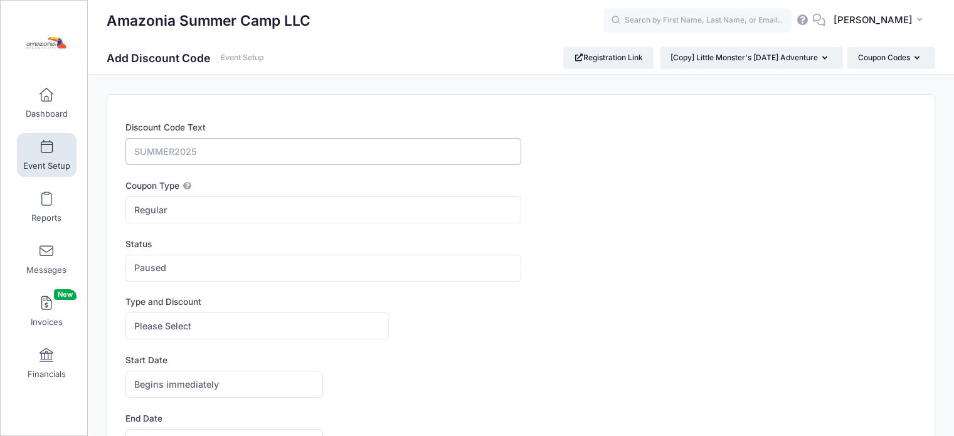
click at [211, 152] on input "Discount Code Text" at bounding box center [323, 151] width 395 height 27
paste input "Urgent Help Needed – Creating a"
type input "Urgent Help Needed – Creating a"
drag, startPoint x: 287, startPoint y: 155, endPoint x: 114, endPoint y: 152, distance: 173.2
click at [114, 152] on div "Discount Code Text Urgent Help Needed – Creating a Coupon Type Regular Conditio…" at bounding box center [521, 346] width 828 height 503
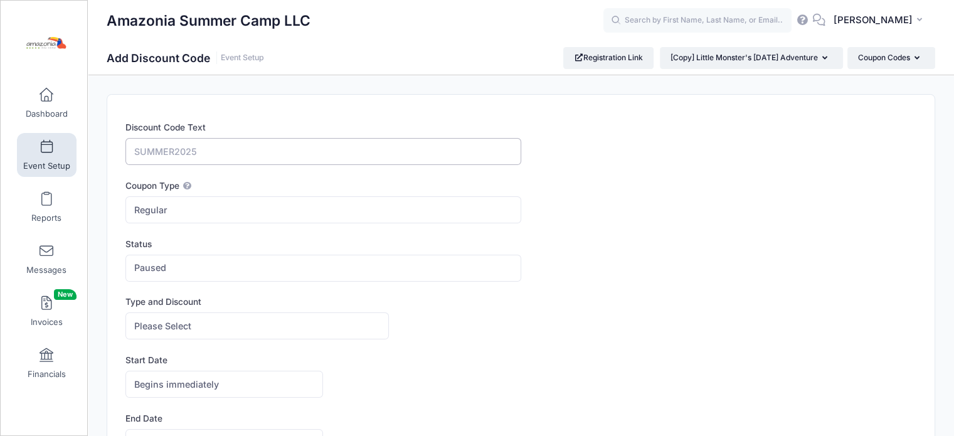
paste input "MAGICFRIENDS"
type input "MAGICFRIENDS"
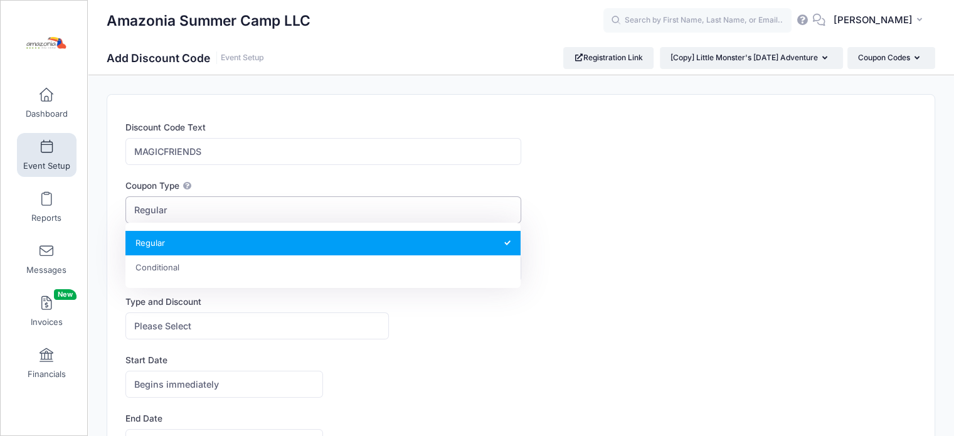
click at [181, 215] on span "Regular" at bounding box center [323, 209] width 395 height 27
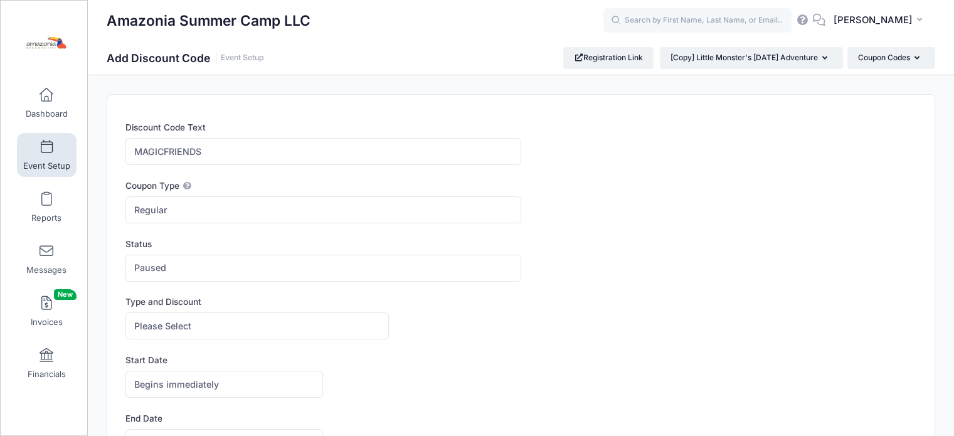
click at [277, 174] on form "Discount Code Text MAGICFRIENDS Coupon Type Regular Conditional Regular These c…" at bounding box center [521, 351] width 791 height 461
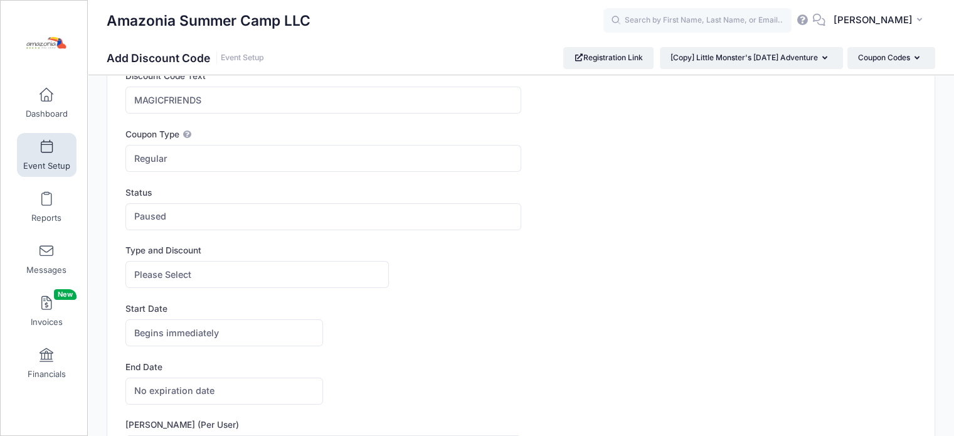
scroll to position [51, 0]
click at [291, 161] on span "Regular" at bounding box center [323, 159] width 395 height 27
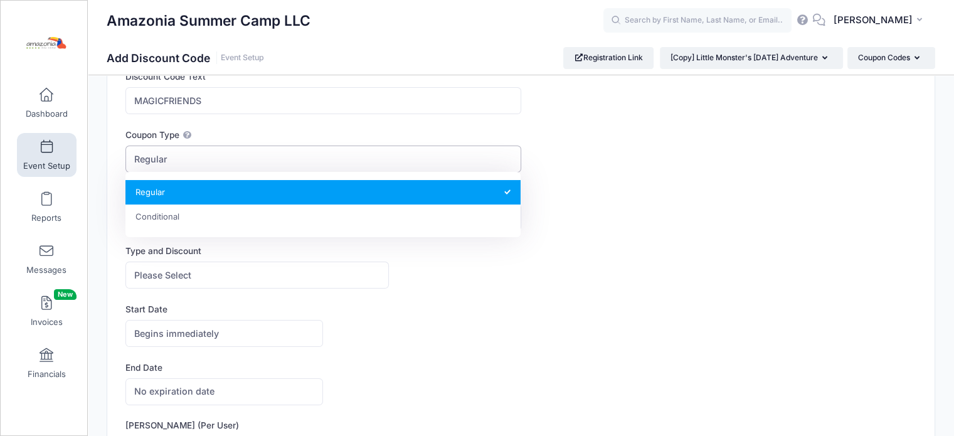
select select "1"
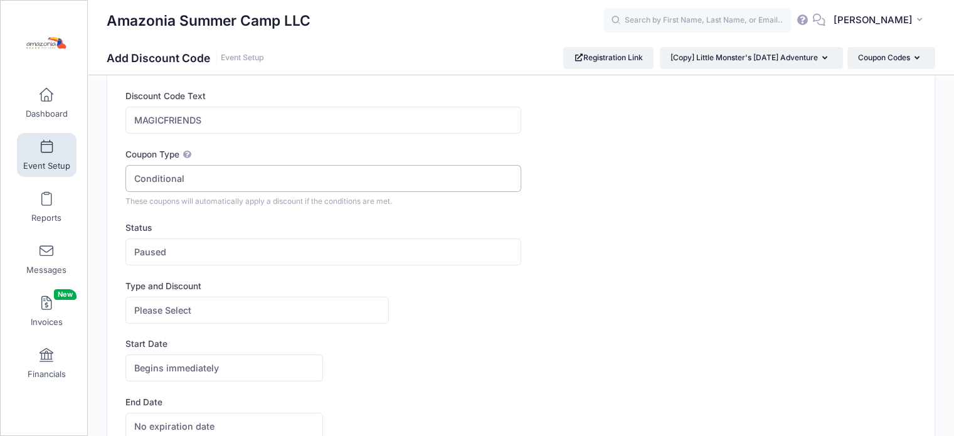
scroll to position [0, 0]
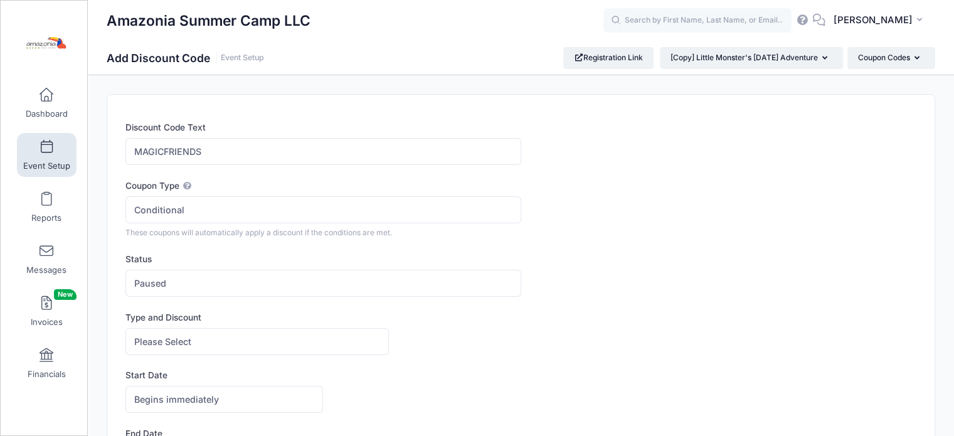
click at [46, 143] on span at bounding box center [46, 148] width 0 height 14
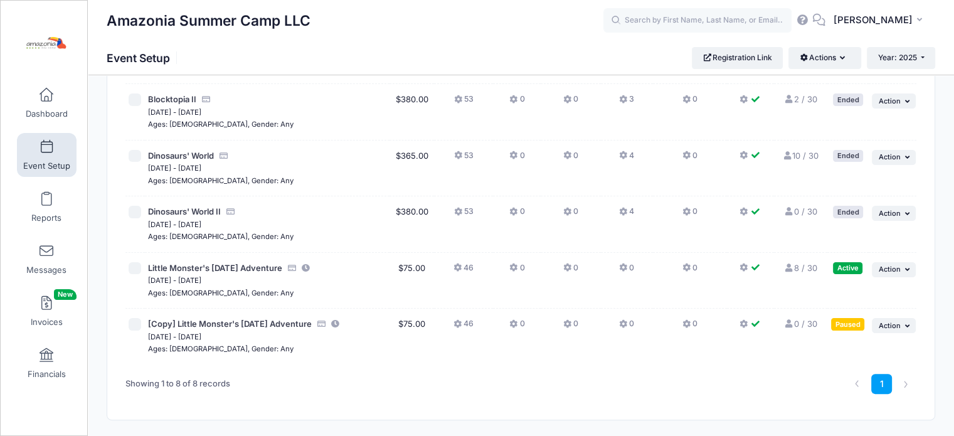
scroll to position [291, 0]
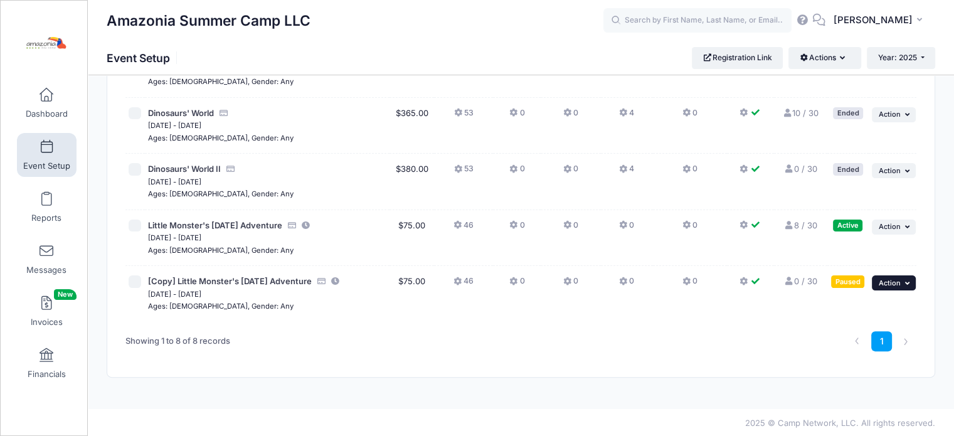
click at [914, 278] on button "... Action" at bounding box center [894, 282] width 44 height 15
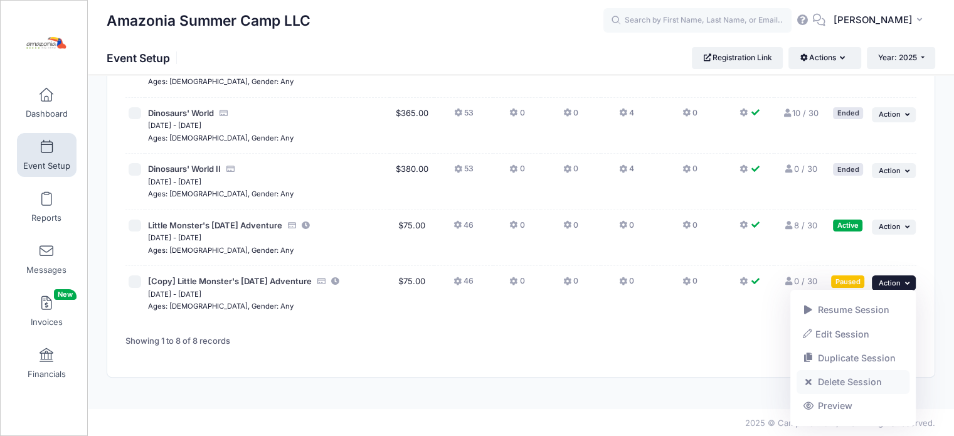
click at [850, 380] on link "Delete Session" at bounding box center [854, 382] width 114 height 24
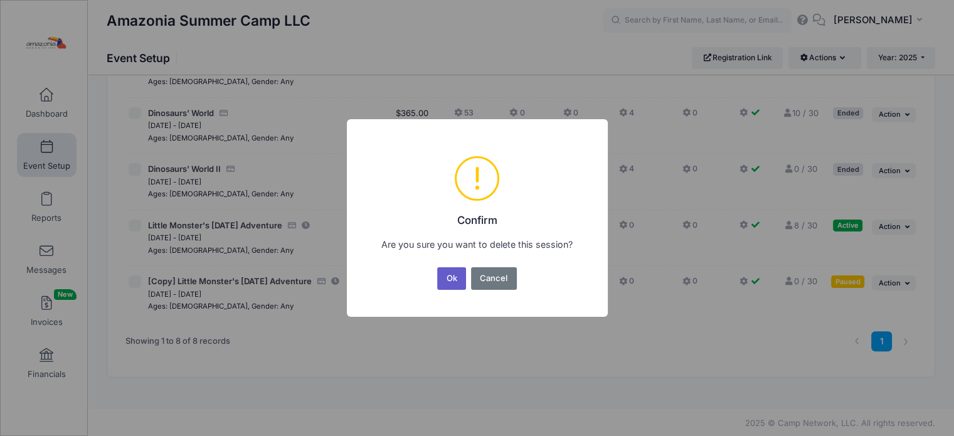
click at [452, 273] on button "Ok" at bounding box center [451, 278] width 29 height 23
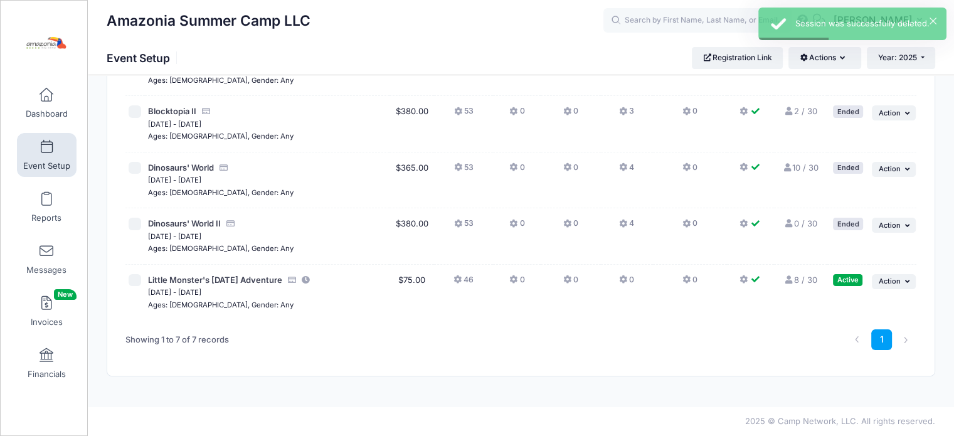
scroll to position [235, 0]
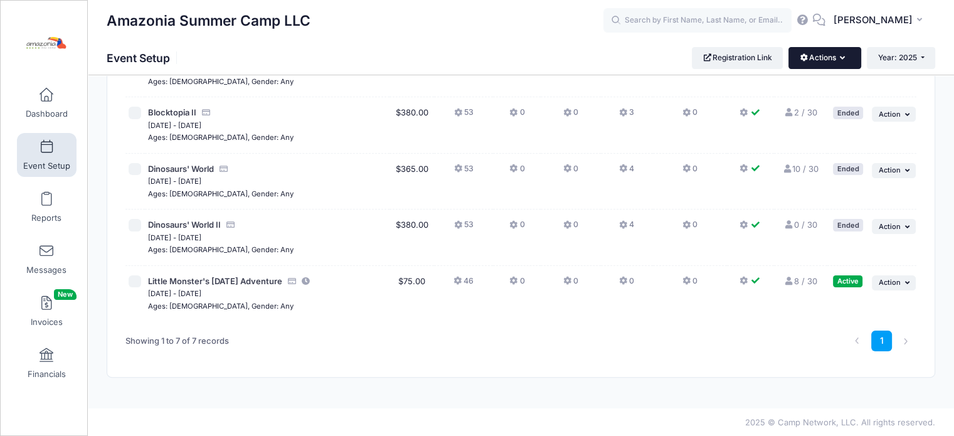
click at [841, 63] on button "Actions" at bounding box center [825, 57] width 72 height 21
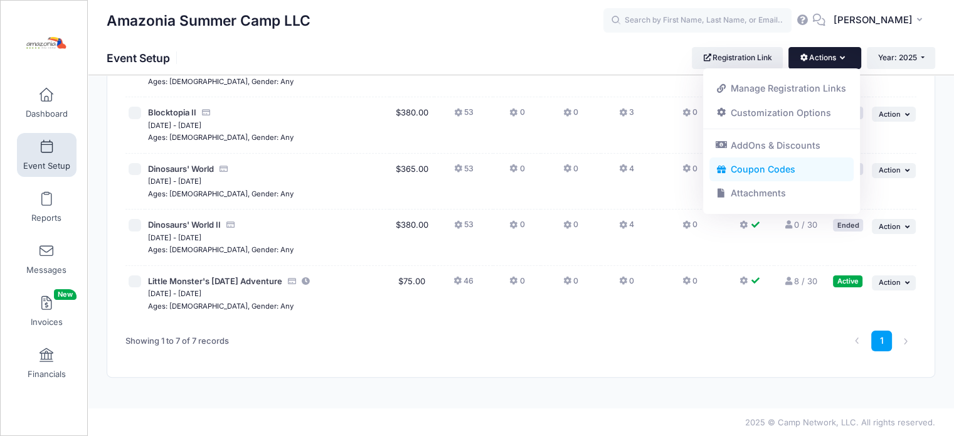
click at [780, 168] on link "Coupon Codes" at bounding box center [782, 170] width 145 height 24
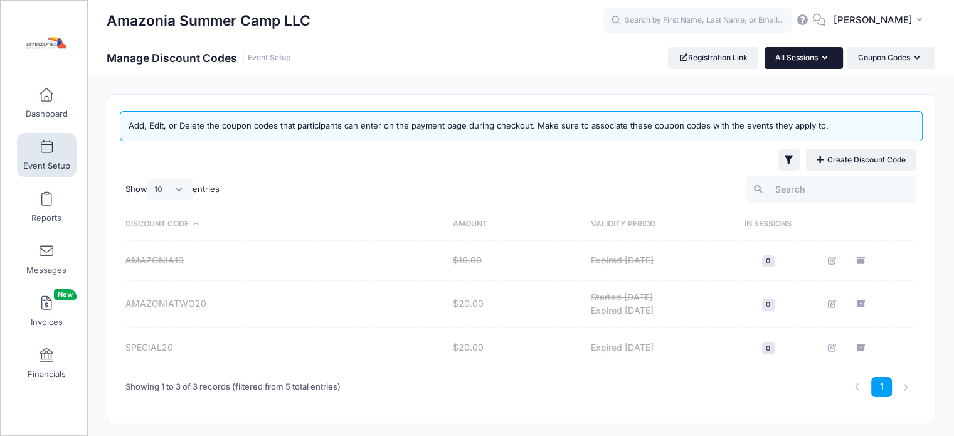
click at [821, 67] on button "All Sessions" at bounding box center [804, 57] width 78 height 21
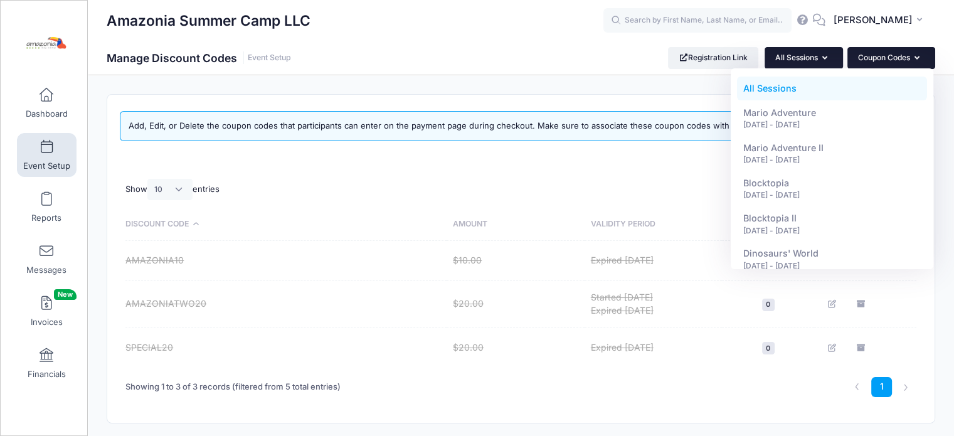
click at [919, 58] on icon "button" at bounding box center [920, 58] width 10 height 0
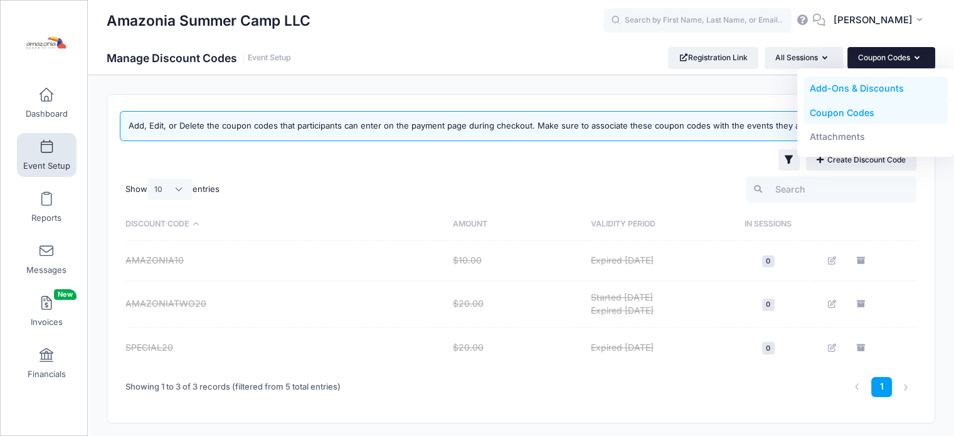
click at [893, 92] on link "Add-Ons & Discounts" at bounding box center [876, 89] width 145 height 24
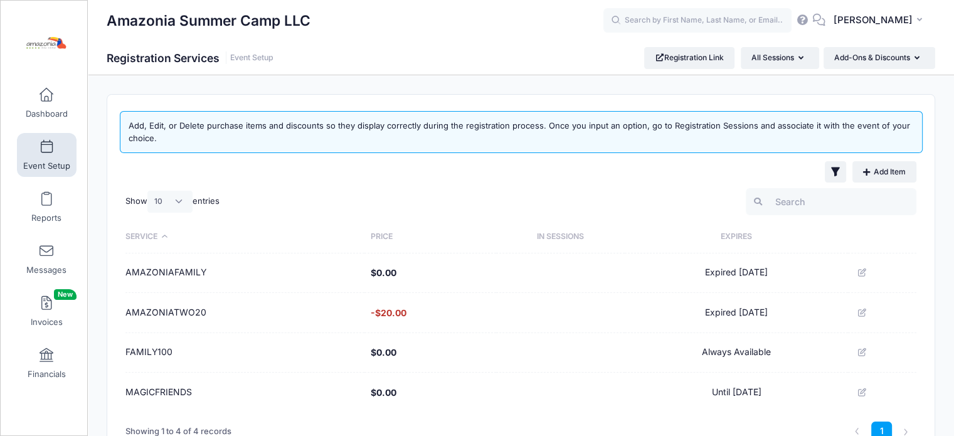
scroll to position [78, 0]
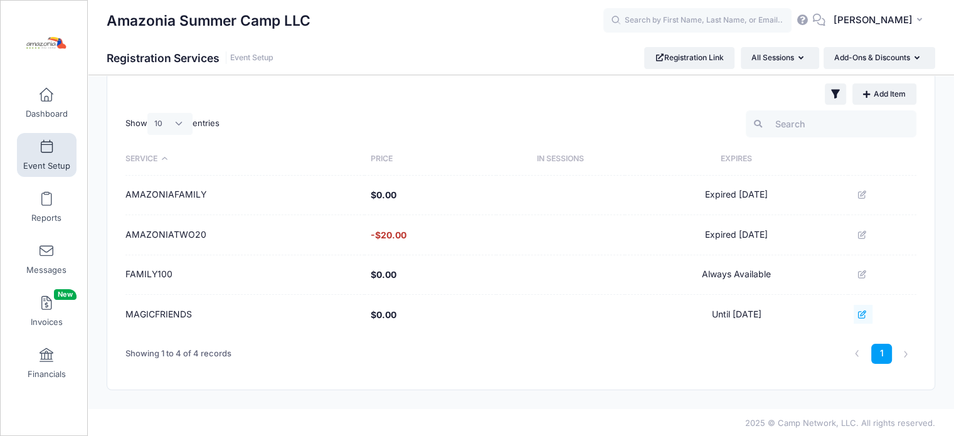
click at [867, 311] on icon at bounding box center [863, 315] width 10 height 8
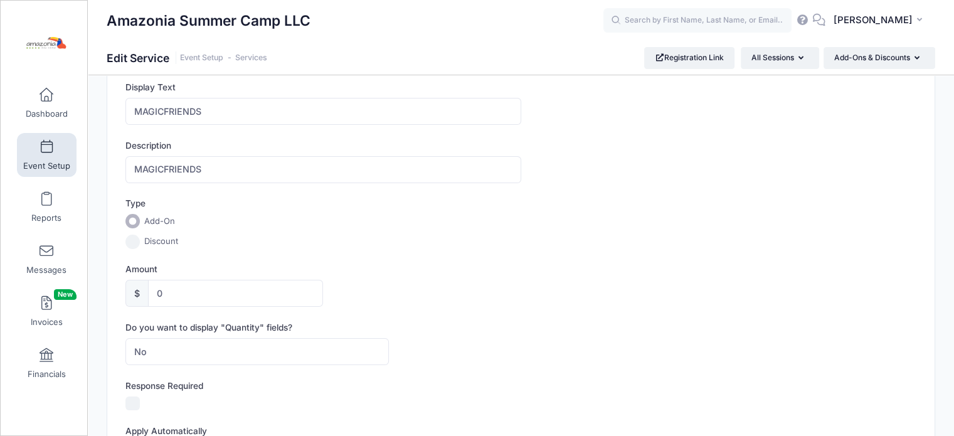
scroll to position [34, 0]
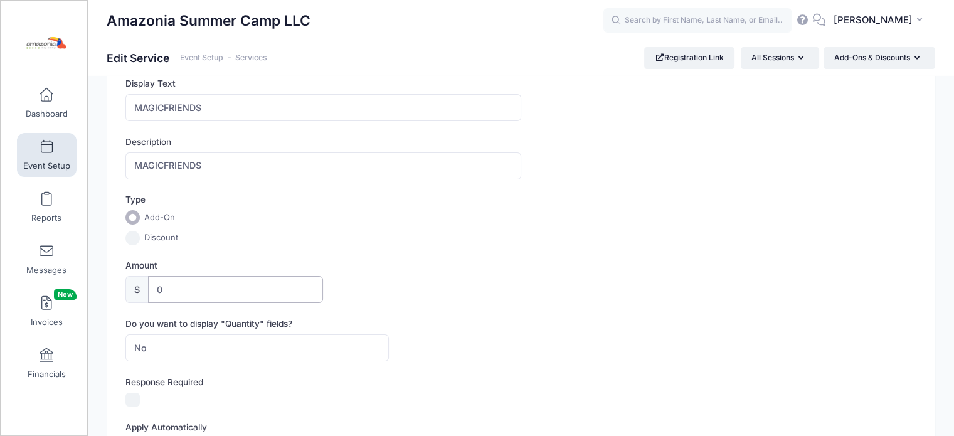
click at [277, 285] on input "0" at bounding box center [235, 289] width 175 height 27
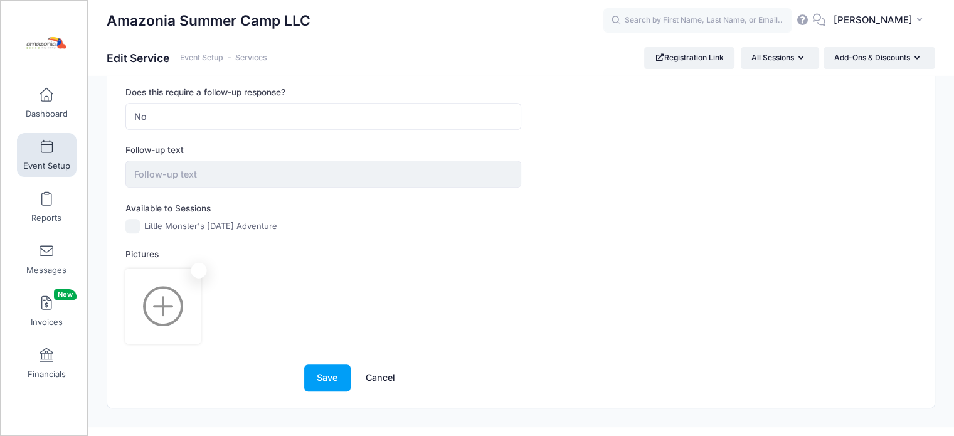
scroll to position [644, 0]
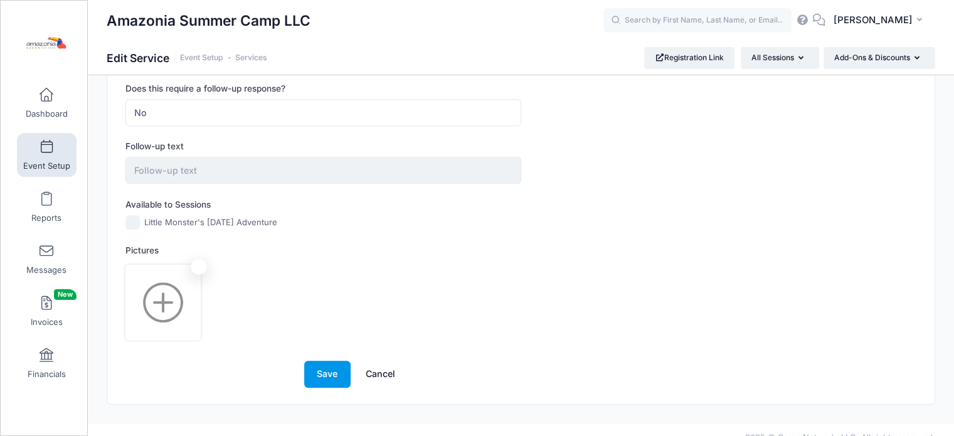
type input "10"
click at [321, 372] on button "Save" at bounding box center [327, 374] width 46 height 27
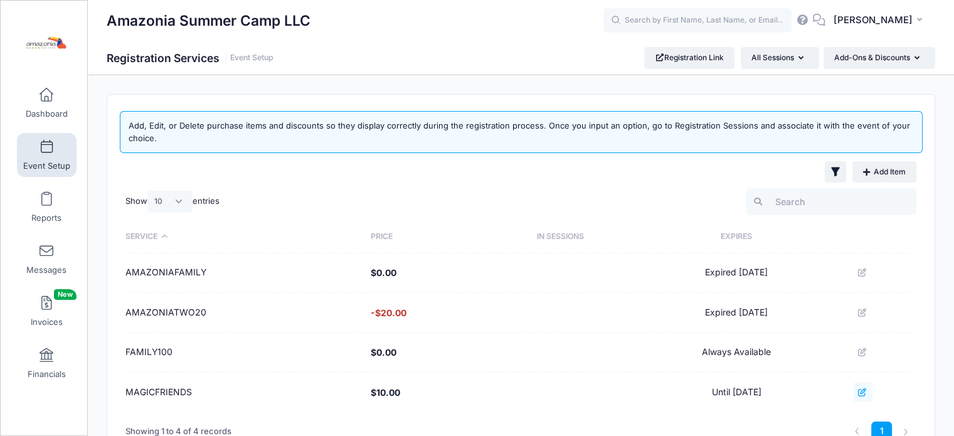
click at [868, 388] on icon at bounding box center [863, 392] width 10 height 8
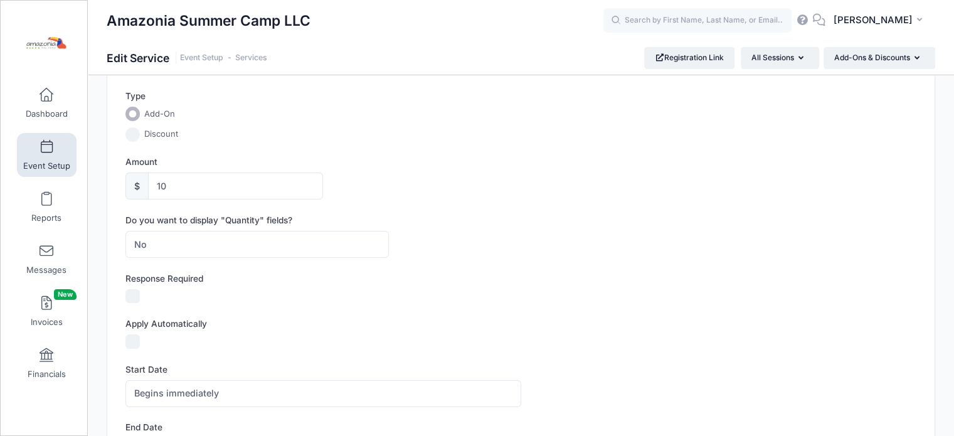
scroll to position [143, 0]
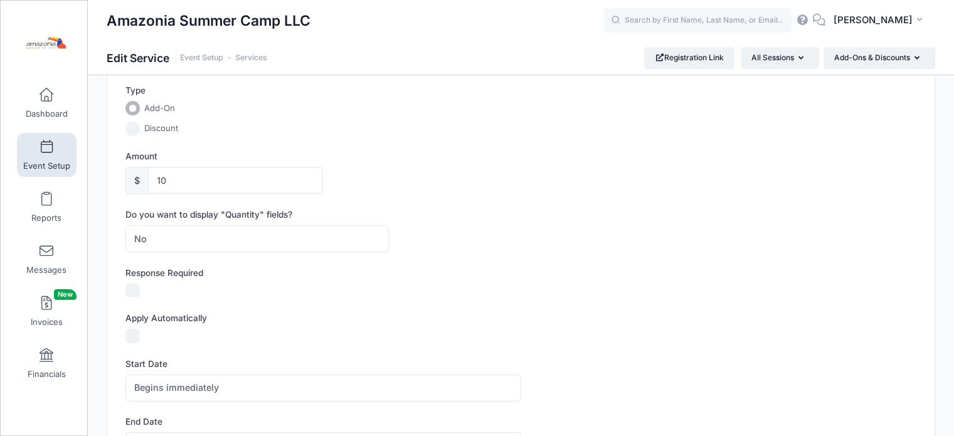
click at [132, 295] on input "Response Required" at bounding box center [133, 291] width 14 height 14
checkbox input "true"
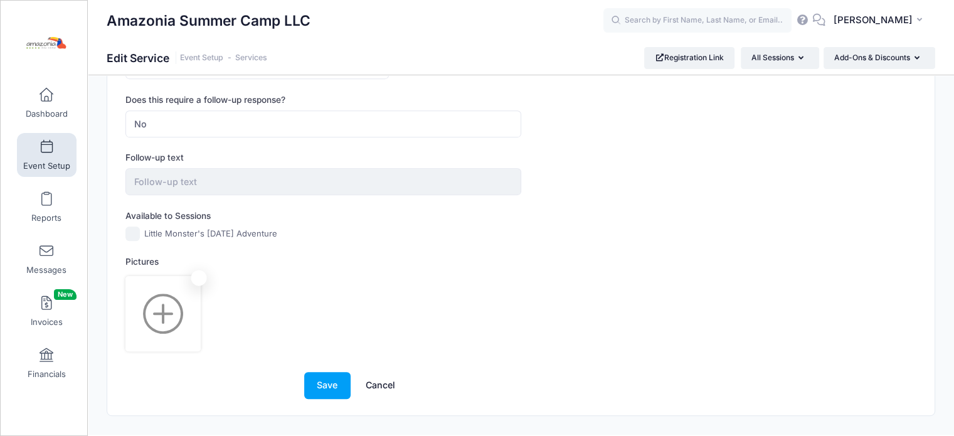
scroll to position [655, 0]
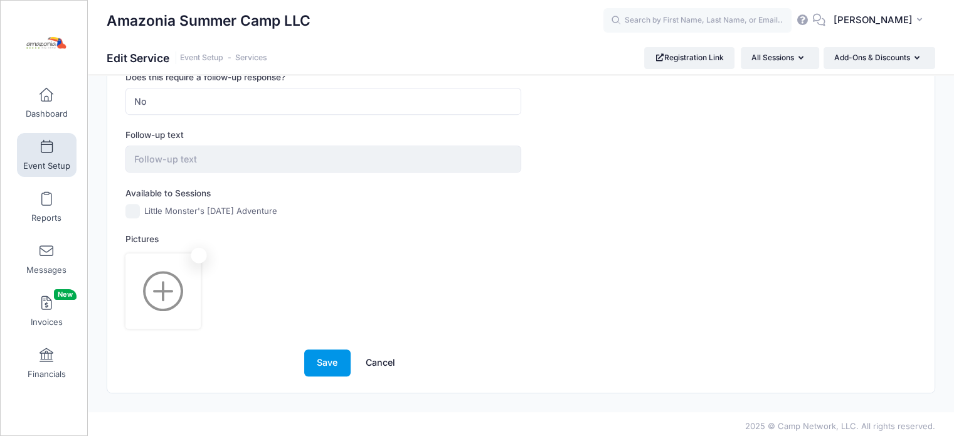
click at [319, 358] on button "Save" at bounding box center [327, 363] width 46 height 27
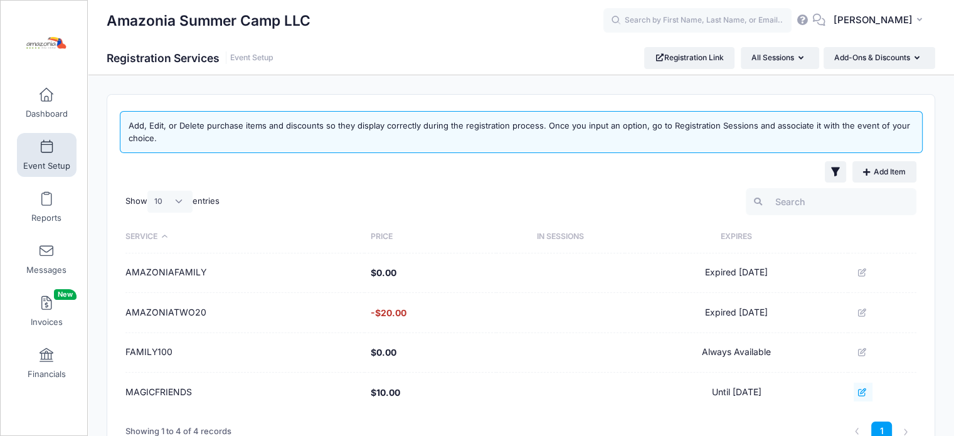
click at [863, 393] on icon at bounding box center [863, 392] width 10 height 8
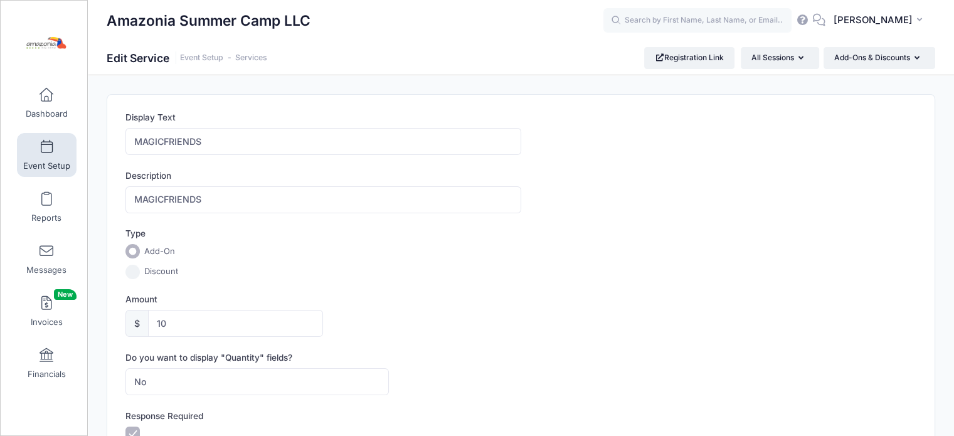
click at [133, 270] on input "Discount" at bounding box center [133, 272] width 14 height 14
radio input "true"
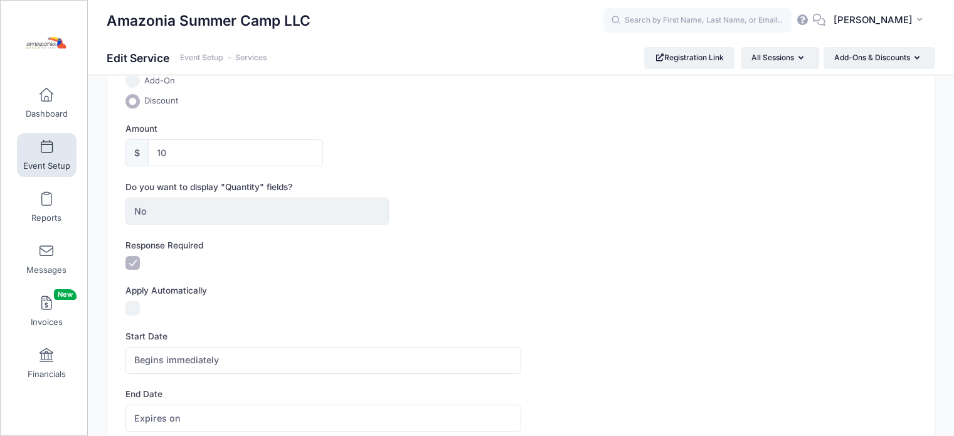
scroll to position [173, 0]
click at [128, 304] on input "Apply Automatically" at bounding box center [133, 306] width 14 height 14
checkbox input "true"
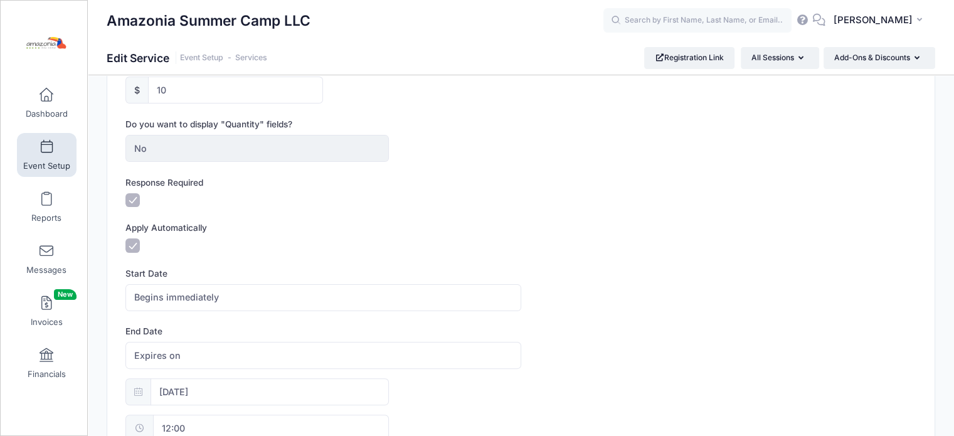
scroll to position [243, 0]
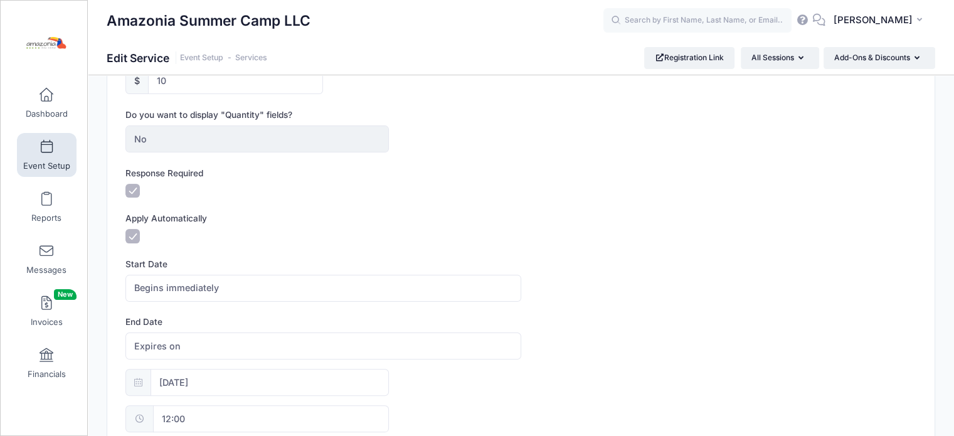
click at [128, 188] on input "Response Required" at bounding box center [133, 191] width 14 height 14
checkbox input "false"
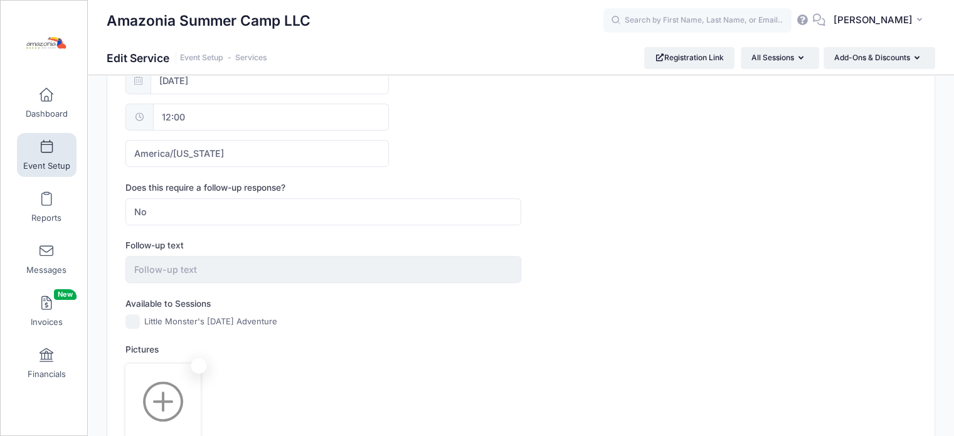
scroll to position [546, 0]
click at [127, 323] on input "Little Monster's [DATE] Adventure" at bounding box center [133, 320] width 14 height 14
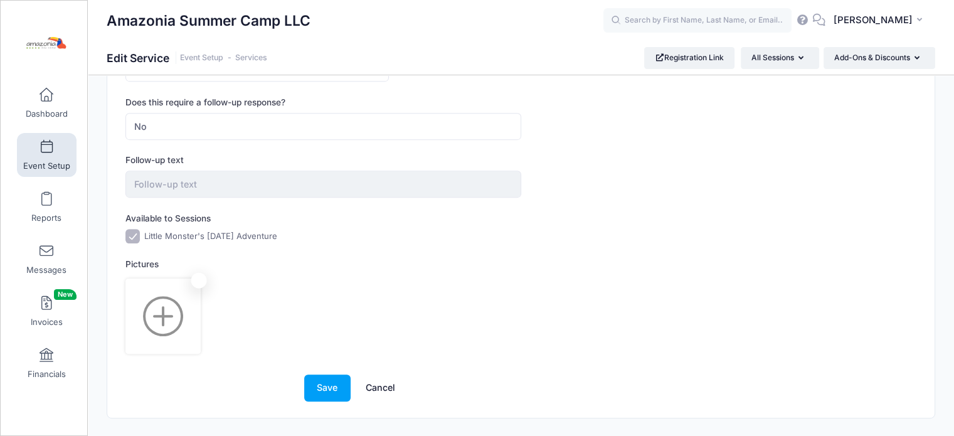
scroll to position [655, 0]
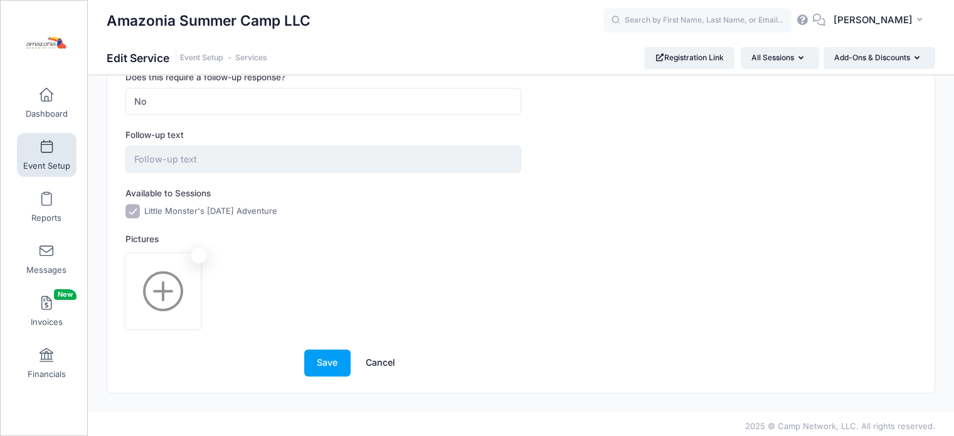
click at [133, 210] on input "Little Monster's [DATE] Adventure" at bounding box center [133, 211] width 14 height 14
checkbox input "false"
click at [338, 358] on button "Save" at bounding box center [327, 363] width 46 height 27
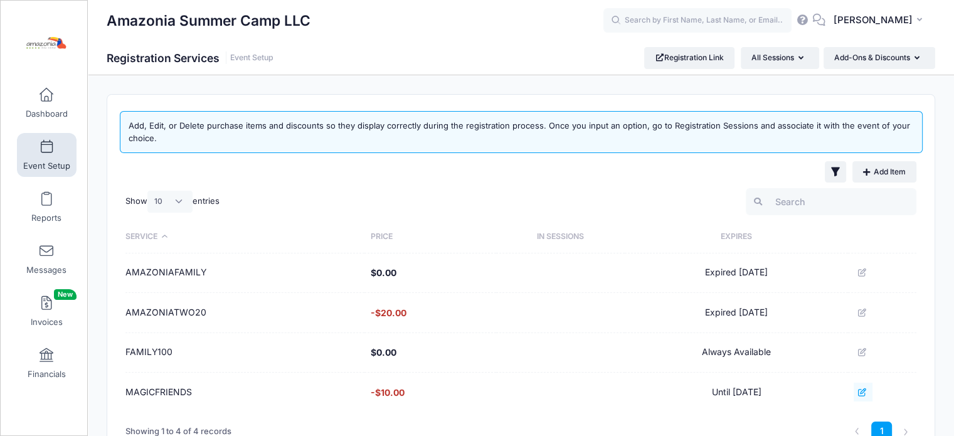
click at [863, 391] on icon at bounding box center [863, 392] width 10 height 8
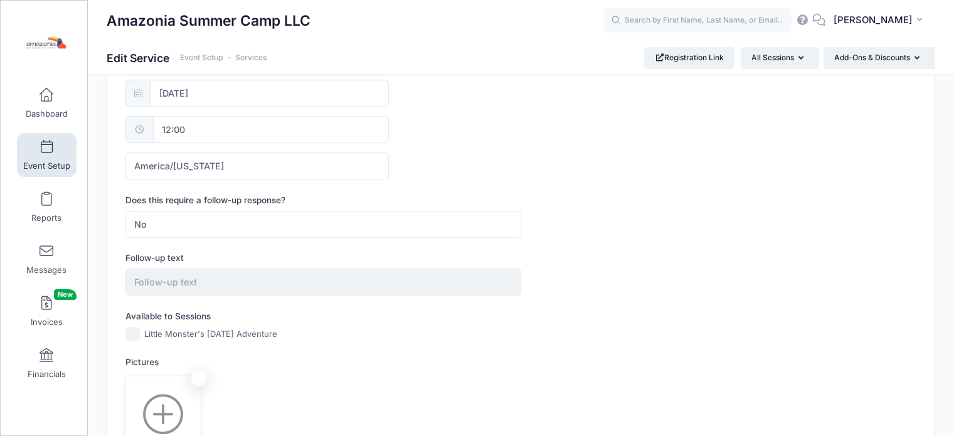
scroll to position [550, 0]
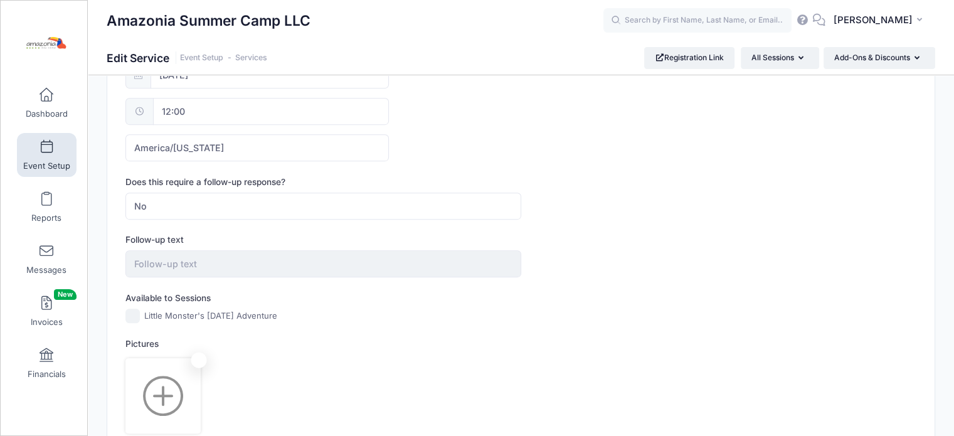
click at [135, 317] on input "Little Monster's [DATE] Adventure" at bounding box center [133, 316] width 14 height 14
checkbox input "true"
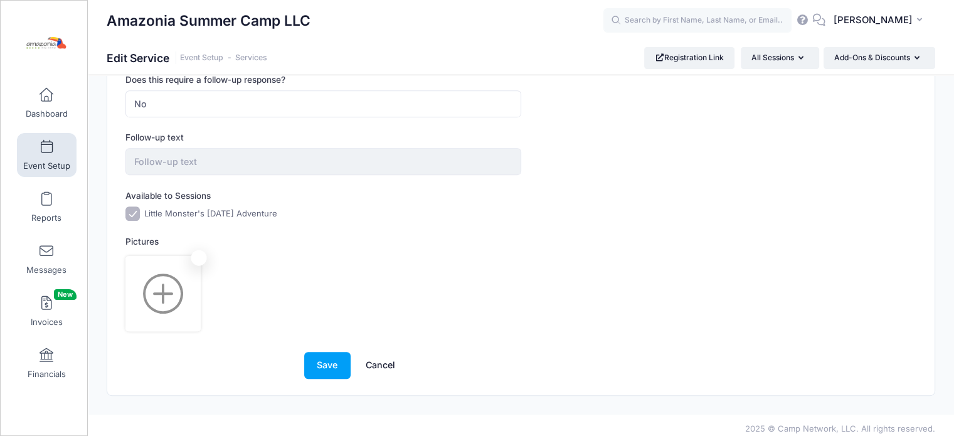
scroll to position [655, 0]
click at [316, 359] on button "Save" at bounding box center [327, 363] width 46 height 27
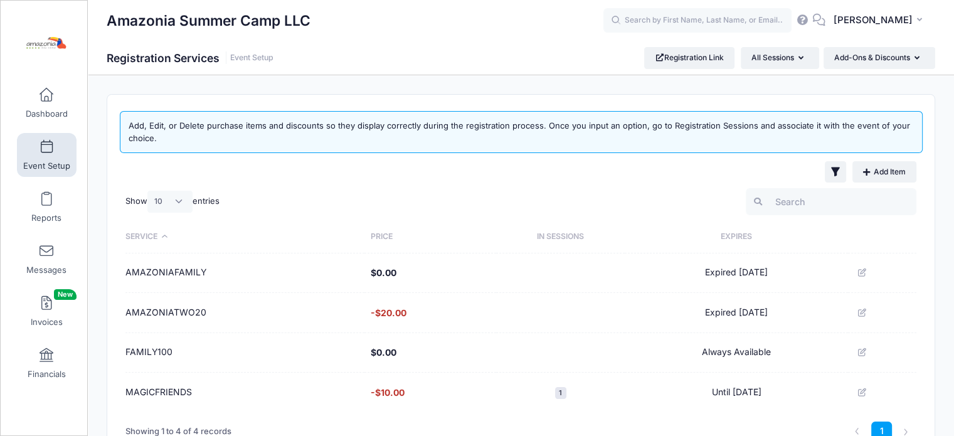
click at [835, 306] on td "Expired [DATE]" at bounding box center [736, 313] width 223 height 40
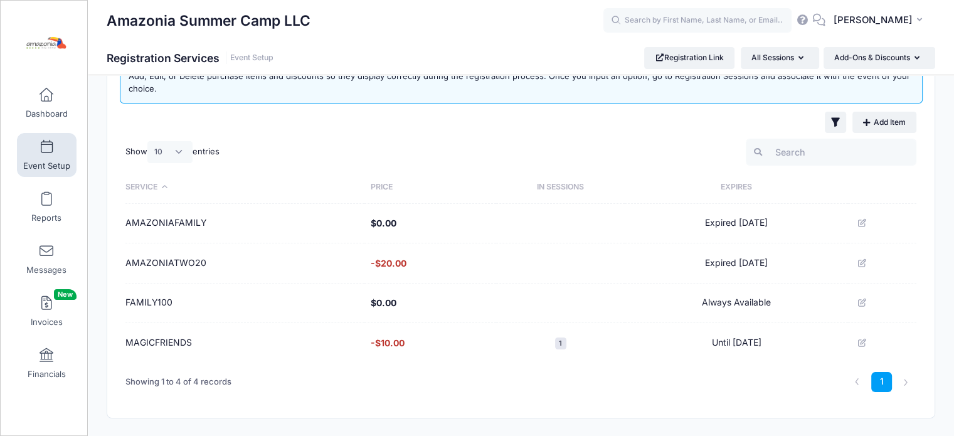
scroll to position [78, 0]
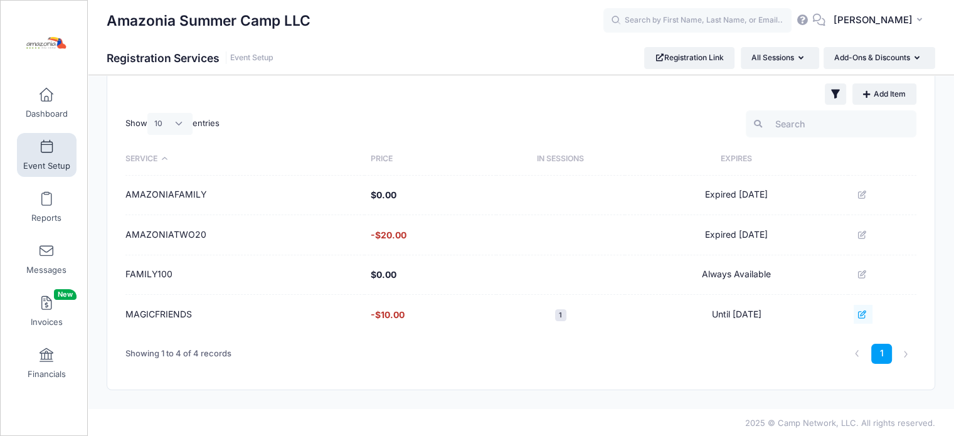
click at [866, 314] on icon at bounding box center [863, 315] width 10 height 8
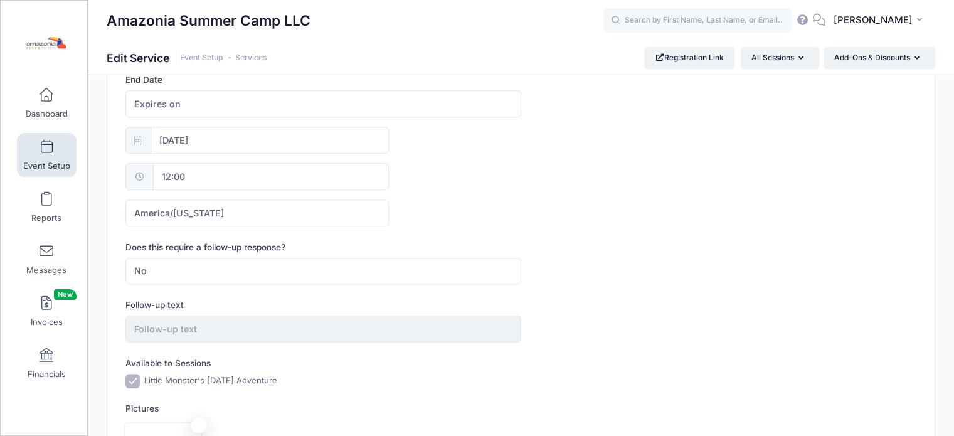
scroll to position [578, 0]
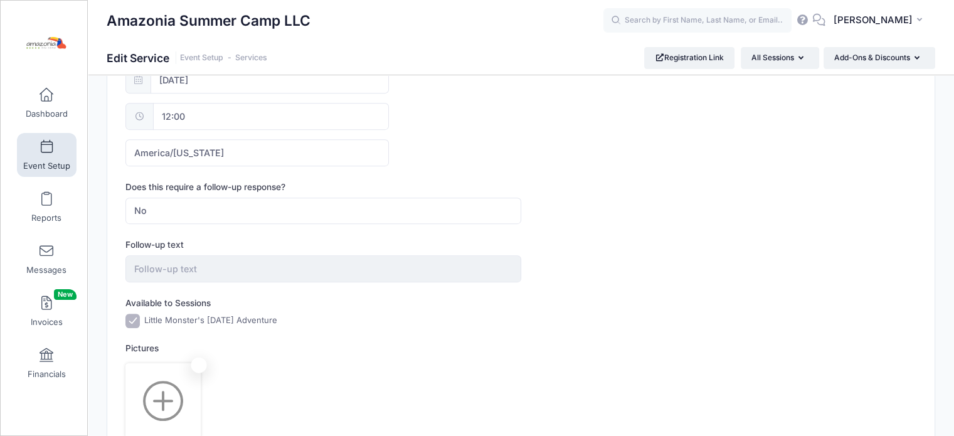
click at [131, 321] on input "Little Monster's [DATE] Adventure" at bounding box center [133, 321] width 14 height 14
checkbox input "false"
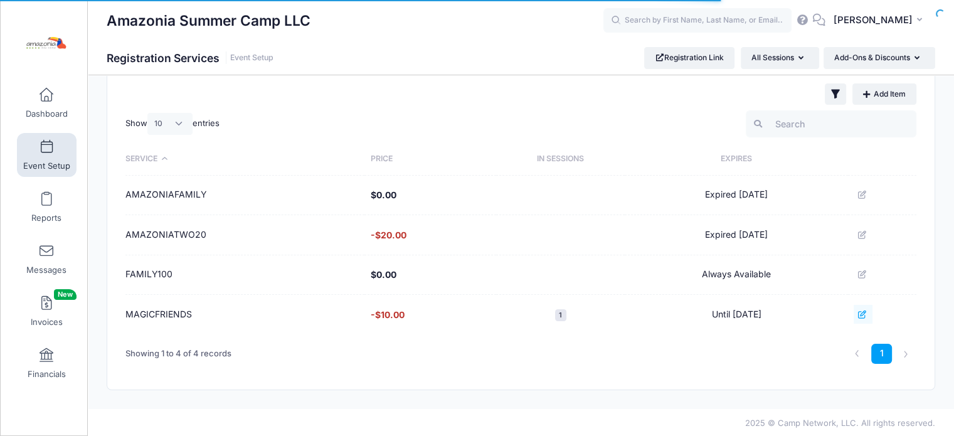
click at [867, 312] on icon at bounding box center [863, 315] width 10 height 8
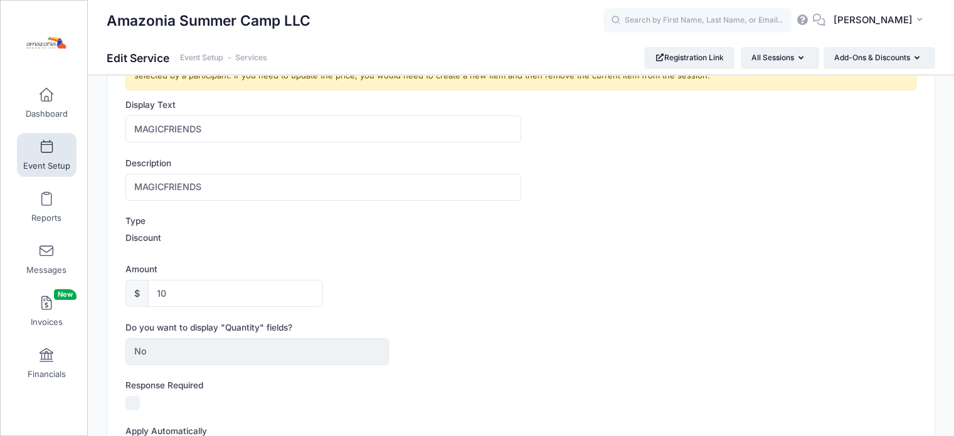
scroll to position [65, 0]
click at [245, 296] on input "10" at bounding box center [235, 291] width 175 height 27
type input "1"
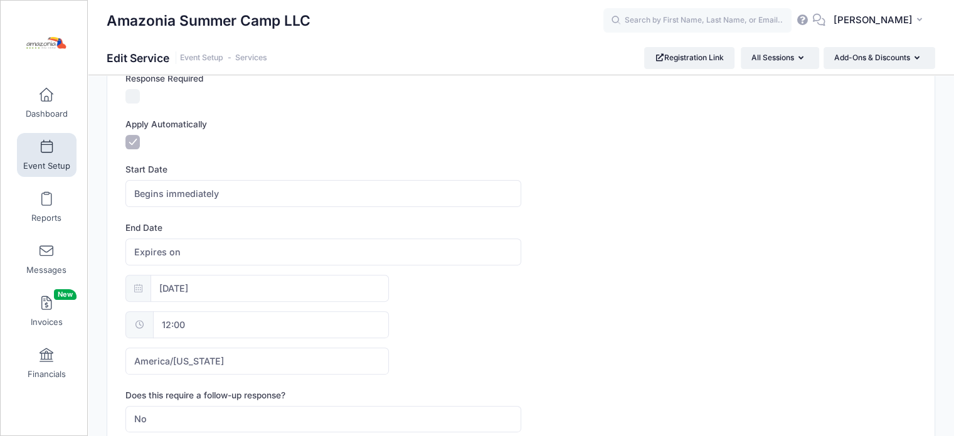
scroll to position [371, 0]
click at [336, 194] on span "Begins immediately" at bounding box center [323, 191] width 395 height 27
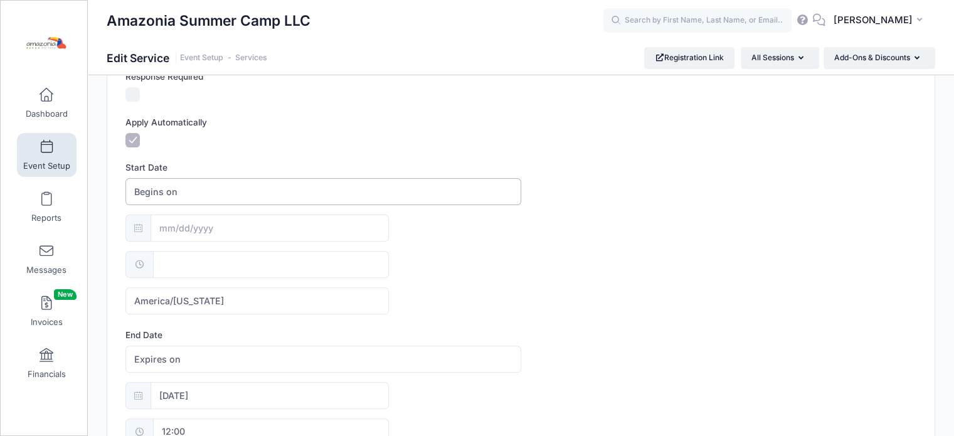
select select "1"
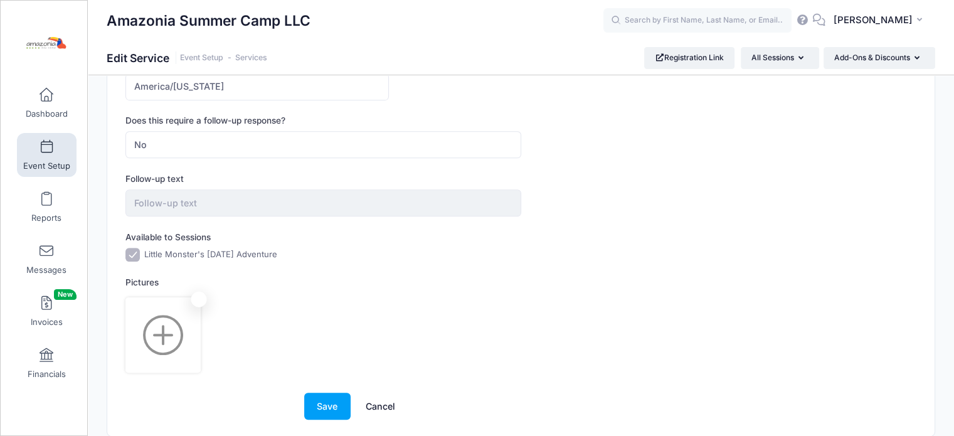
scroll to position [764, 0]
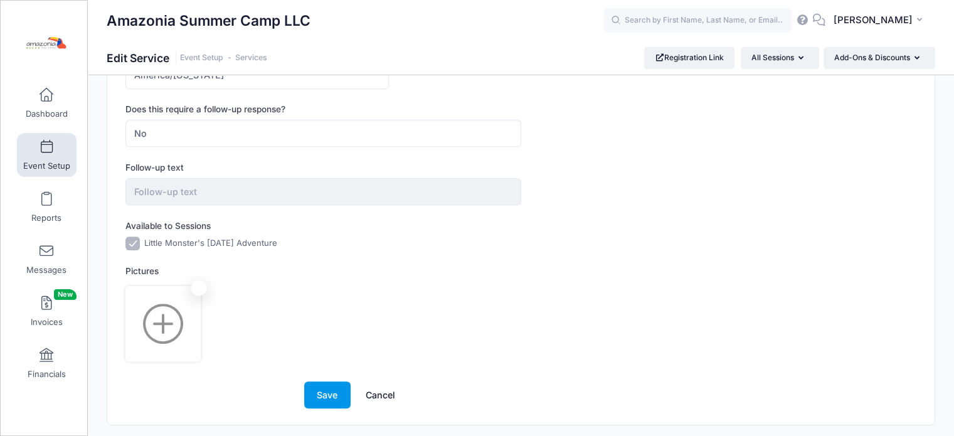
click at [321, 388] on button "Save" at bounding box center [327, 395] width 46 height 27
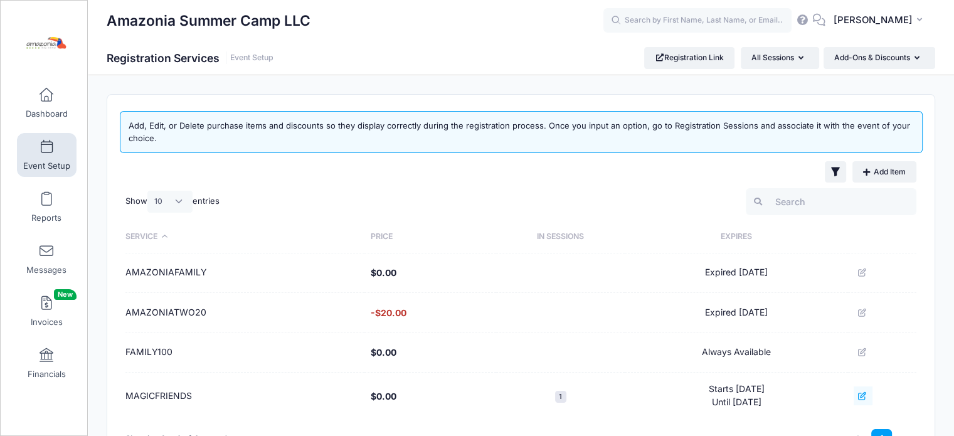
click at [861, 395] on icon at bounding box center [863, 396] width 10 height 8
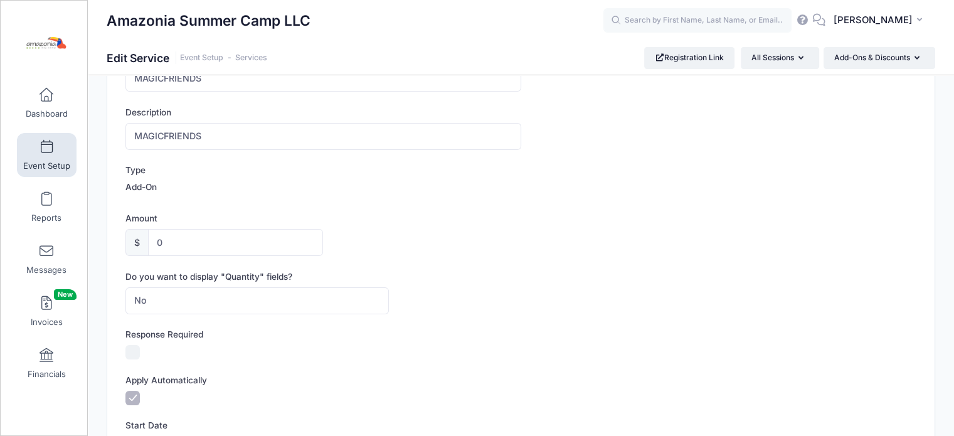
scroll to position [112, 0]
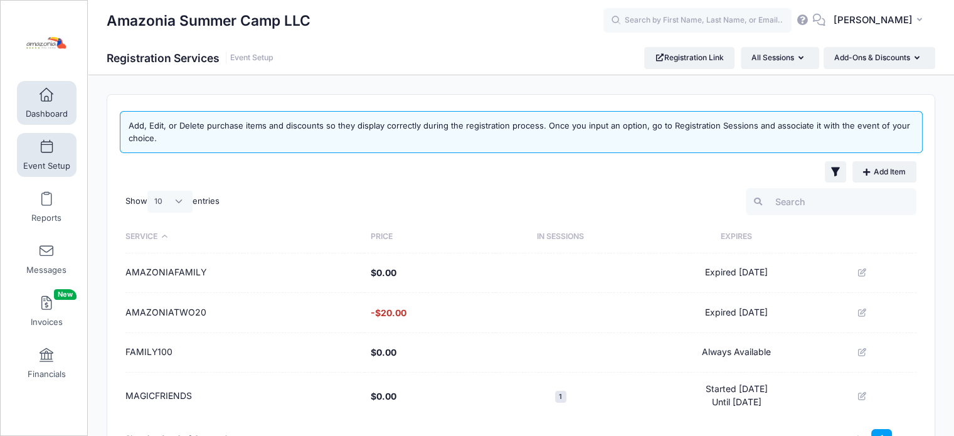
click at [41, 104] on link "Dashboard" at bounding box center [47, 103] width 60 height 44
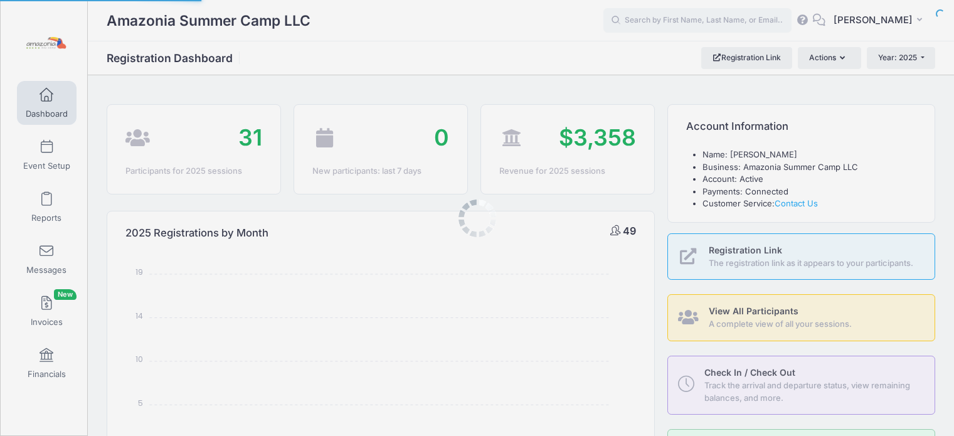
select select
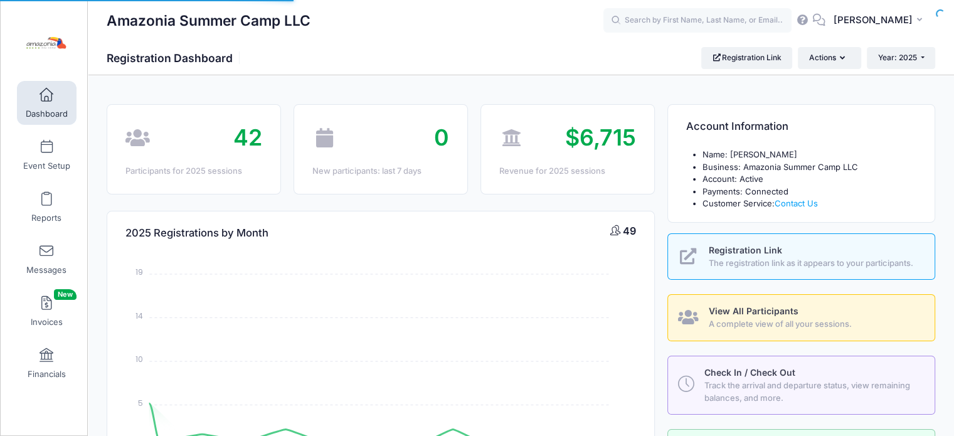
click at [39, 163] on span "Event Setup" at bounding box center [46, 166] width 47 height 11
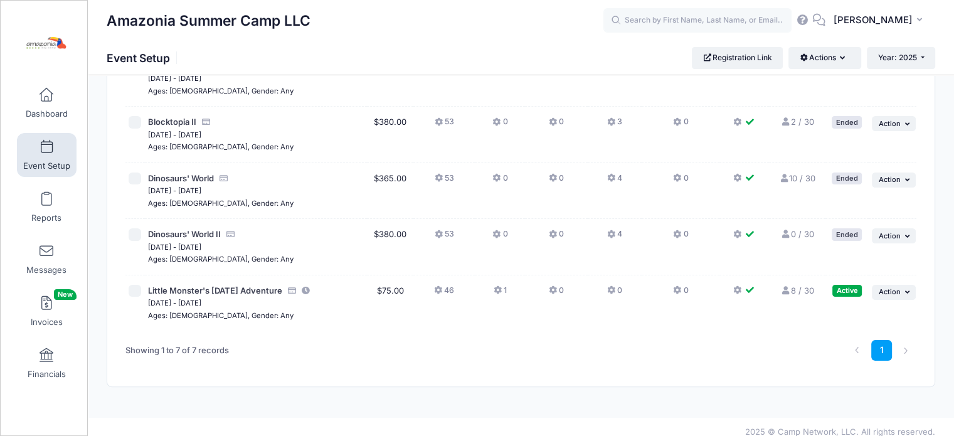
scroll to position [235, 0]
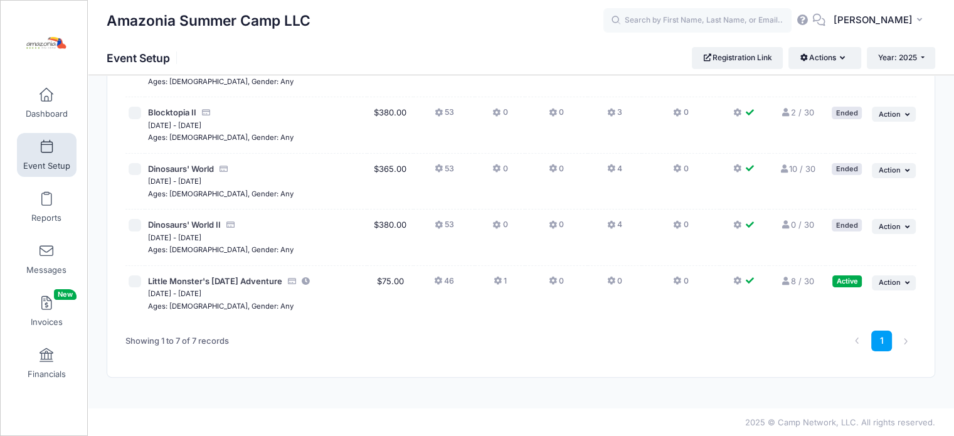
click at [497, 281] on icon at bounding box center [499, 281] width 10 height 0
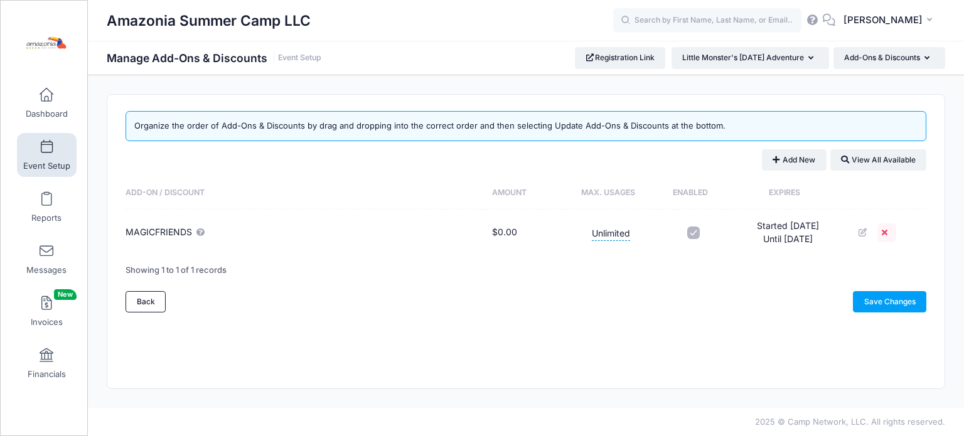
click at [887, 233] on icon at bounding box center [887, 232] width 10 height 8
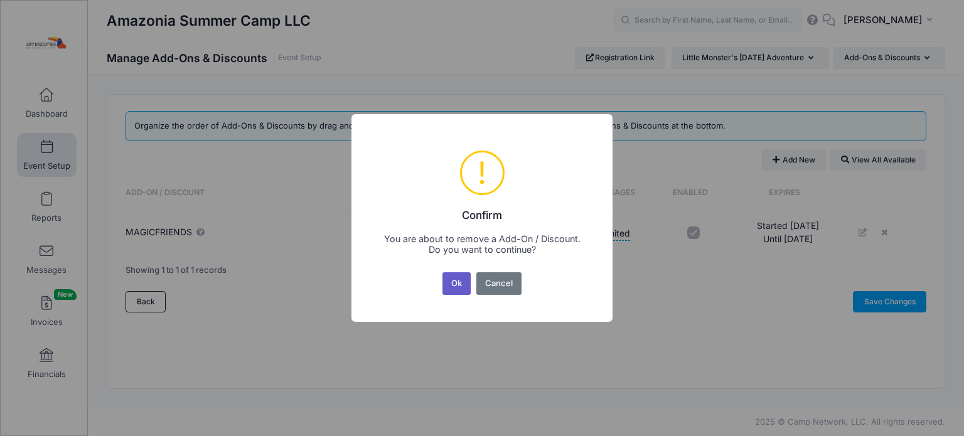
click at [458, 288] on button "Ok" at bounding box center [456, 283] width 29 height 23
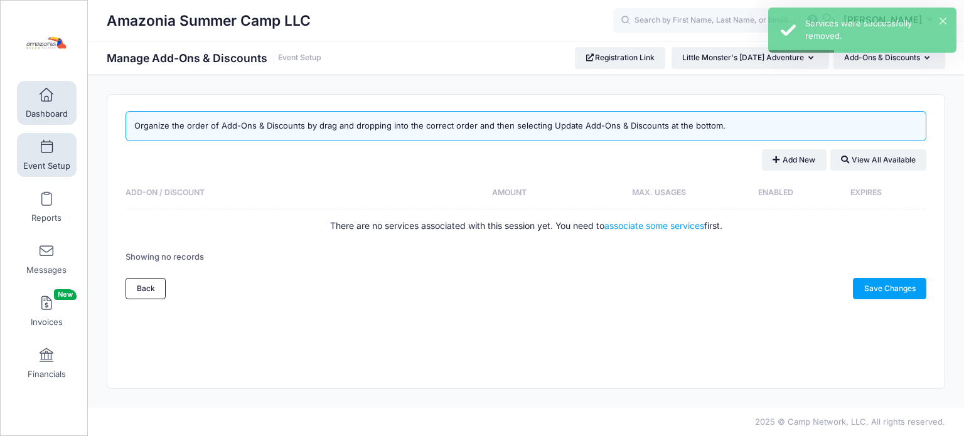
click at [46, 93] on span at bounding box center [46, 95] width 0 height 14
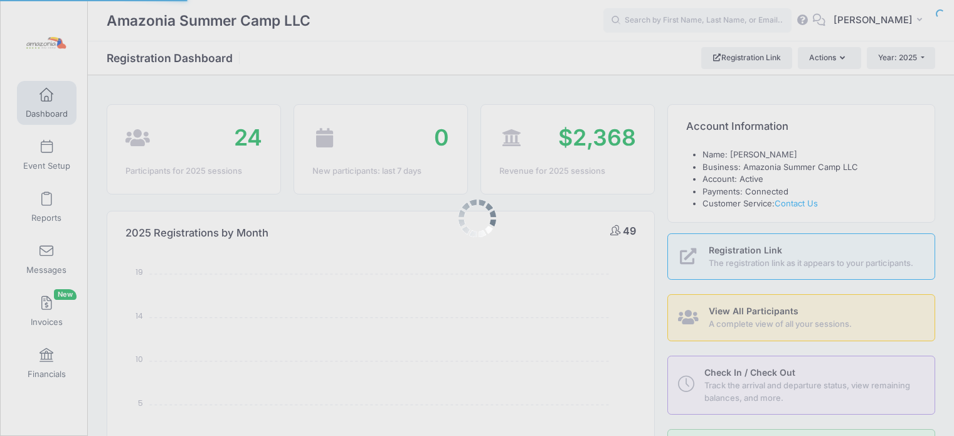
select select
